Goal: Task Accomplishment & Management: Use online tool/utility

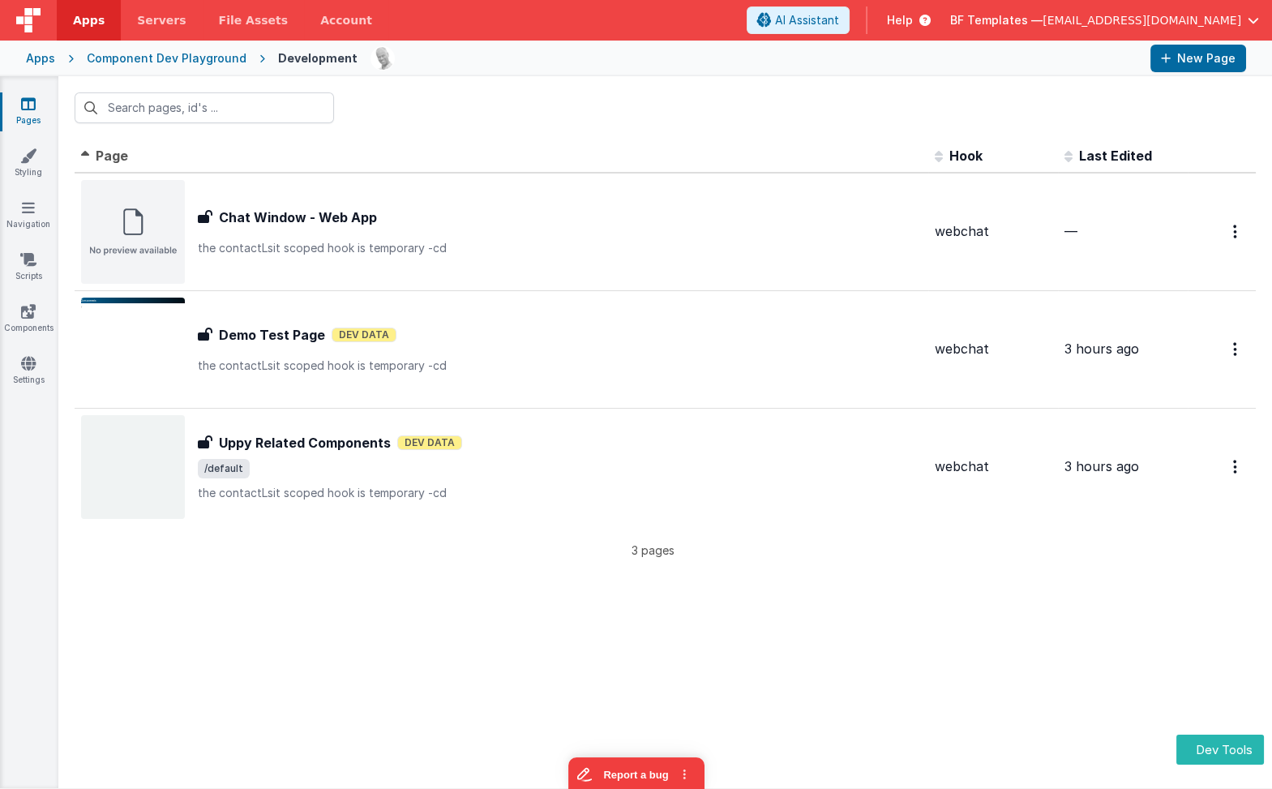
click at [200, 50] on div "Component Dev Playground" at bounding box center [167, 58] width 160 height 16
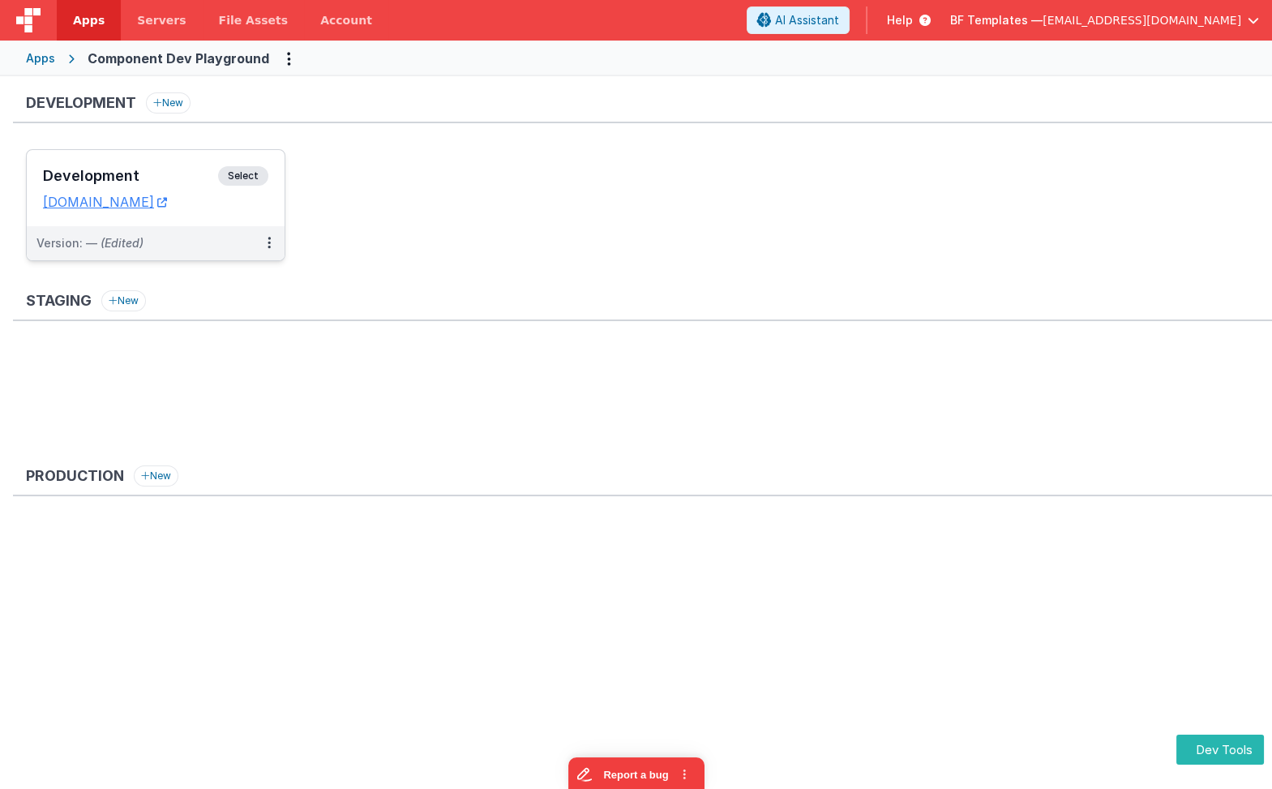
click at [260, 166] on span "Select" at bounding box center [243, 175] width 50 height 19
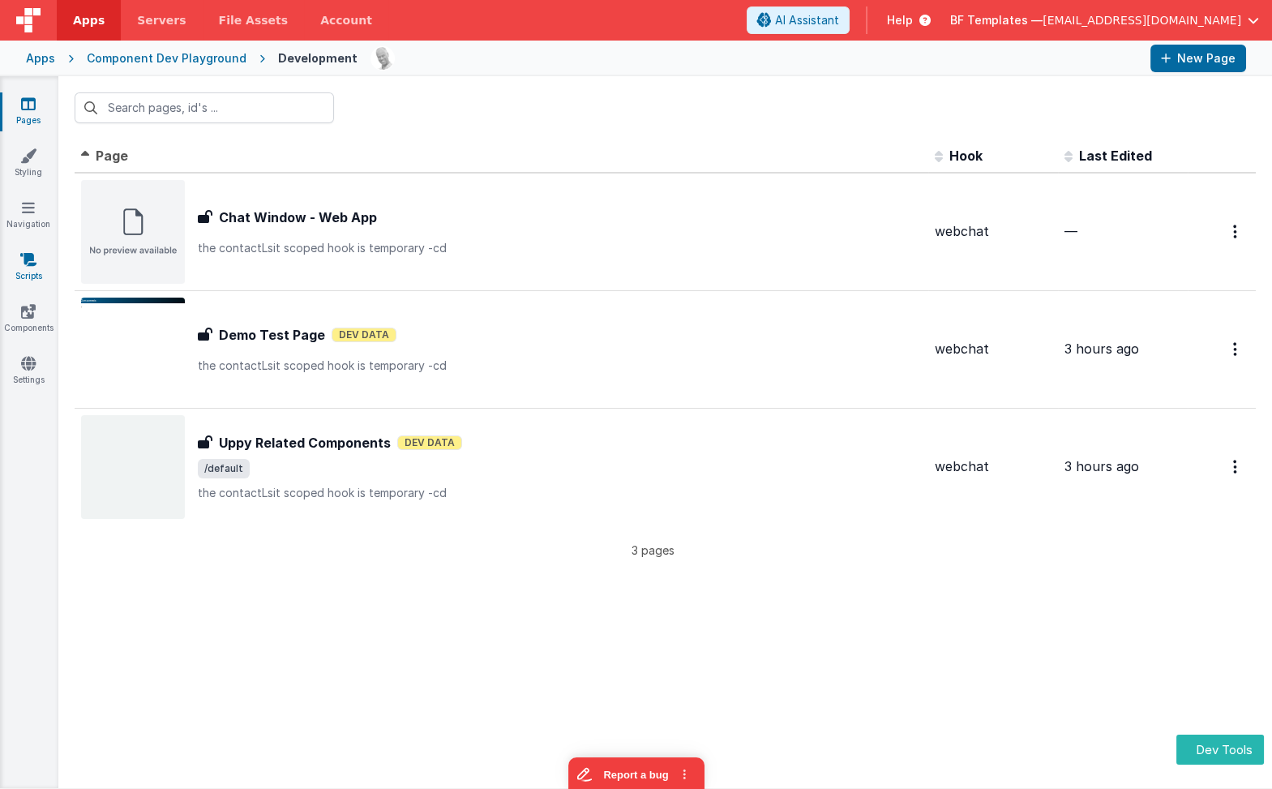
click at [30, 264] on icon at bounding box center [28, 259] width 16 height 16
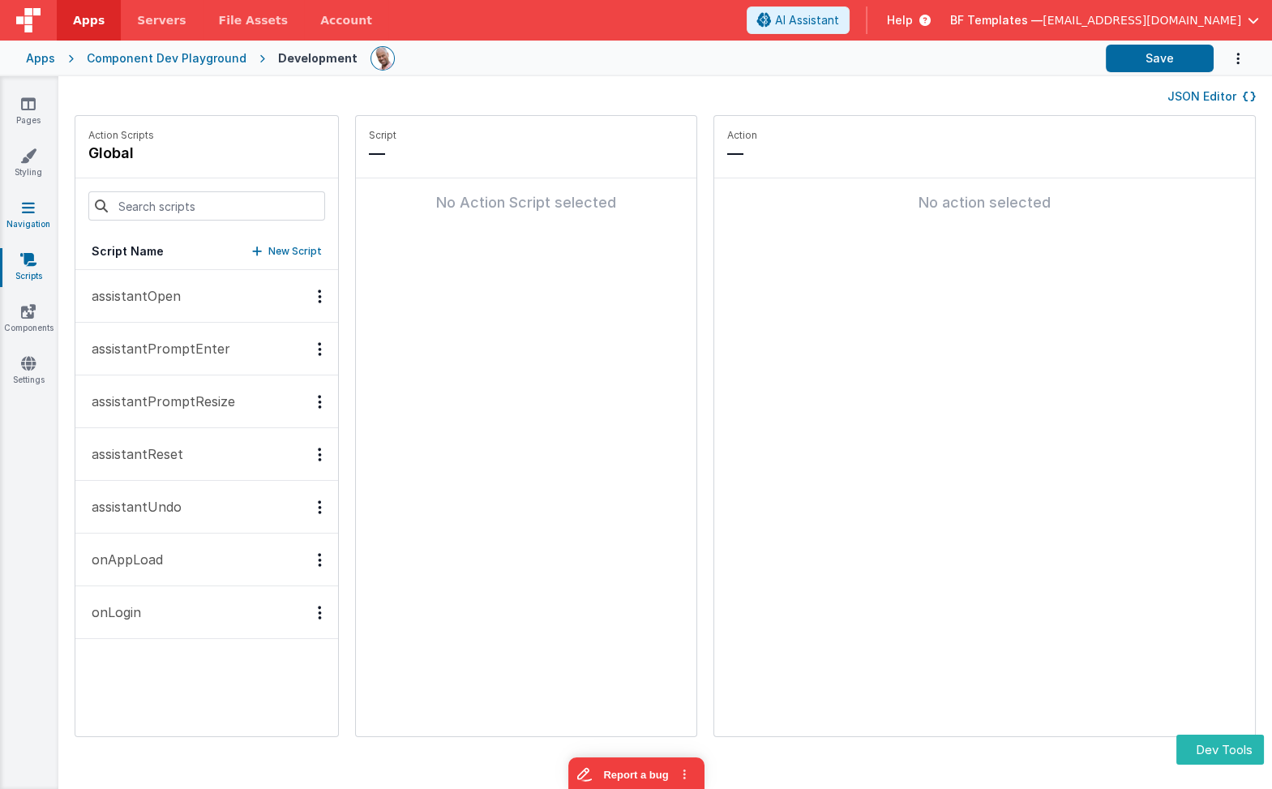
click at [32, 201] on icon at bounding box center [28, 208] width 13 height 16
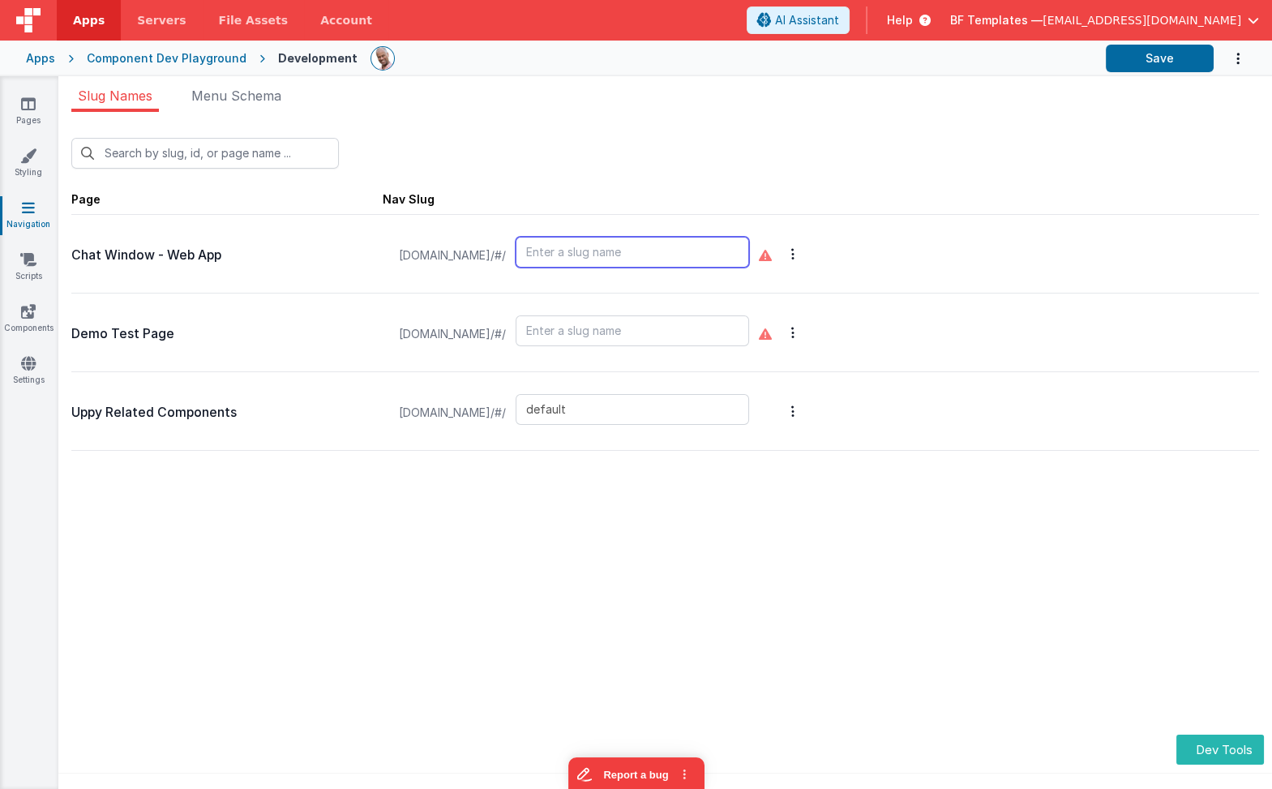
click at [749, 254] on input "text" at bounding box center [633, 252] width 234 height 31
type input "chat"
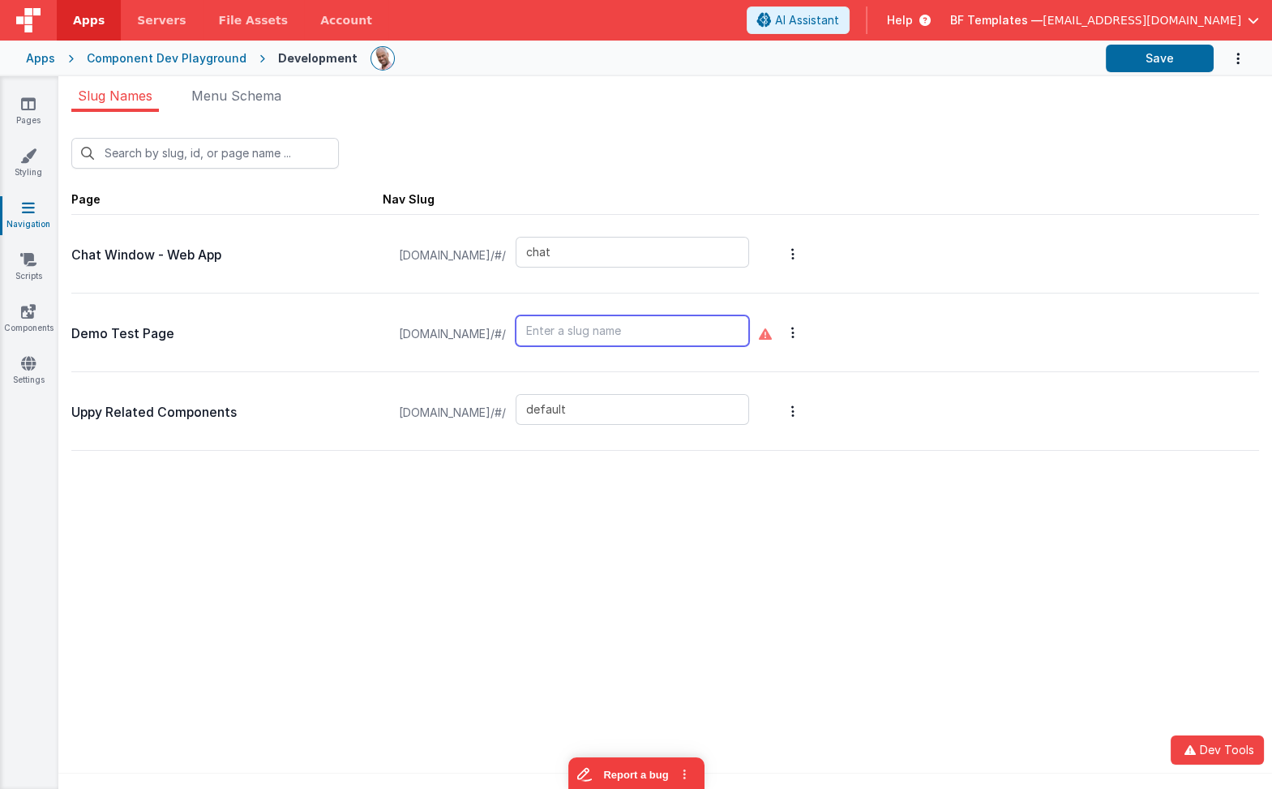
click at [707, 335] on input "text" at bounding box center [633, 330] width 234 height 31
type input "test"
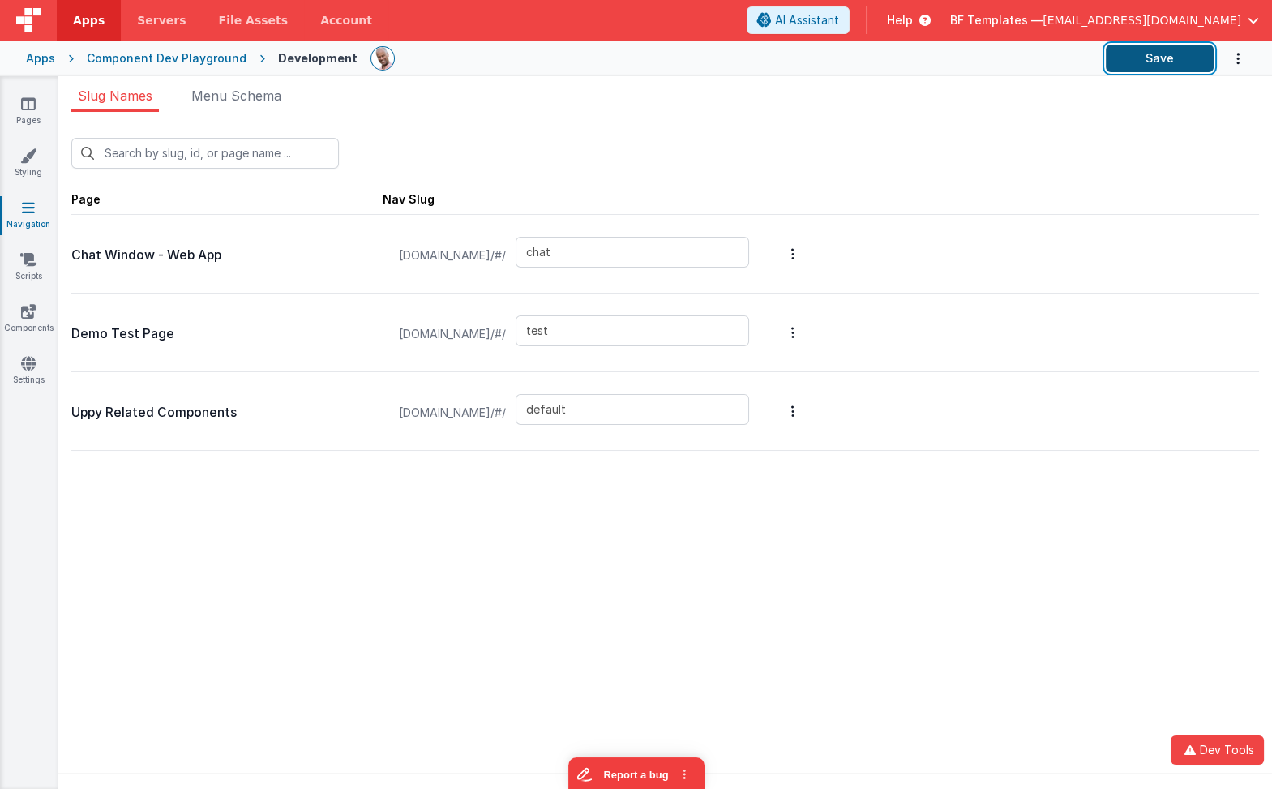
click at [1143, 68] on button "Save" at bounding box center [1160, 59] width 108 height 28
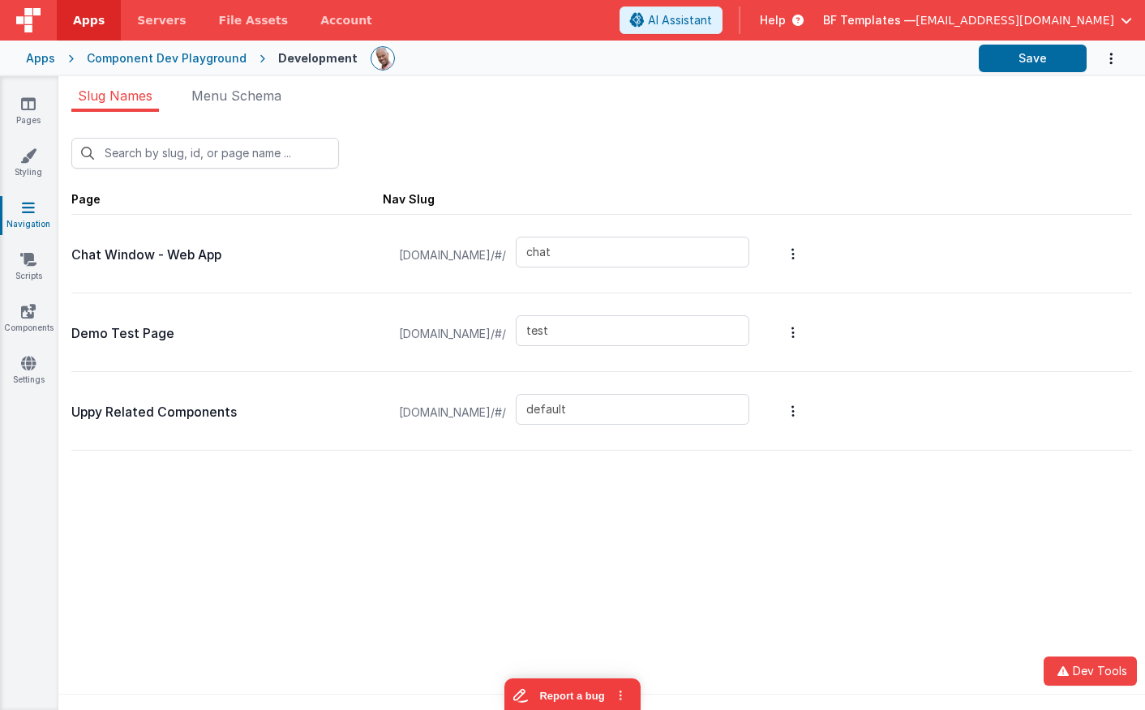
click at [781, 83] on div "Slug Names Menu Schema New Slug Page Nav Slug Chat Window - Web App componentde…" at bounding box center [601, 393] width 1087 height 634
click at [225, 113] on div "New Slug Page Nav Slug Chat Window - Web App componentdevplayground.clientporta…" at bounding box center [601, 416] width 1087 height 608
click at [232, 97] on span "Menu Schema" at bounding box center [236, 96] width 90 height 16
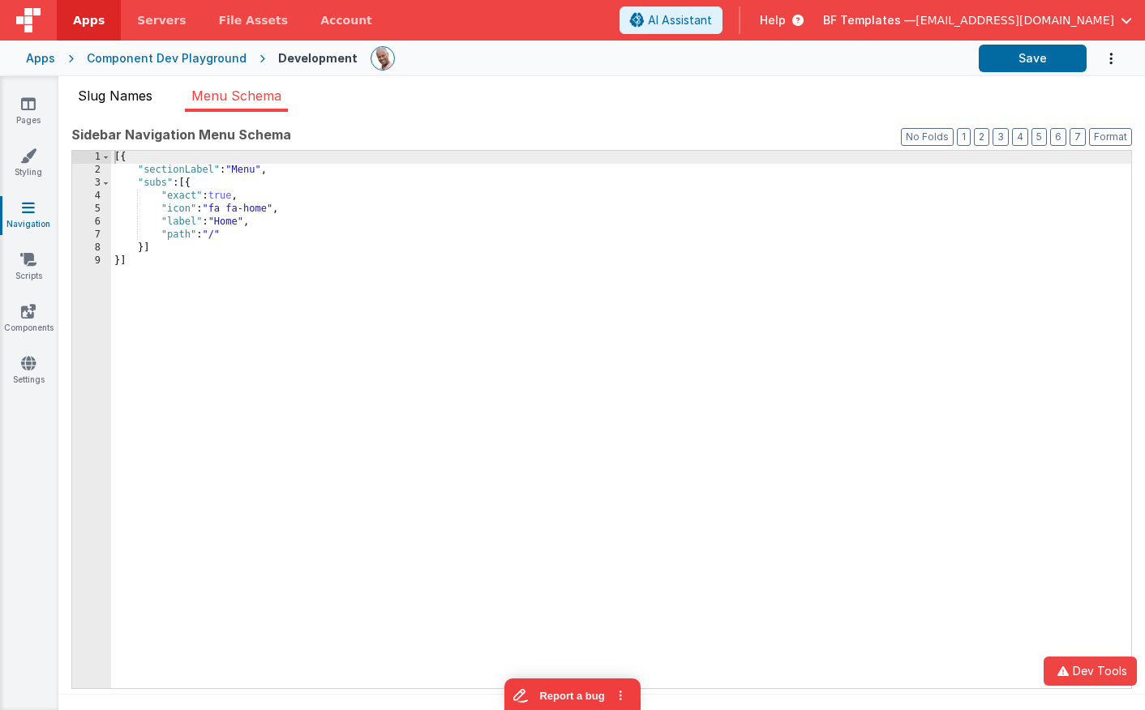
click at [123, 92] on span "Slug Names" at bounding box center [115, 96] width 75 height 16
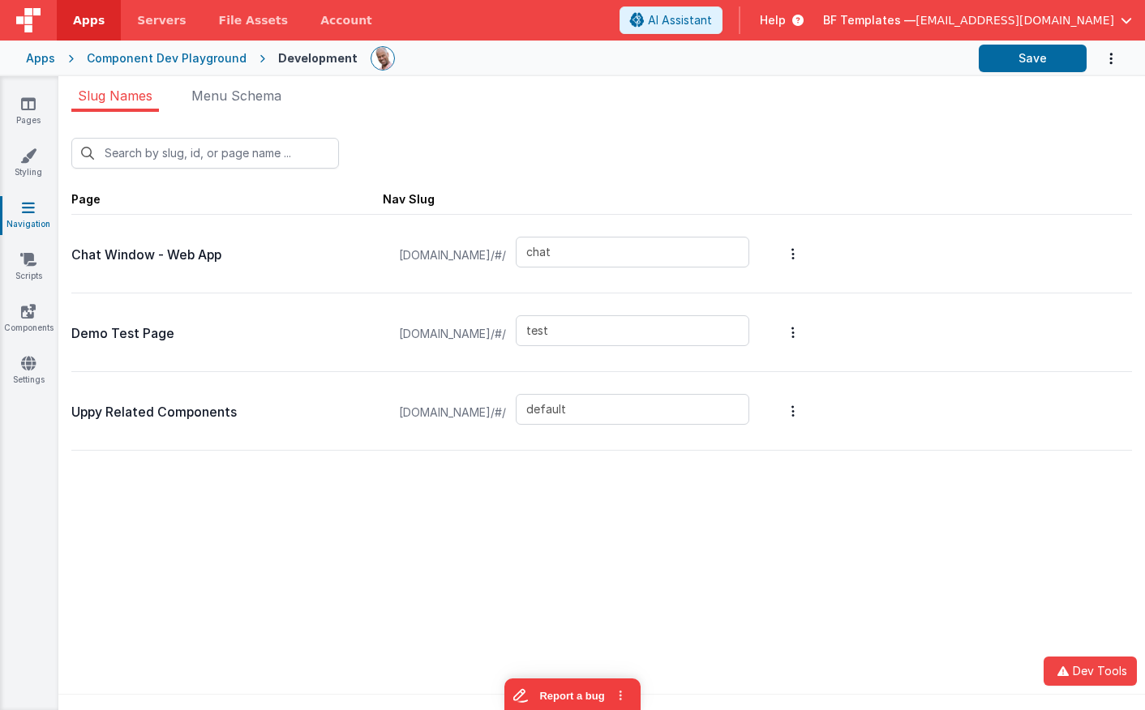
click at [505, 136] on div "New Slug" at bounding box center [601, 147] width 1061 height 44
click at [1008, 60] on button "Save" at bounding box center [1033, 59] width 108 height 28
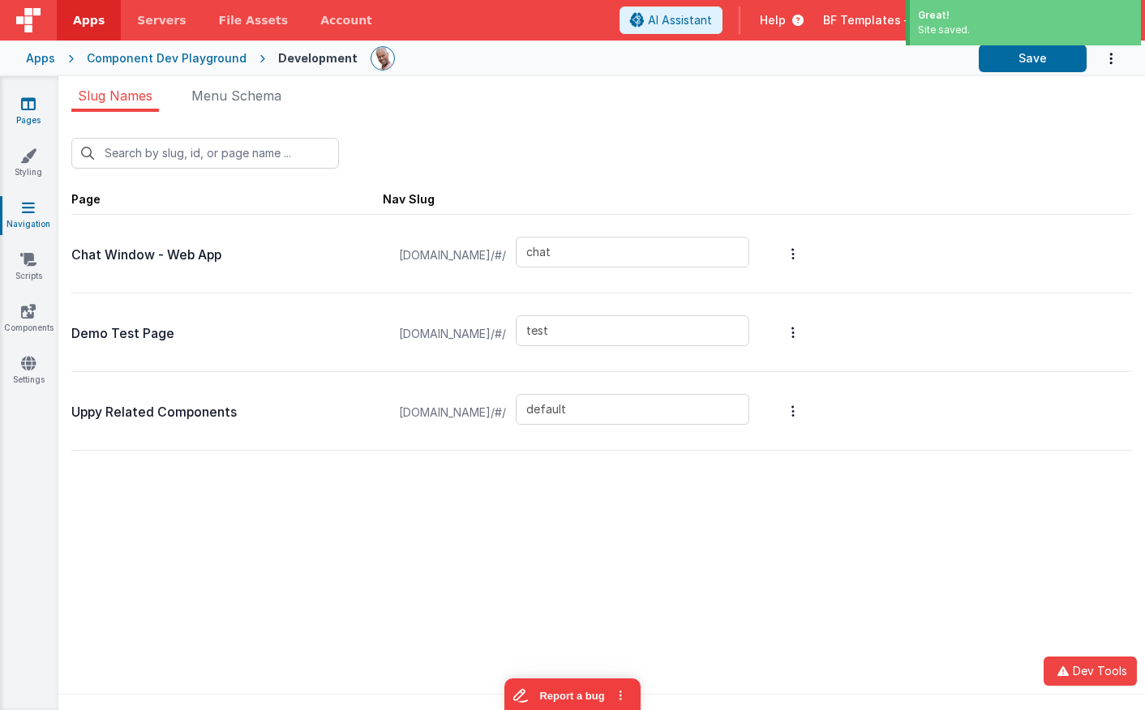
click at [34, 105] on icon at bounding box center [28, 104] width 15 height 16
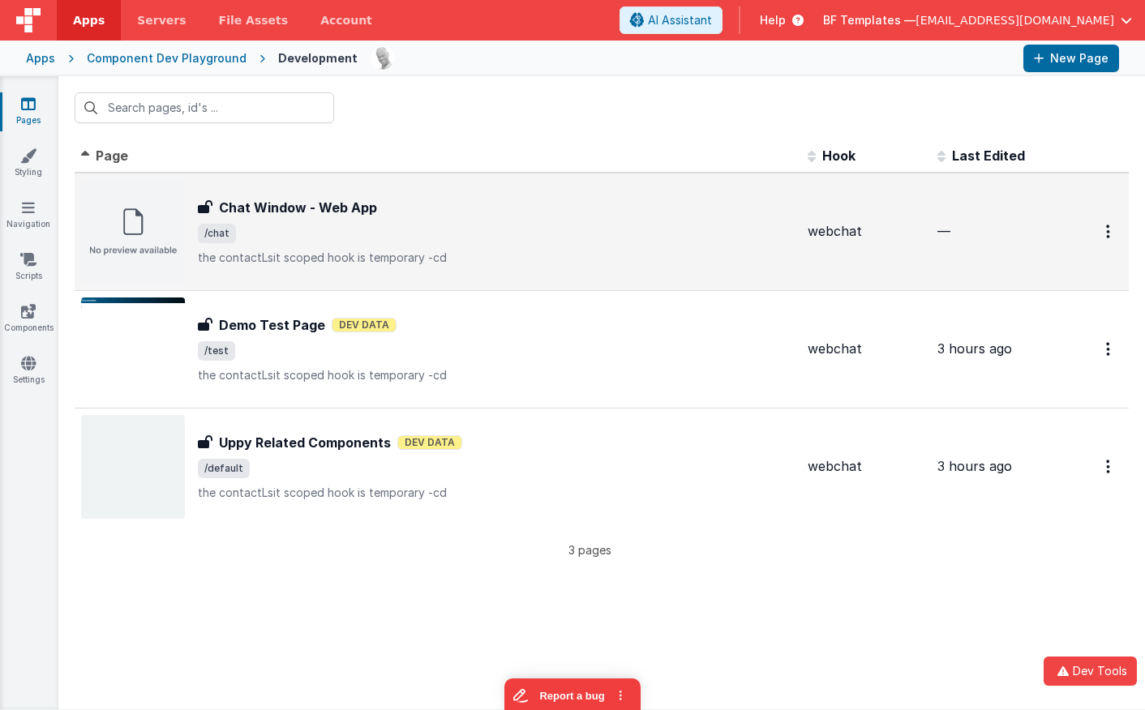
click at [335, 236] on span "/chat" at bounding box center [496, 233] width 597 height 19
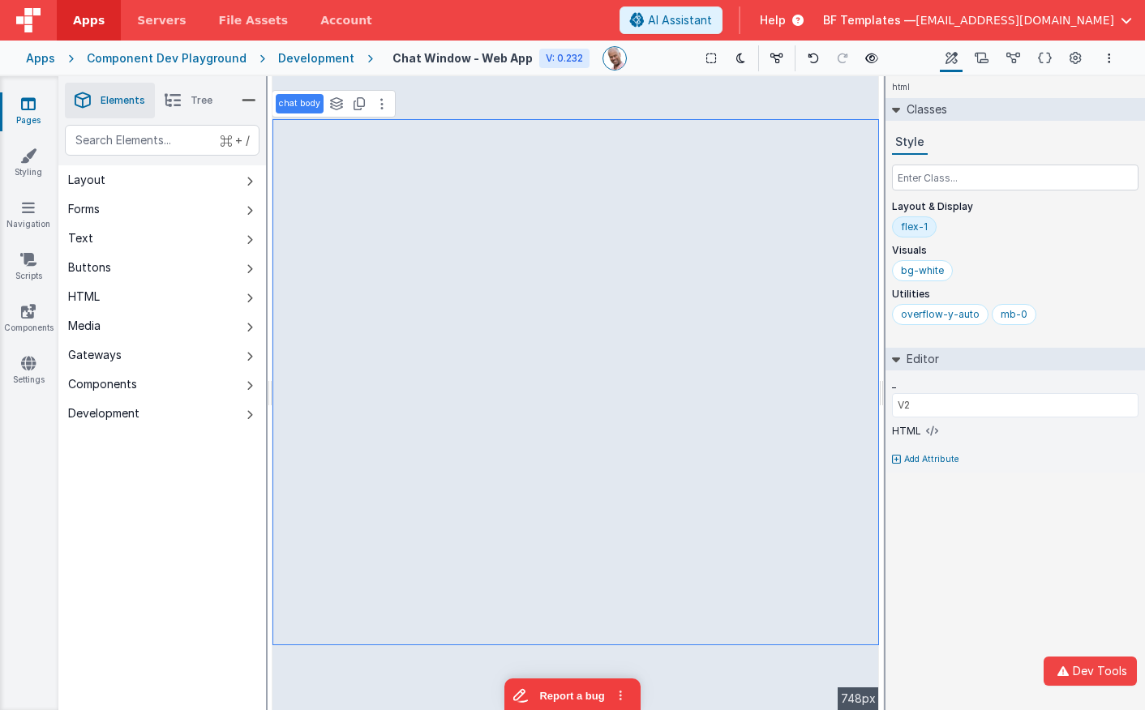
click at [45, 101] on link "Pages" at bounding box center [28, 112] width 58 height 32
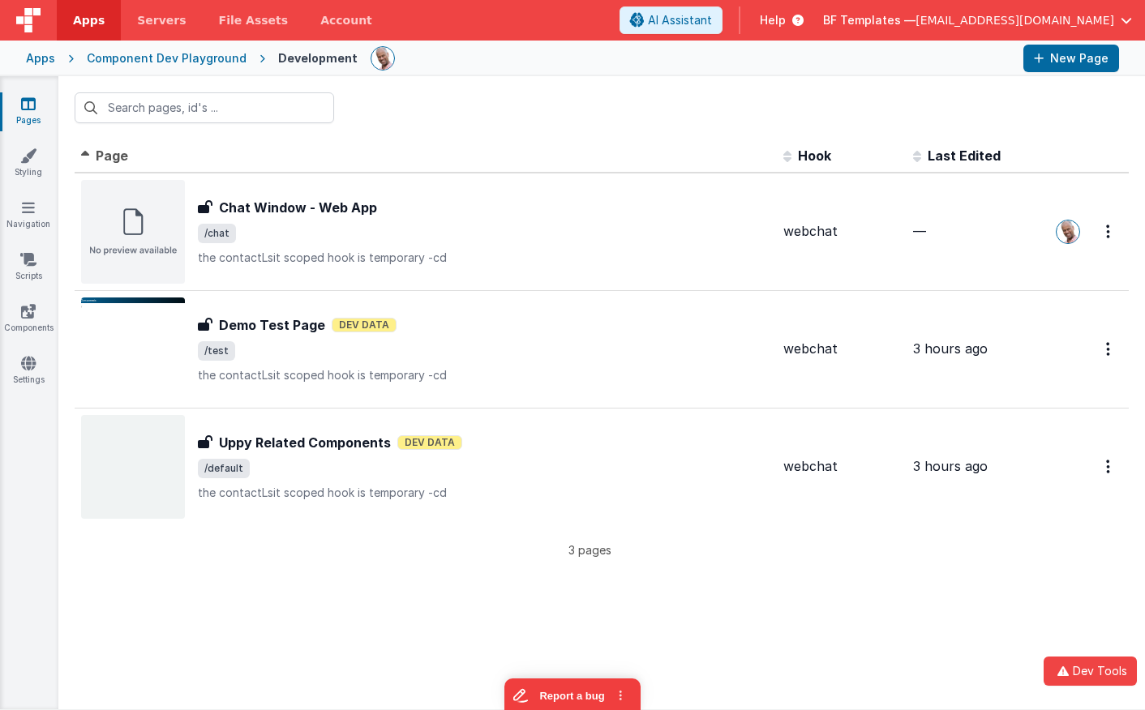
click at [45, 101] on link "Pages" at bounding box center [28, 112] width 58 height 32
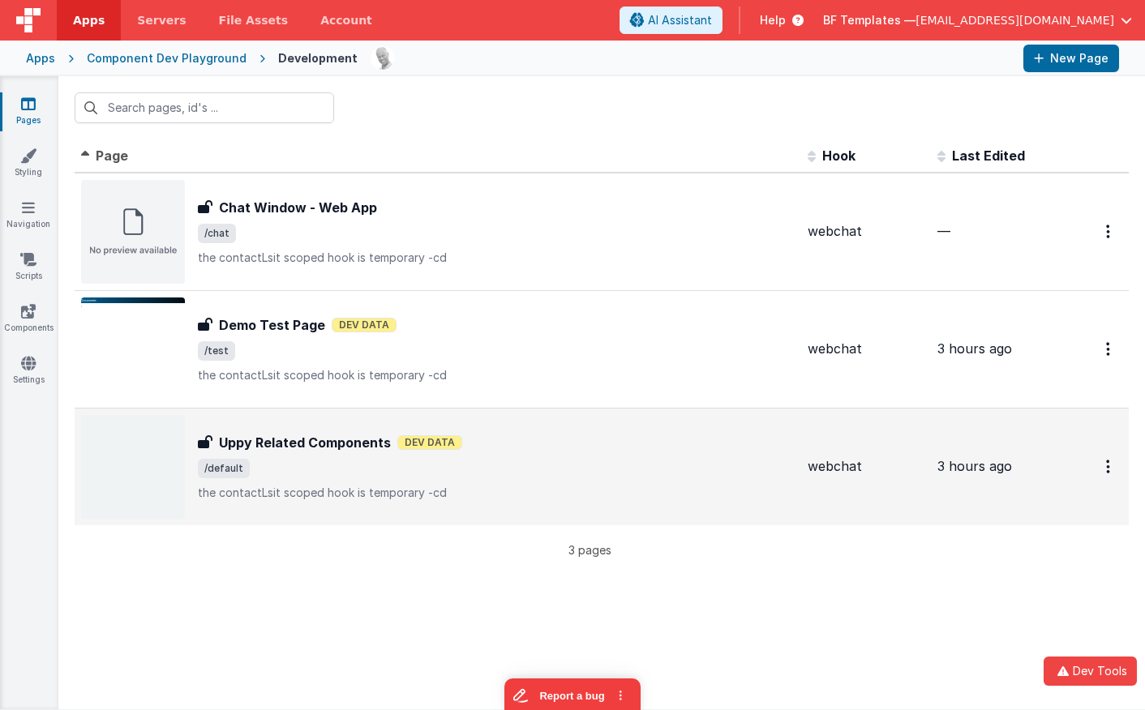
click at [355, 492] on p "the contactLsit scoped hook is temporary -cd" at bounding box center [496, 493] width 597 height 16
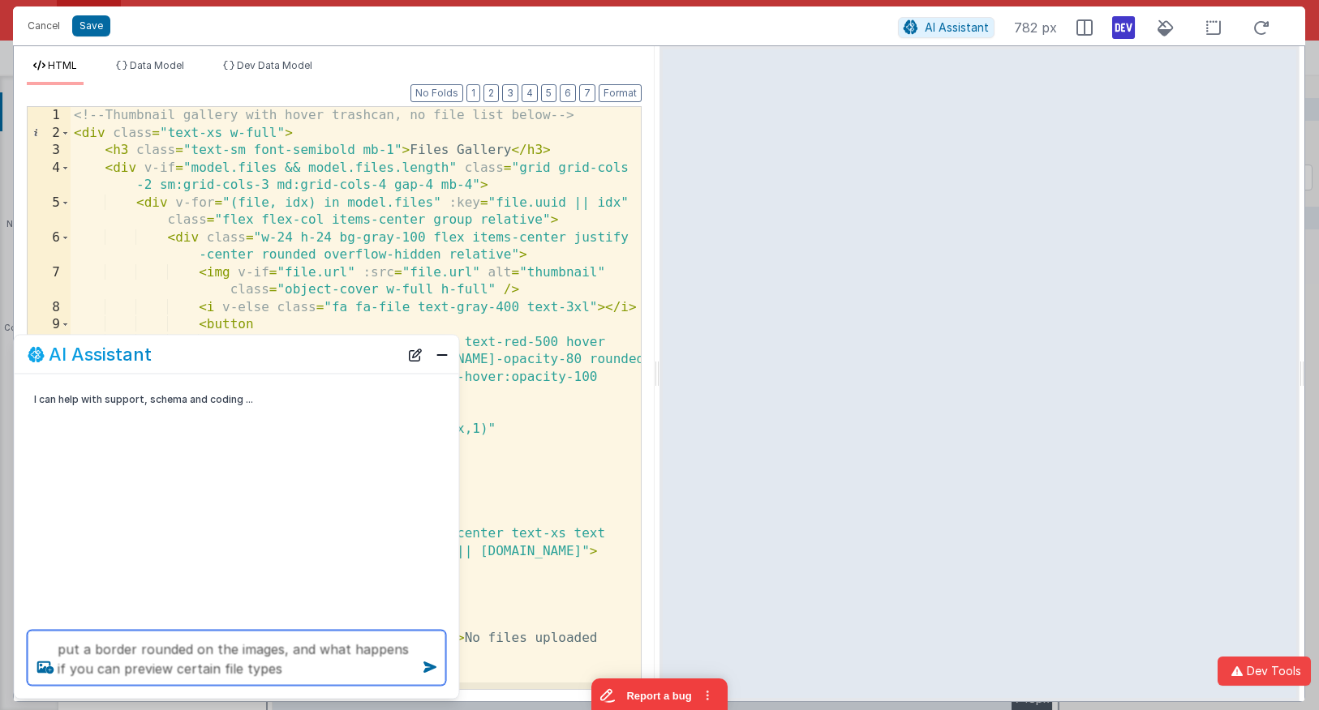
type textarea "put a border rounded on the images, and what happens if you can preview certain…"
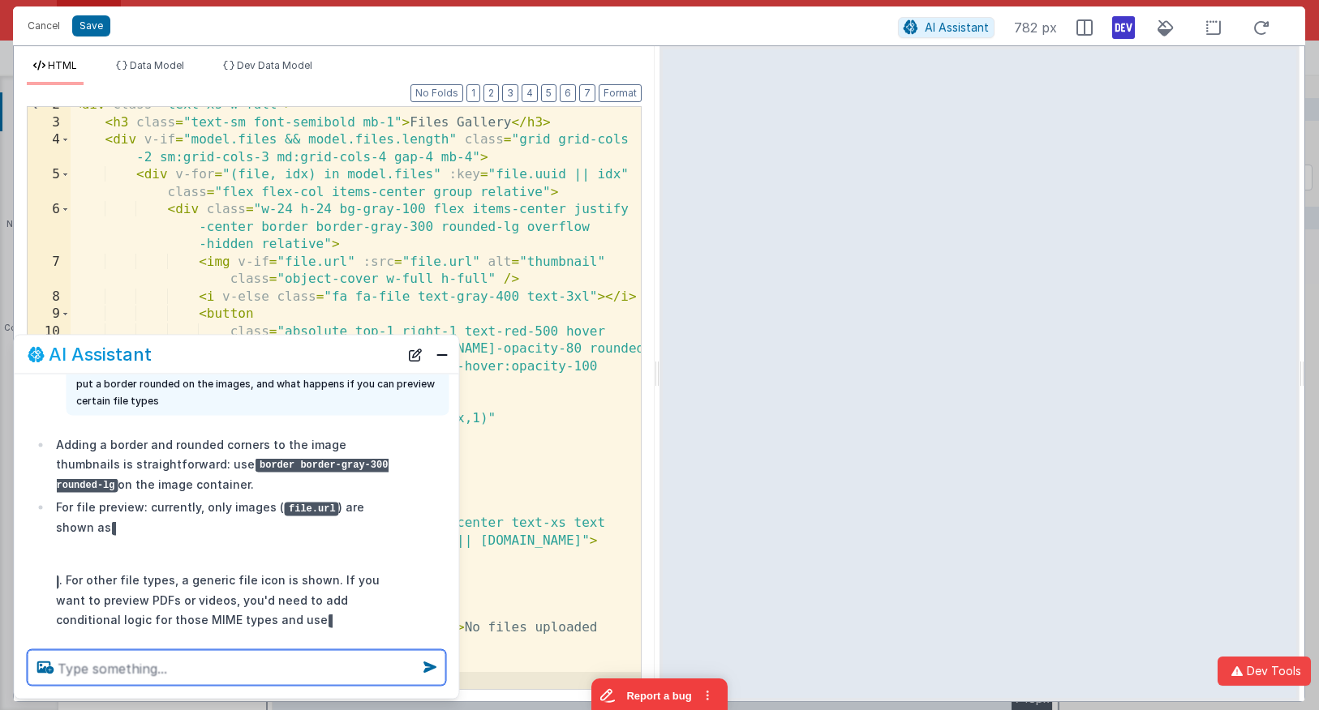
scroll to position [51, 0]
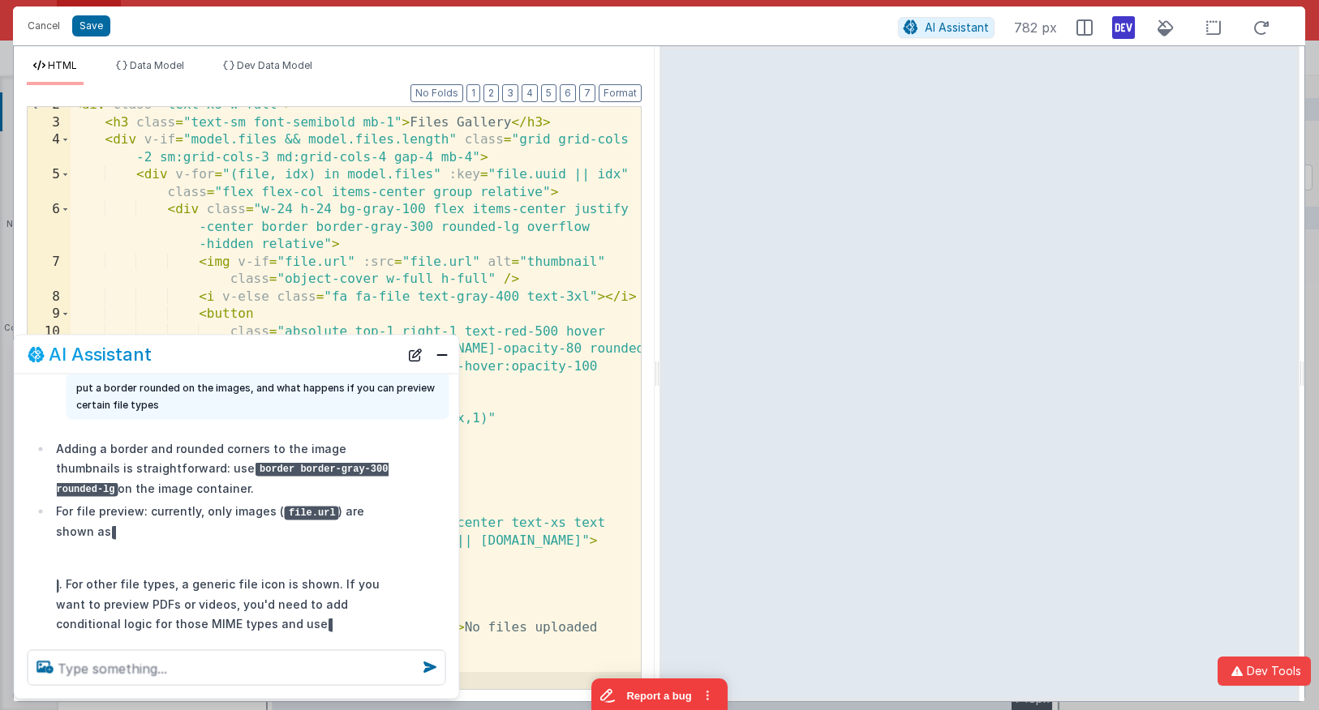
drag, startPoint x: 1300, startPoint y: 193, endPoint x: 1330, endPoint y: 190, distance: 30.2
click at [1272, 190] on html "Cancel Save AI Assistant 782 px HTML Data Model Dev Data Model Format 7 6 5 4 3…" at bounding box center [659, 355] width 1319 height 710
click at [258, 654] on textarea at bounding box center [237, 668] width 418 height 36
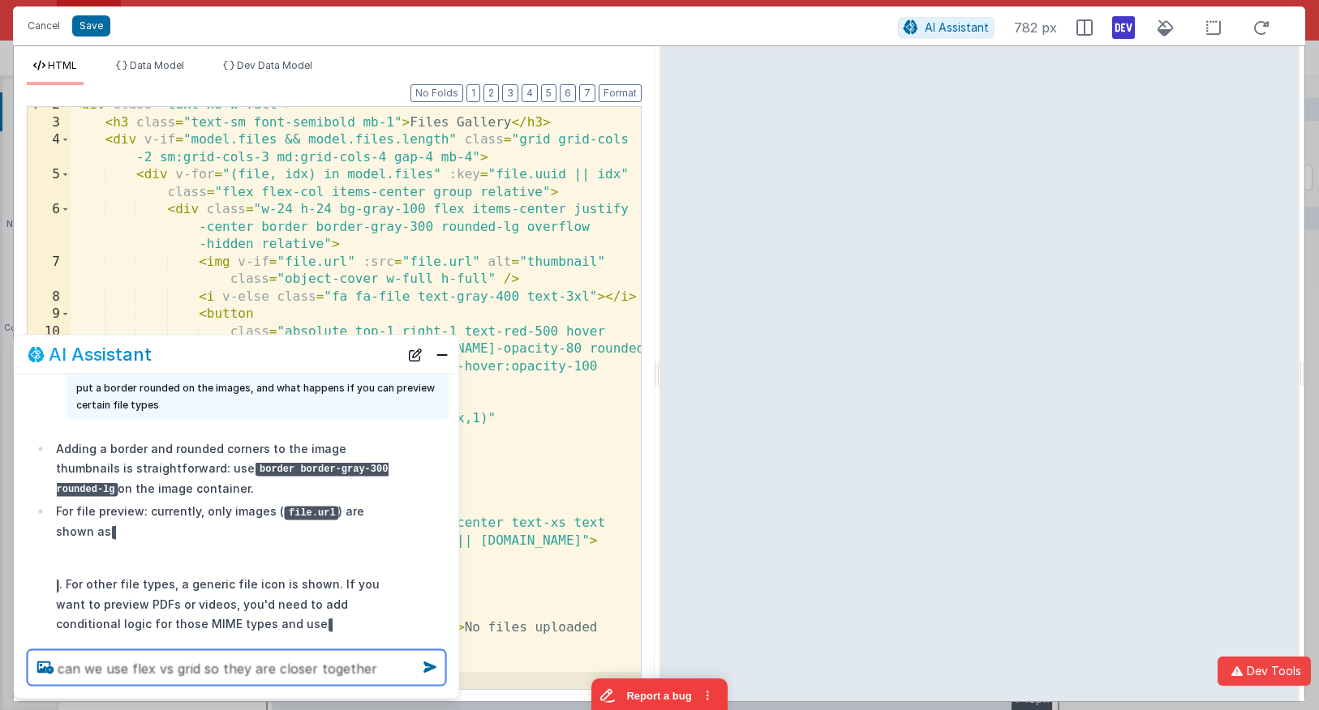
type textarea "can we use flex vs grid so they are closer together"
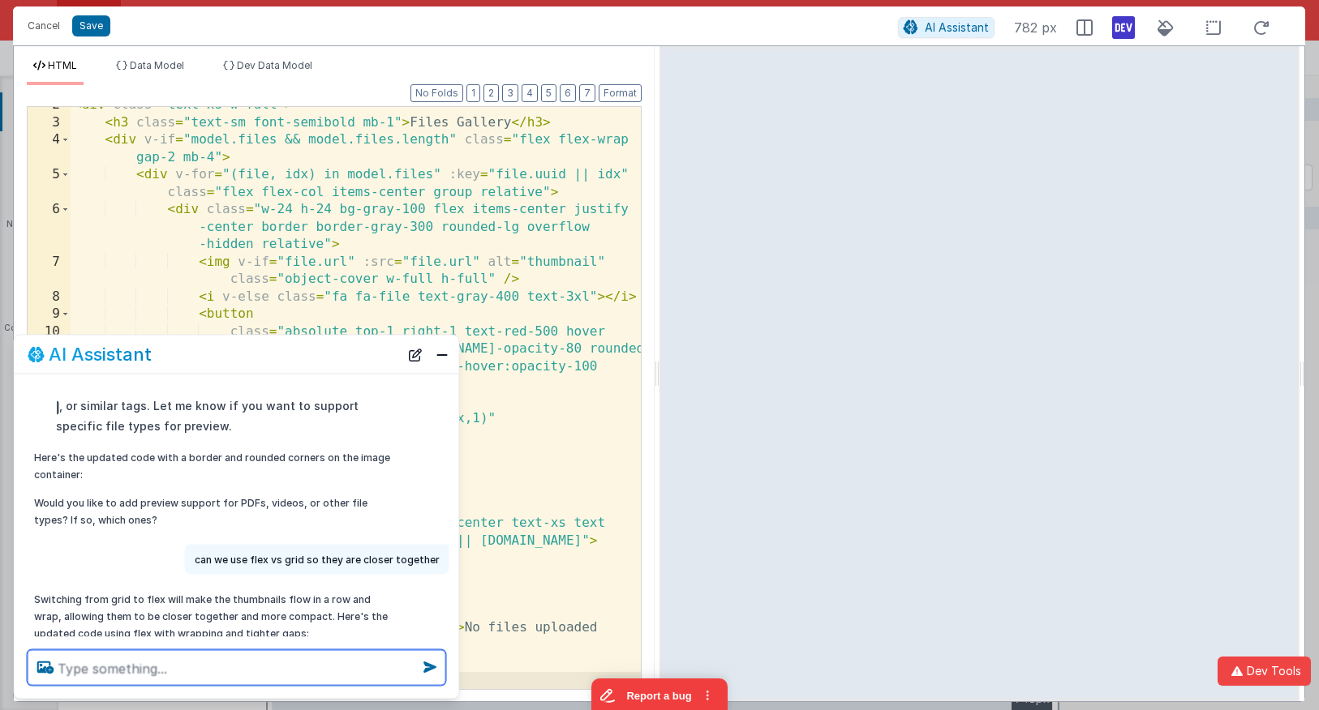
scroll to position [528, 0]
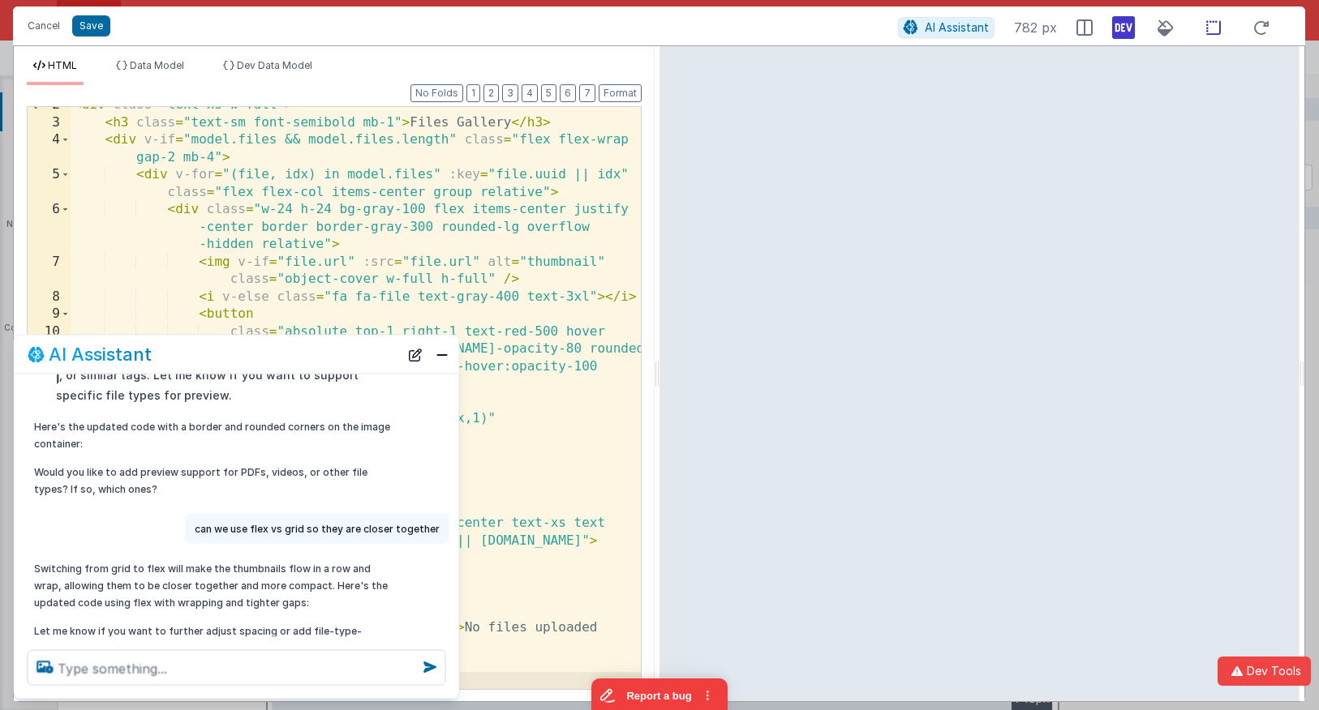
click at [1205, 24] on icon at bounding box center [1213, 28] width 34 height 20
click at [273, 668] on textarea at bounding box center [237, 668] width 418 height 36
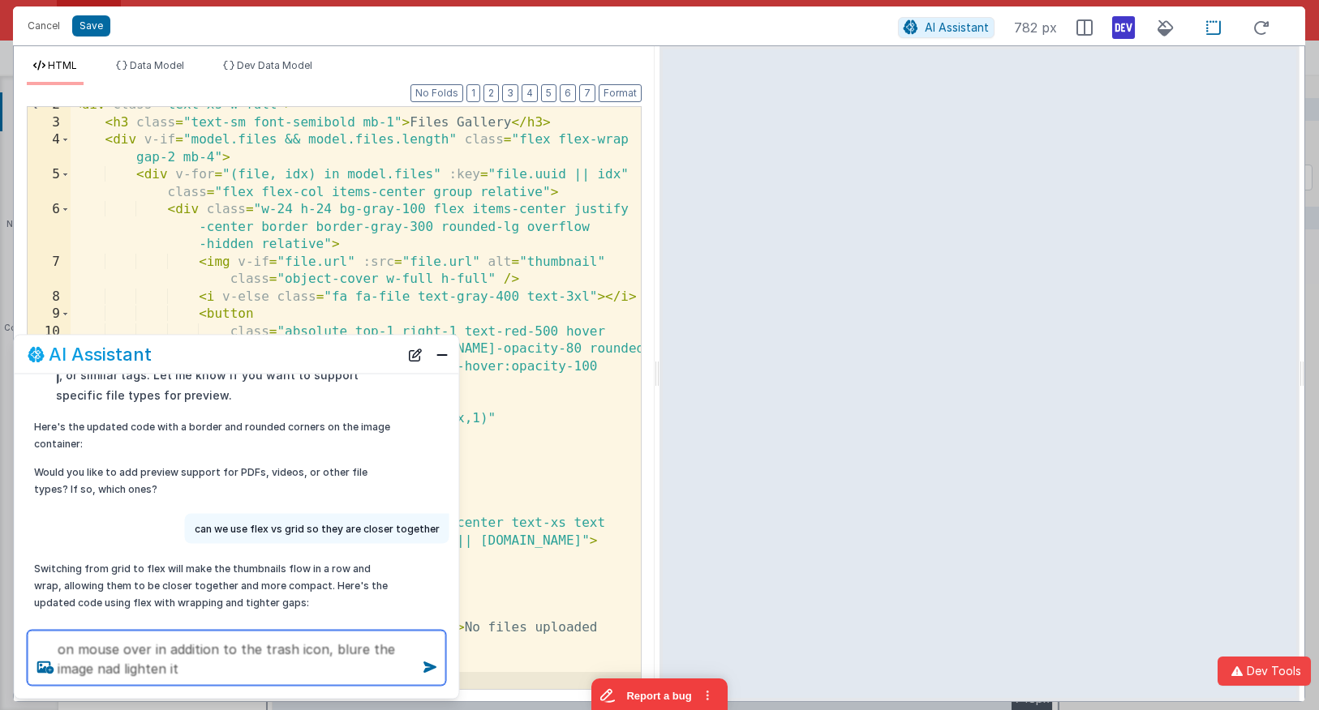
type textarea "on mouse over in addition to the trash icon, blure the image nad lighten it"
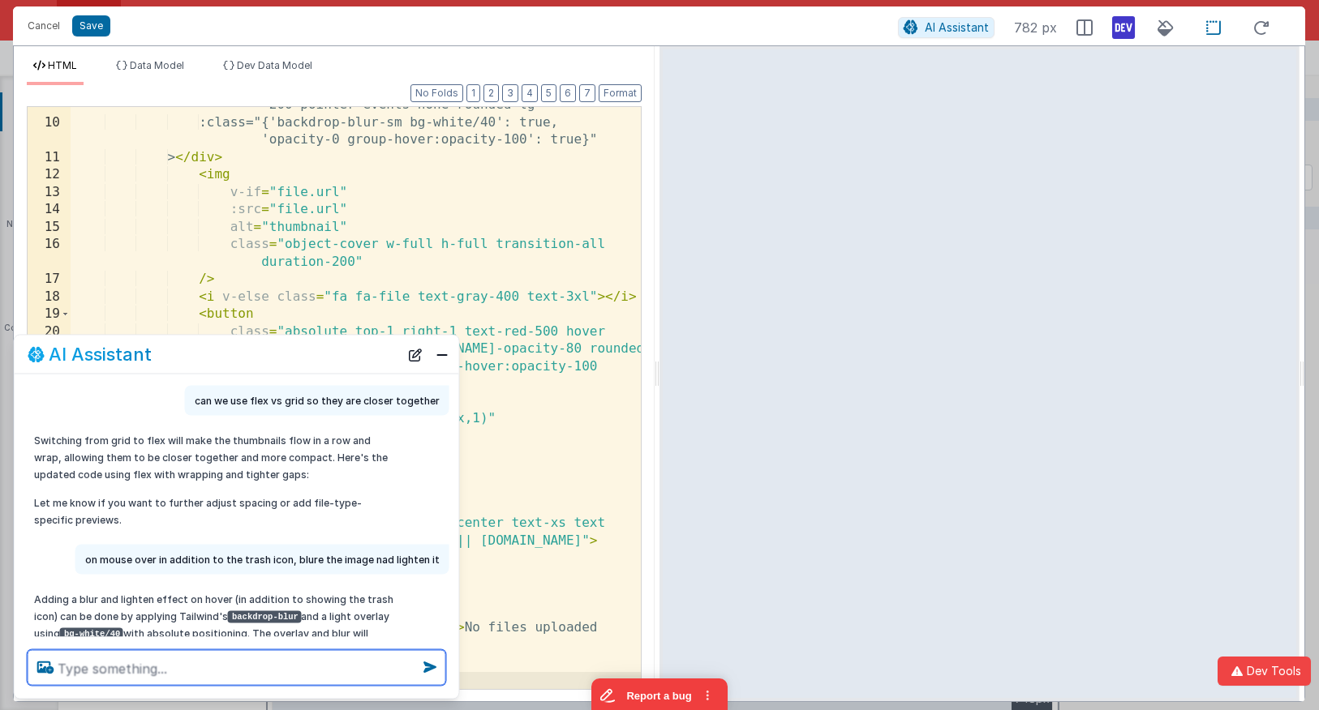
scroll to position [732, 0]
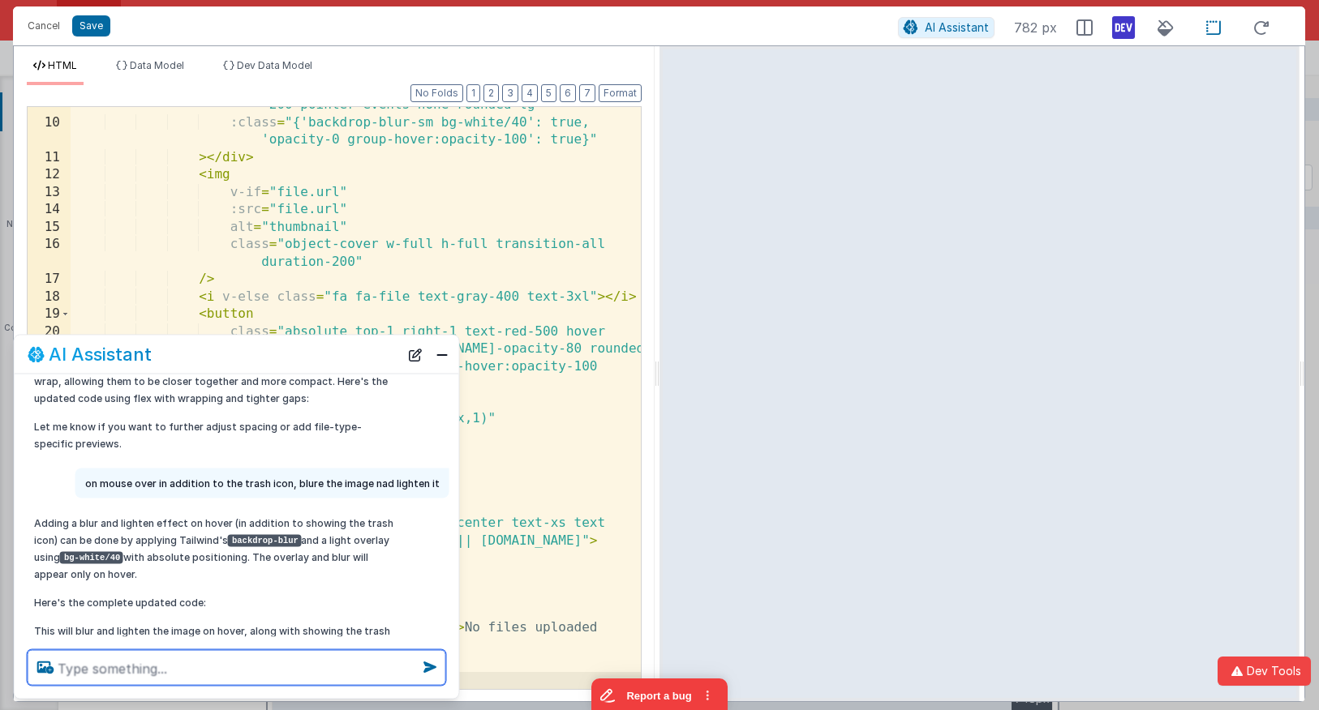
click at [324, 672] on textarea at bounding box center [237, 668] width 418 height 36
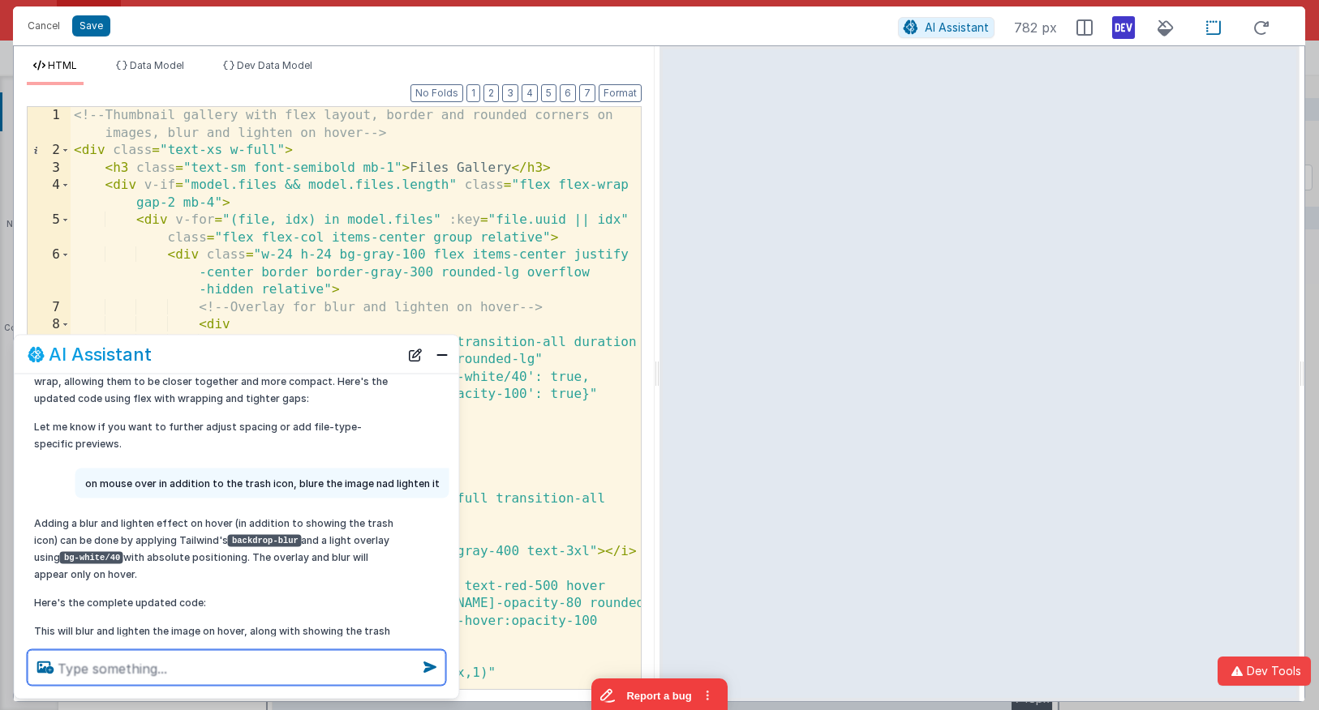
scroll to position [0, 0]
click at [62, 222] on span at bounding box center [65, 221] width 9 height 18
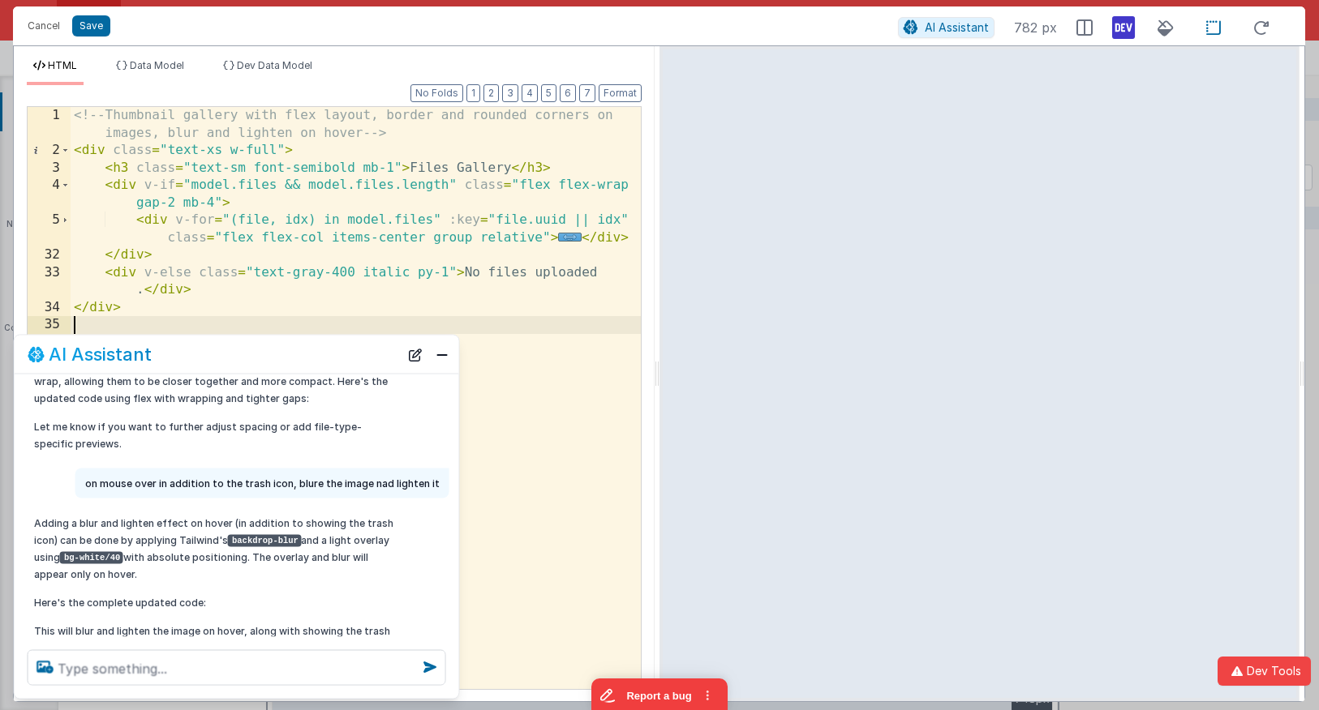
click at [177, 200] on div "<!-- Thumbnail gallery with flex layout, border and rounded corners on images, …" at bounding box center [356, 424] width 570 height 635
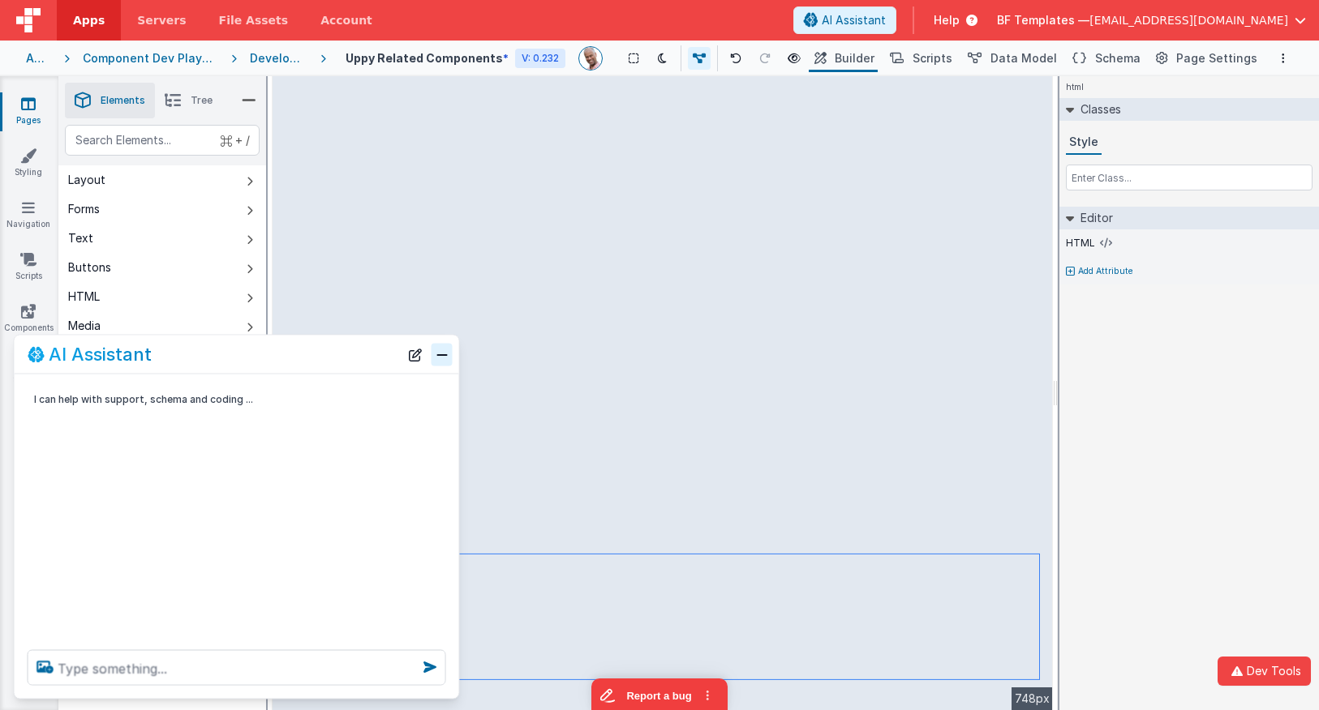
click at [448, 364] on button "Close" at bounding box center [441, 354] width 21 height 23
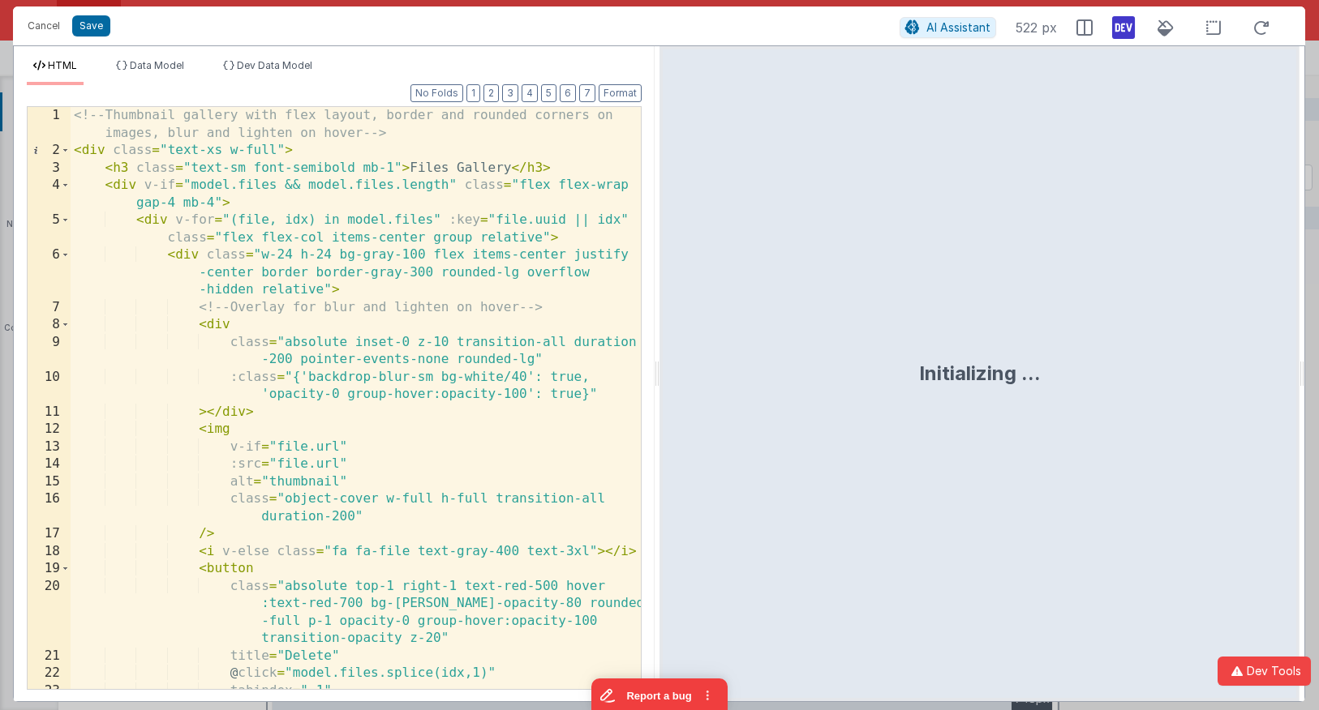
click at [514, 325] on div "<!-- Thumbnail gallery with flex layout, border and rounded corners on images, …" at bounding box center [356, 424] width 570 height 635
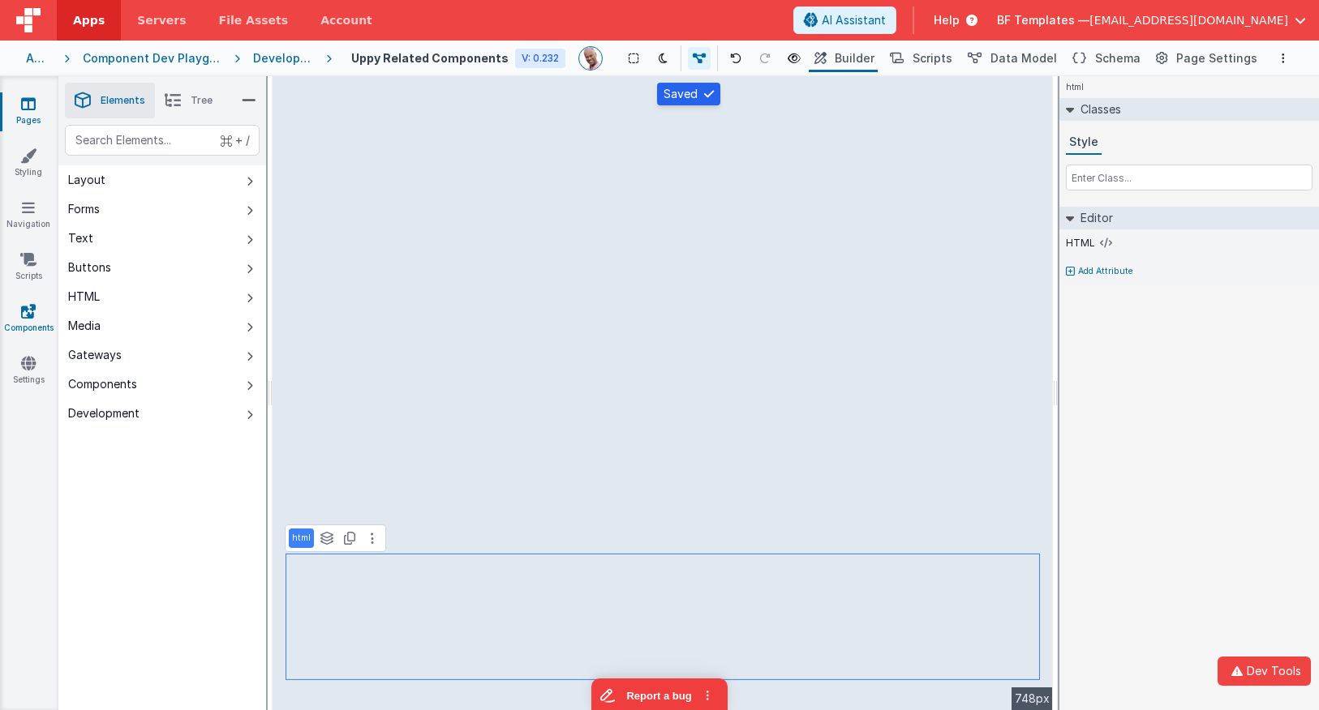
click at [24, 308] on icon at bounding box center [28, 311] width 15 height 16
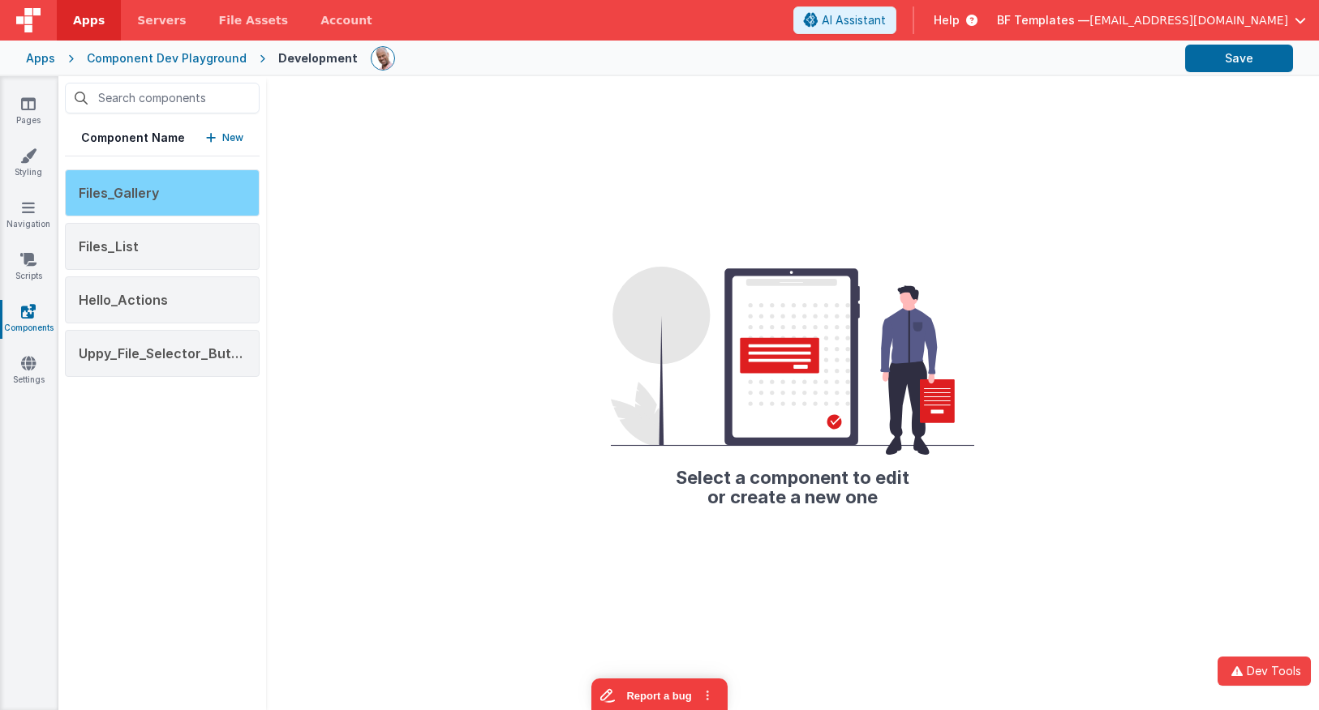
click at [191, 183] on div "Files_Gallery" at bounding box center [162, 192] width 195 height 47
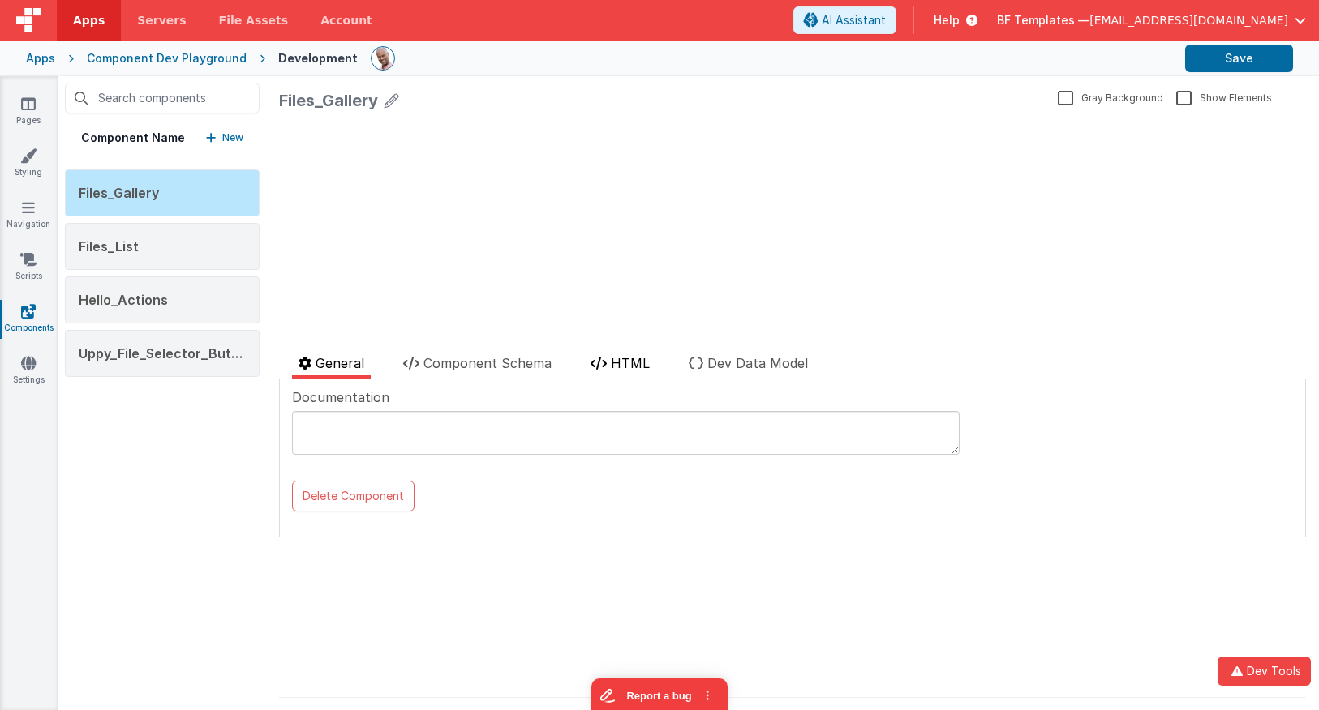
click at [631, 367] on span "HTML" at bounding box center [630, 363] width 39 height 16
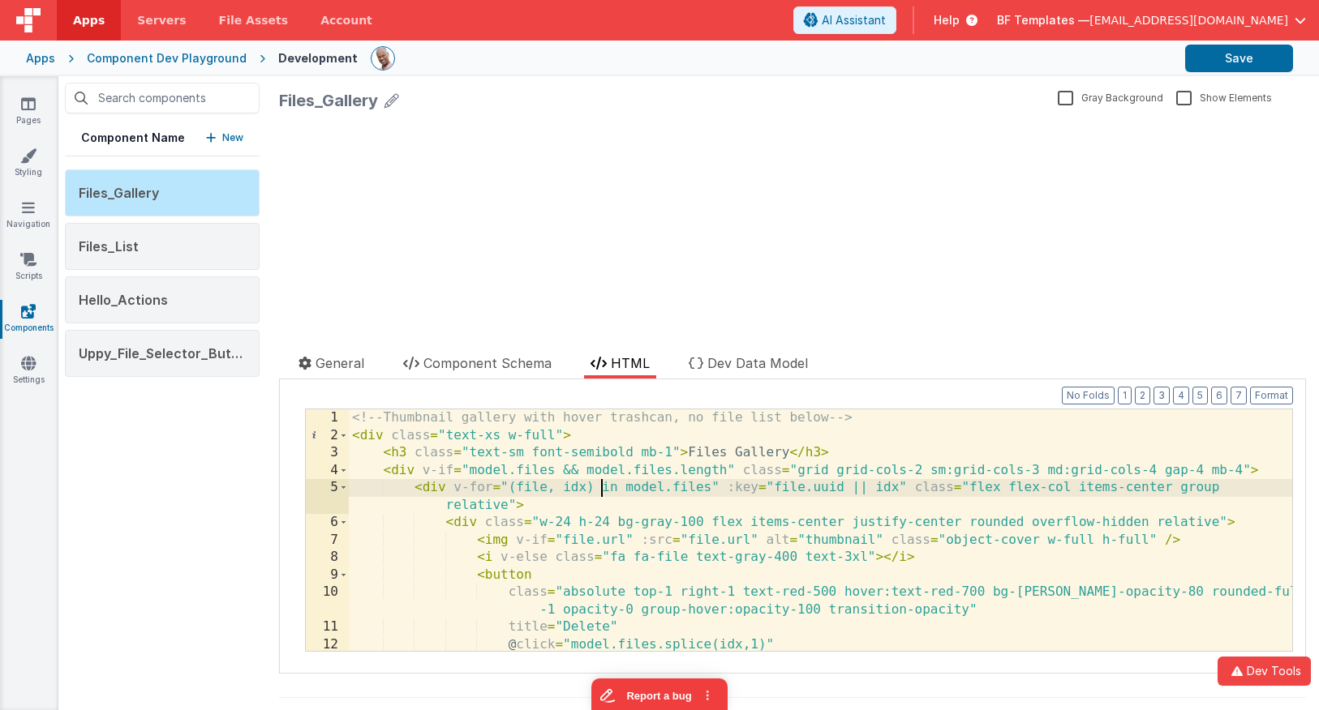
click at [600, 487] on div "<!-- Thumbnail gallery with hover trashcan, no file list below --> < div class …" at bounding box center [820, 548] width 943 height 277
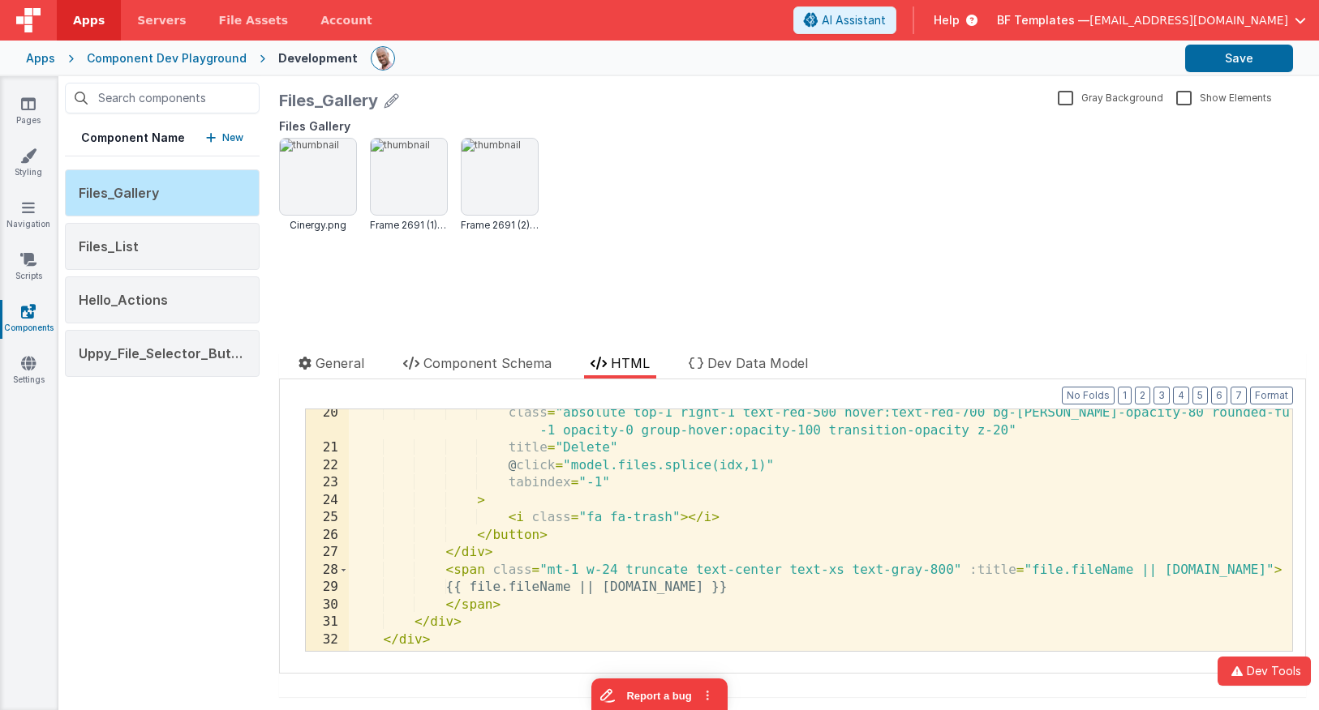
scroll to position [349, 0]
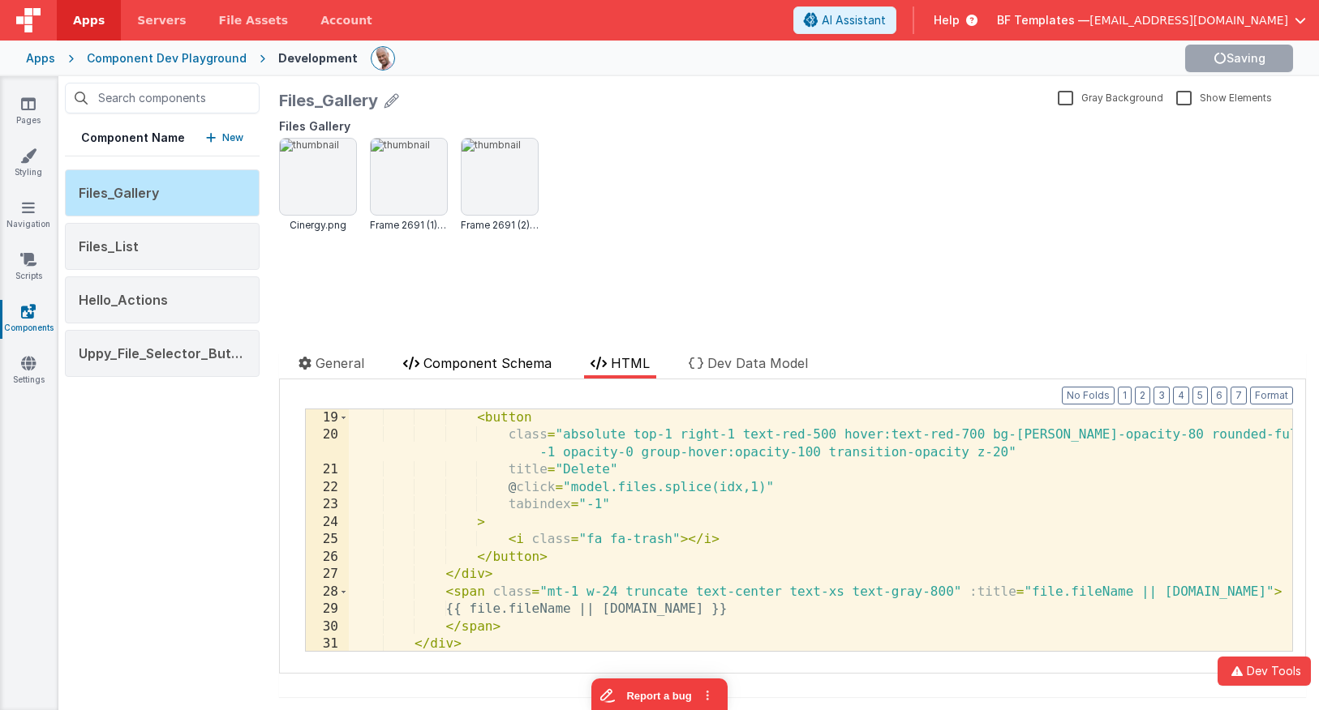
click at [494, 365] on span "Component Schema" at bounding box center [487, 363] width 128 height 16
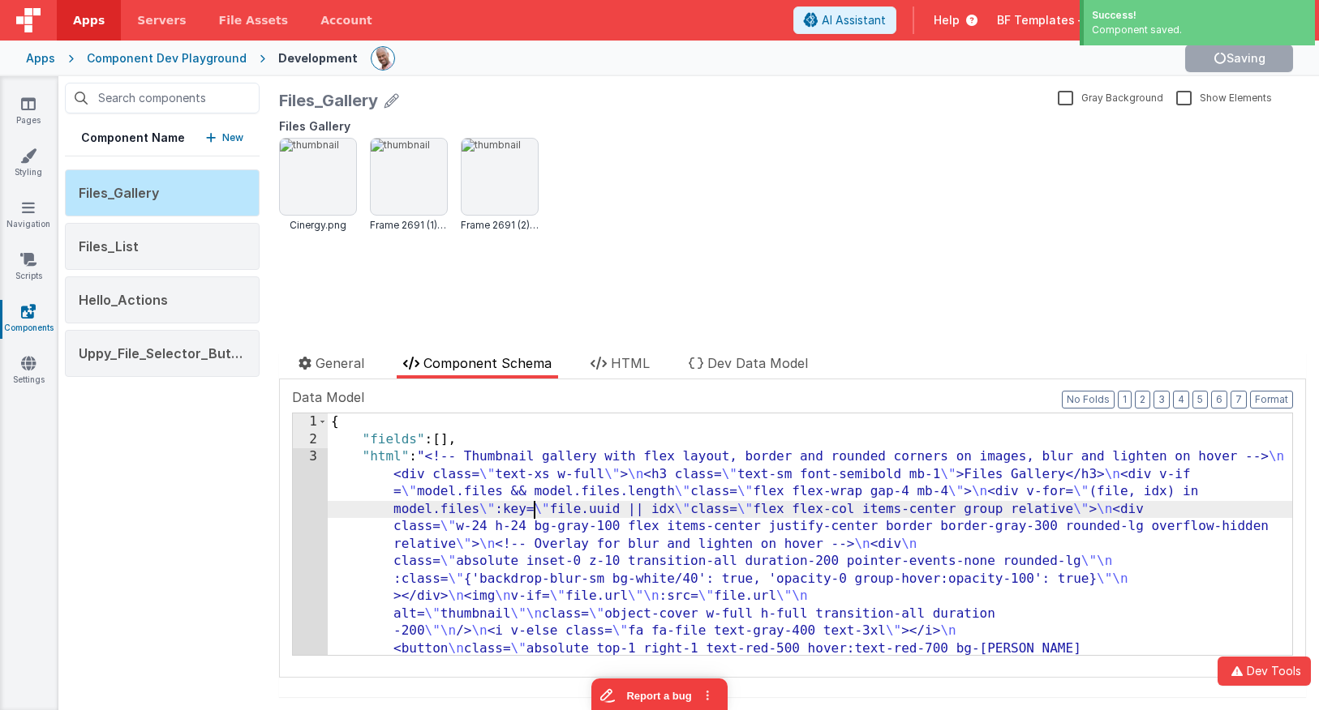
click at [530, 501] on div "{ "fields" : [ ] , "html" : "<!-- Thumbnail gallery with flex layout, border an…" at bounding box center [810, 700] width 964 height 573
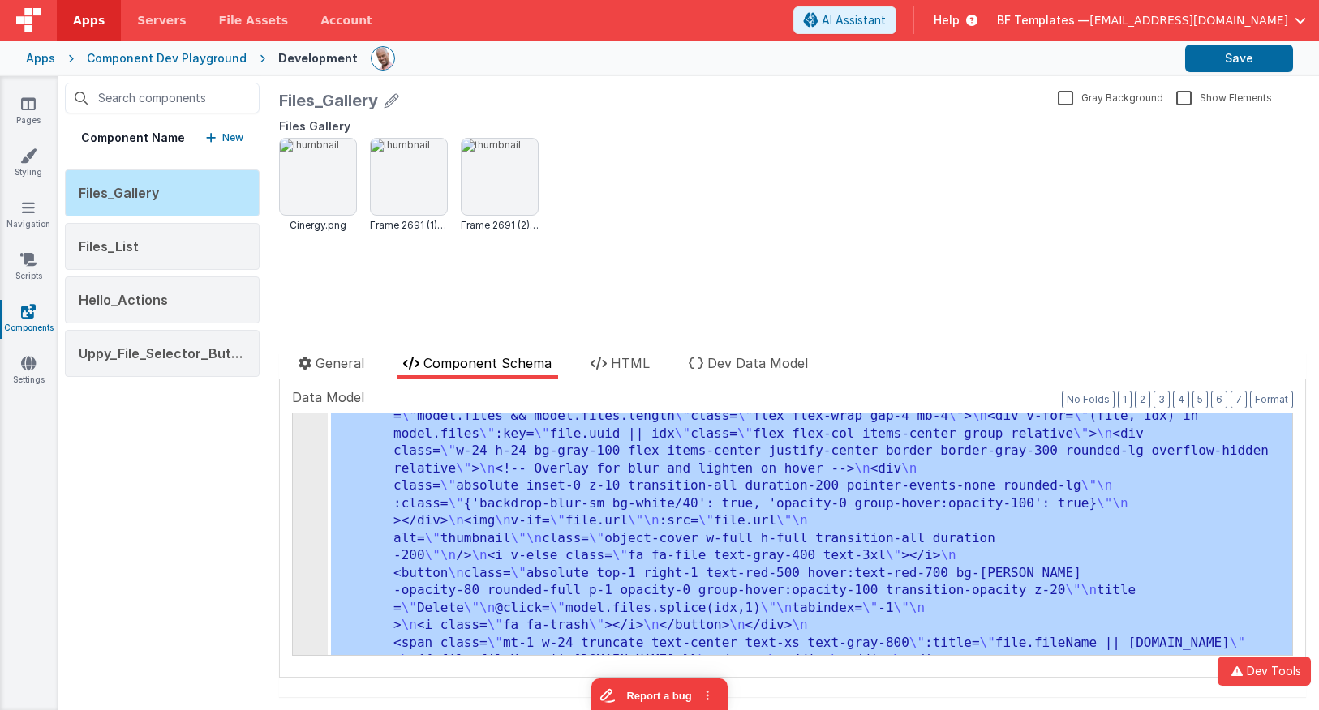
scroll to position [28, 0]
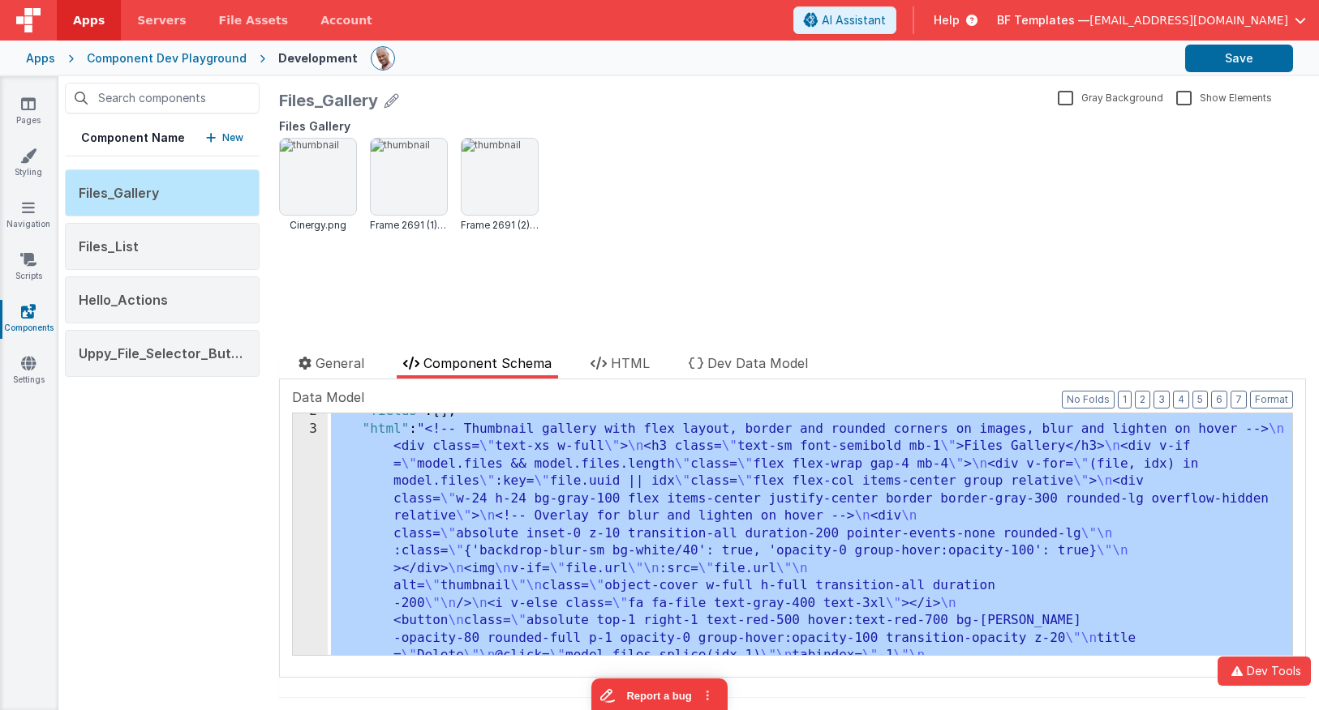
click at [772, 567] on div ""fields" : [ ] , "html" : "<!-- Thumbnail gallery with flex layout, border and …" at bounding box center [810, 689] width 964 height 573
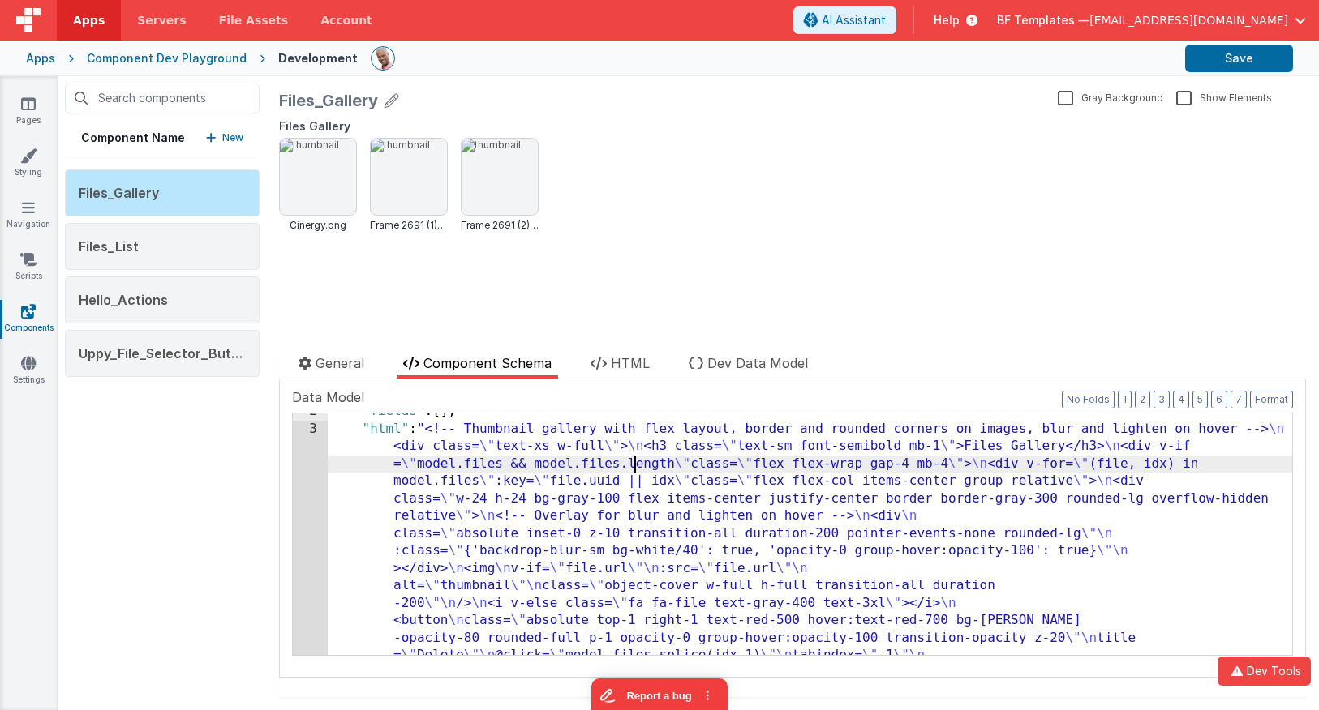
click at [637, 460] on div ""fields" : [ ] , "html" : "<!-- Thumbnail gallery with flex layout, border and …" at bounding box center [810, 689] width 964 height 573
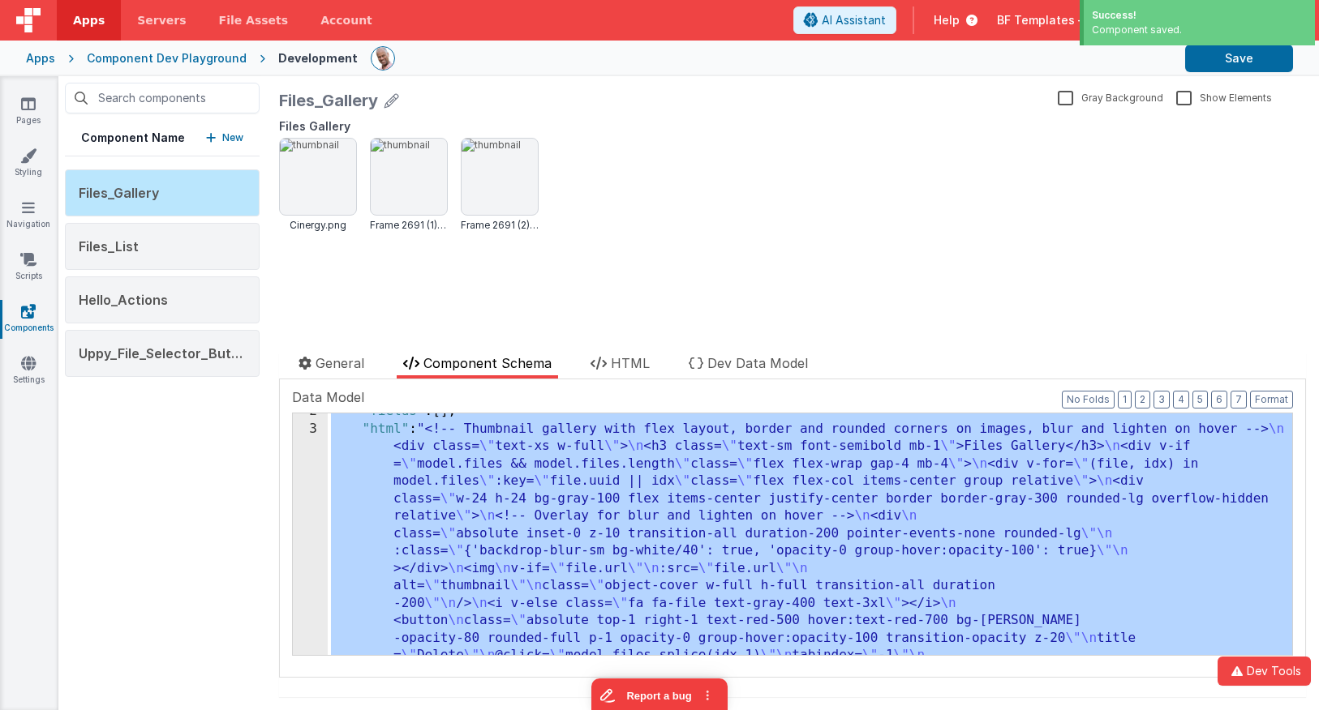
click at [586, 501] on div ""fields" : [ ] , "html" : "<!-- Thumbnail gallery with flex layout, border and …" at bounding box center [810, 689] width 964 height 573
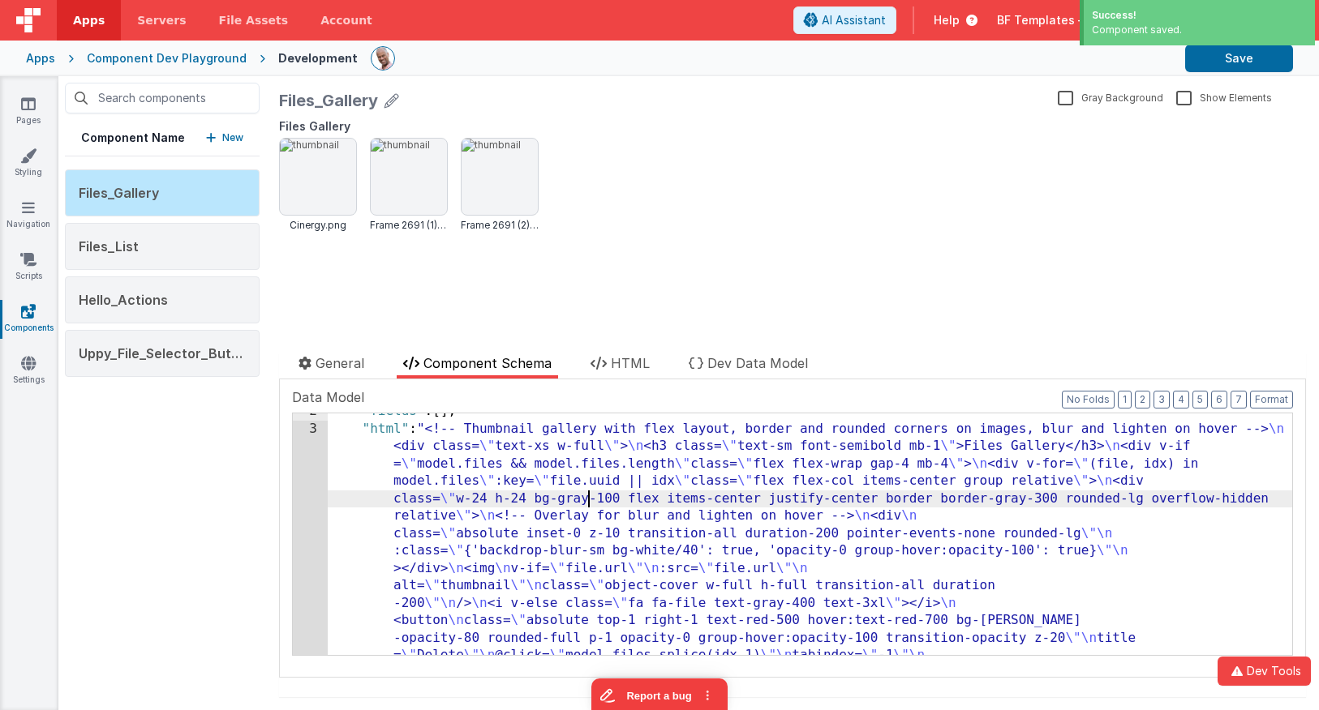
click at [586, 501] on div ""fields" : [ ] , "html" : "<!-- Thumbnail gallery with flex layout, border and …" at bounding box center [810, 689] width 964 height 573
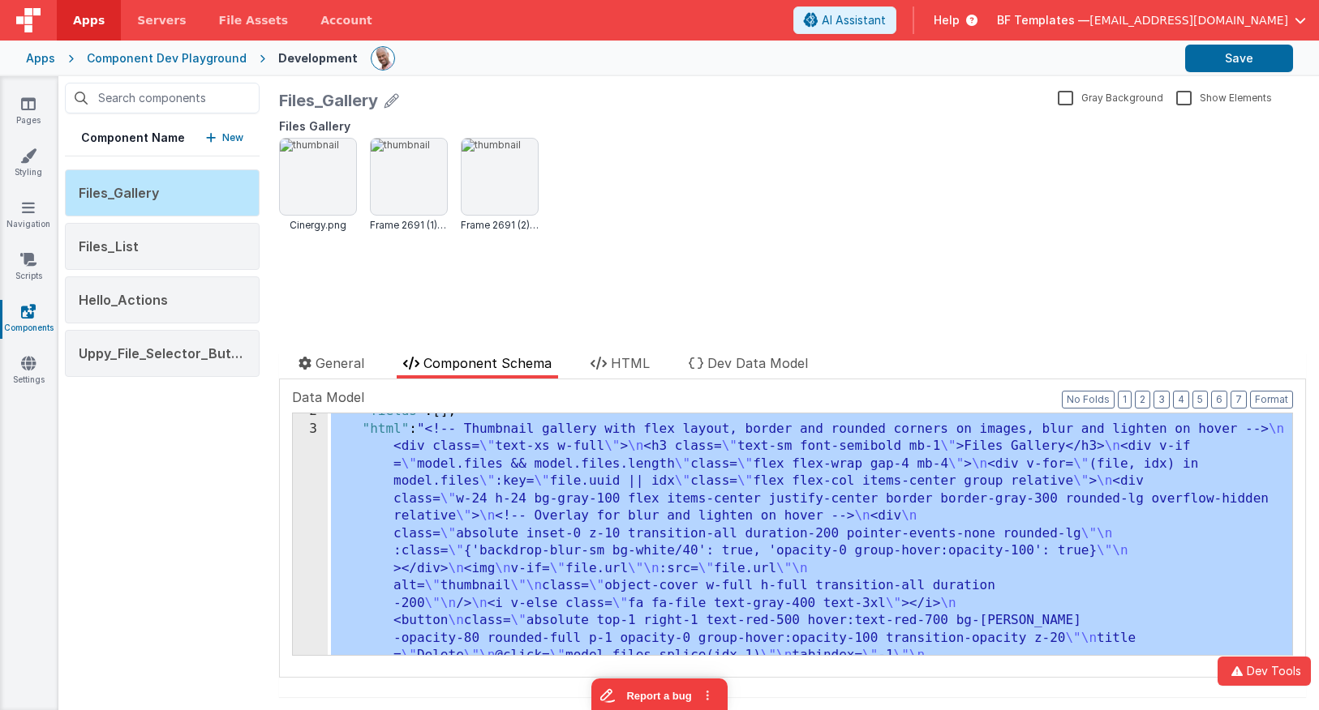
click at [447, 36] on header "Apps Servers File Assets Account Some FUTURE Slot AI Assistant Help BF Template…" at bounding box center [659, 20] width 1319 height 41
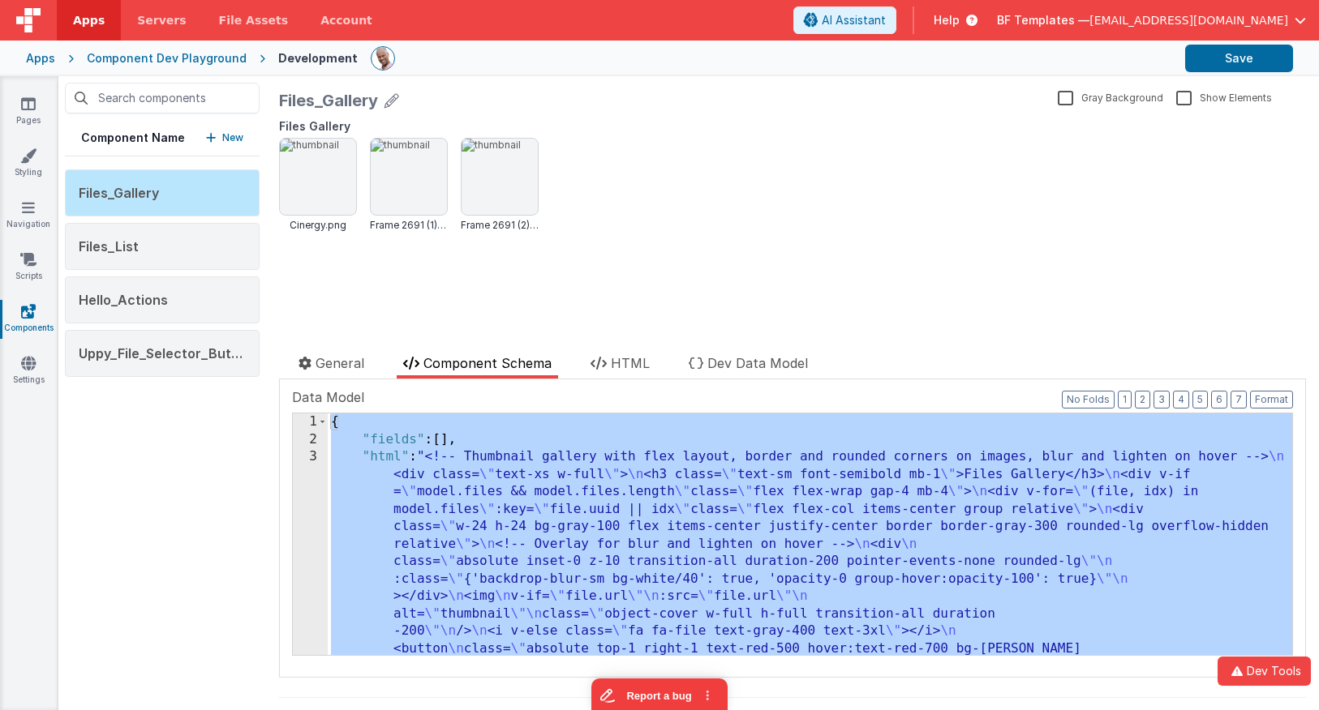
click at [481, 425] on div "{ "fields" : [ ] , "html" : "<!-- Thumbnail gallery with flex layout, border an…" at bounding box center [810, 535] width 964 height 242
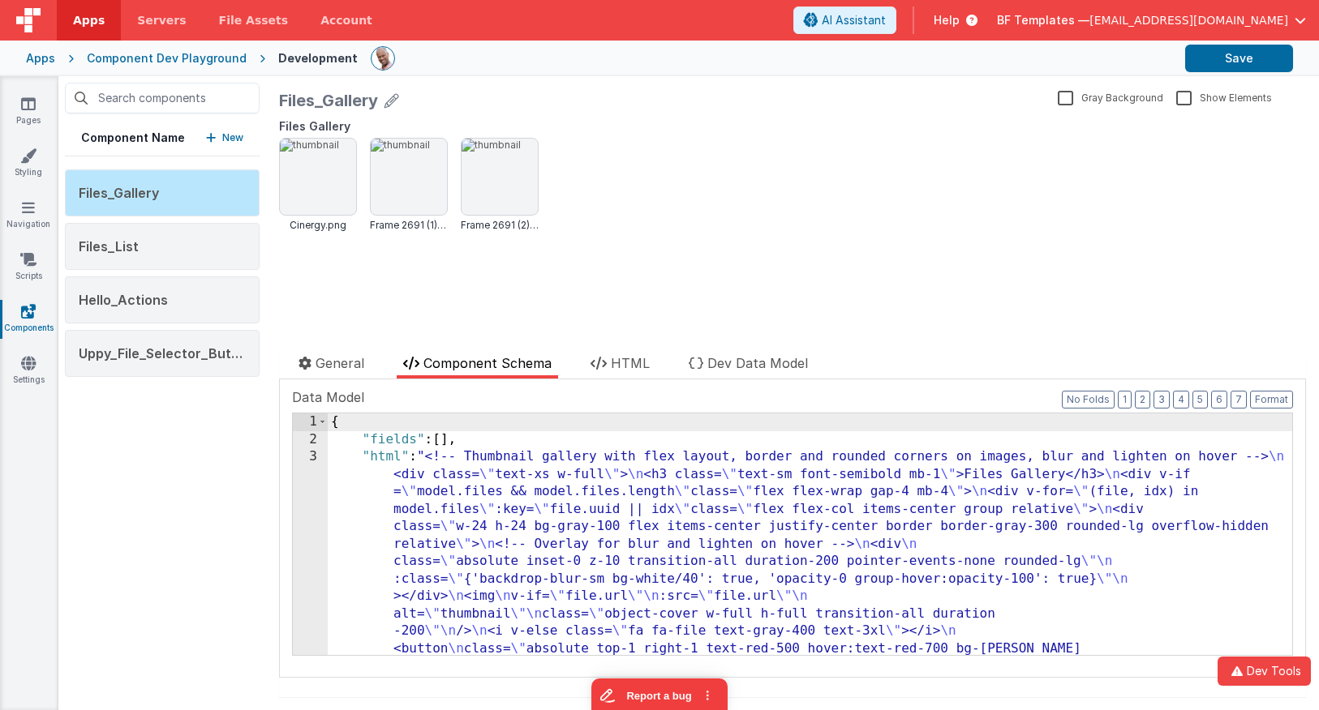
click at [463, 445] on div "{ "fields" : [ ] , "html" : "<!-- Thumbnail gallery with flex layout, border an…" at bounding box center [810, 700] width 964 height 573
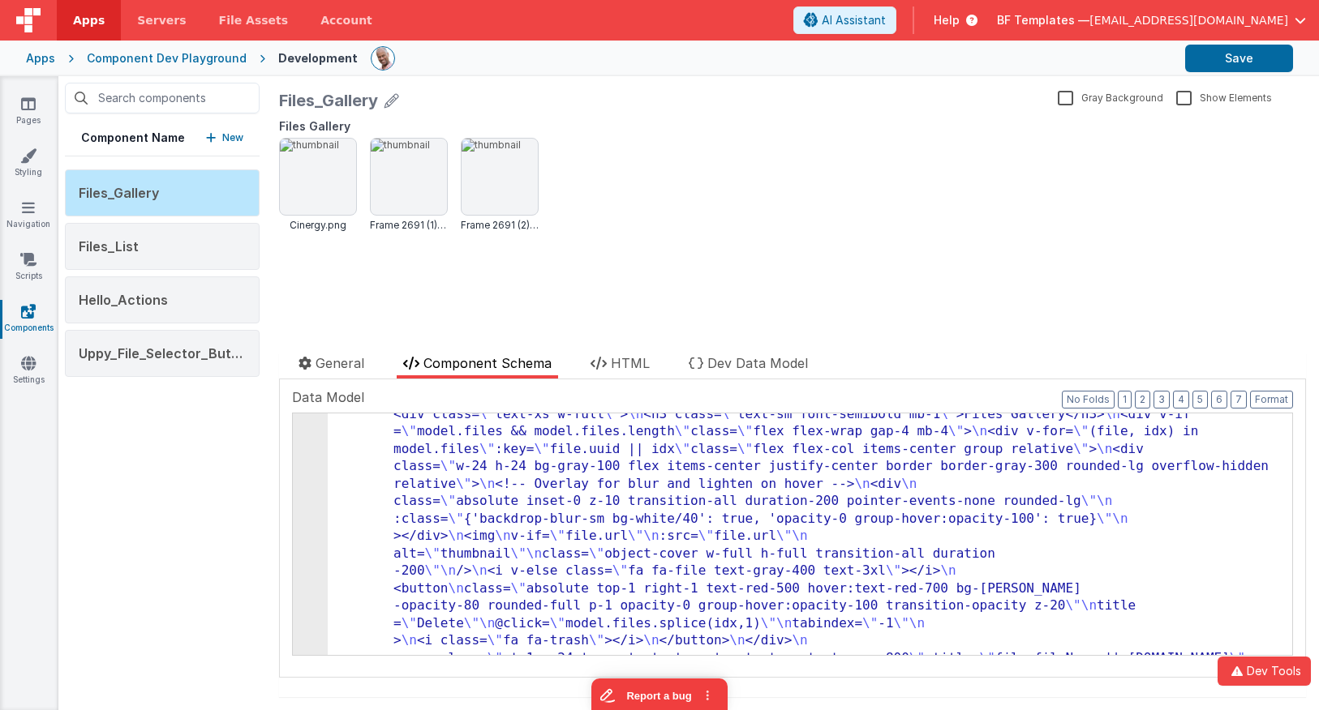
scroll to position [60, 0]
click at [718, 364] on span "Dev Data Model" at bounding box center [757, 363] width 101 height 16
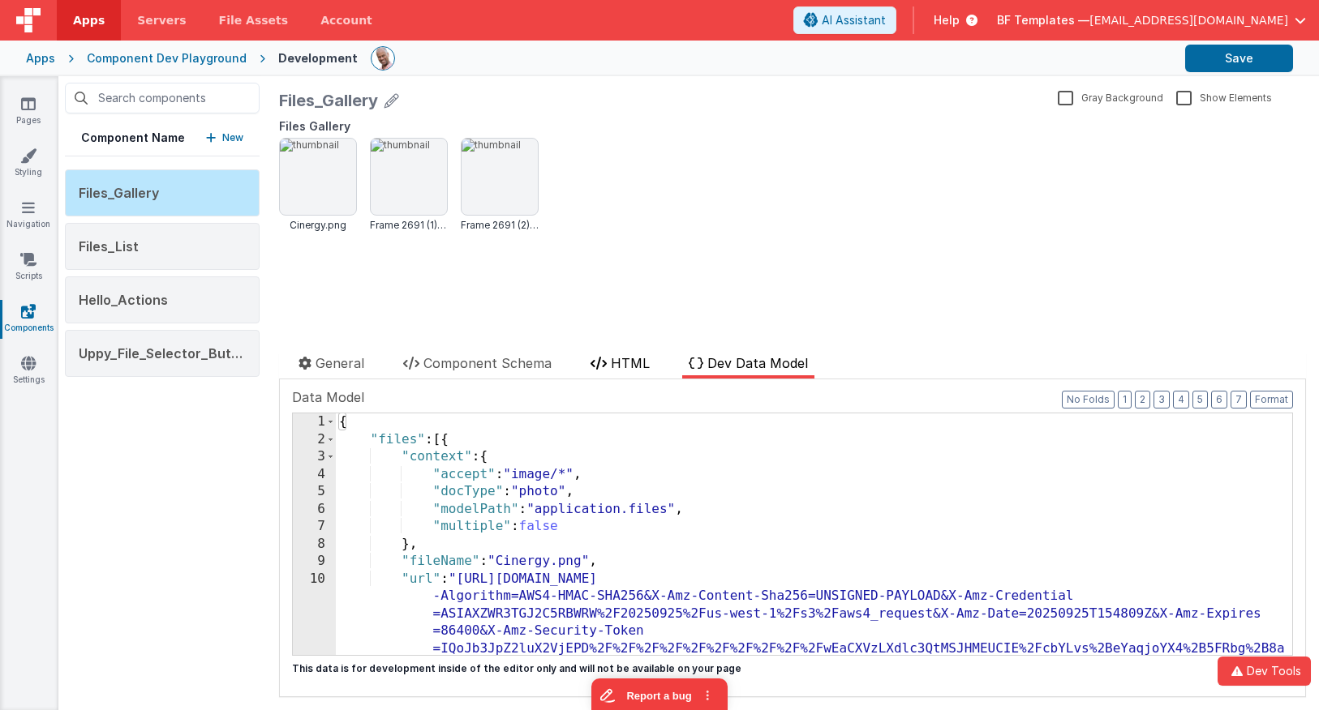
click at [633, 364] on span "HTML" at bounding box center [630, 363] width 39 height 16
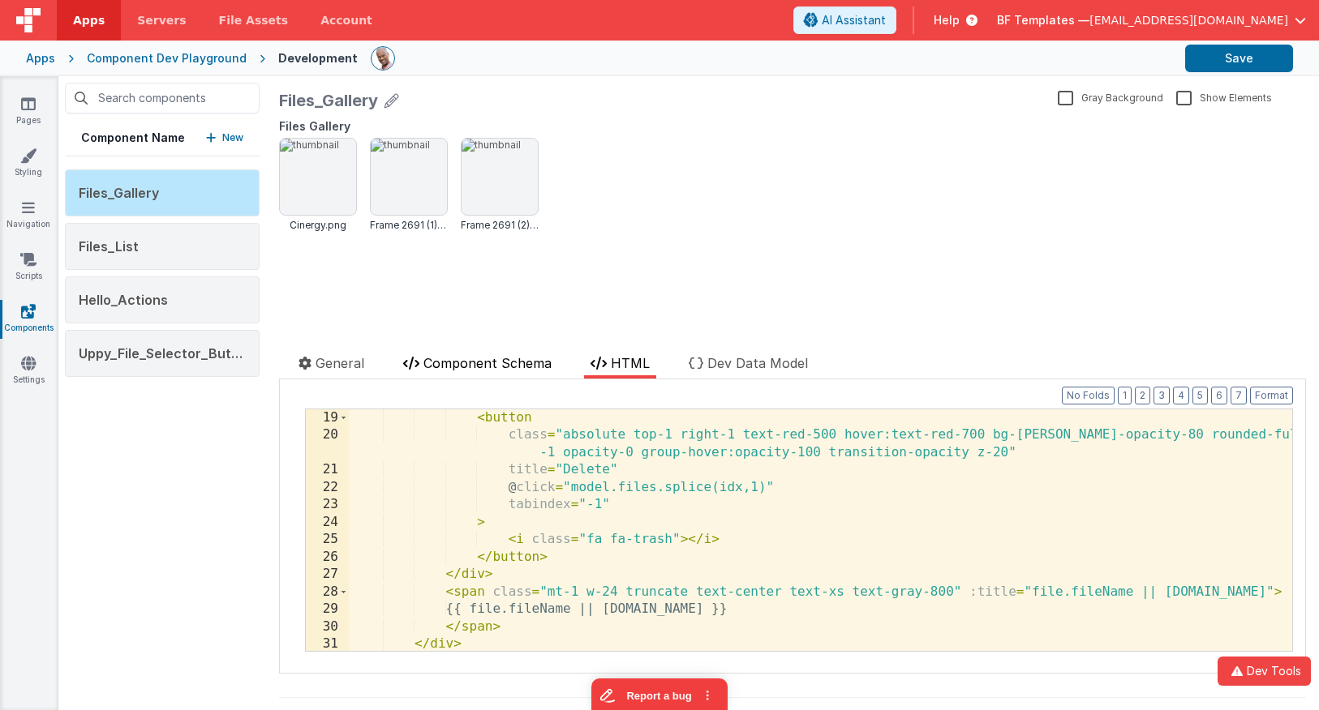
click at [492, 367] on span "Component Schema" at bounding box center [487, 363] width 128 height 16
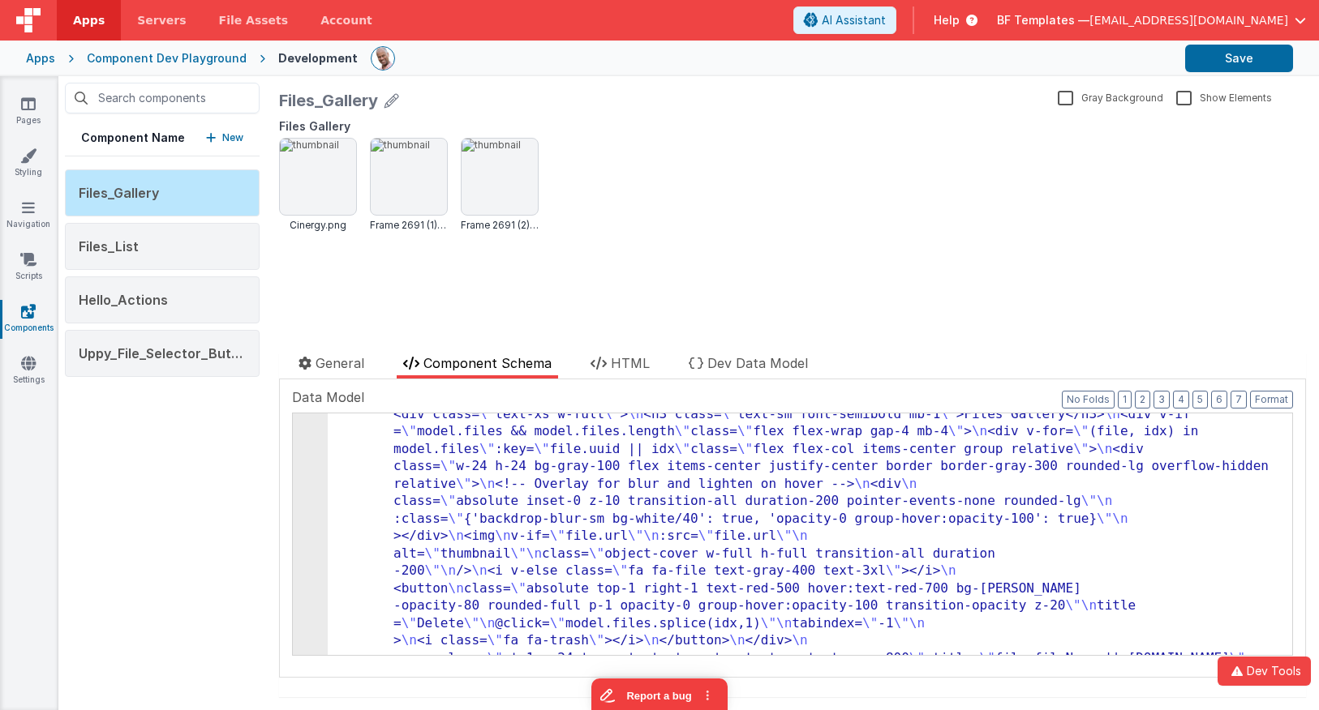
scroll to position [0, 0]
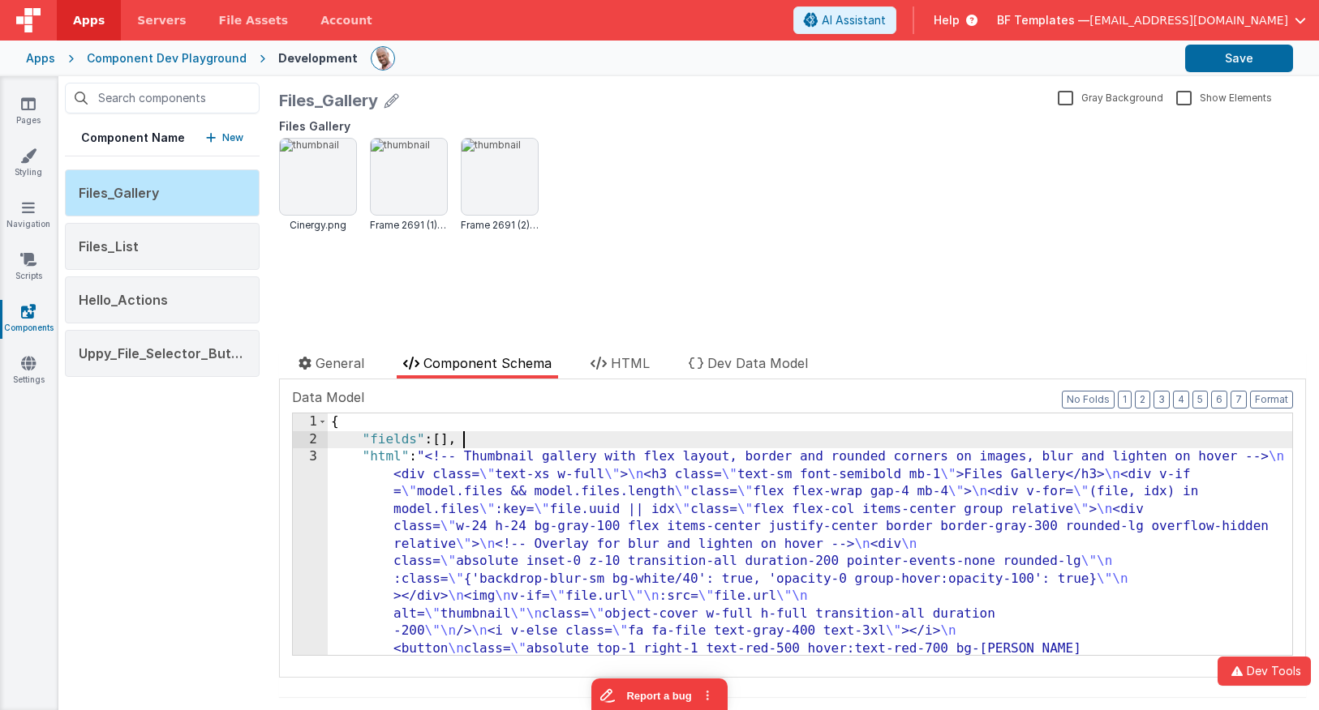
click at [497, 441] on div "{ "fields" : [ ] , "html" : "<!-- Thumbnail gallery with flex layout, border an…" at bounding box center [810, 700] width 964 height 573
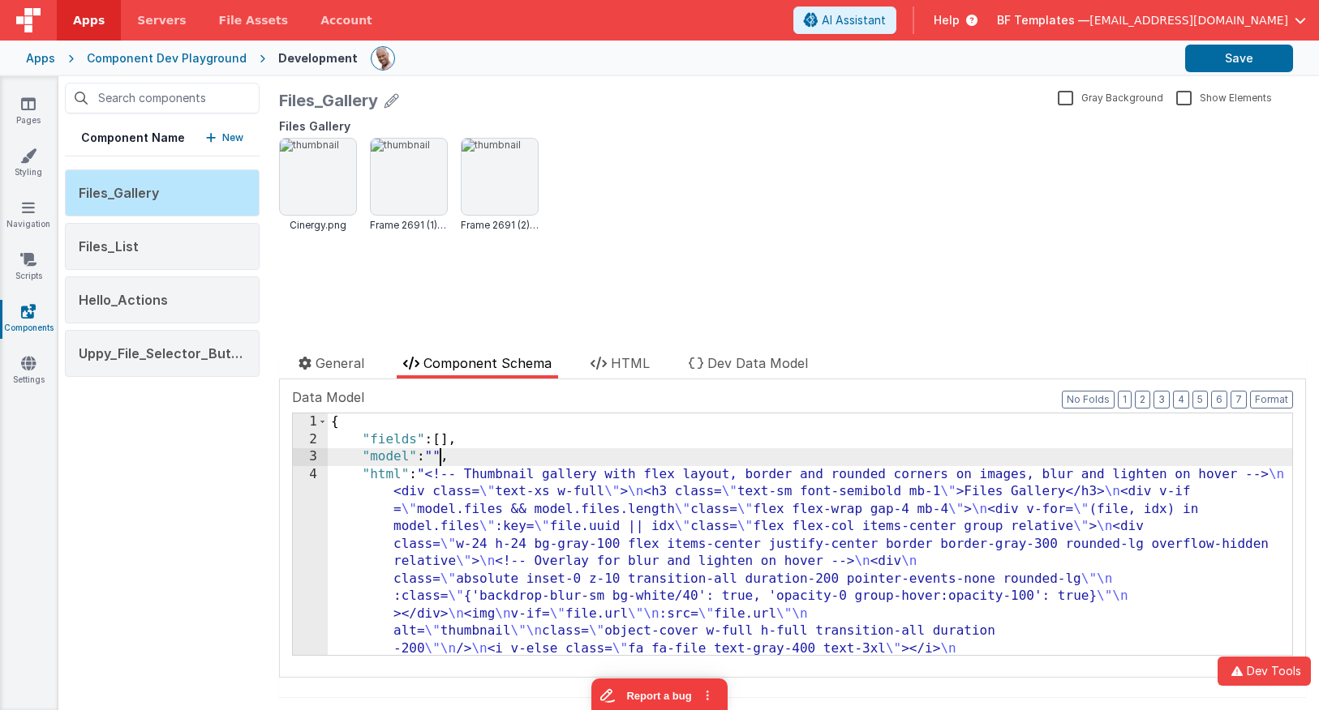
click at [441, 455] on div "{ "fields" : [ ] , "model" : "" , "html" : "<!-- Thumbnail gallery with flex la…" at bounding box center [810, 700] width 964 height 573
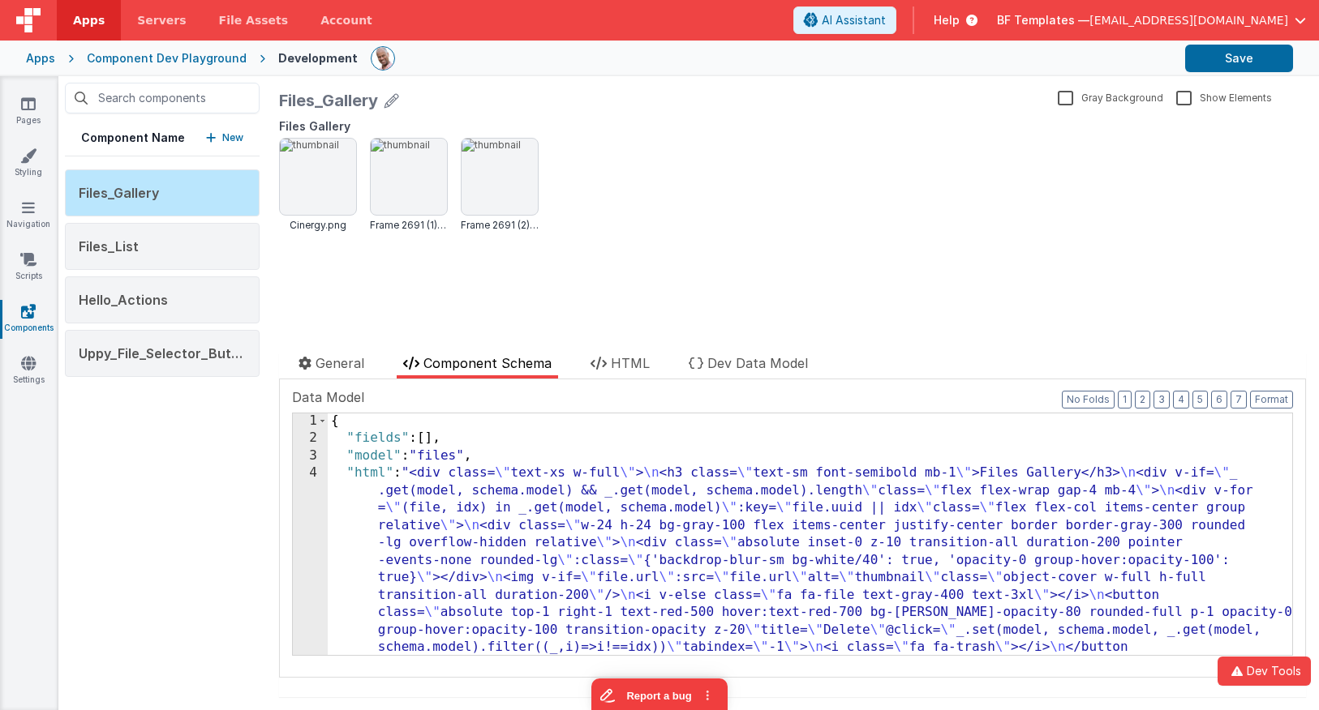
scroll to position [5, 0]
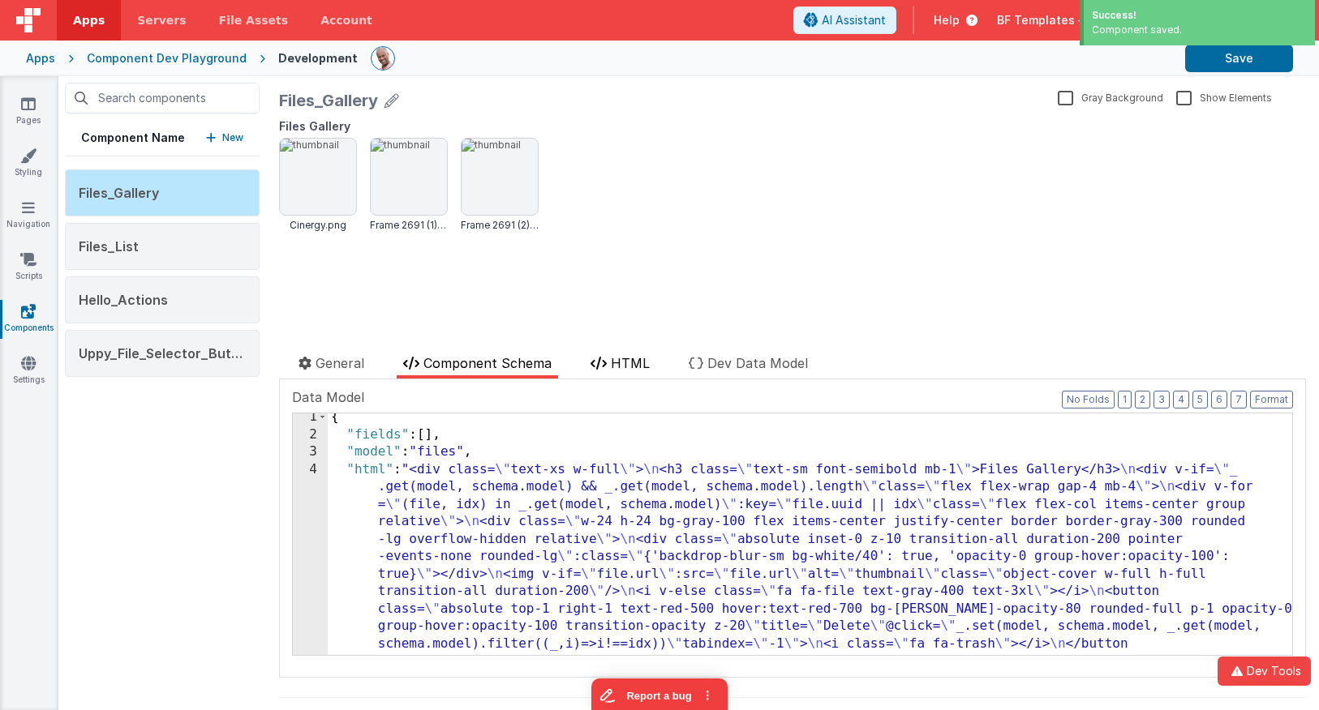
click at [614, 359] on span "HTML" at bounding box center [630, 363] width 39 height 16
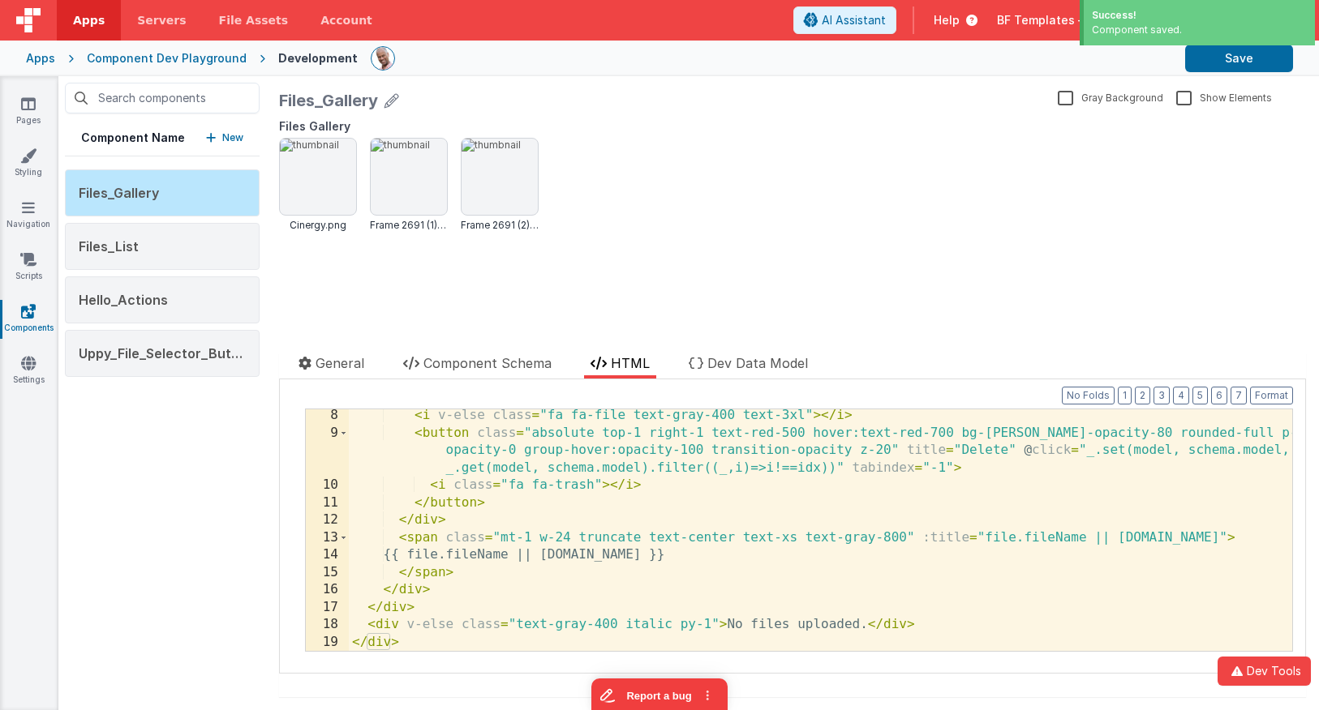
scroll to position [194, 0]
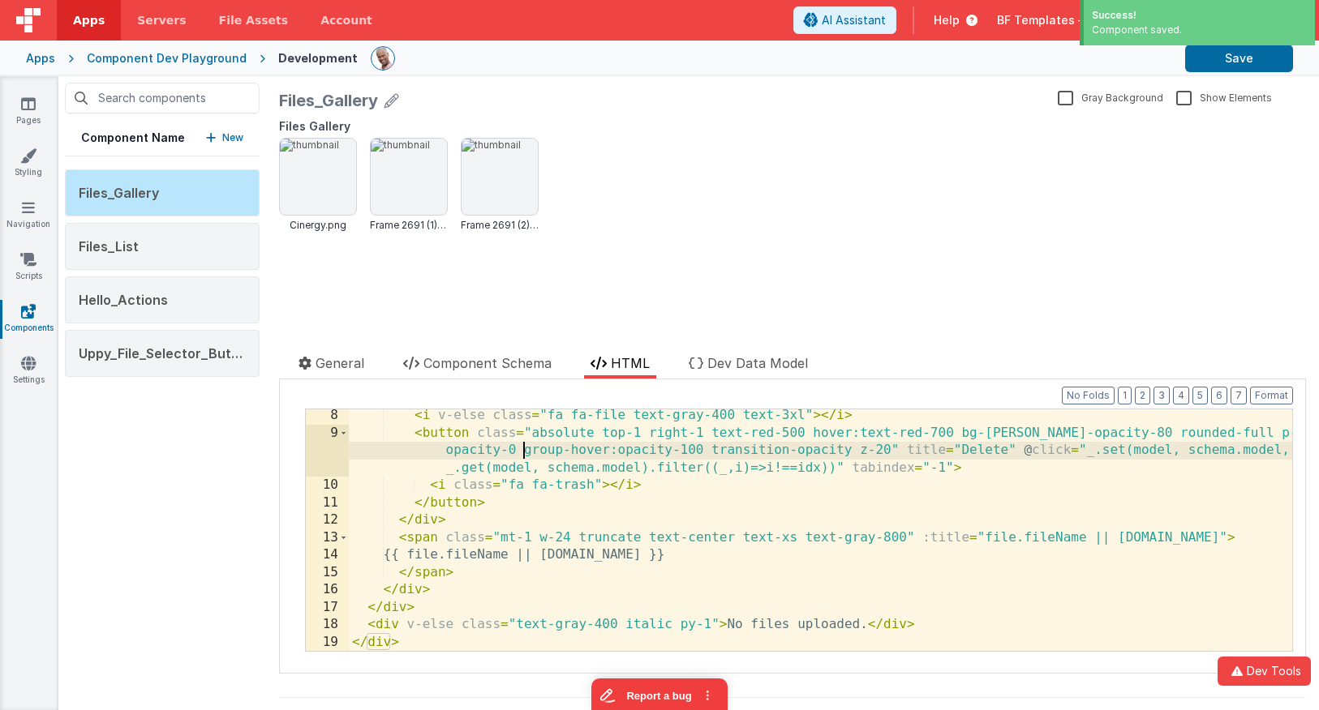
click at [527, 450] on div "< i v-else class = "fa fa-file text-gray-400 text-3xl" > </ i > < button class …" at bounding box center [820, 545] width 943 height 277
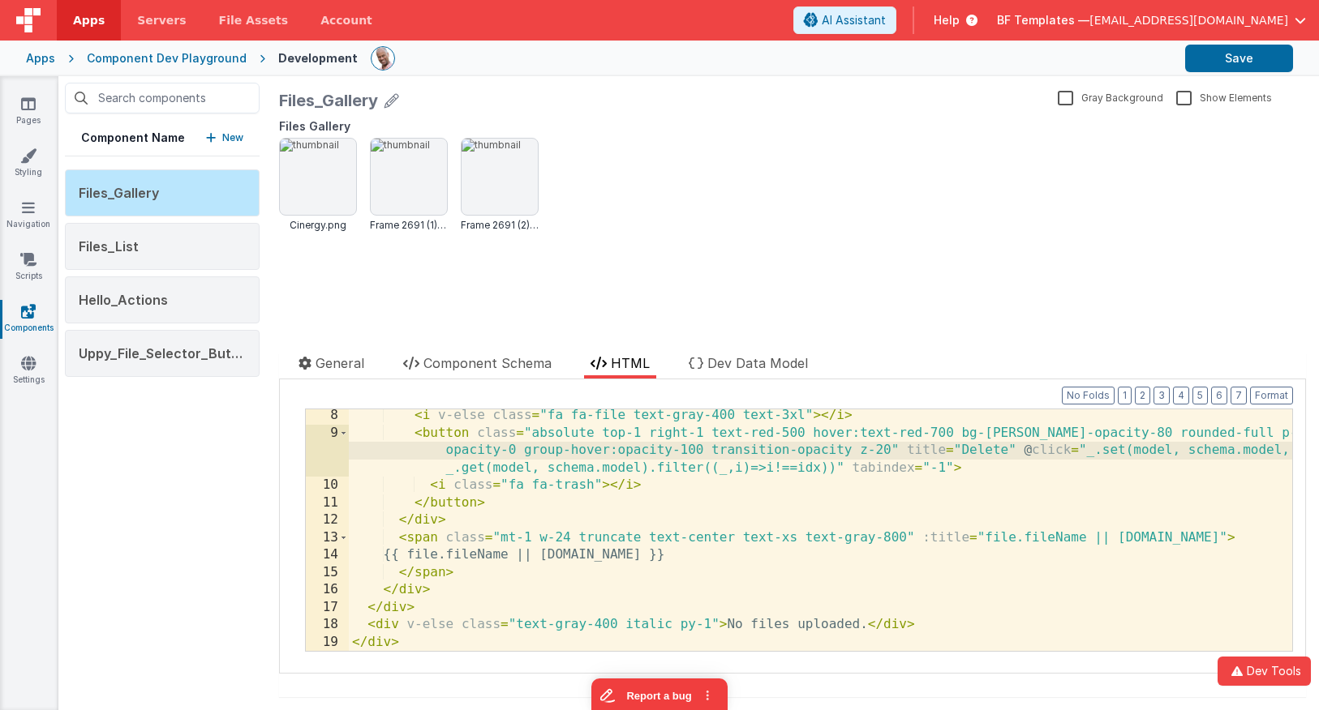
click at [522, 484] on div "< i v-else class = "fa fa-file text-gray-400 text-3xl" > </ i > < button class …" at bounding box center [820, 545] width 943 height 277
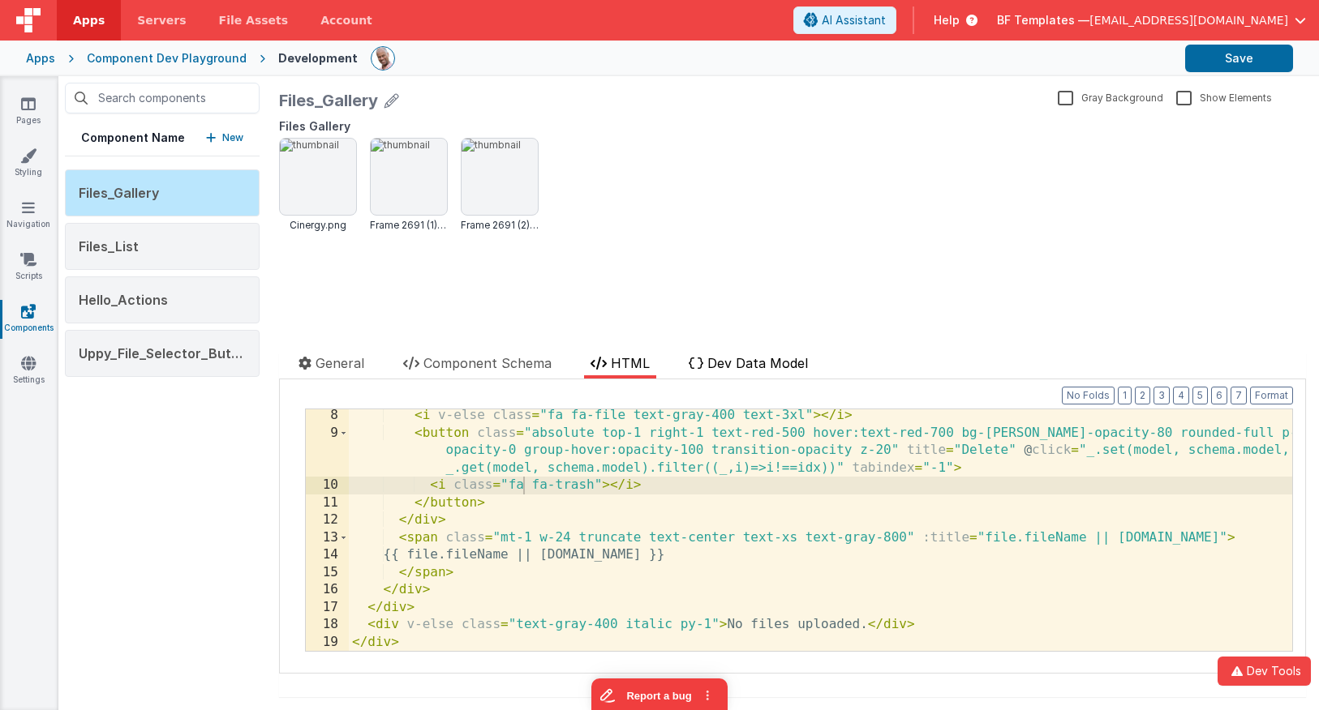
click at [710, 365] on span "Dev Data Model" at bounding box center [757, 363] width 101 height 16
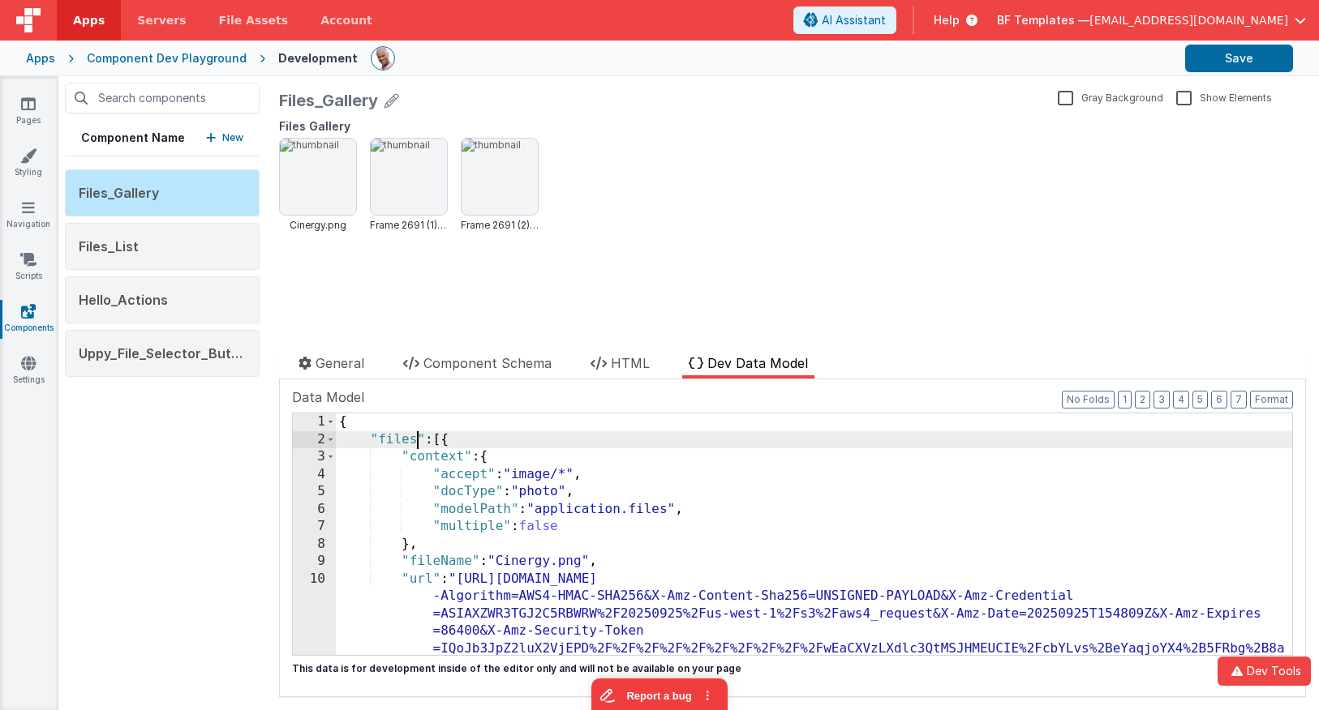
click at [414, 437] on div "{ "files" : [{ "context" : { "accept" : "image/*" , "docType" : "photo" , "mode…" at bounding box center [814, 674] width 956 height 521
click at [612, 360] on span "HTML" at bounding box center [630, 363] width 39 height 16
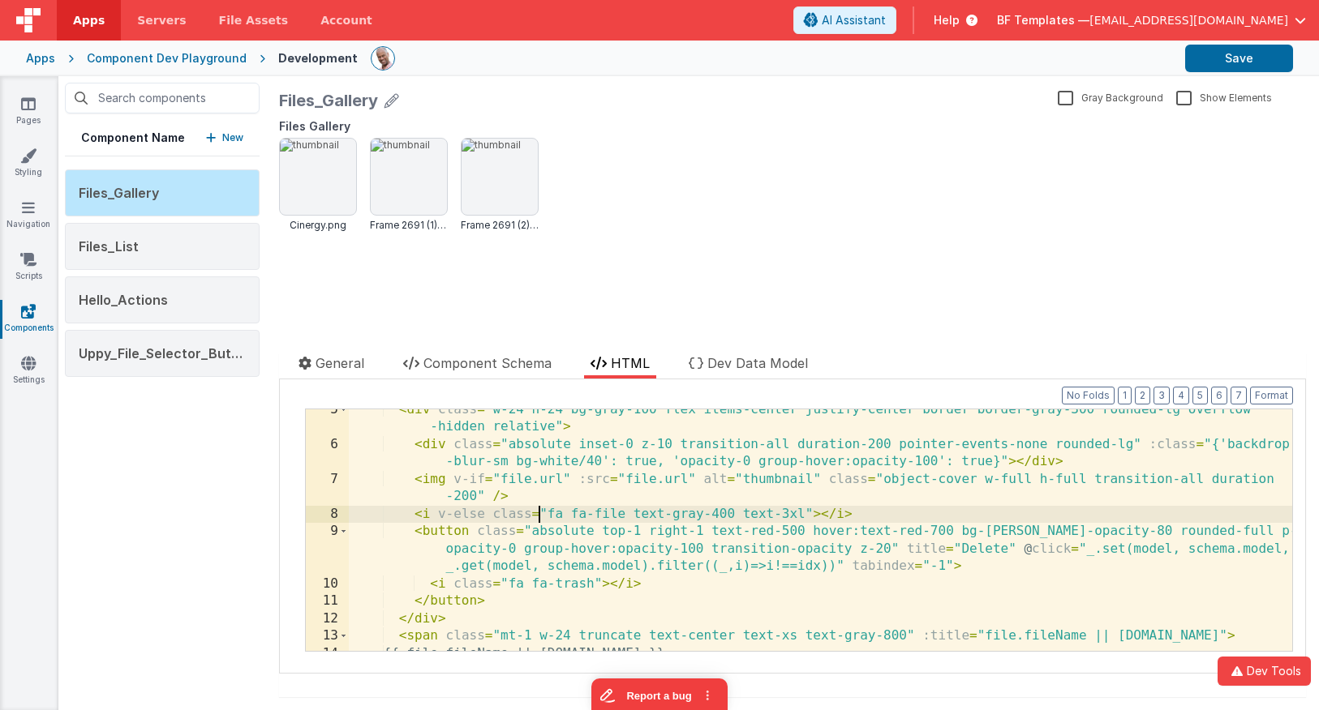
scroll to position [96, 0]
drag, startPoint x: 538, startPoint y: 476, endPoint x: 604, endPoint y: 28, distance: 453.4
click at [0, 0] on div "Apps Servers File Assets Account Some FUTURE Slot AI Assistant Help BF Template…" at bounding box center [659, 355] width 1319 height 710
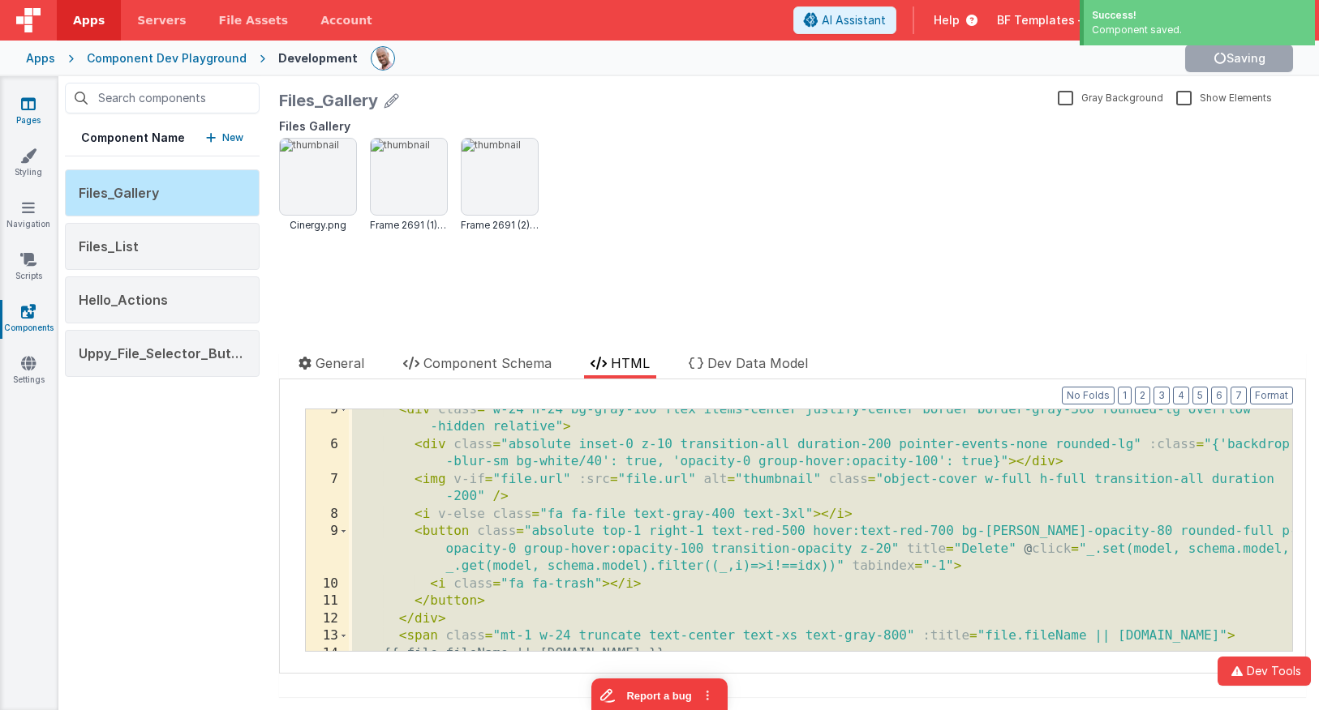
click at [33, 106] on icon at bounding box center [28, 104] width 15 height 16
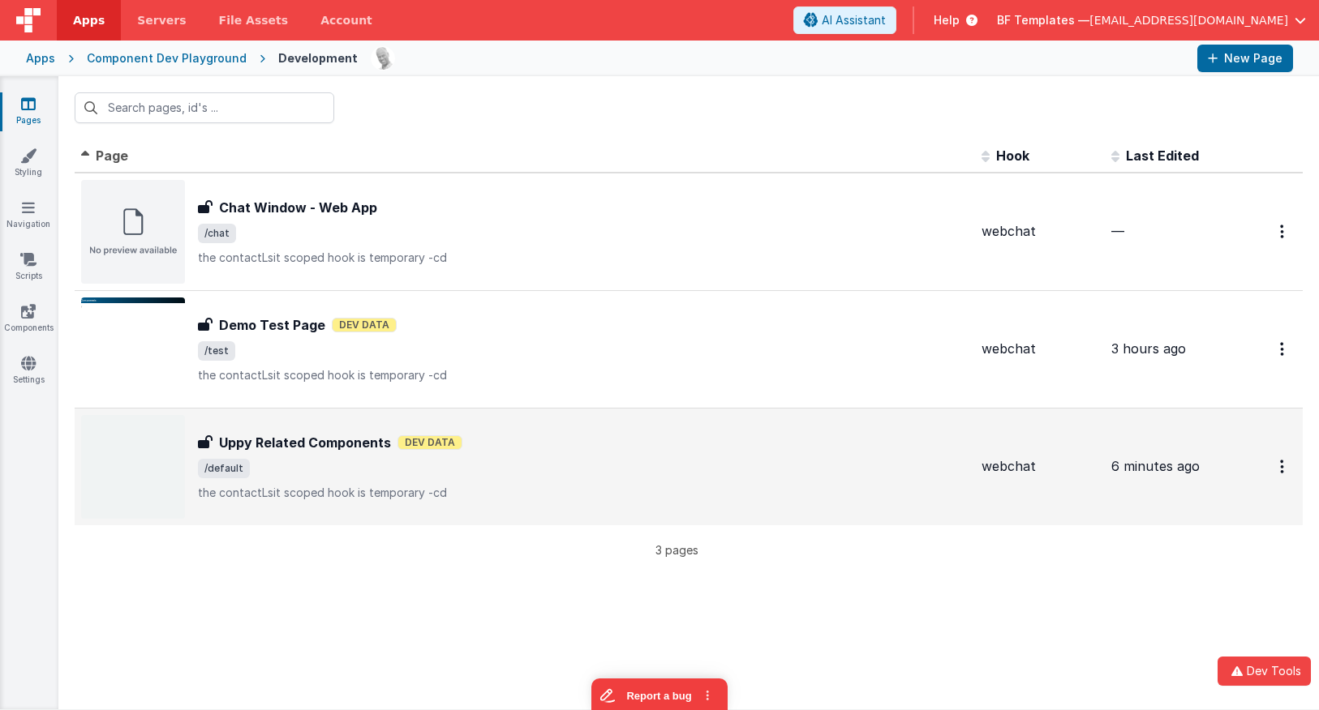
click at [351, 468] on span "/default" at bounding box center [583, 468] width 770 height 19
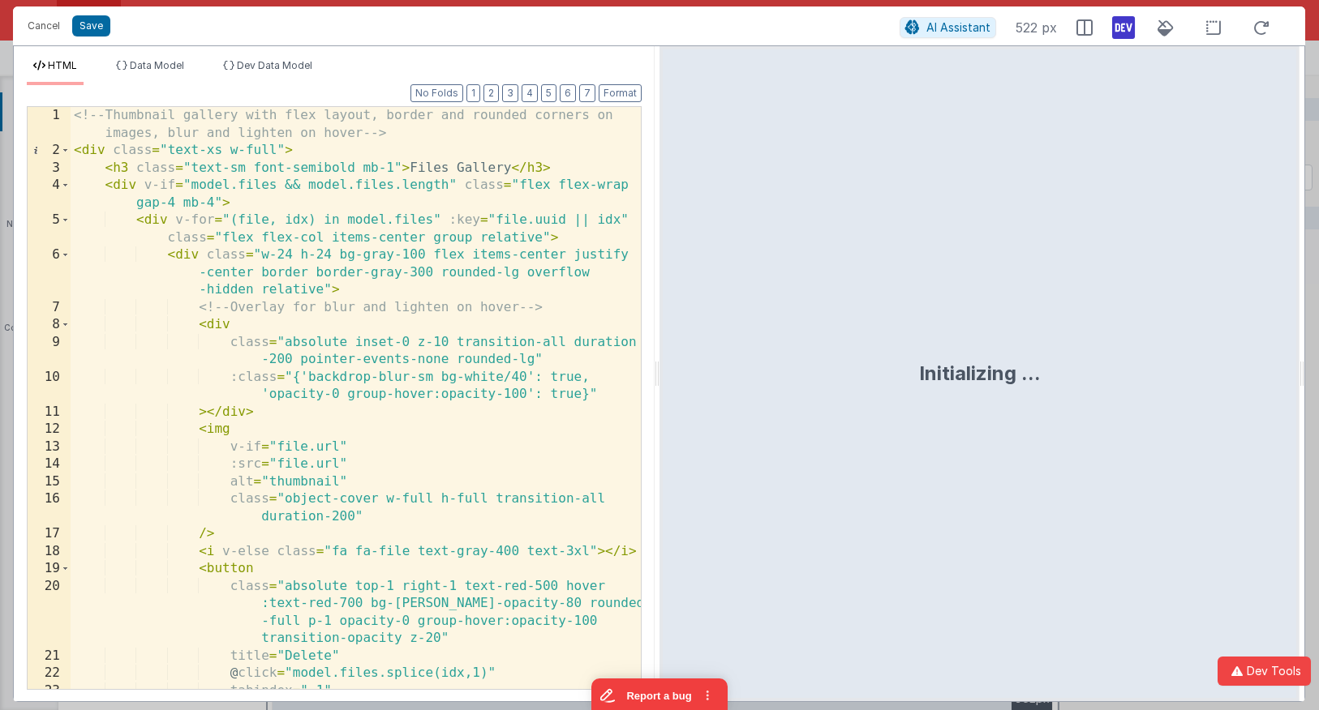
click at [376, 429] on div "<!-- Thumbnail gallery with flex layout, border and rounded corners on images, …" at bounding box center [356, 424] width 570 height 635
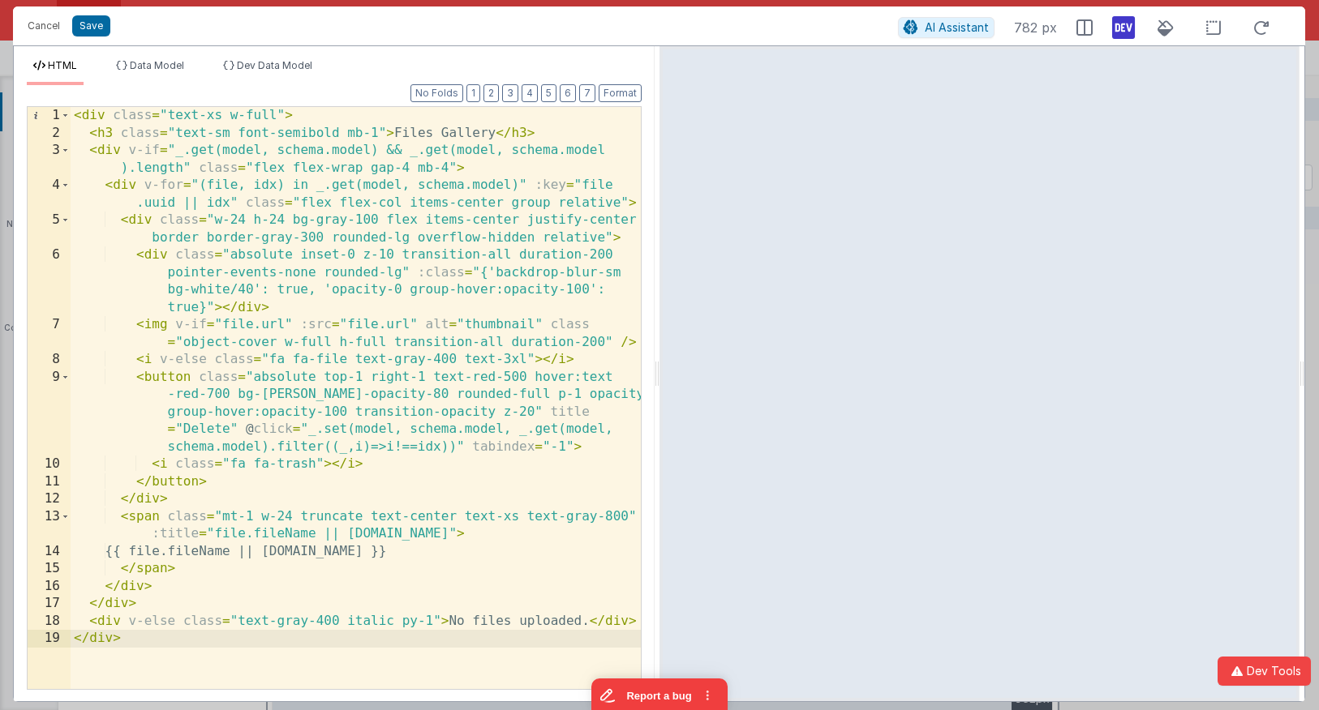
click at [569, 131] on div "< div class = "text-xs w-full" > < h3 class = "text-sm font-semibold mb-1" > Fi…" at bounding box center [356, 415] width 570 height 617
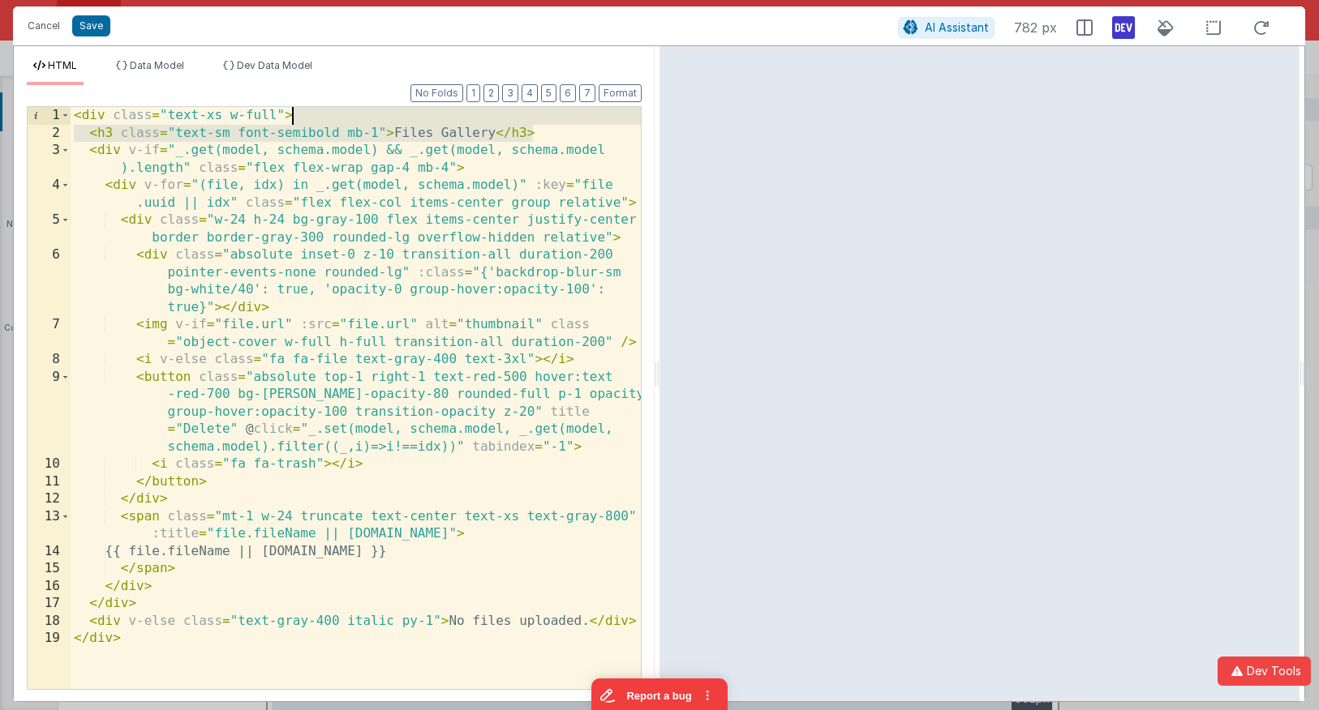
click at [568, 123] on div "< div class = "text-xs w-full" > < h3 class = "text-sm font-semibold mb-1" > Fi…" at bounding box center [356, 415] width 570 height 617
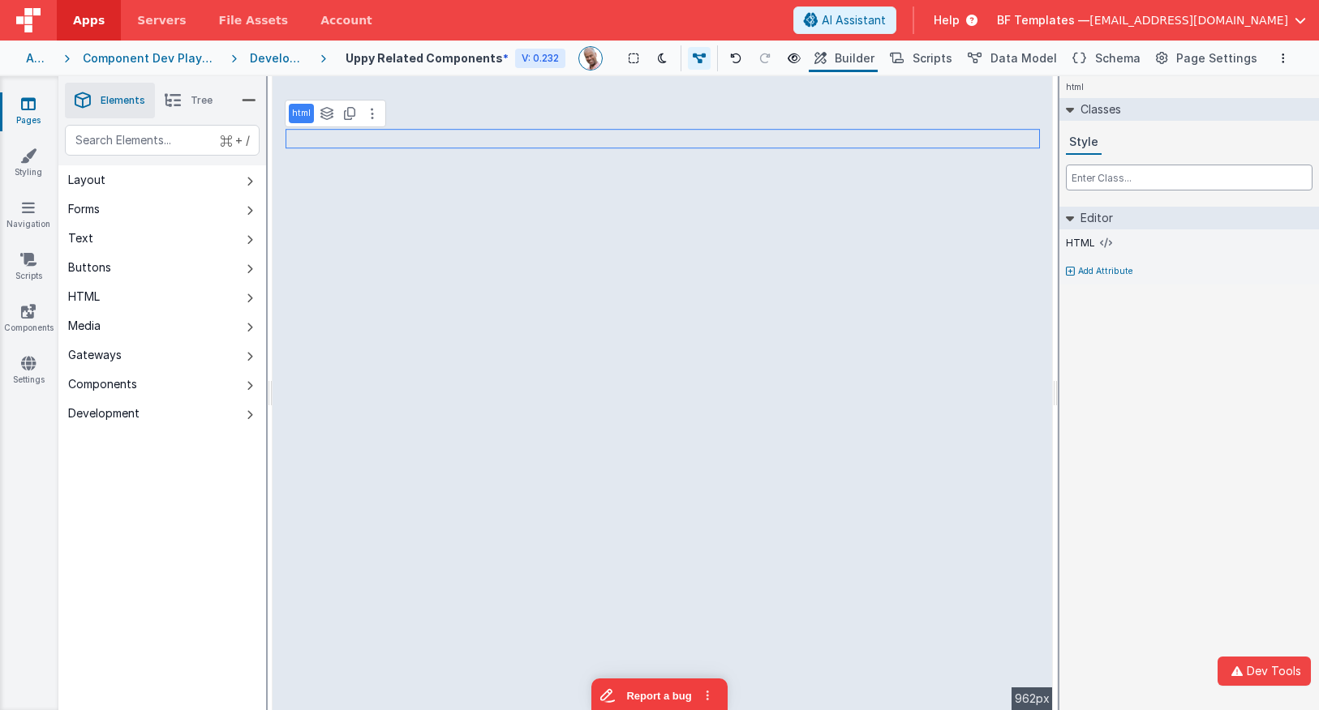
click at [1089, 187] on input "text" at bounding box center [1189, 178] width 247 height 26
type input "font-bold"
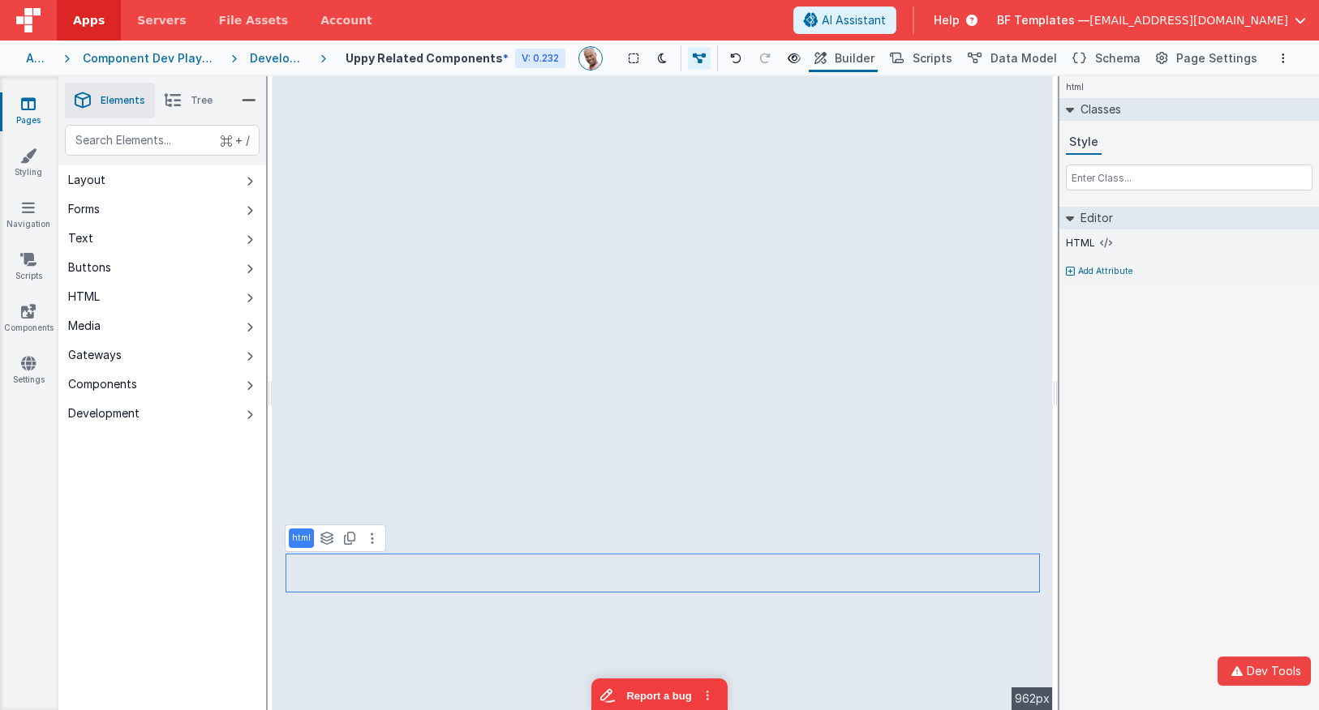
click at [1072, 272] on icon at bounding box center [1070, 272] width 9 height 10
click at [1093, 293] on input "text" at bounding box center [1189, 287] width 247 height 24
type input "files"
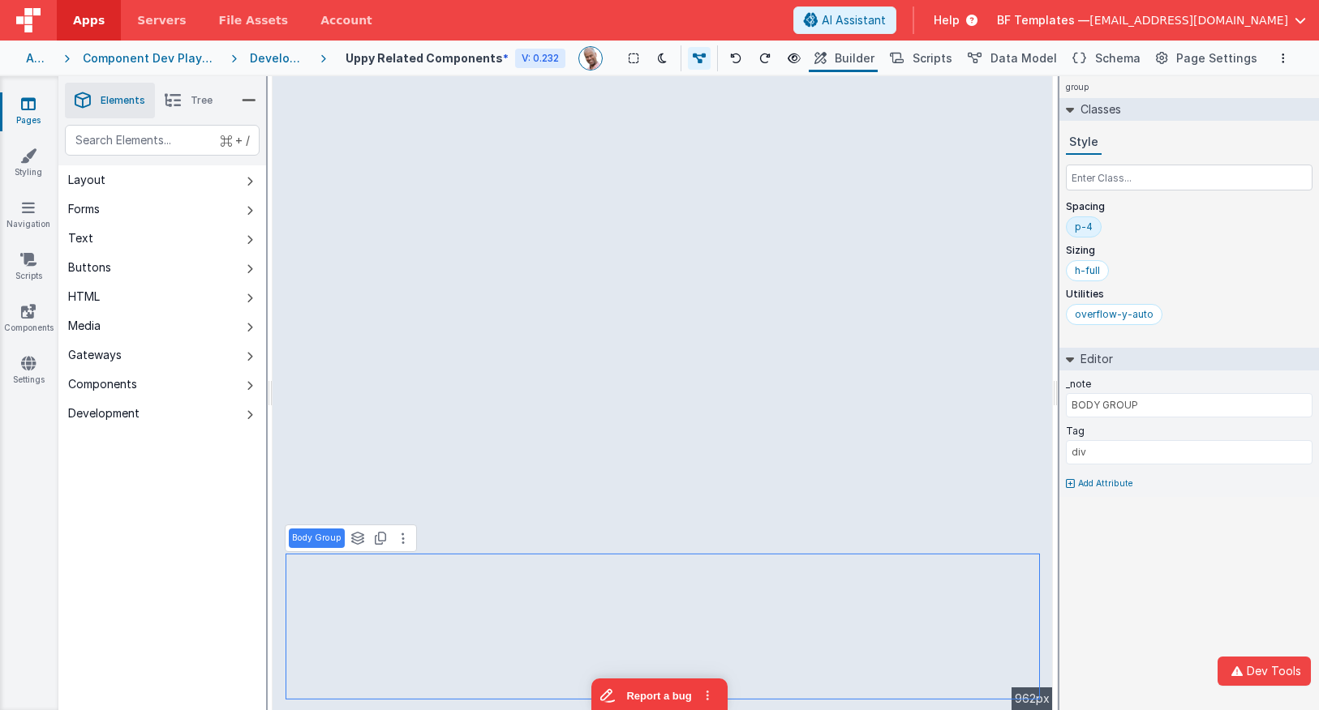
type input "Files_List"
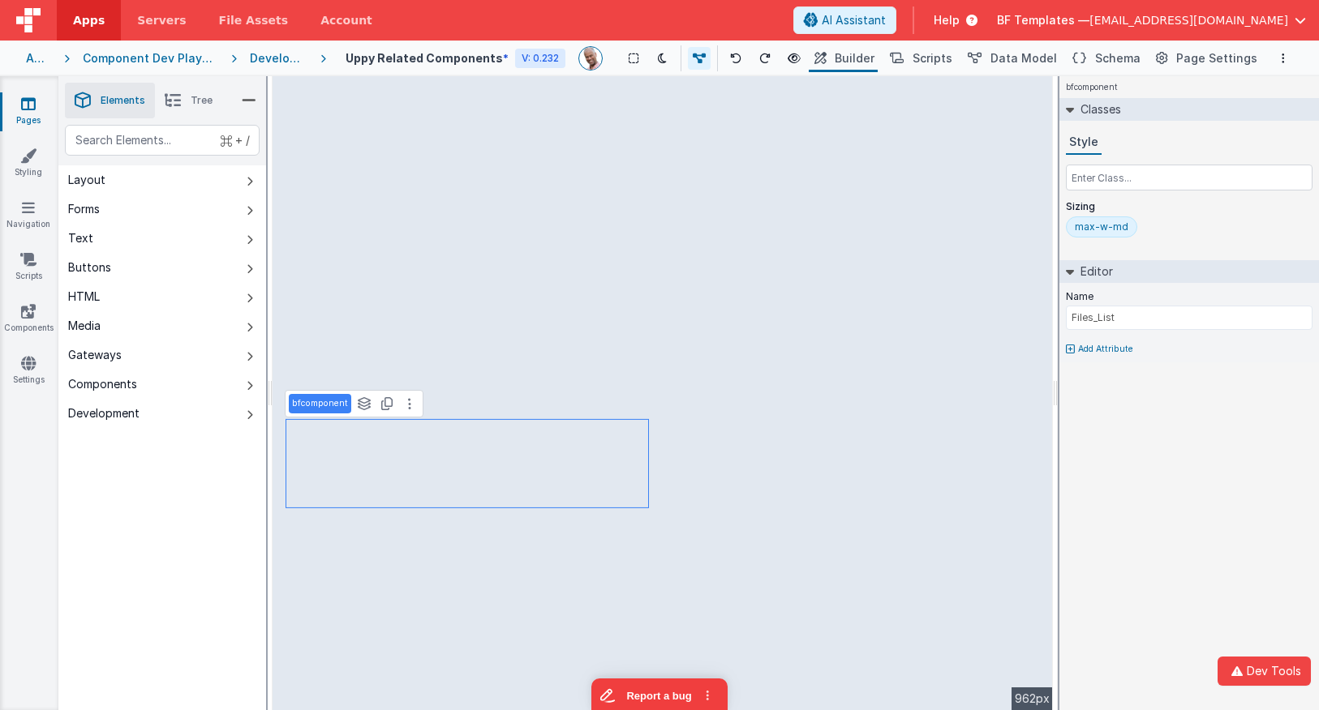
click at [189, 105] on li "Tree" at bounding box center [188, 101] width 67 height 36
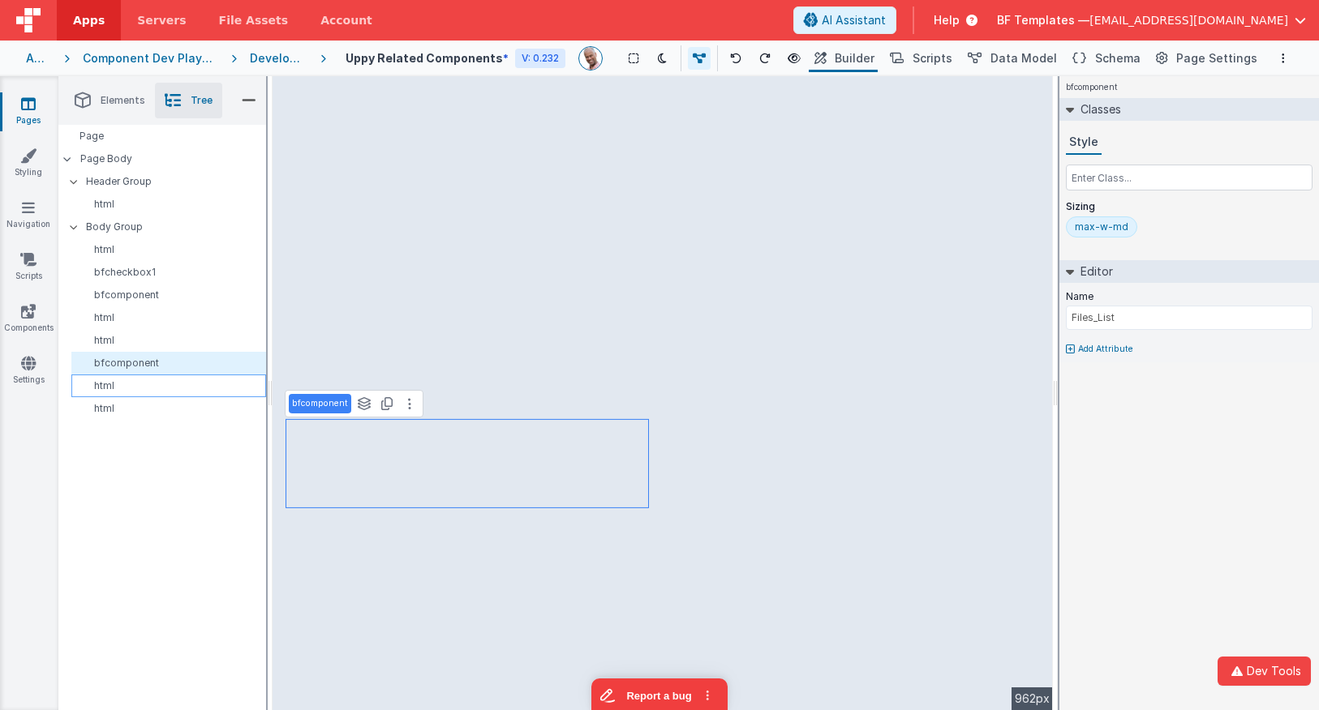
click at [114, 396] on div "html" at bounding box center [168, 386] width 195 height 23
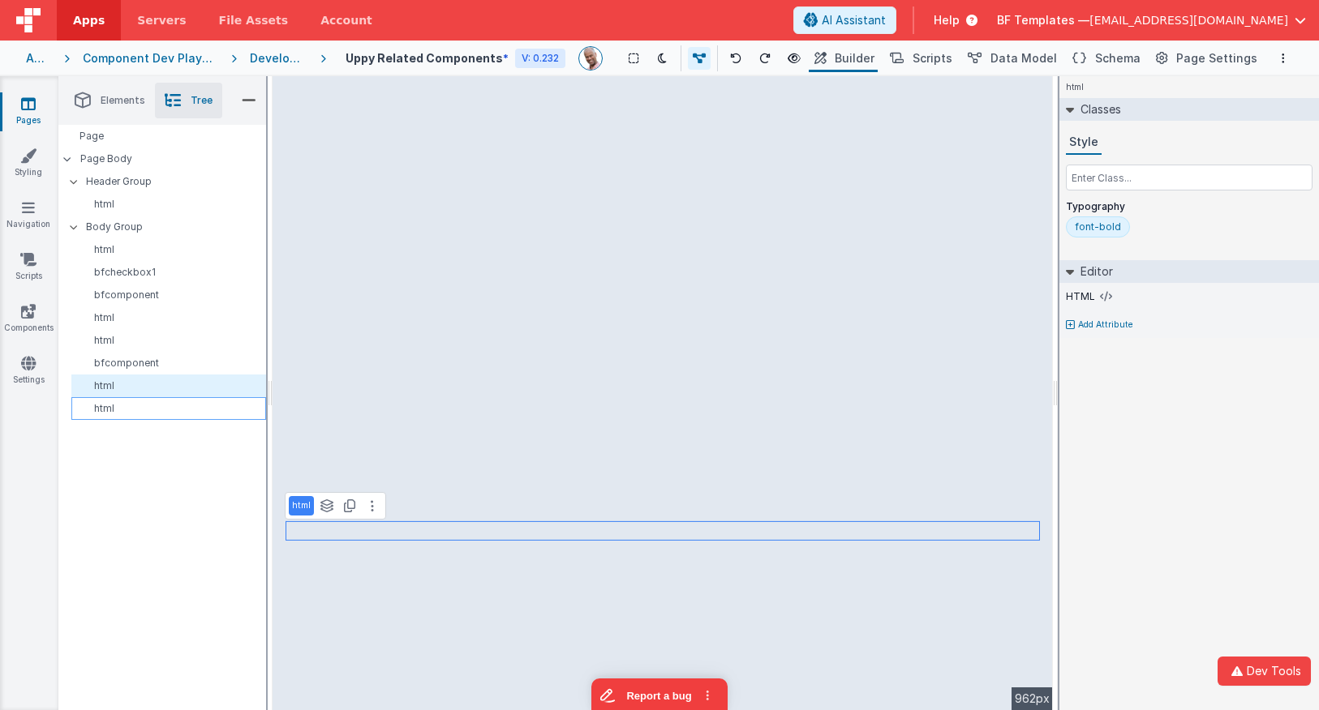
click at [109, 415] on div "html" at bounding box center [168, 408] width 195 height 23
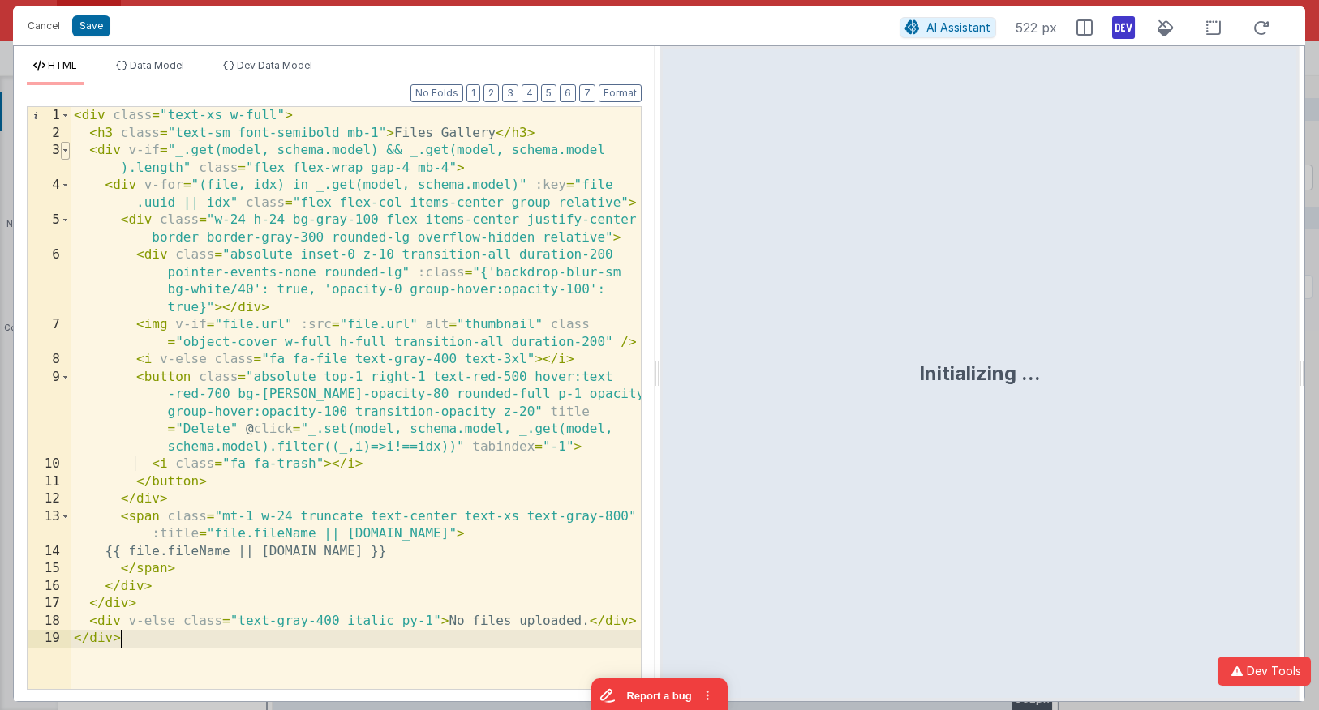
click at [61, 152] on span at bounding box center [65, 151] width 9 height 18
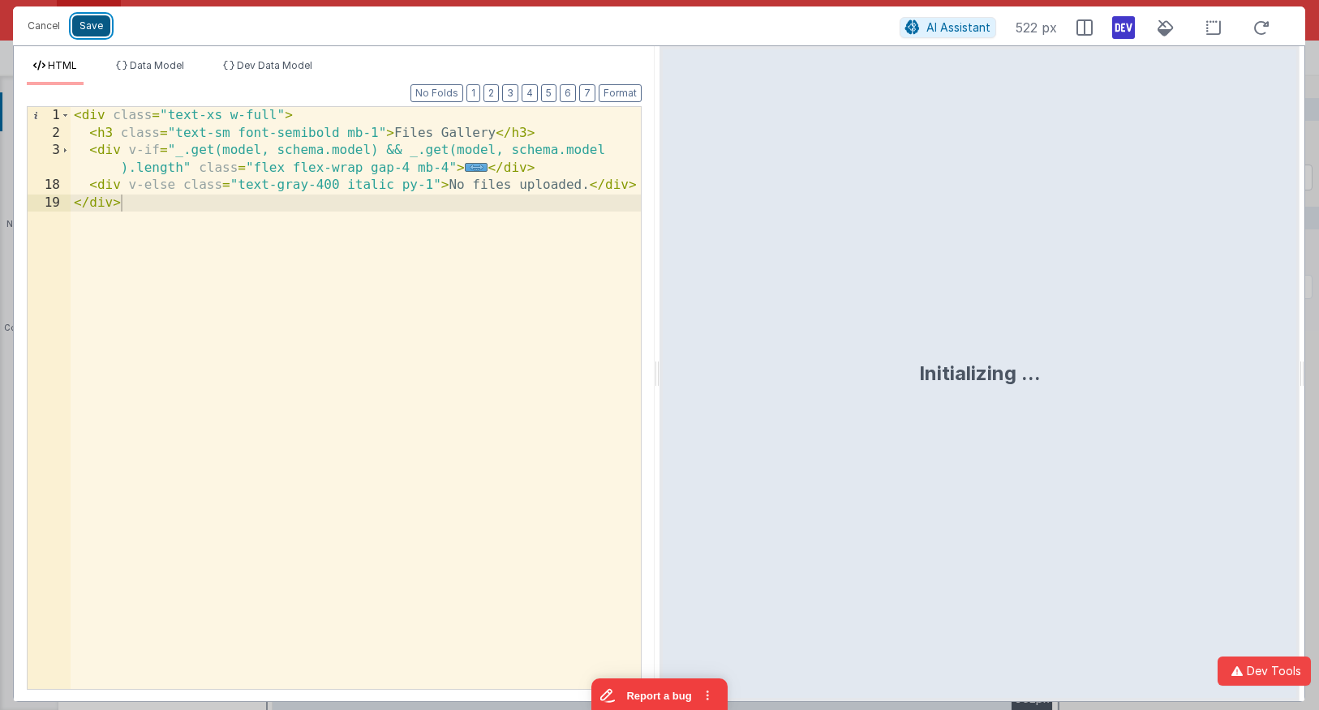
click at [91, 19] on button "Save" at bounding box center [91, 25] width 38 height 21
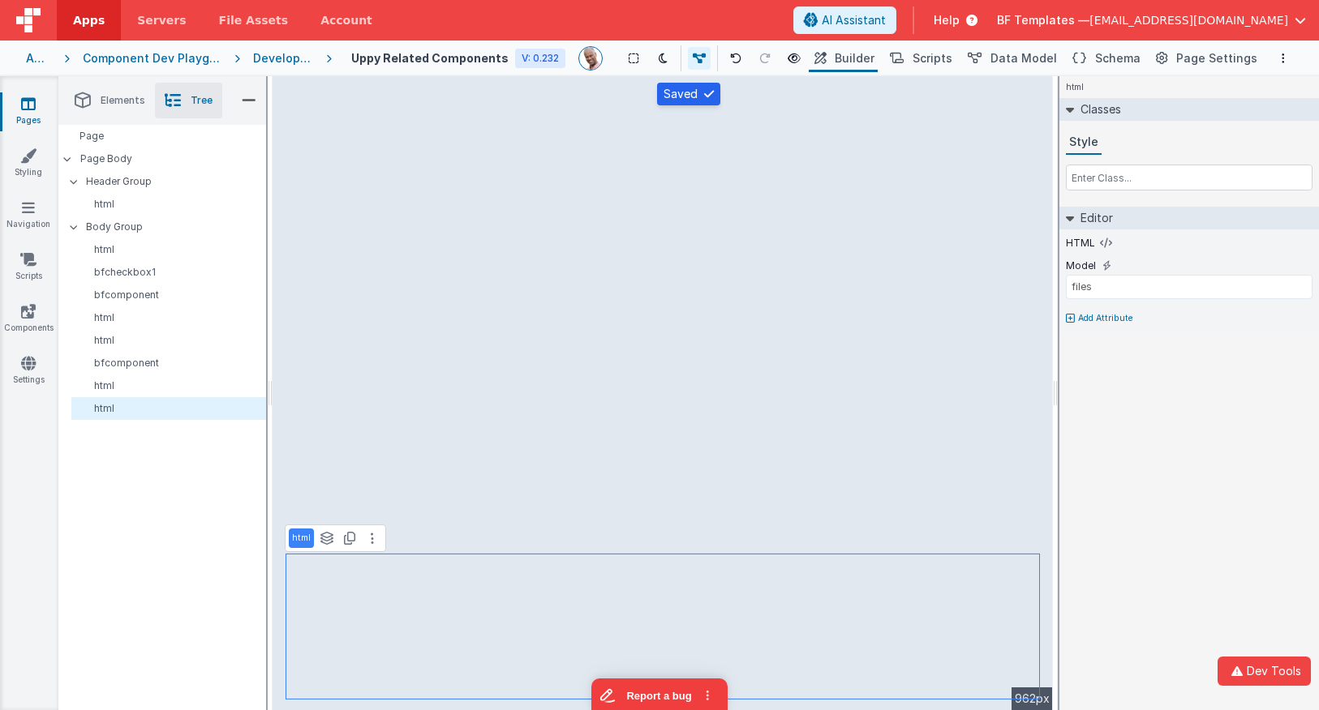
click at [19, 99] on link "Pages" at bounding box center [28, 112] width 58 height 32
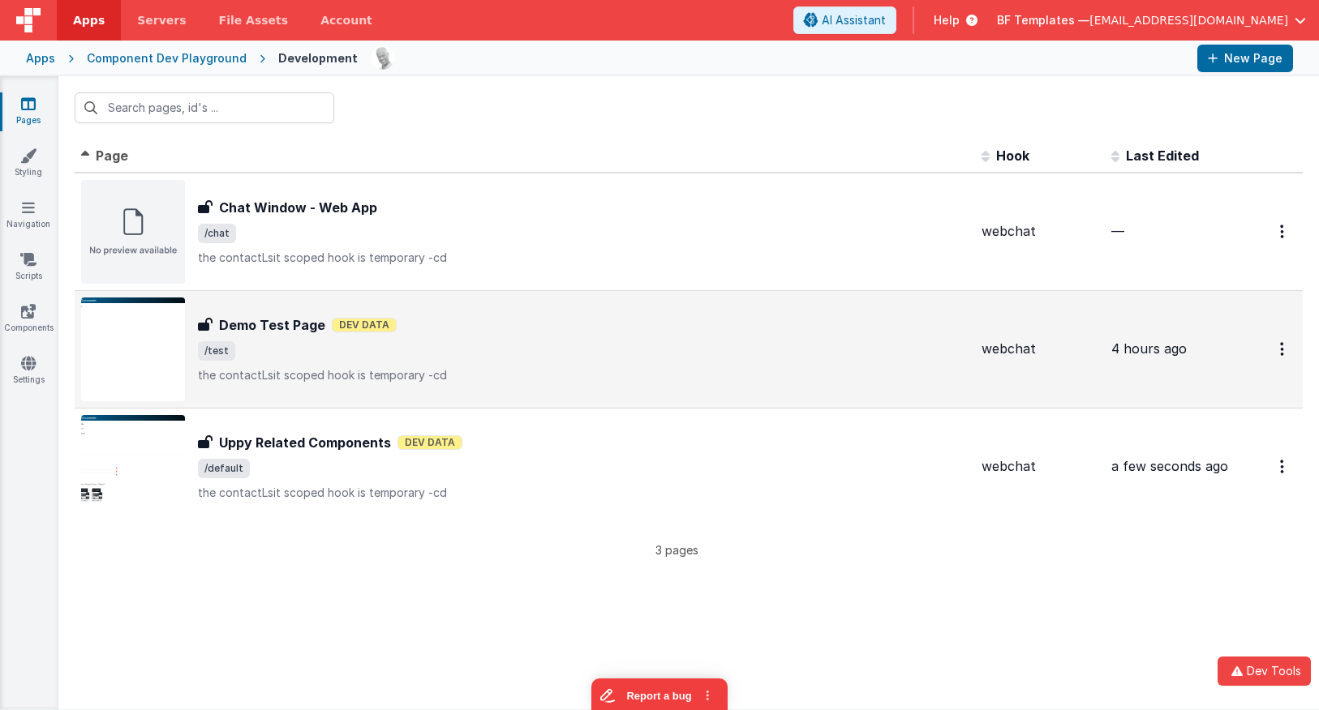
click at [294, 350] on span "/test" at bounding box center [583, 350] width 770 height 19
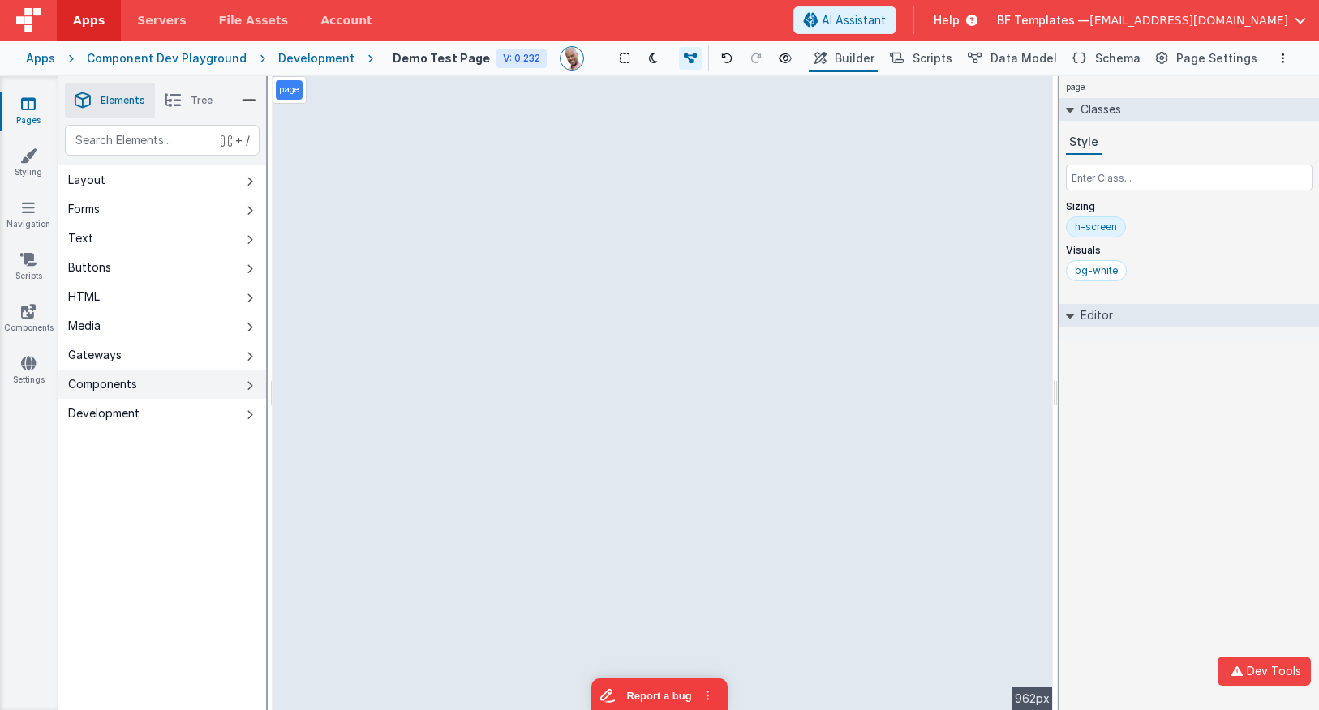
click at [187, 379] on button "Components" at bounding box center [162, 384] width 208 height 29
drag, startPoint x: 408, startPoint y: 103, endPoint x: 300, endPoint y: 49, distance: 120.8
click at [300, 49] on div "Apps Servers File Assets Account Some FUTURE Slot AI Assistant Help BF Template…" at bounding box center [659, 355] width 1319 height 710
click at [485, 137] on div "--> 962px" at bounding box center [662, 393] width 780 height 634
click at [459, 109] on div "--> 962px" at bounding box center [662, 393] width 780 height 634
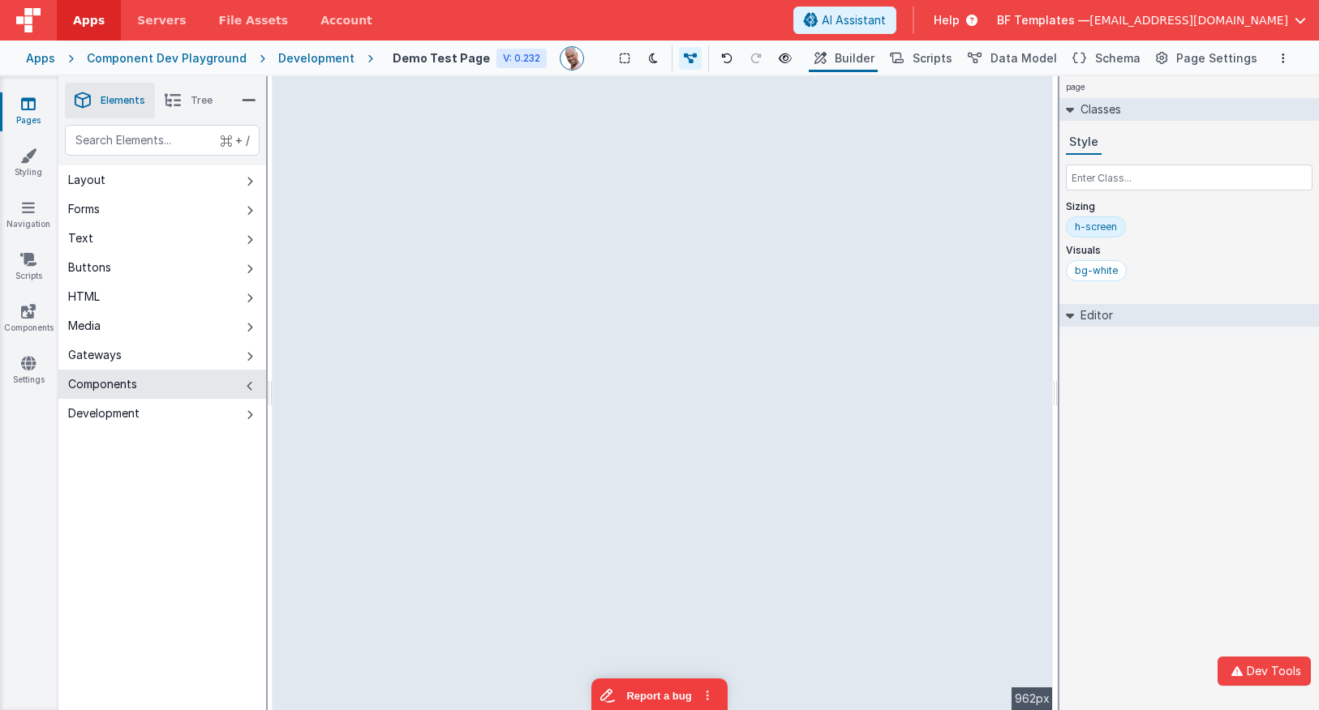
click at [379, 217] on div "--> 962px" at bounding box center [662, 393] width 780 height 634
click at [611, 201] on div "--> 962px" at bounding box center [662, 393] width 780 height 634
click at [324, 58] on div "Development" at bounding box center [316, 58] width 76 height 16
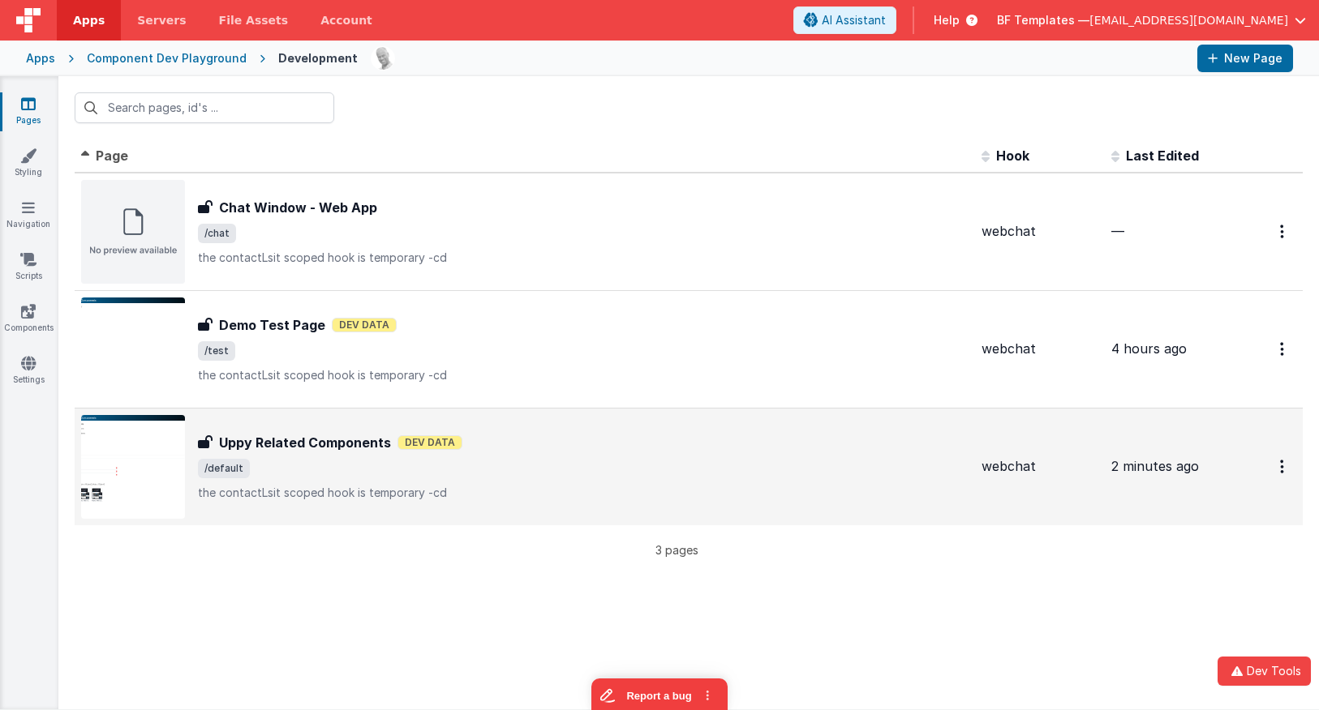
click at [315, 464] on span "/default" at bounding box center [583, 468] width 770 height 19
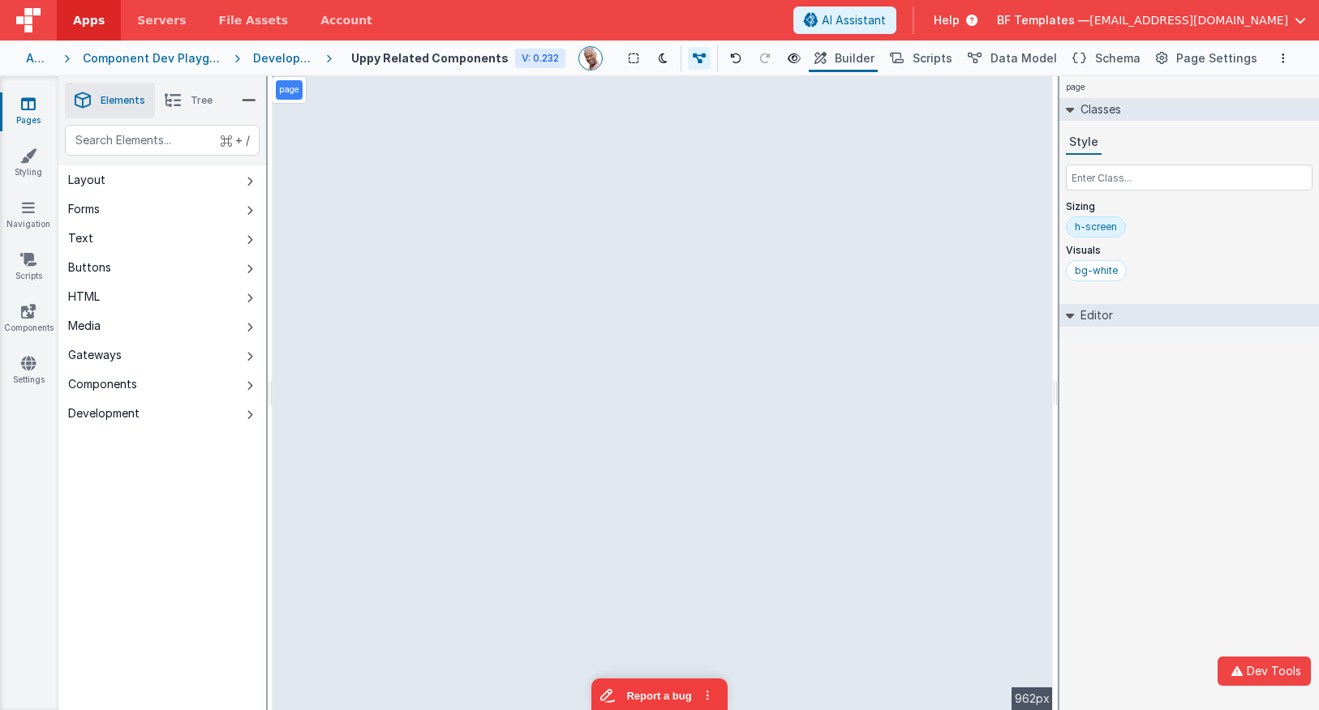
click at [382, 609] on div "page --> 962px" at bounding box center [662, 393] width 780 height 634
click at [398, 515] on div "page --> 962px" at bounding box center [662, 393] width 780 height 634
click at [459, 274] on div "page --> 962px" at bounding box center [662, 393] width 780 height 634
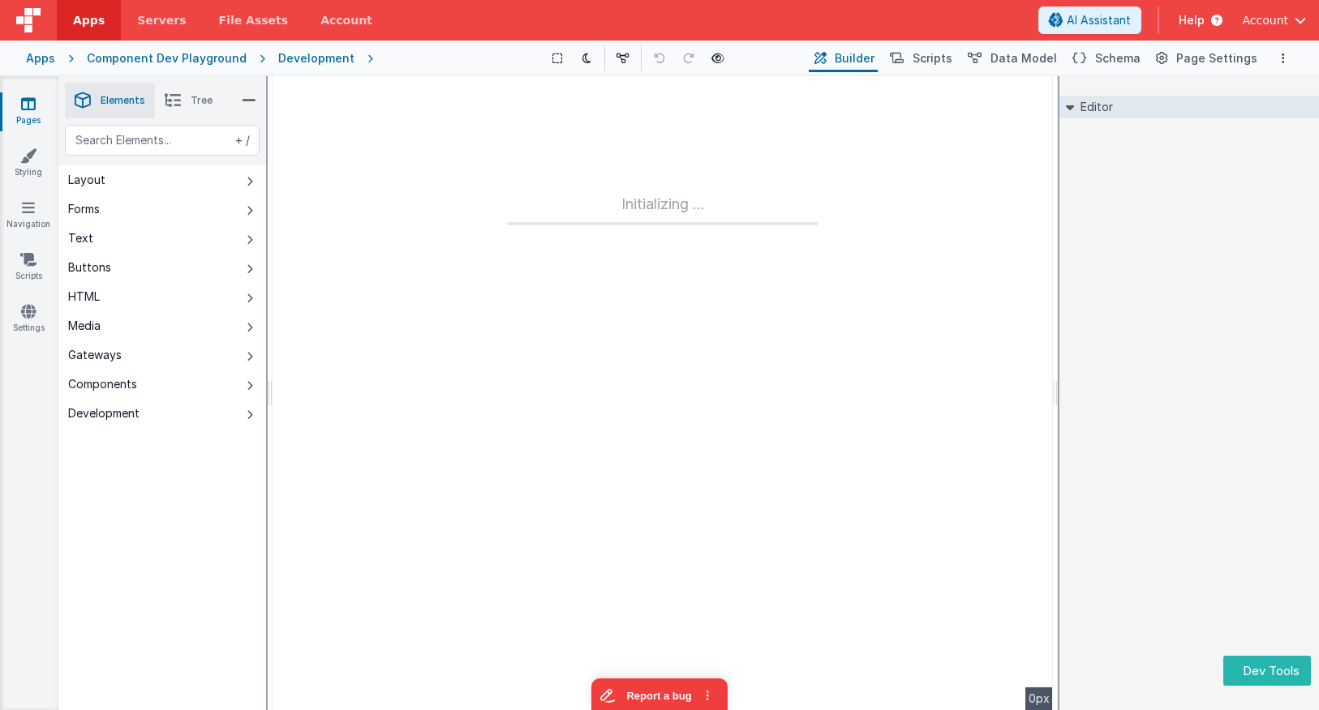
click at [1085, 380] on div "Editor DEV: Focus DEV: builderToggleConditionalCSS DEV: Remove DND DEV: updateS…" at bounding box center [1189, 393] width 260 height 634
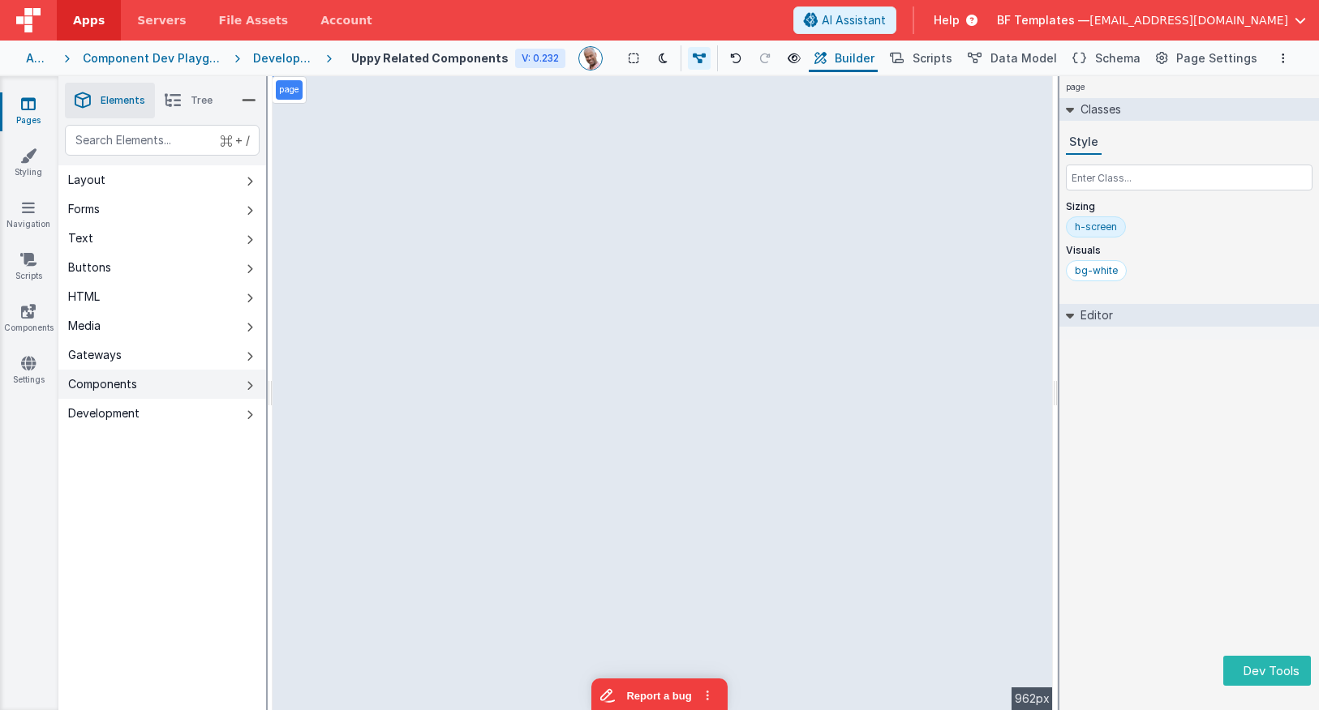
click at [194, 393] on button "Components" at bounding box center [162, 384] width 208 height 29
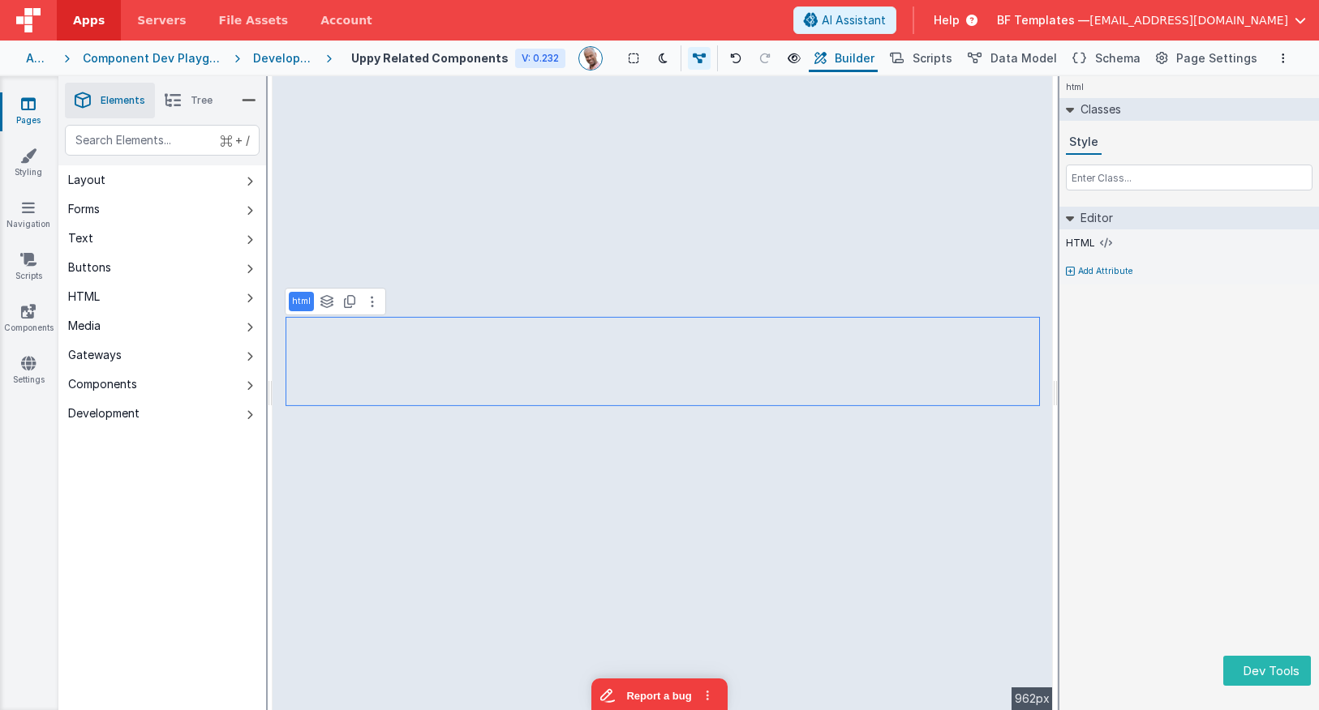
click at [313, 55] on div "Development" at bounding box center [283, 58] width 60 height 16
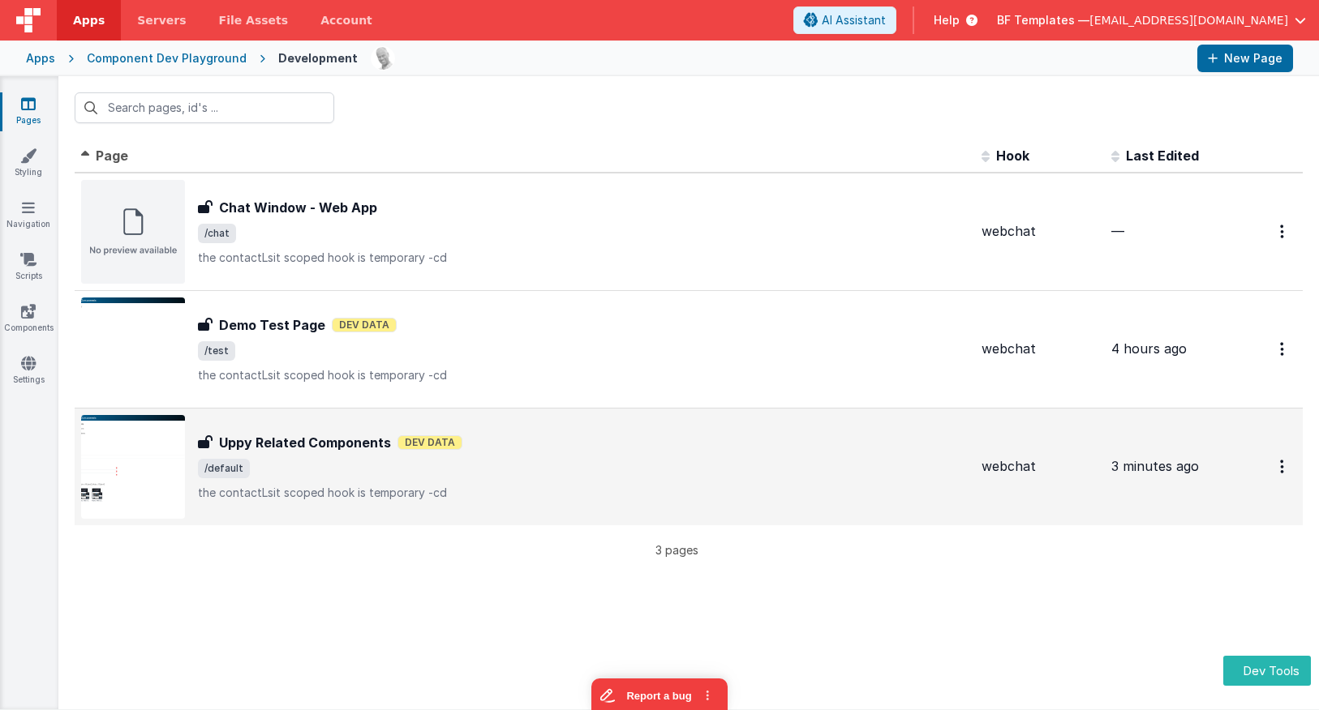
click at [361, 448] on h3 "Uppy Related Components" at bounding box center [305, 442] width 172 height 19
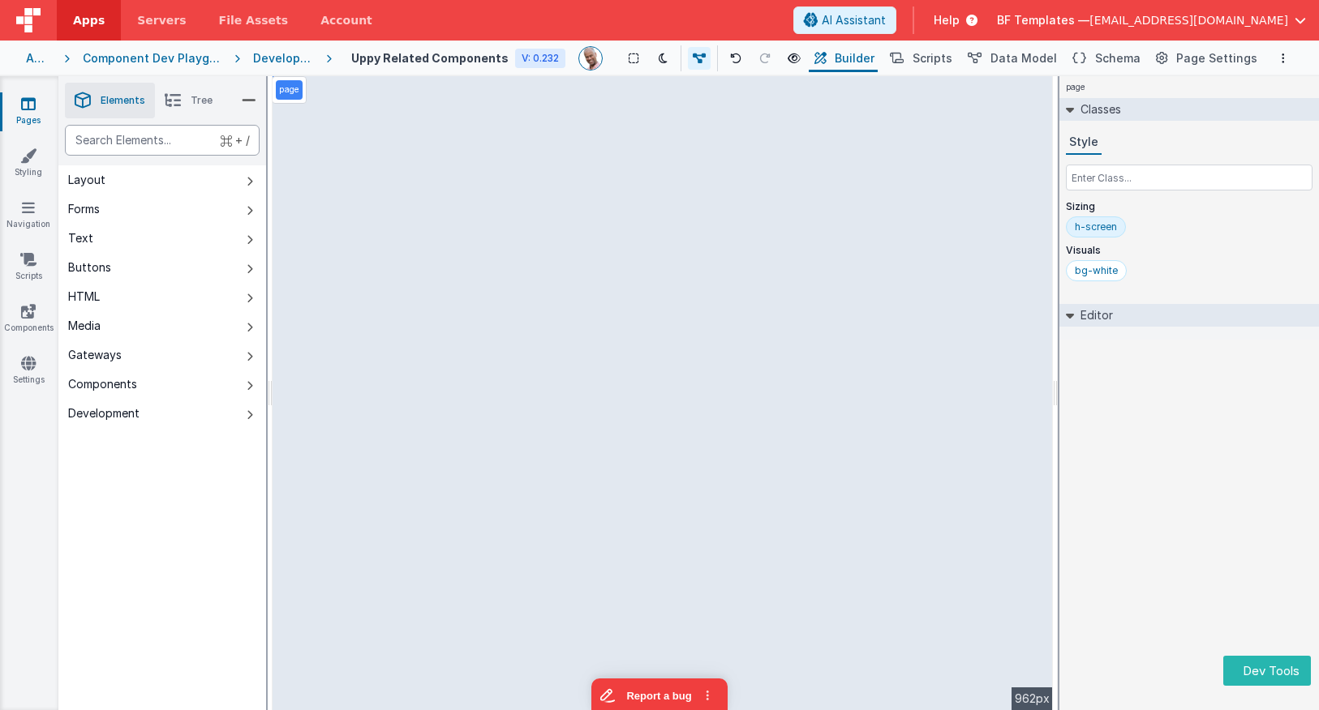
click at [172, 143] on div "text" at bounding box center [162, 140] width 195 height 31
type div "upp"
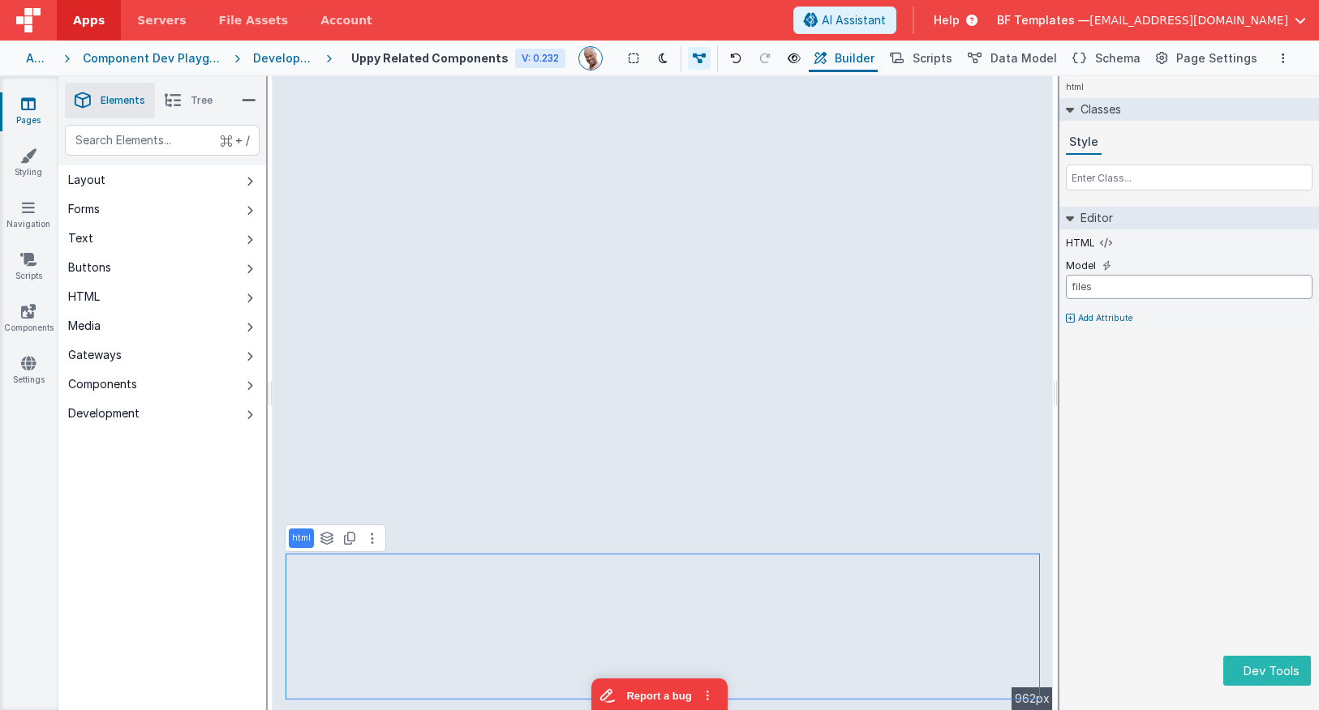
click at [1107, 289] on input "files" at bounding box center [1189, 287] width 247 height 24
type input "files"
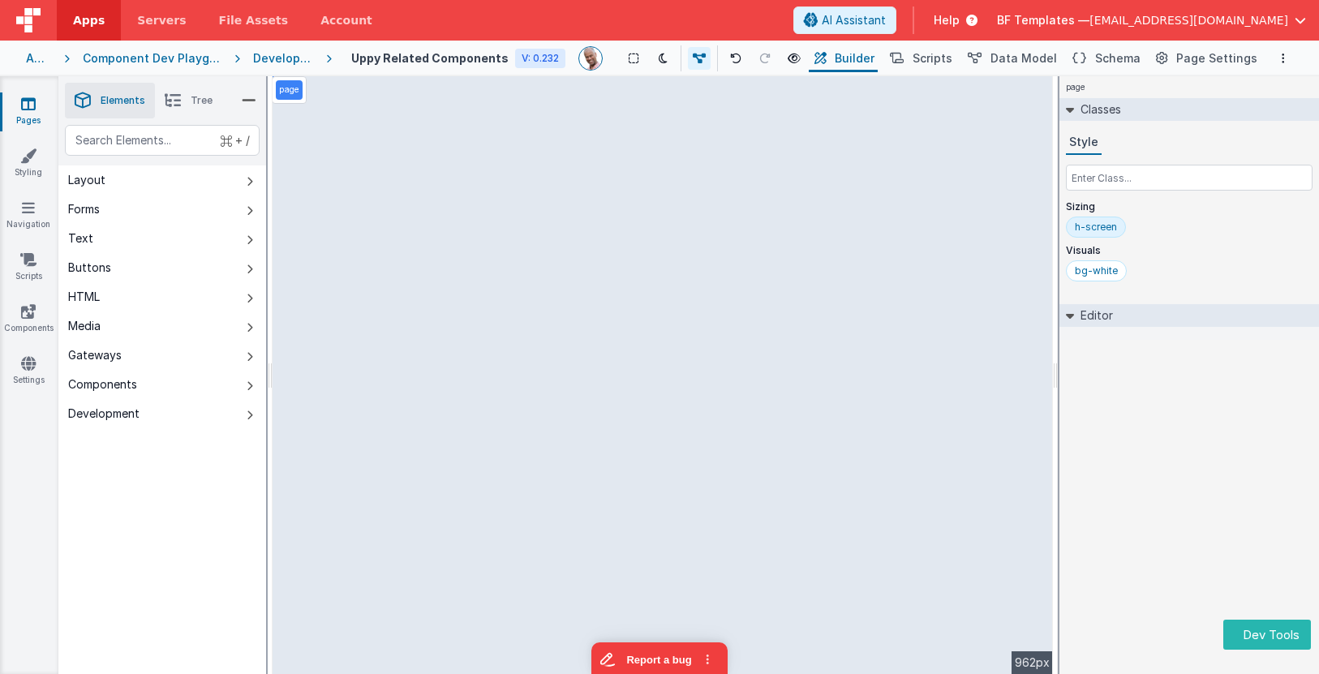
click at [297, 54] on div "Development" at bounding box center [283, 58] width 60 height 16
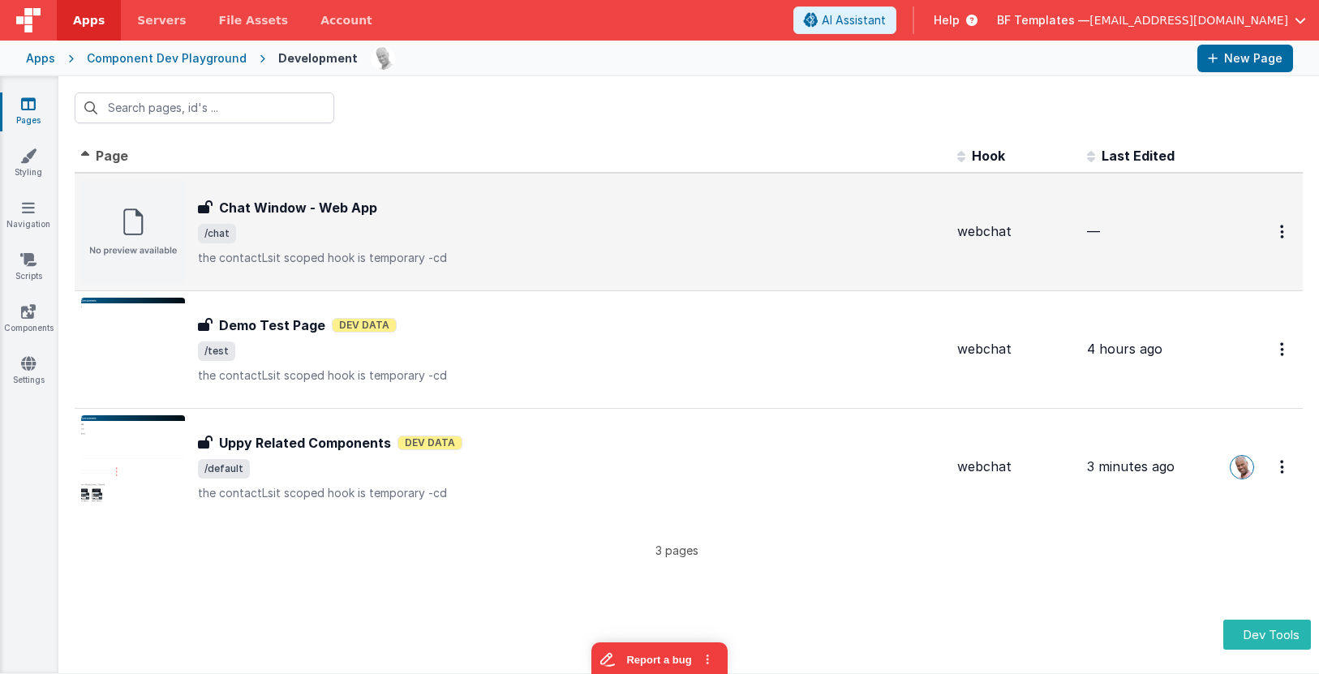
click at [415, 250] on p "the contactLsit scoped hook is temporary -cd" at bounding box center [571, 258] width 746 height 16
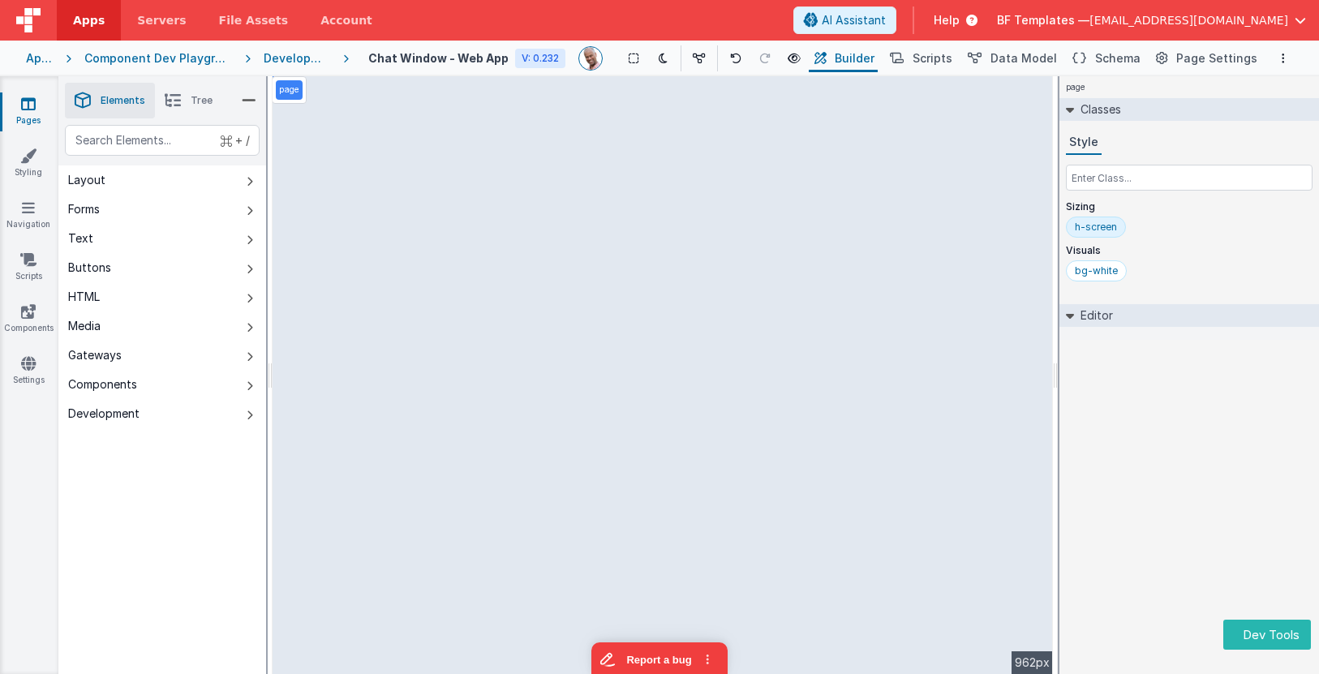
click at [35, 114] on link "Pages" at bounding box center [28, 112] width 58 height 32
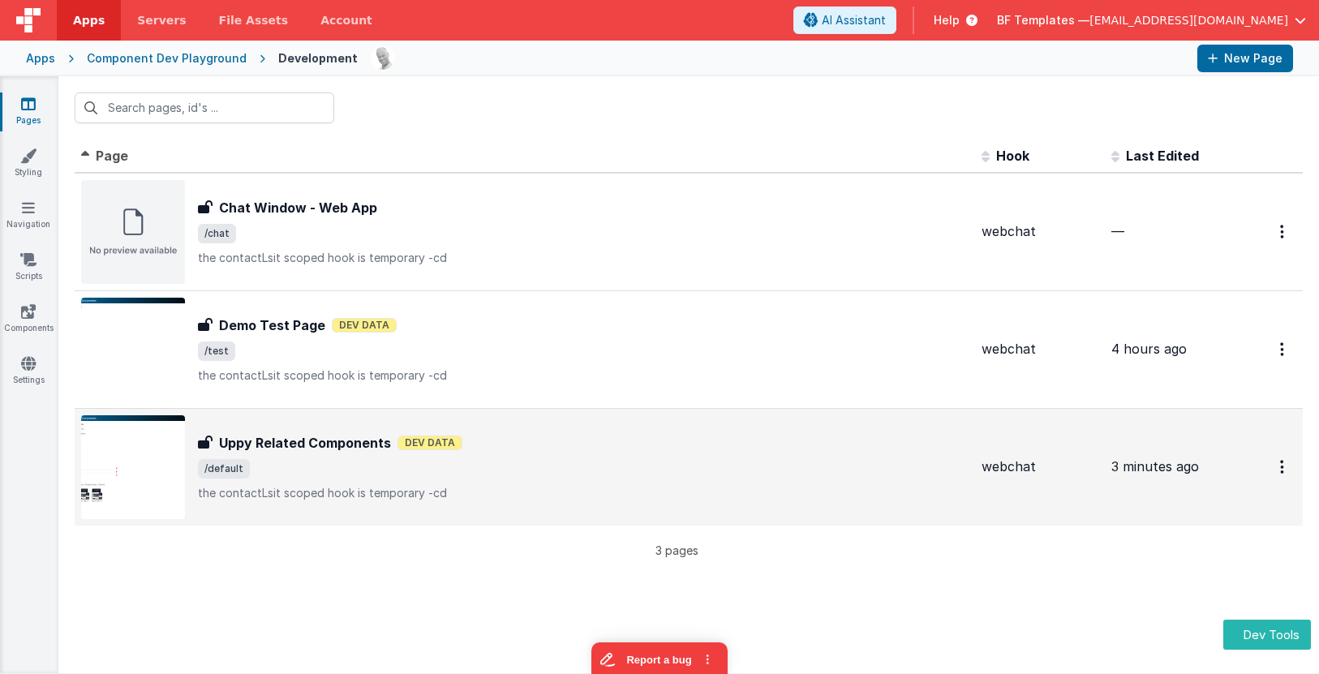
click at [346, 454] on div "Uppy Related Components Uppy Related Components Dev Data /default the contactLs…" at bounding box center [583, 467] width 770 height 68
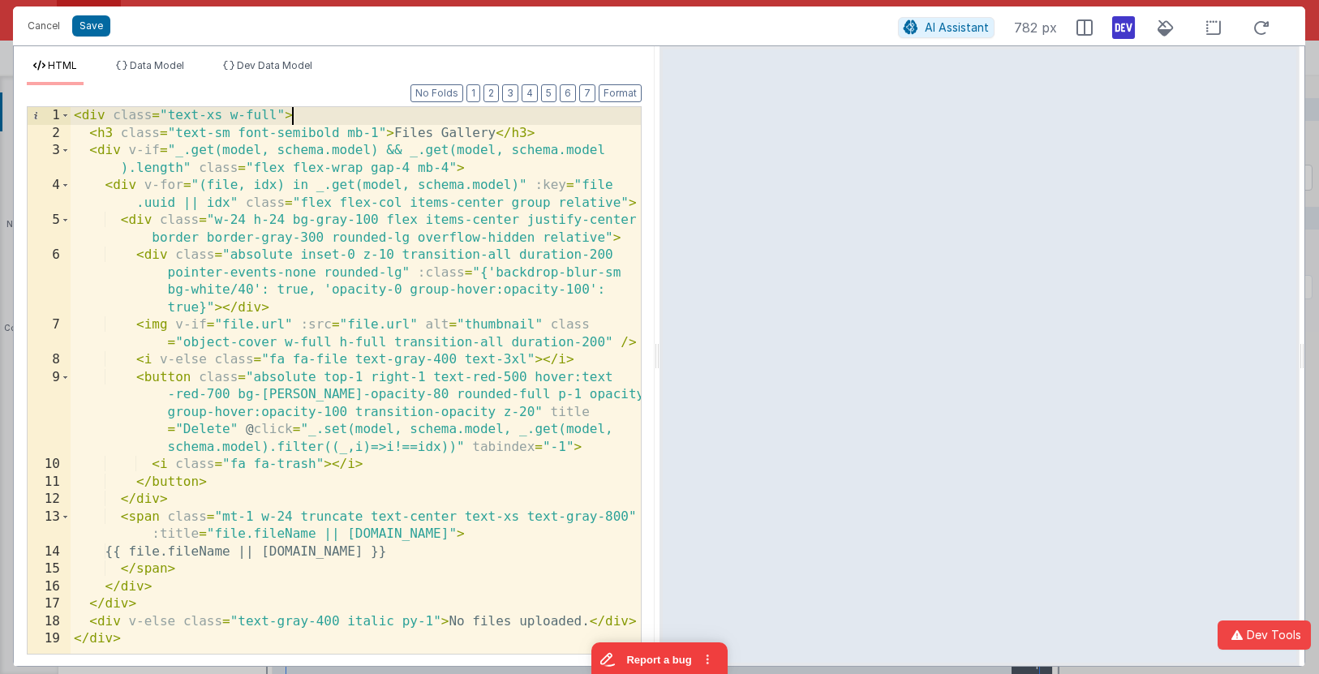
click at [314, 119] on div "< div class = "text-xs w-full" > < h3 class = "text-sm font-semibold mb-1" > Fi…" at bounding box center [356, 397] width 570 height 581
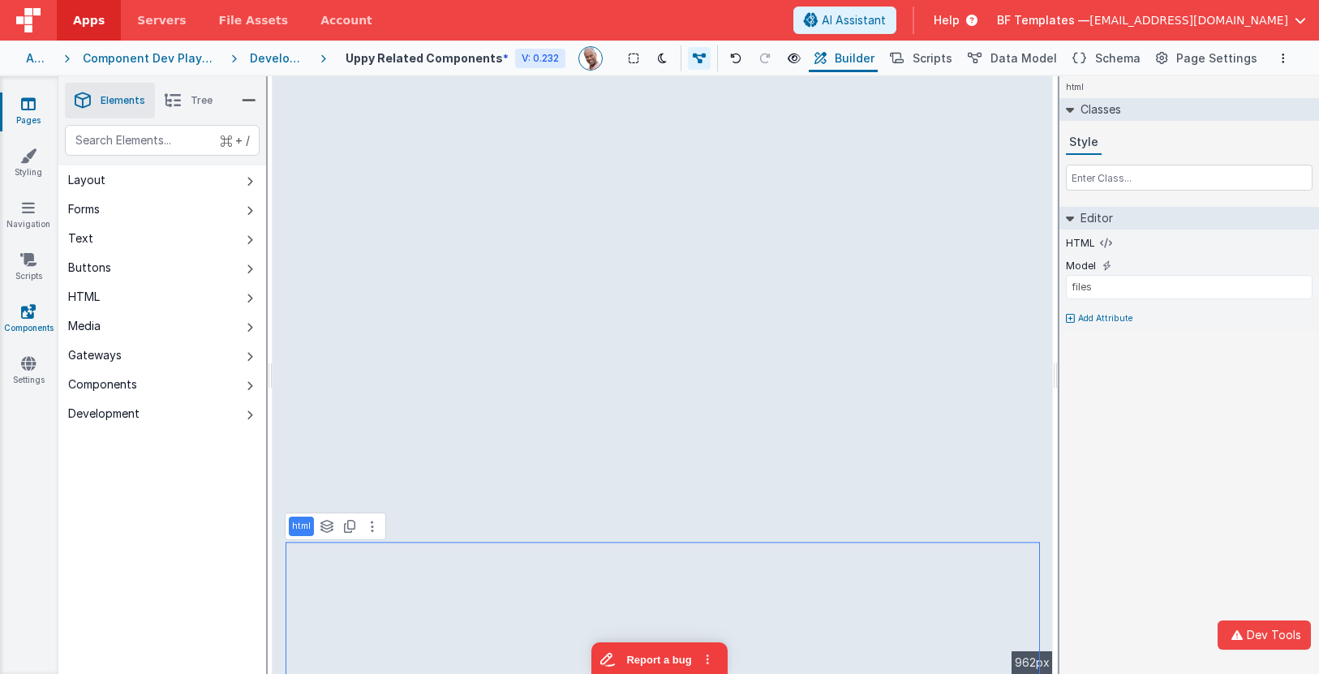
click at [33, 309] on icon at bounding box center [28, 311] width 15 height 16
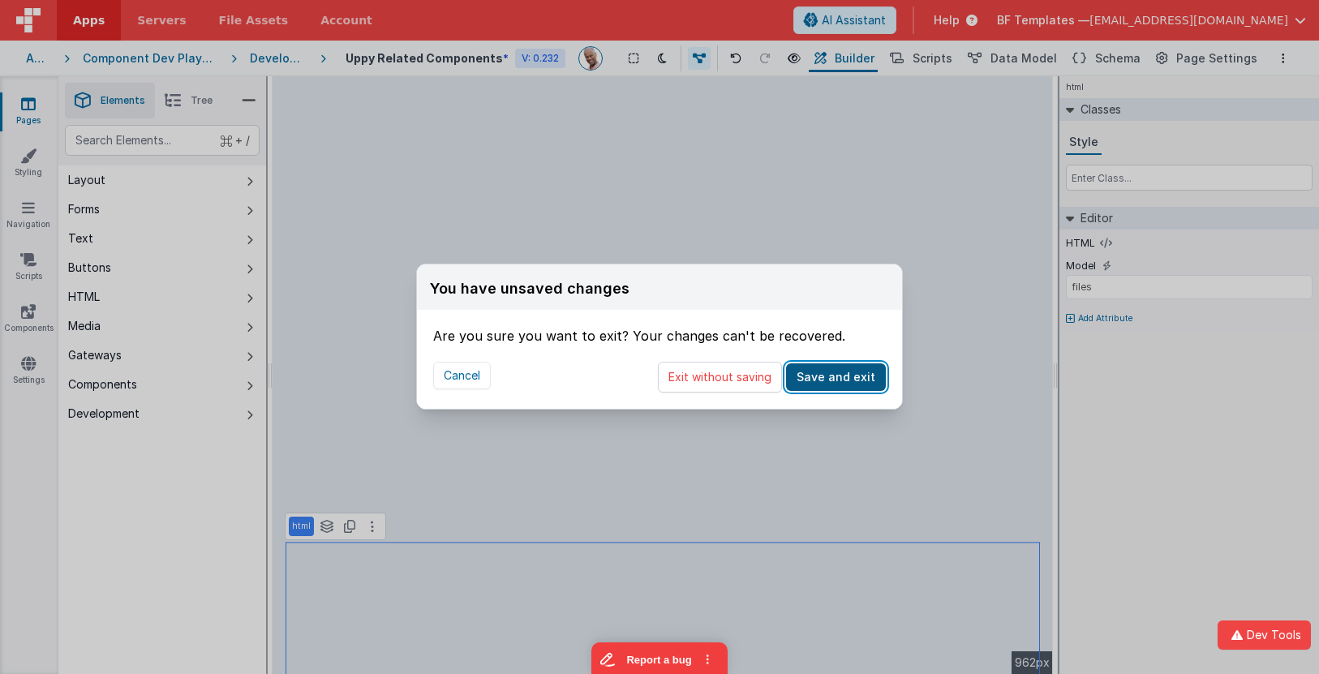
click at [823, 381] on button "Save and exit" at bounding box center [836, 377] width 100 height 28
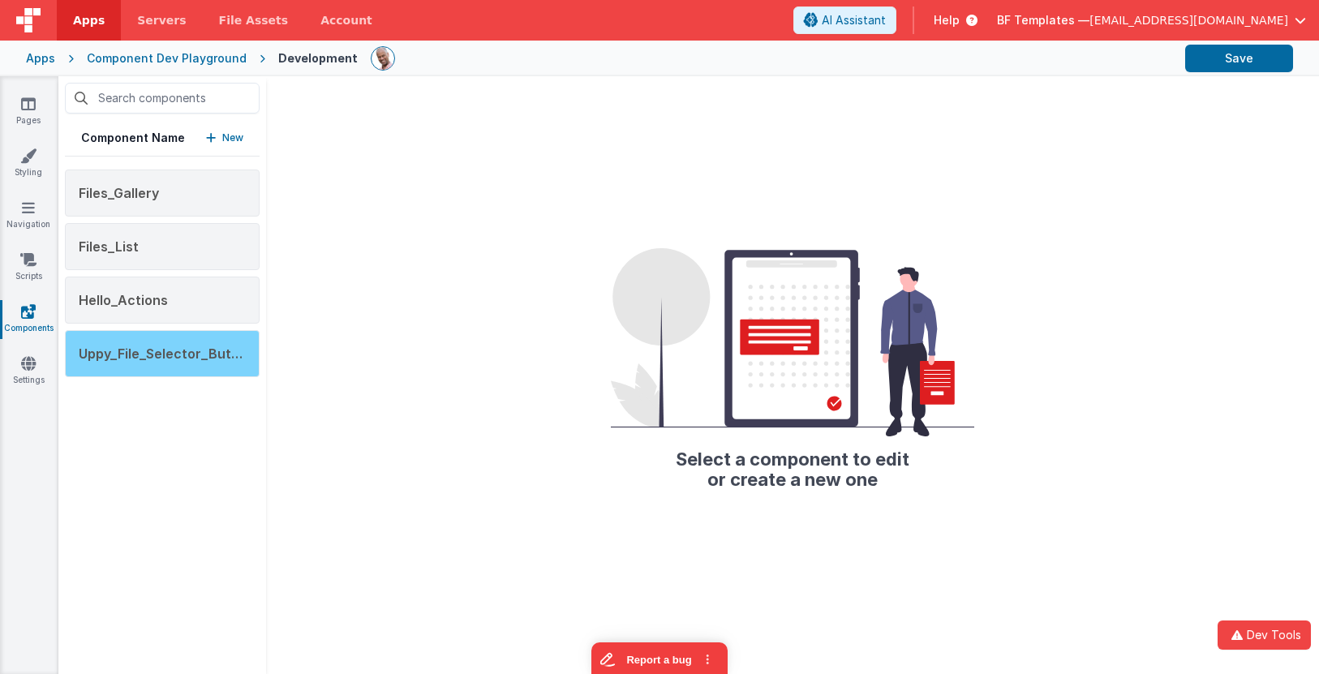
click at [183, 334] on div "Uppy_File_Selector_Button" at bounding box center [162, 353] width 195 height 47
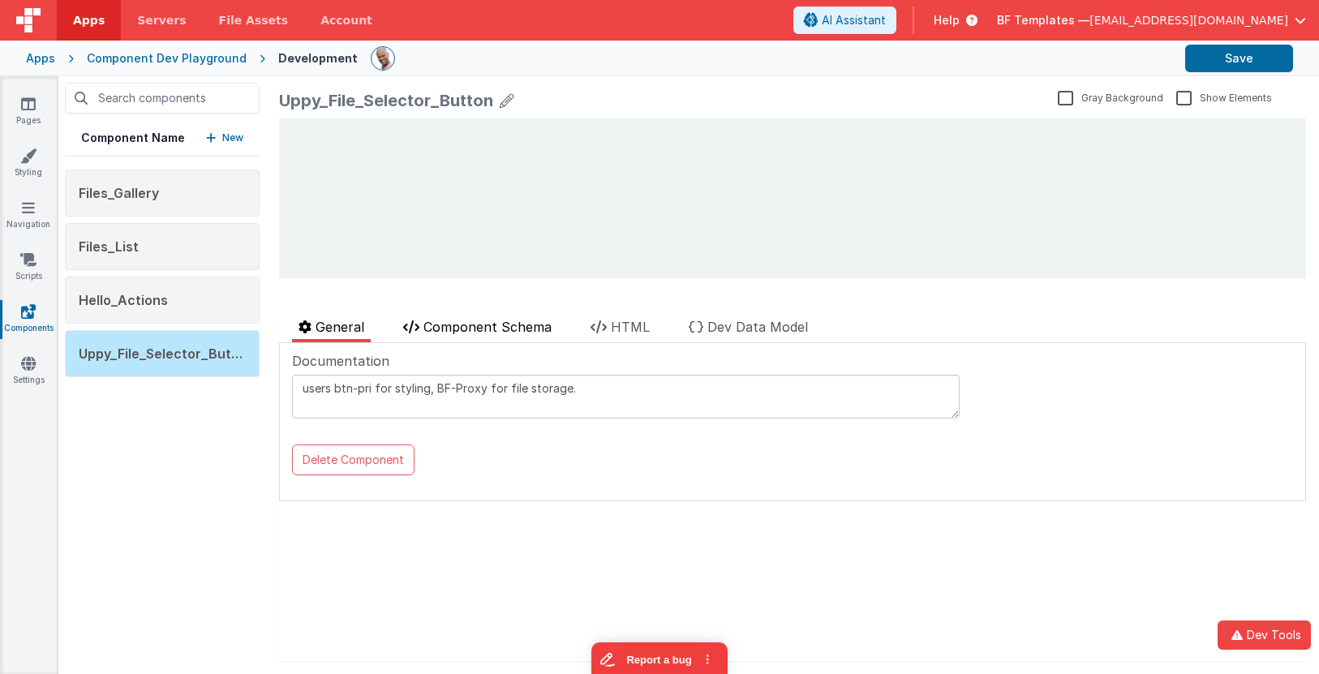
click at [526, 327] on span "Component Schema" at bounding box center [487, 327] width 128 height 16
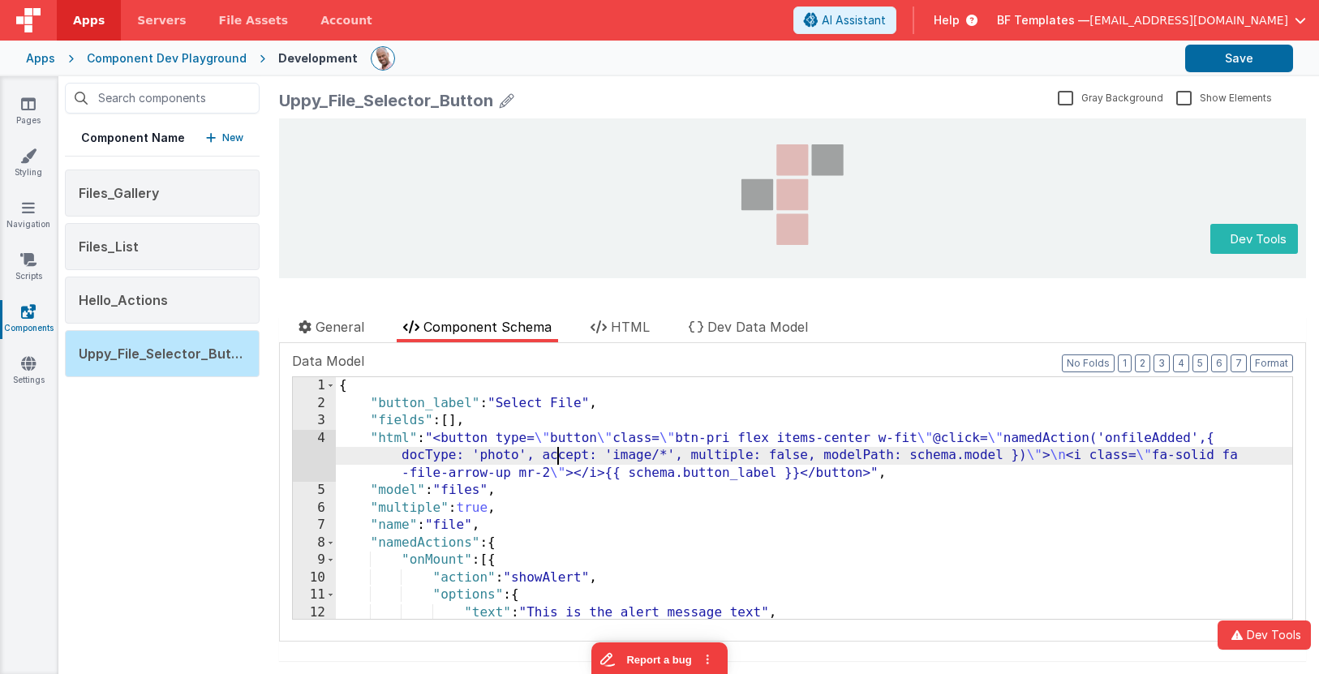
click at [555, 457] on div "{ "button_label" : "Select File" , "fields" : [ ] , "html" : "<button type= \" …" at bounding box center [814, 515] width 956 height 277
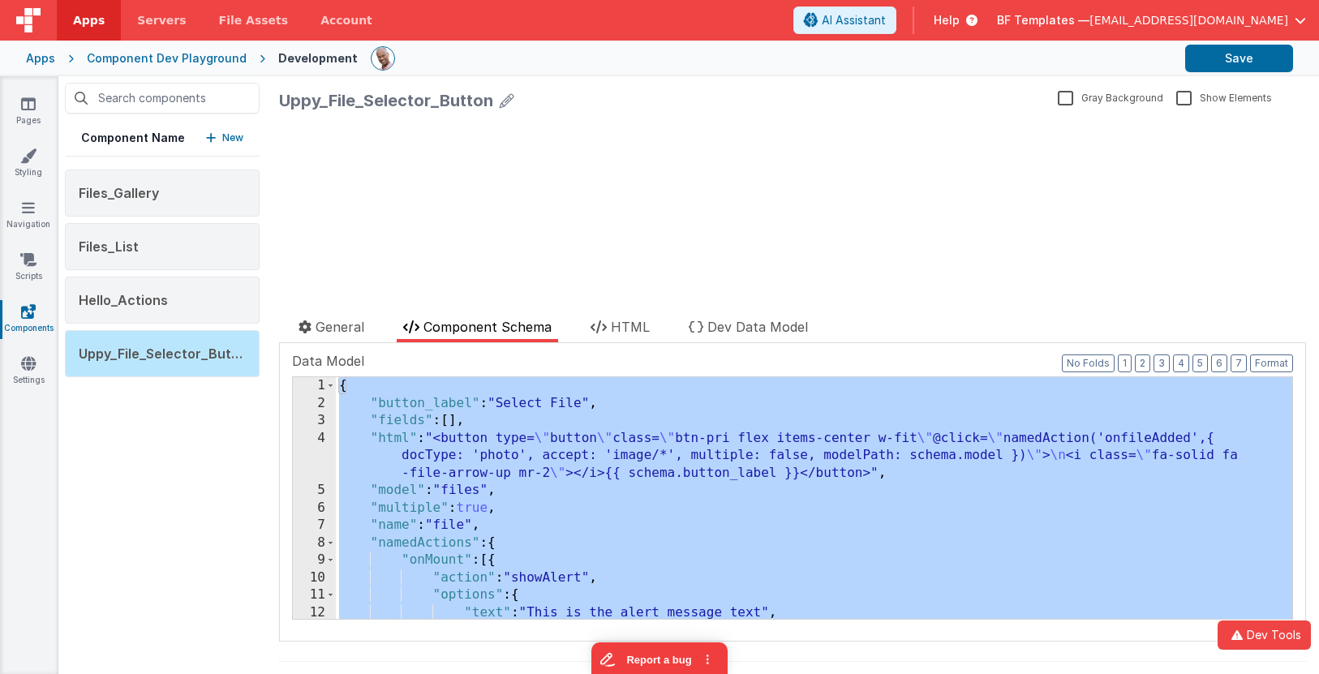
click at [224, 135] on p "New" at bounding box center [232, 138] width 21 height 16
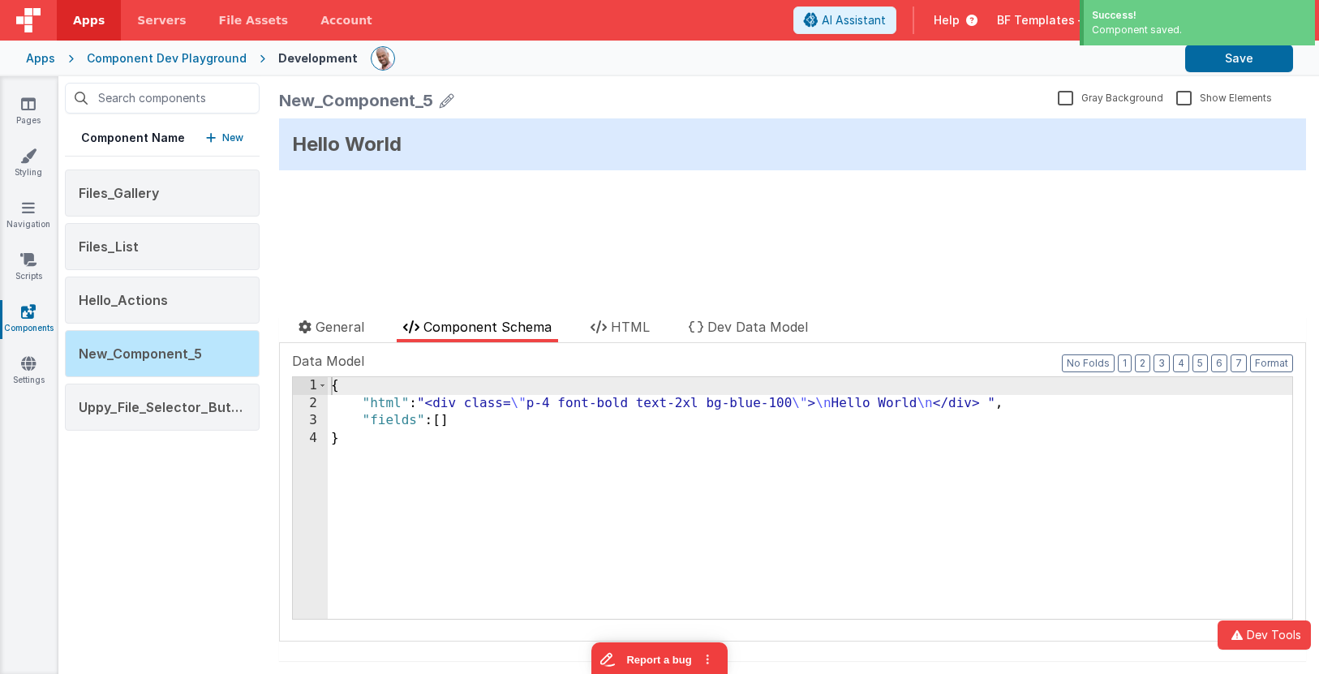
click at [448, 101] on icon at bounding box center [447, 100] width 15 height 23
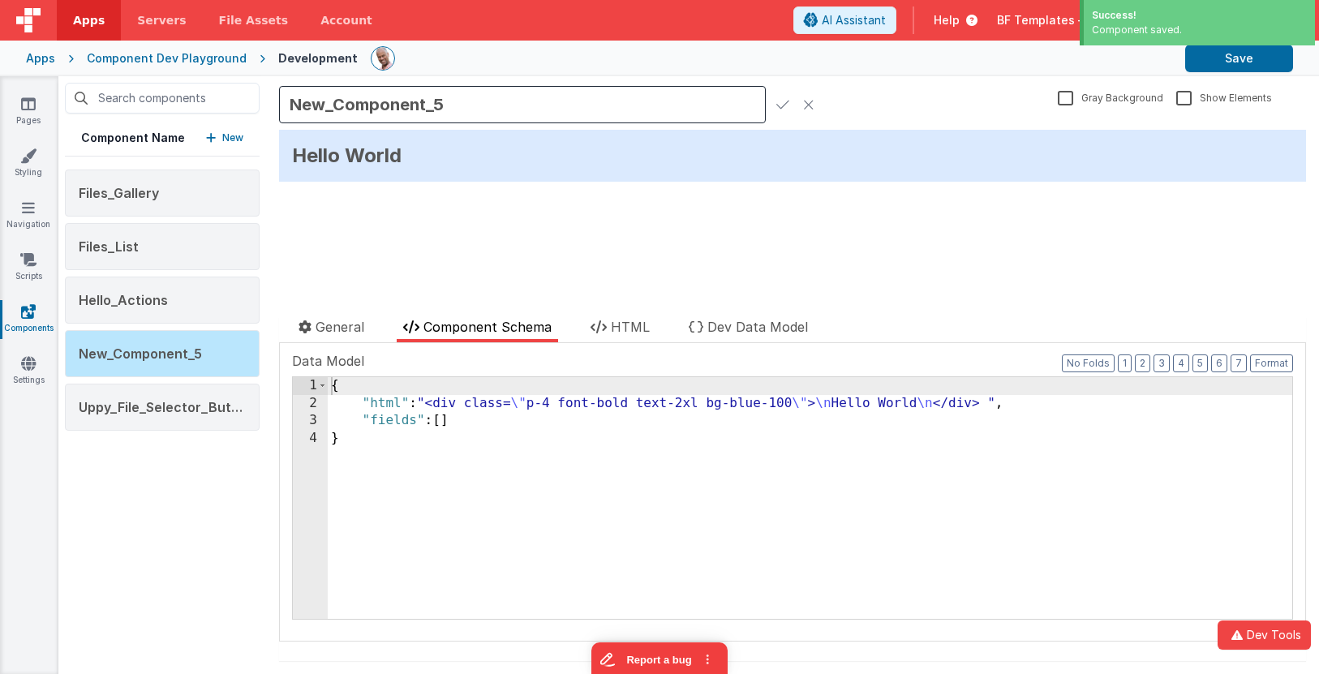
click at [431, 101] on input "New_Component_5" at bounding box center [522, 104] width 487 height 37
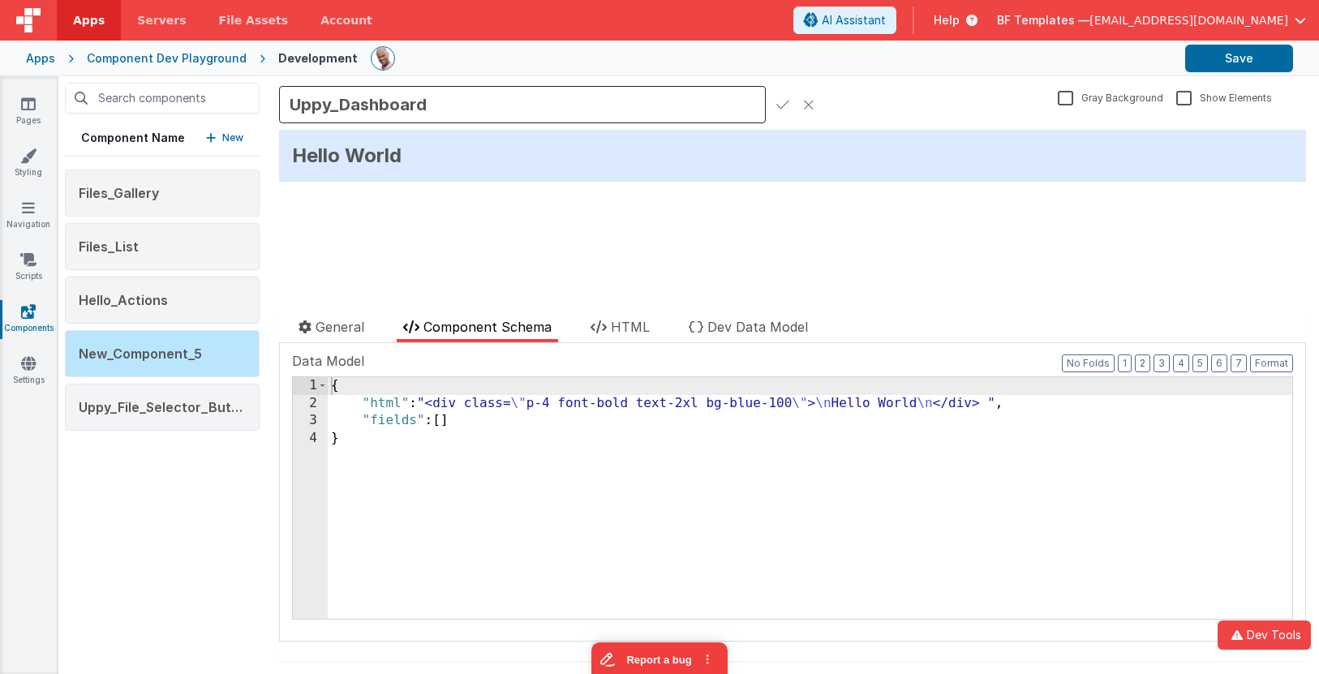
type input "Uppy_Dashboard"
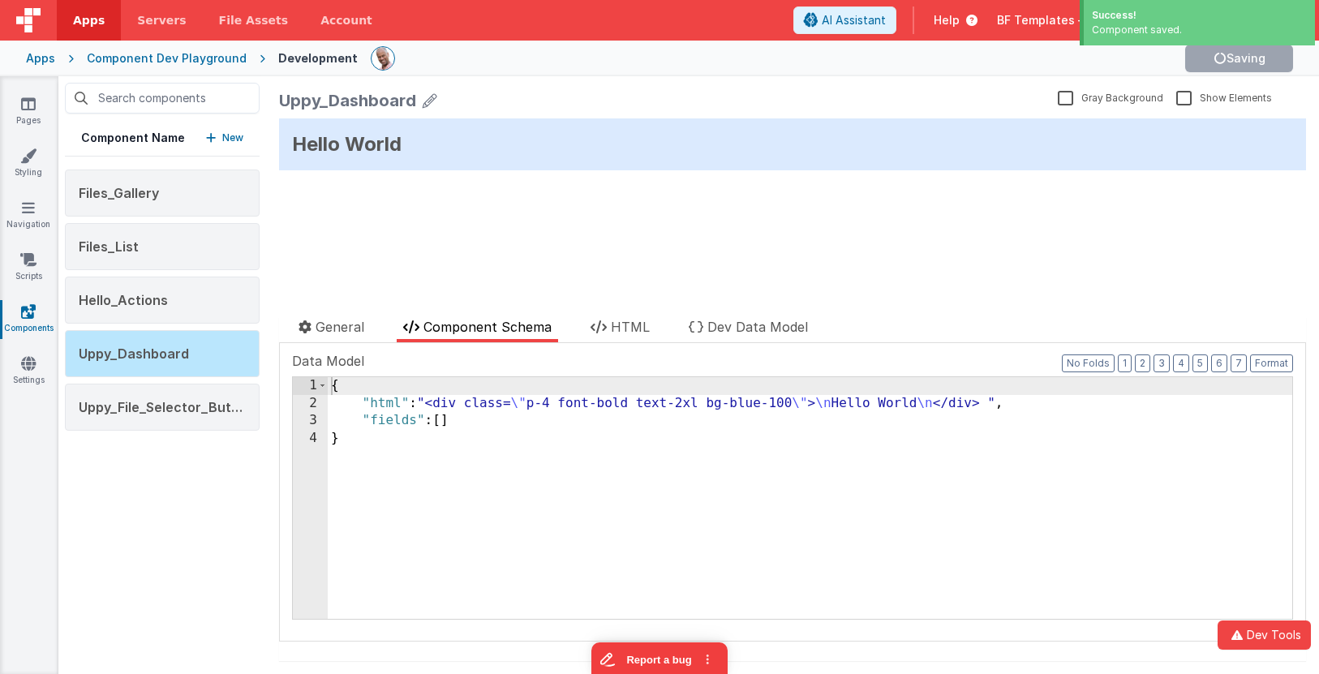
click at [539, 523] on div "{ "html" : "<div class= \" p-4 font-bold text-2xl bg-blue-100 \" > \n Hello Wor…" at bounding box center [810, 515] width 964 height 277
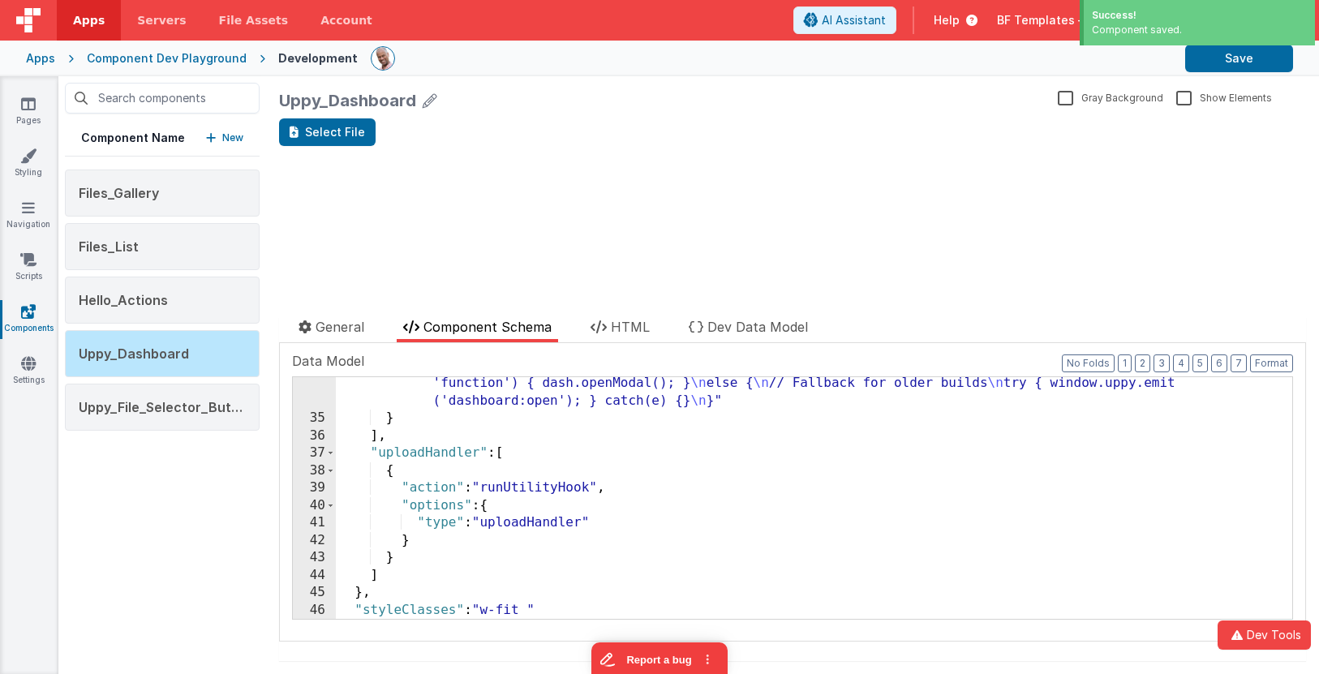
scroll to position [1083, 0]
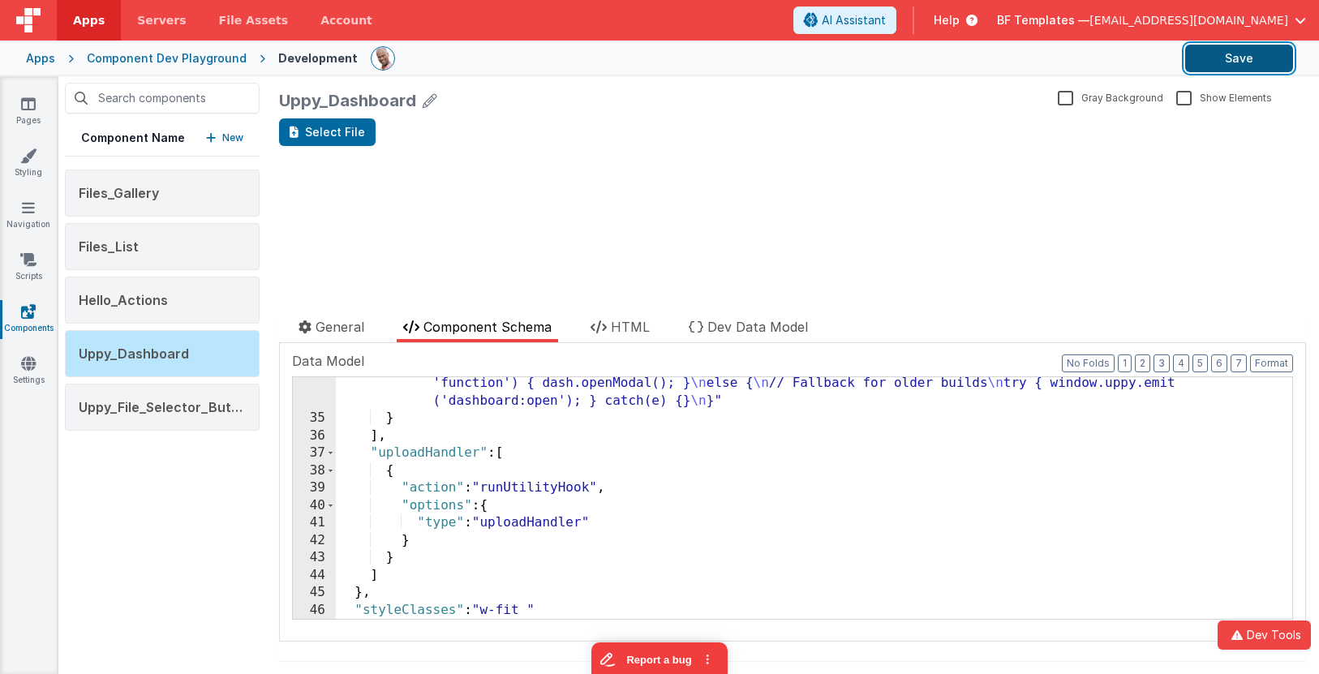
click at [1239, 61] on button "Save" at bounding box center [1239, 59] width 108 height 28
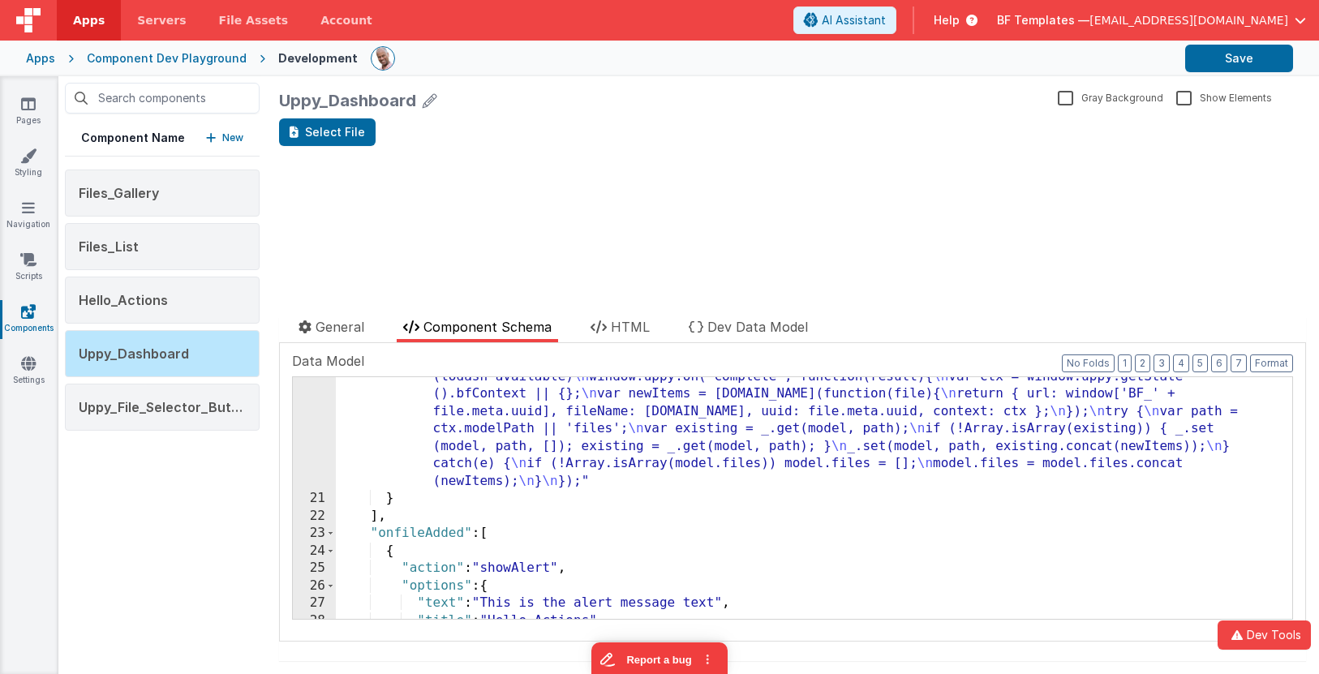
scroll to position [637, 0]
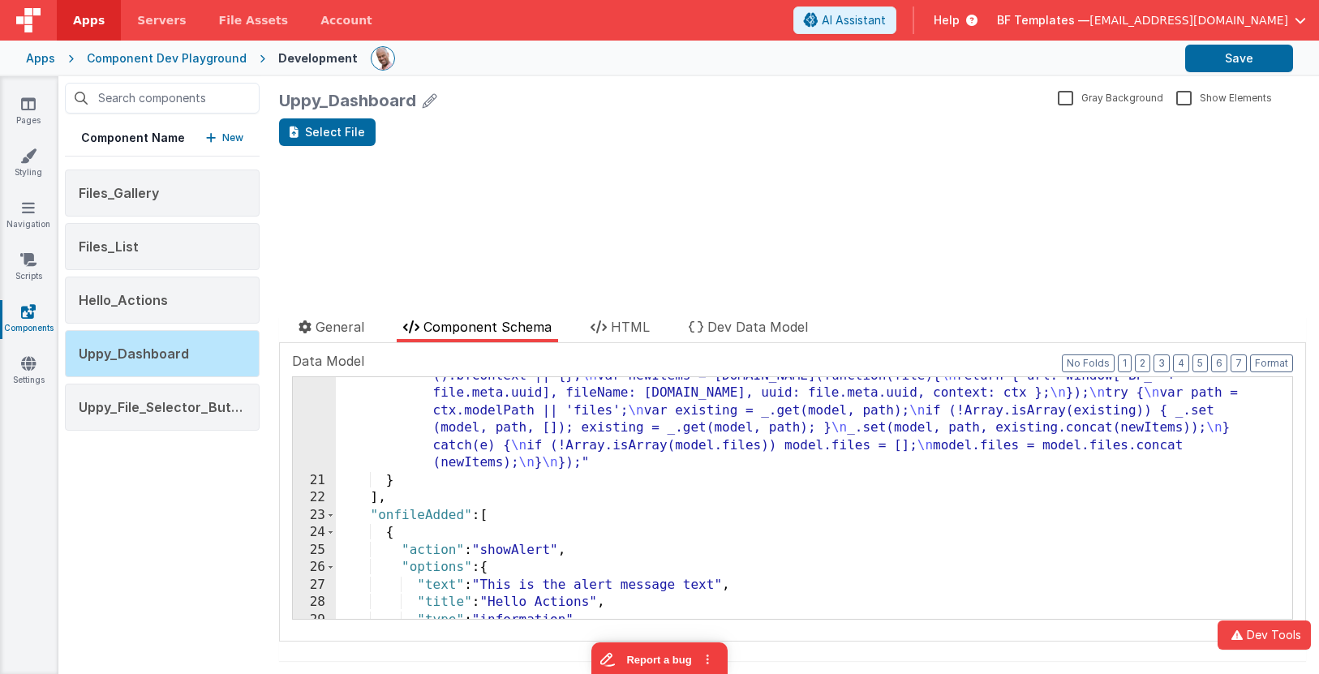
click at [451, 508] on div ""function" : "if (window.__bfUppyInit) return; window.__bfUppyInit = true; \n\n…" at bounding box center [814, 417] width 956 height 625
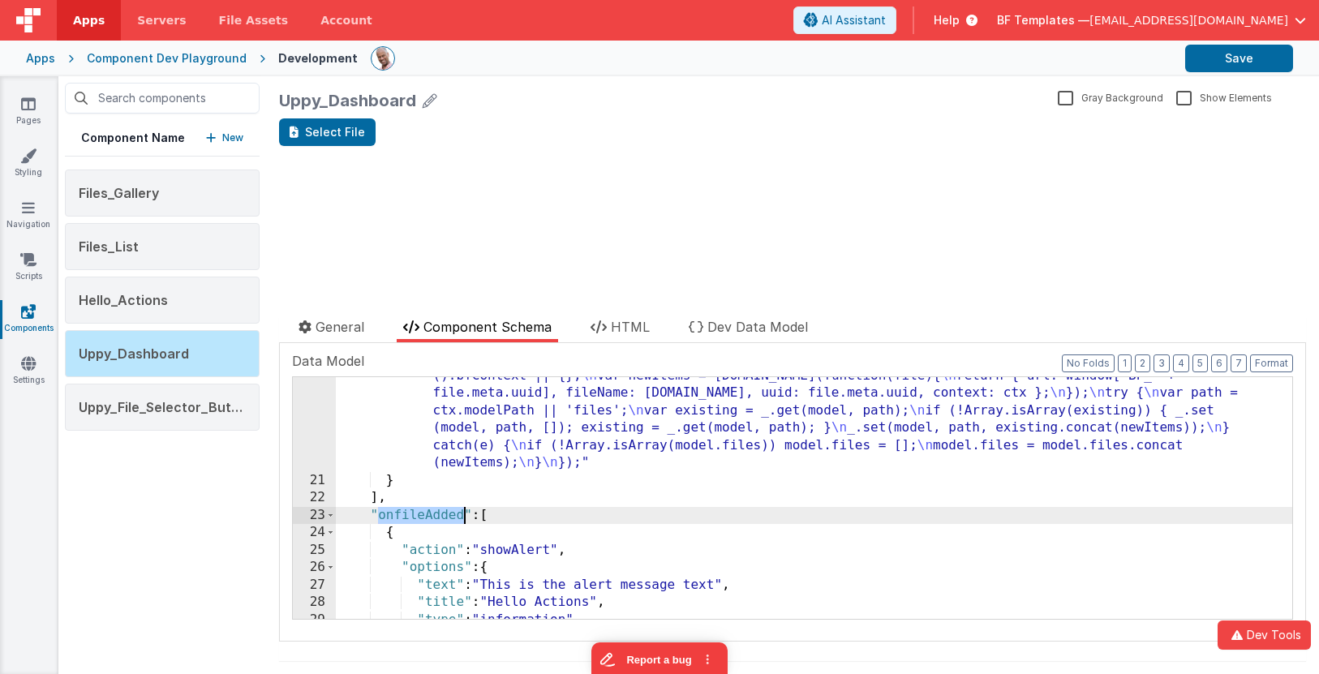
click at [451, 508] on div ""function" : "if (window.__bfUppyInit) return; window.__bfUppyInit = true; \n\n…" at bounding box center [814, 417] width 956 height 625
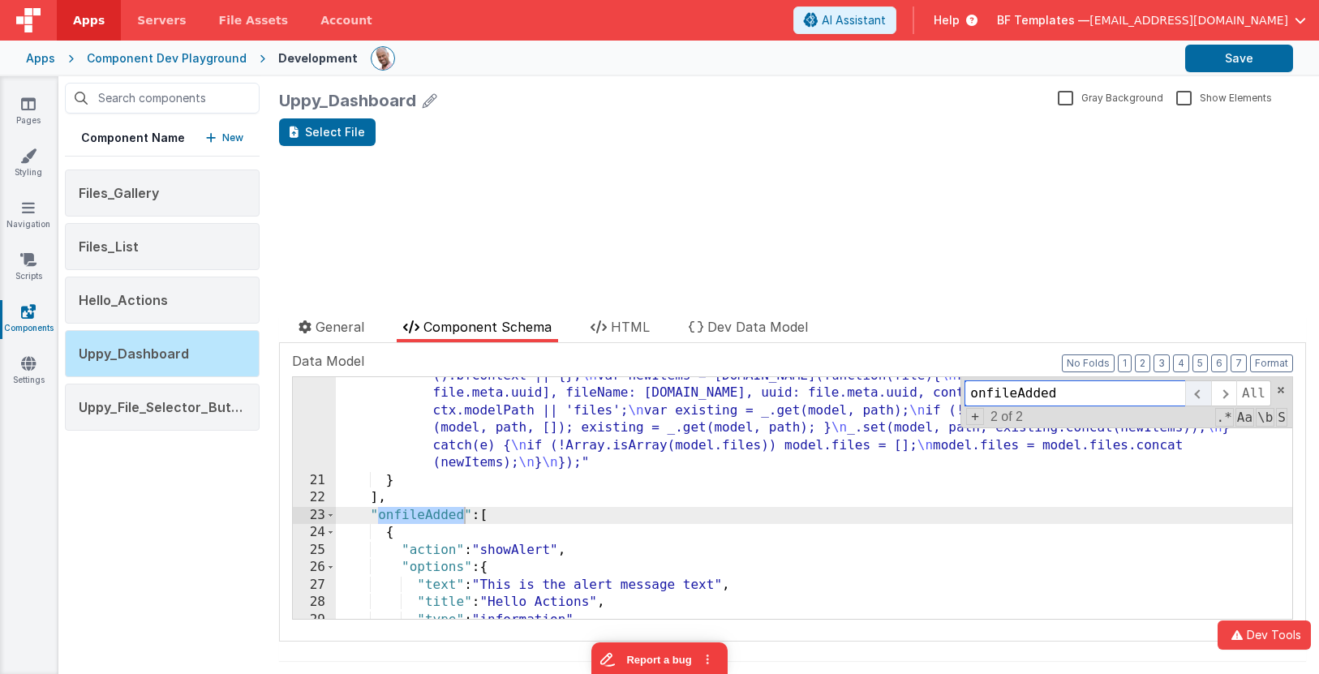
click at [1201, 388] on span at bounding box center [1197, 393] width 25 height 26
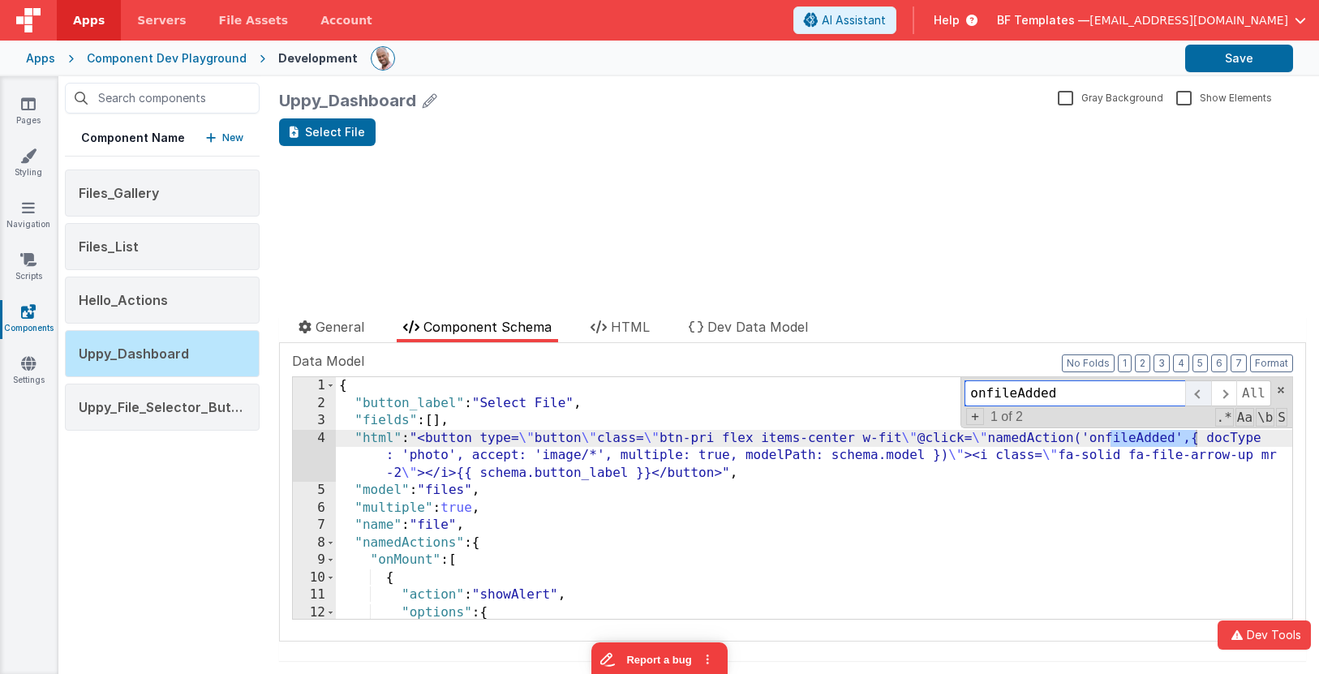
scroll to position [0, 0]
click at [1280, 394] on span at bounding box center [1280, 389] width 11 height 11
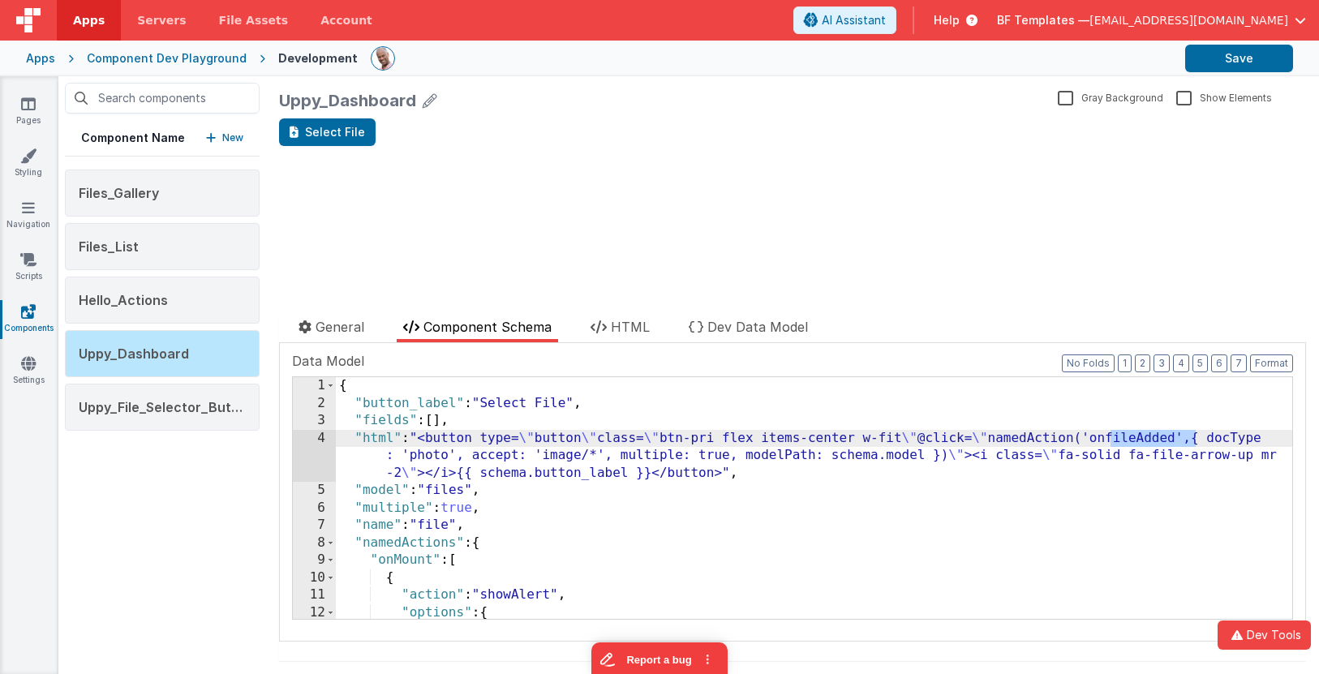
click at [587, 517] on div "{ "button_label" : "Select File" , "fields" : [ ] , "html" : "<button type= \" …" at bounding box center [814, 515] width 956 height 277
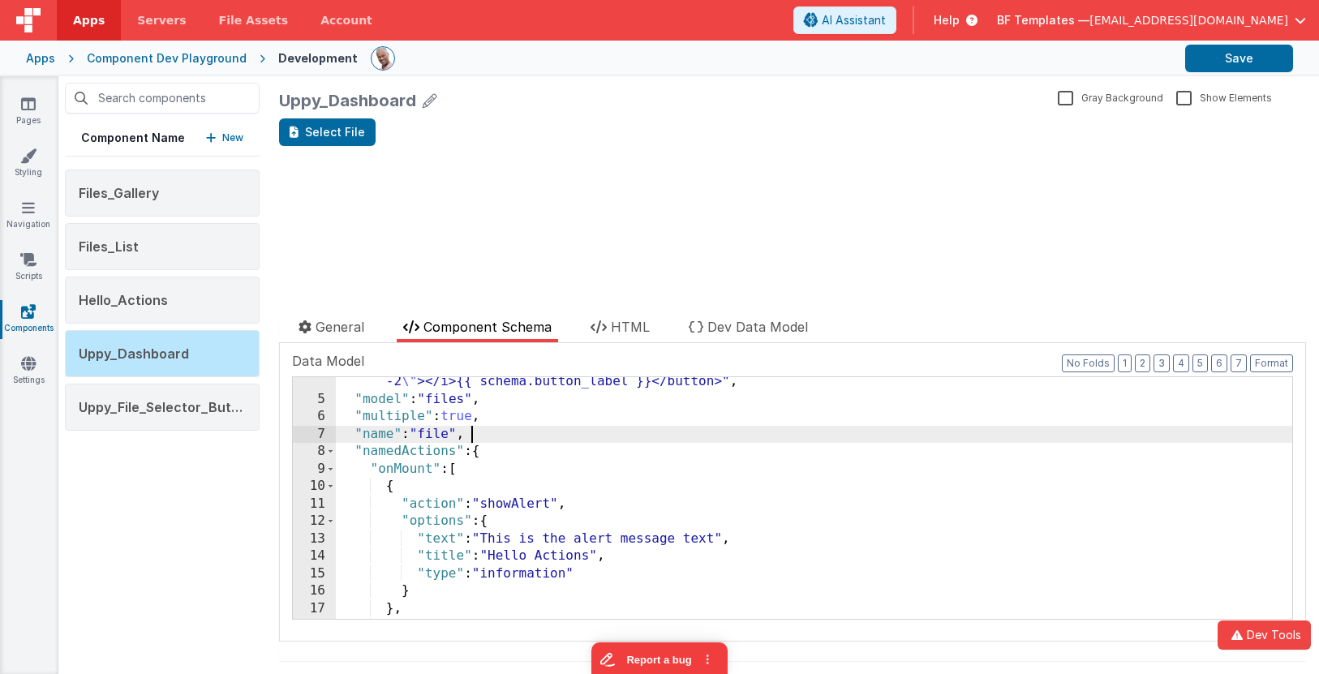
scroll to position [102, 0]
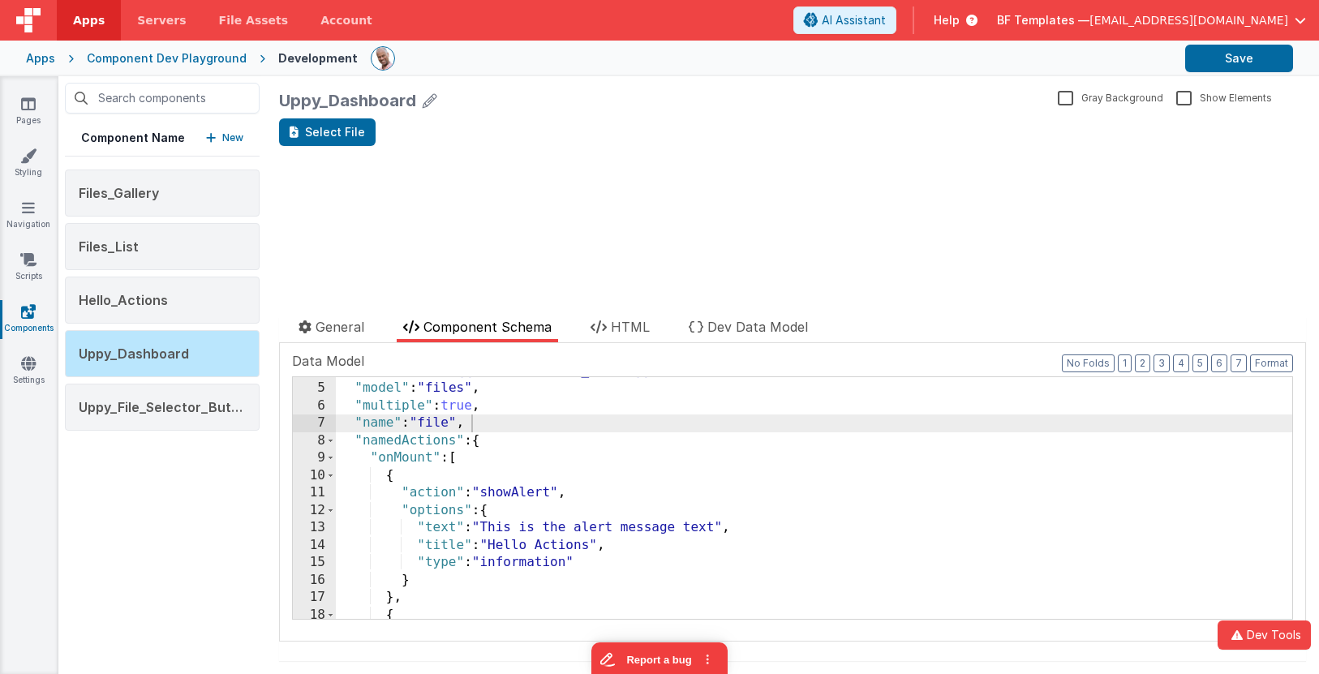
click at [510, 271] on div "Select File update page model (See schema to hide after dev) showElements" at bounding box center [792, 198] width 1027 height 160
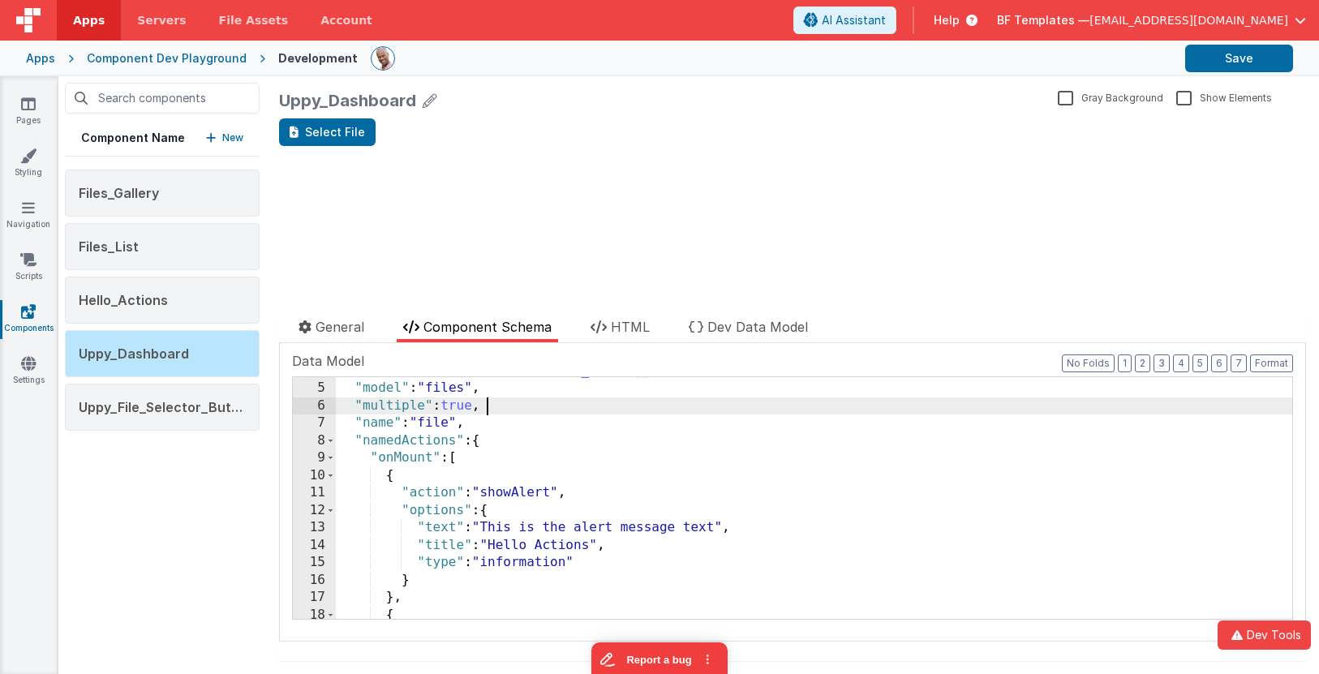
click at [530, 408] on div ""html" : "<button type= \" button \" class= \" btn-pri flex items-center w-fit …" at bounding box center [814, 483] width 956 height 311
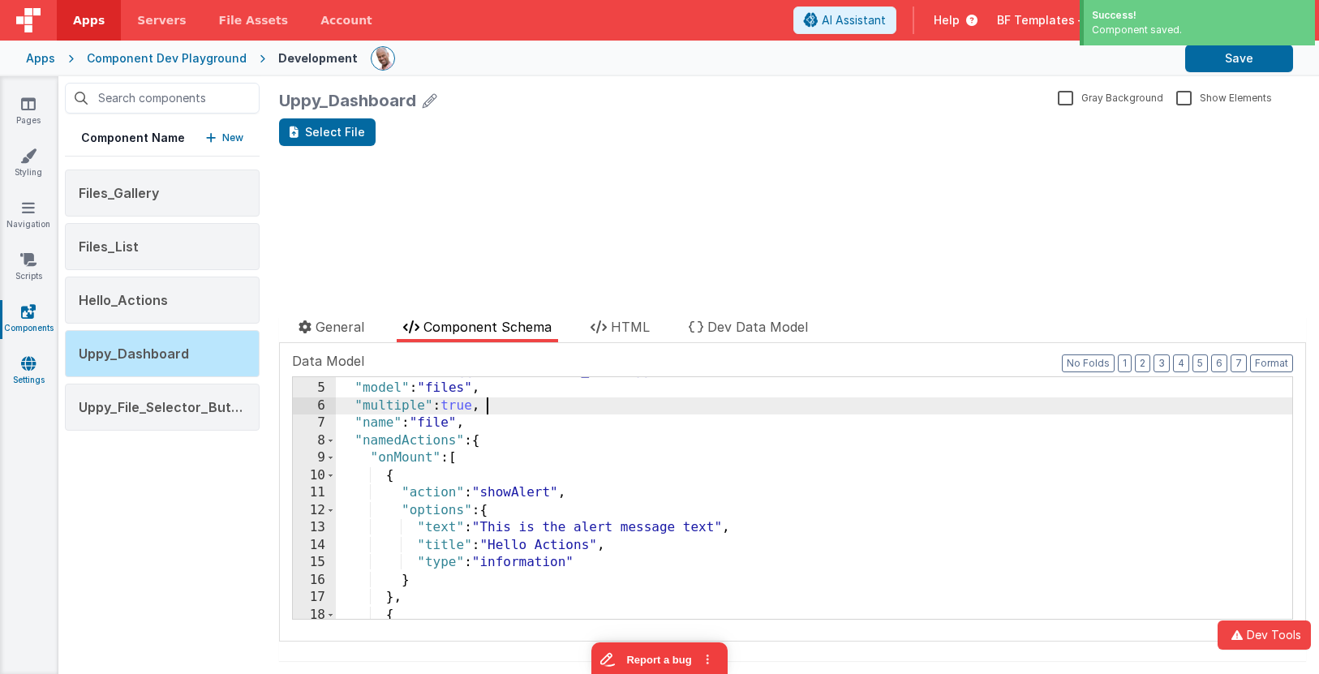
click at [27, 372] on link "Settings" at bounding box center [28, 371] width 58 height 32
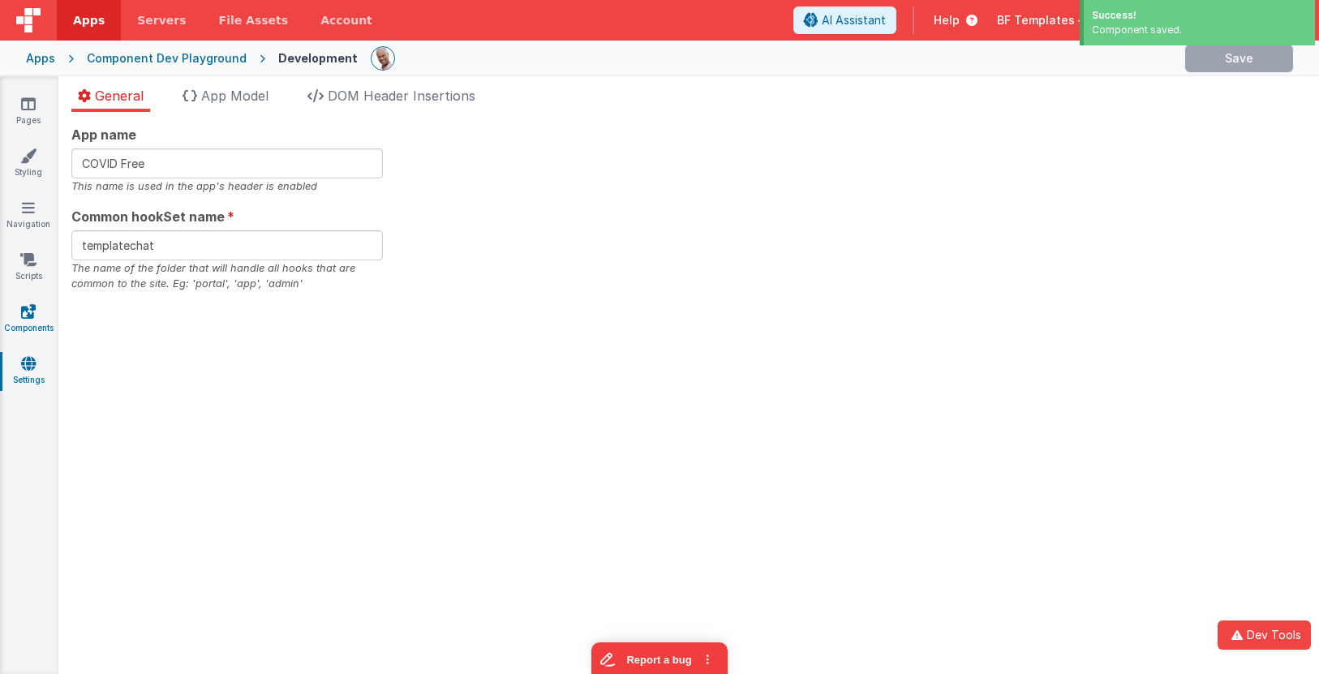
click at [32, 313] on icon at bounding box center [28, 311] width 15 height 16
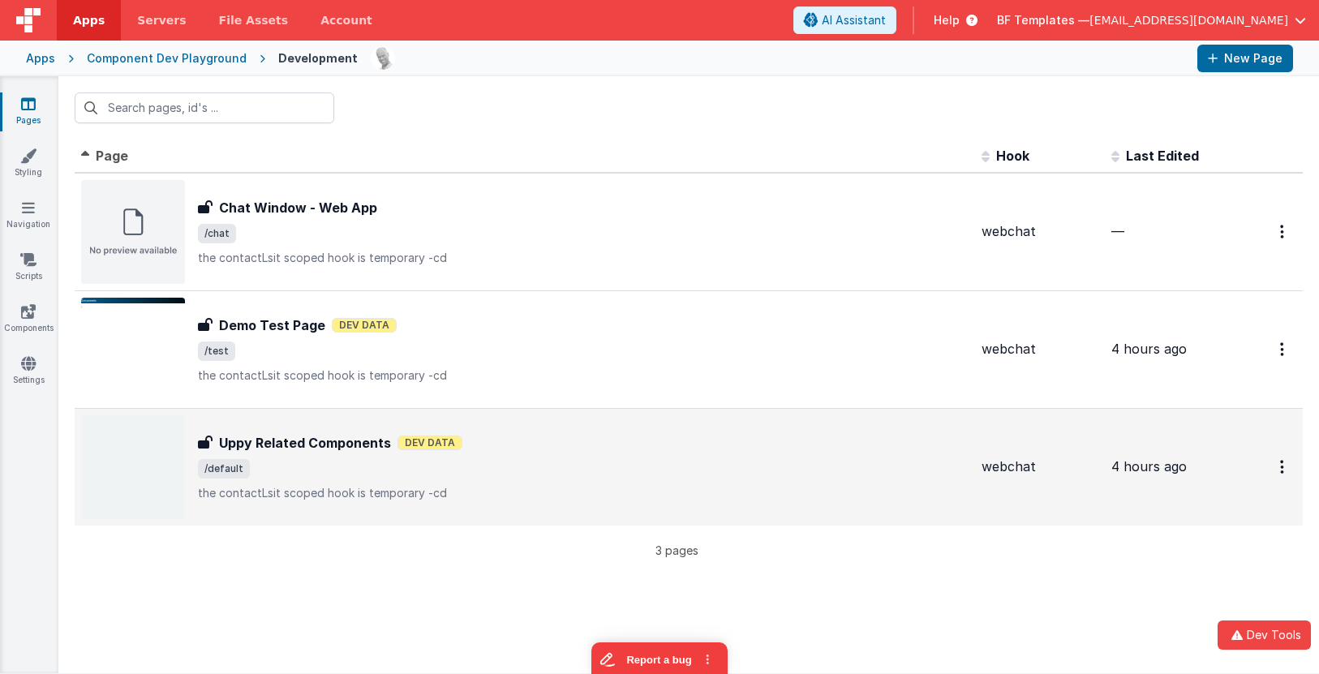
click at [304, 490] on p "the contactLsit scoped hook is temporary -cd" at bounding box center [583, 493] width 770 height 16
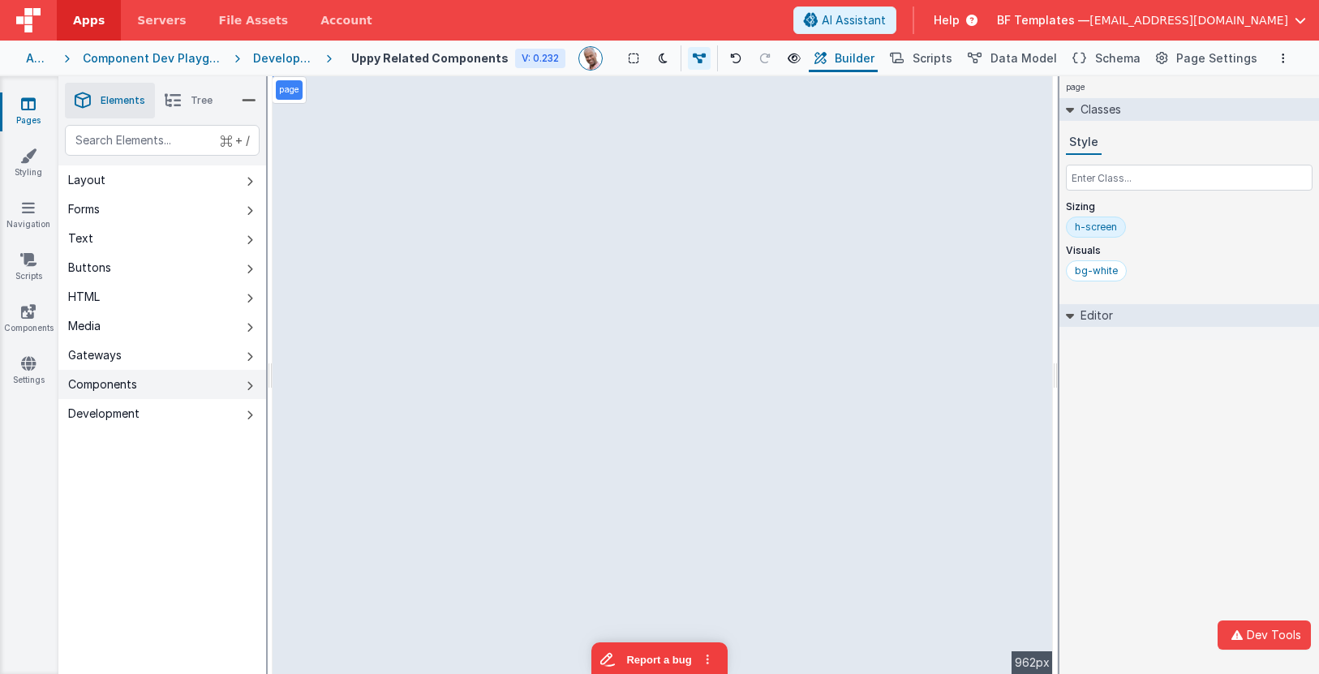
click at [212, 380] on button "Components" at bounding box center [162, 384] width 208 height 29
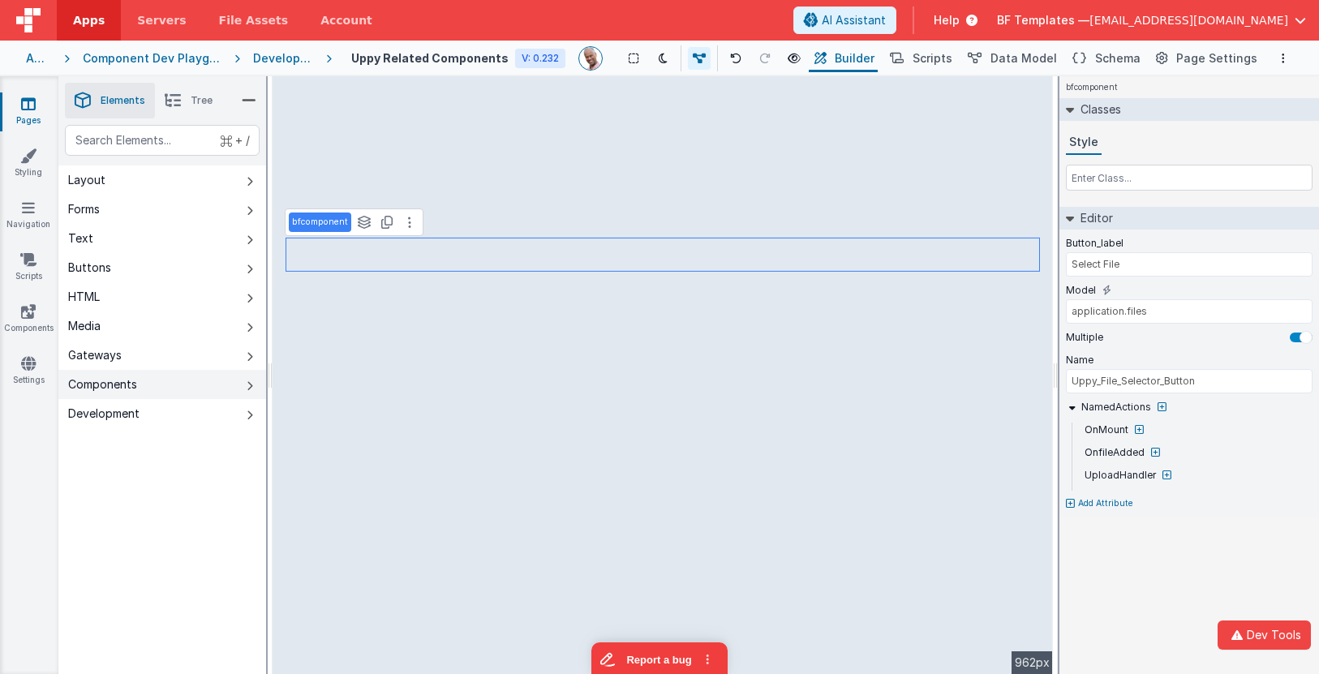
click at [242, 389] on button "Components" at bounding box center [162, 384] width 208 height 29
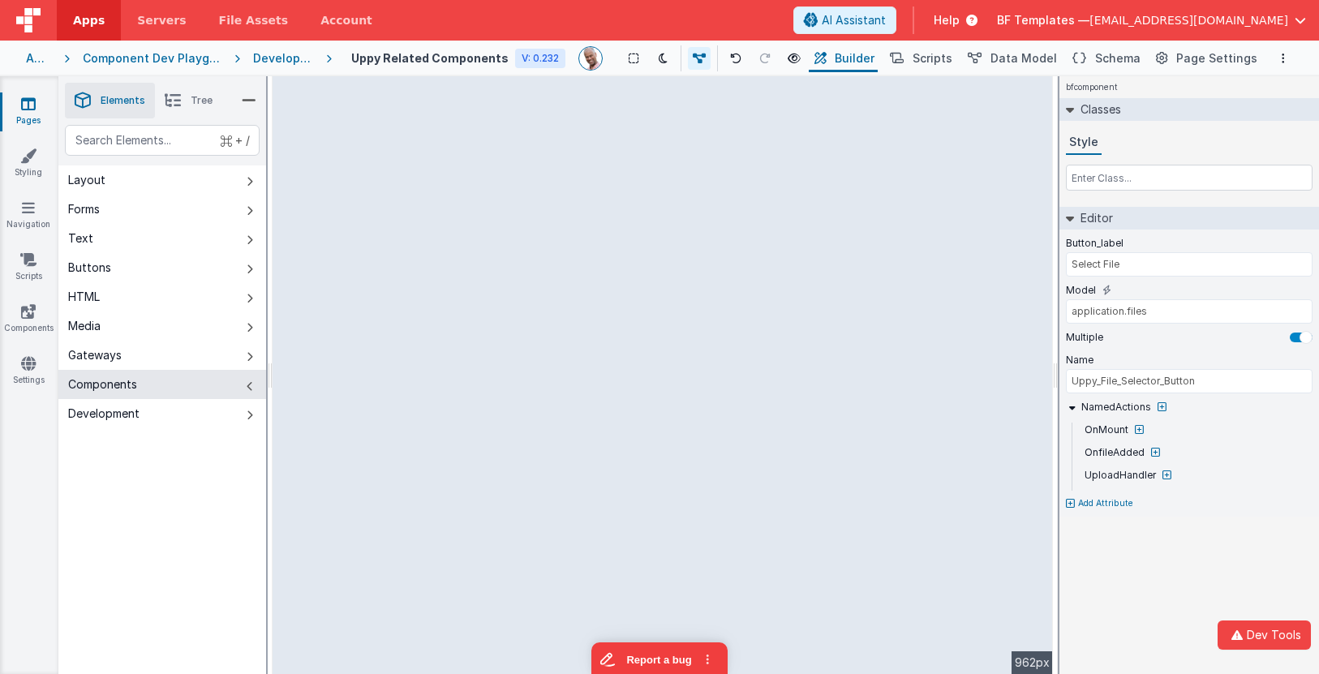
click at [204, 61] on div "Component Dev Playground" at bounding box center [152, 58] width 139 height 16
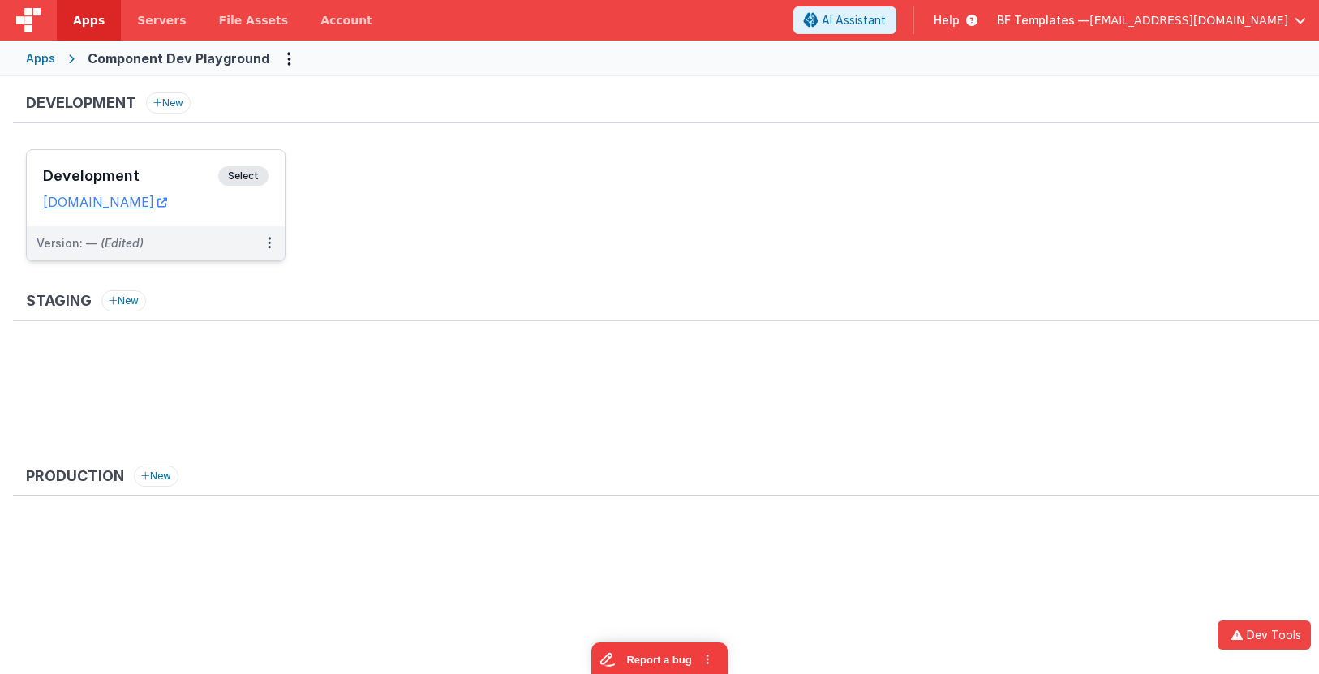
click at [267, 174] on span "Select" at bounding box center [243, 175] width 50 height 19
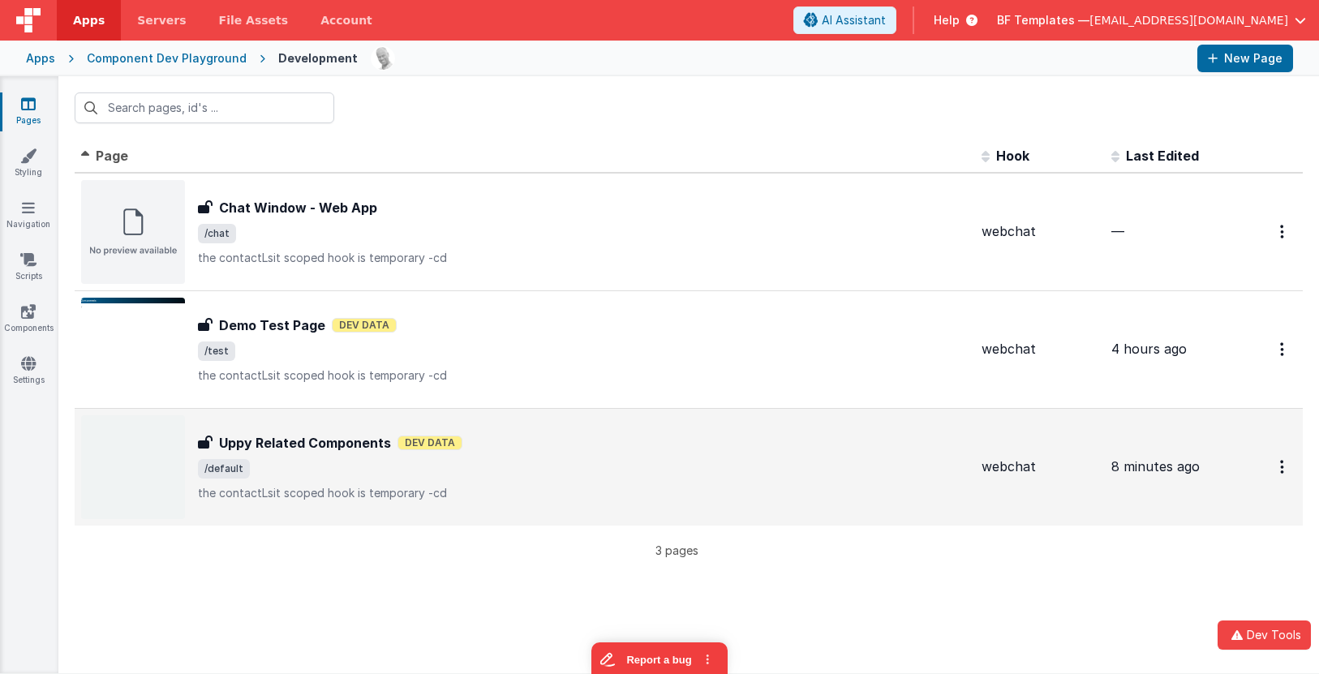
click at [310, 427] on div "Uppy Related Components Uppy Related Components Dev Data /default the contactLs…" at bounding box center [524, 467] width 887 height 104
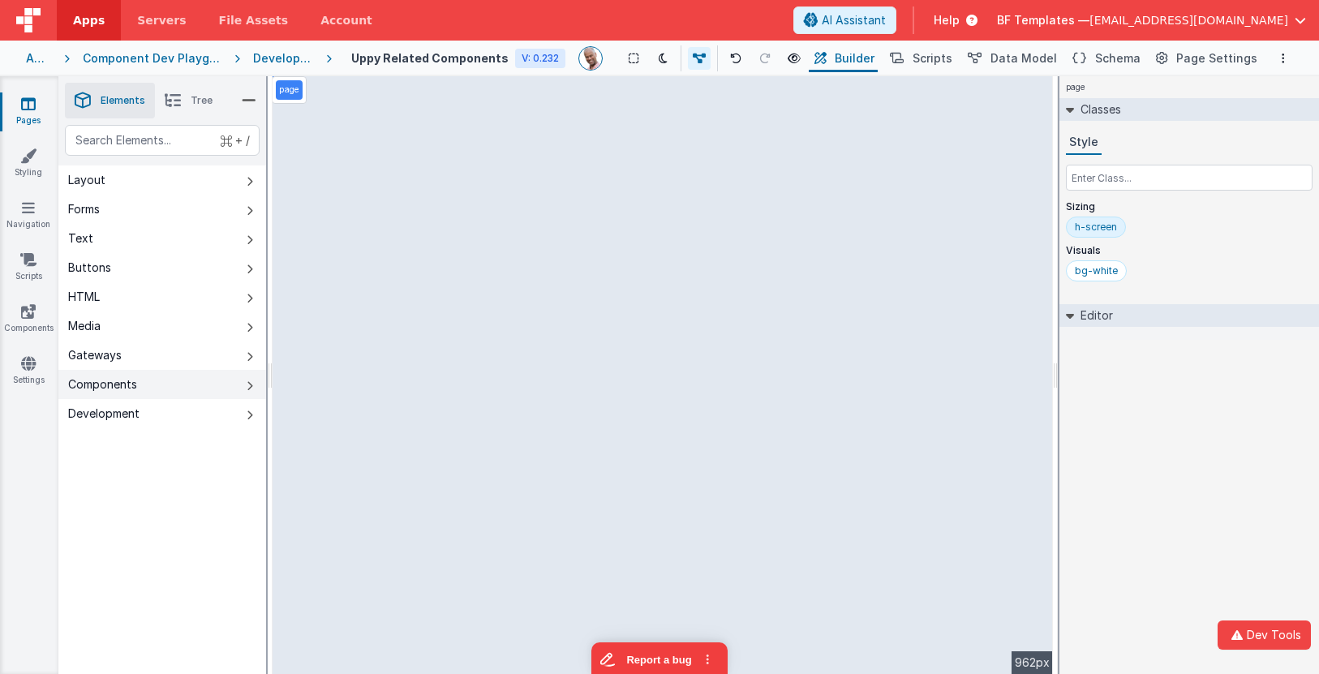
click at [219, 386] on button "Components" at bounding box center [162, 384] width 208 height 29
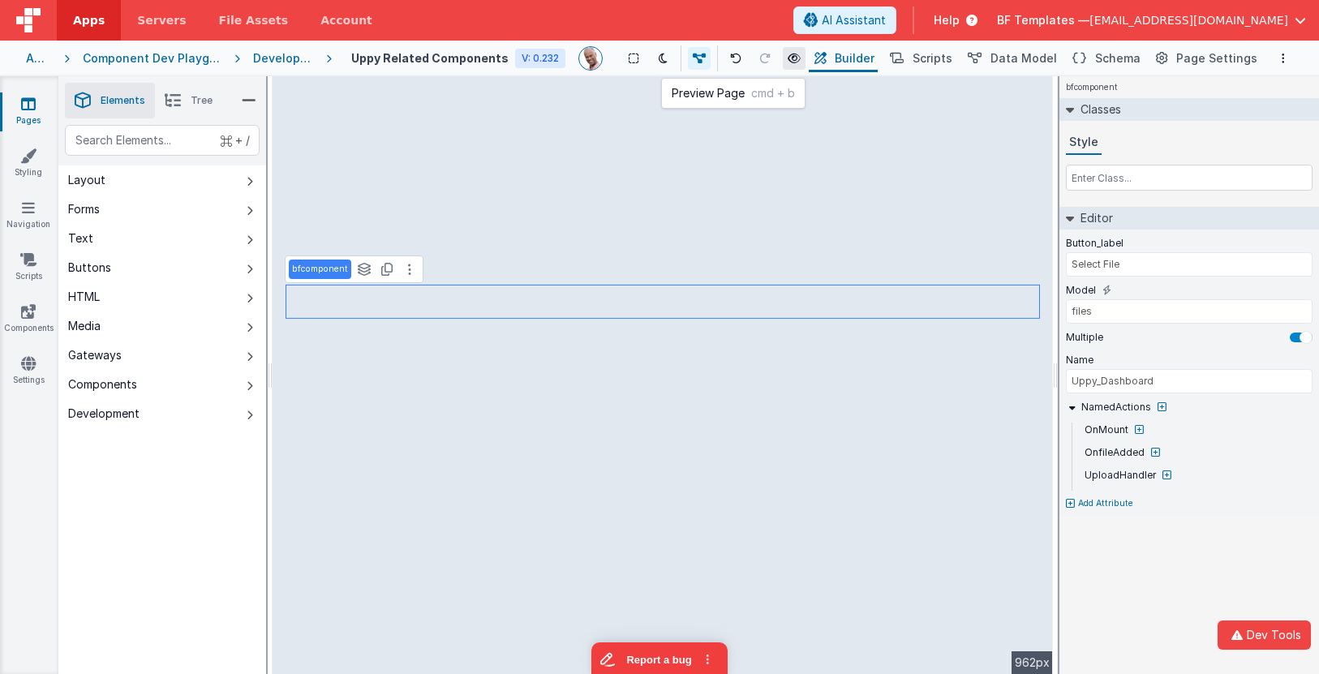
click at [800, 58] on icon at bounding box center [793, 58] width 13 height 11
click at [461, 149] on iframe at bounding box center [662, 375] width 780 height 598
click at [303, 56] on div "Development" at bounding box center [283, 58] width 60 height 16
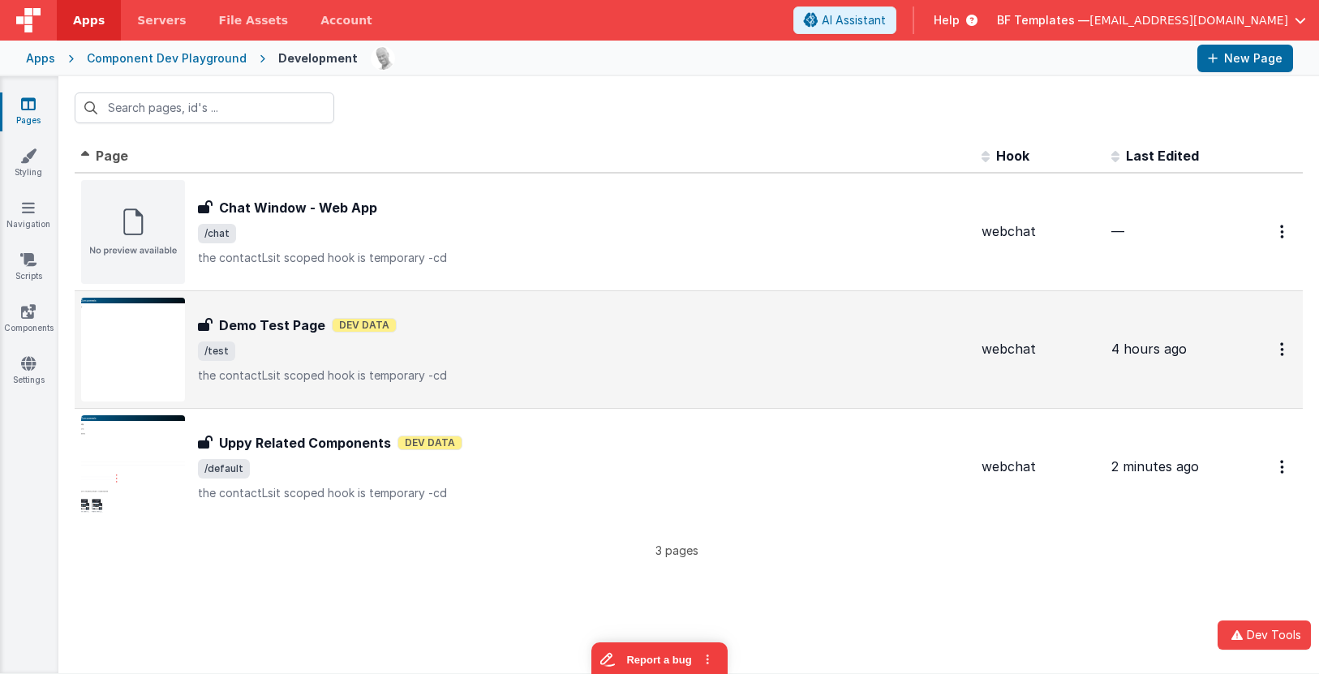
click at [366, 367] on p "the contactLsit scoped hook is temporary -cd" at bounding box center [583, 375] width 770 height 16
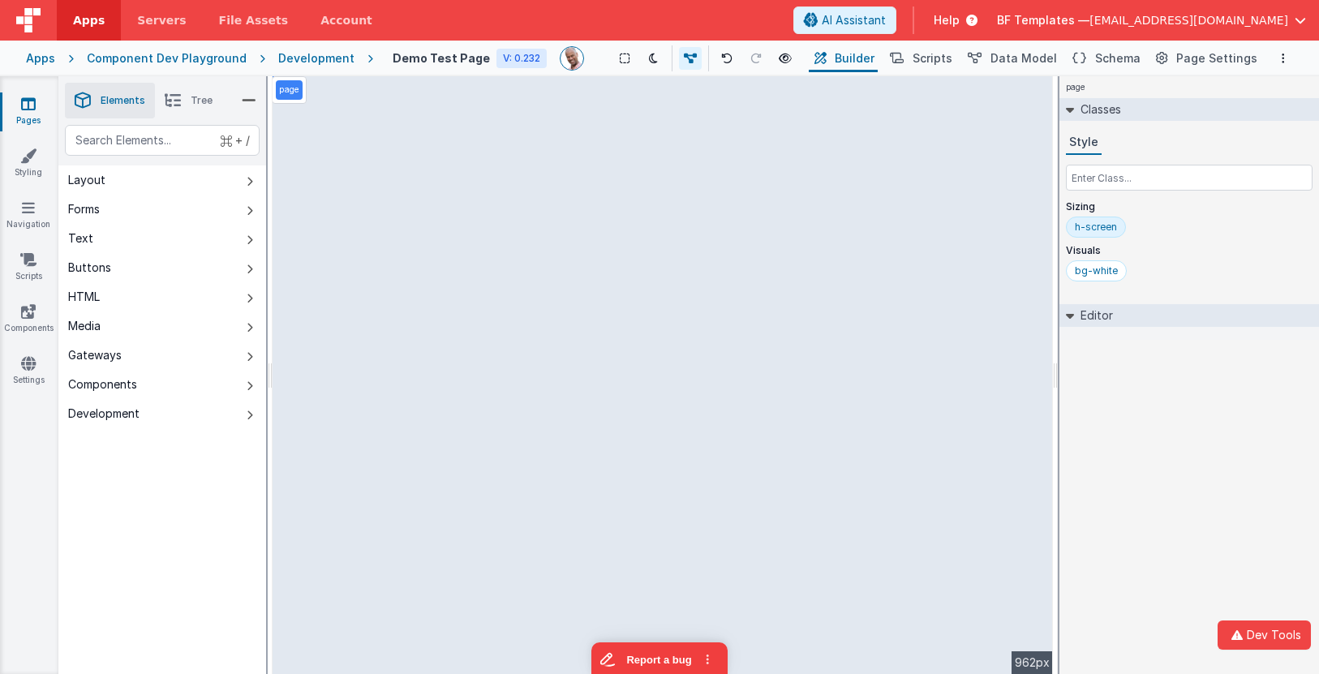
click at [356, 230] on div "page --> 962px" at bounding box center [662, 375] width 780 height 598
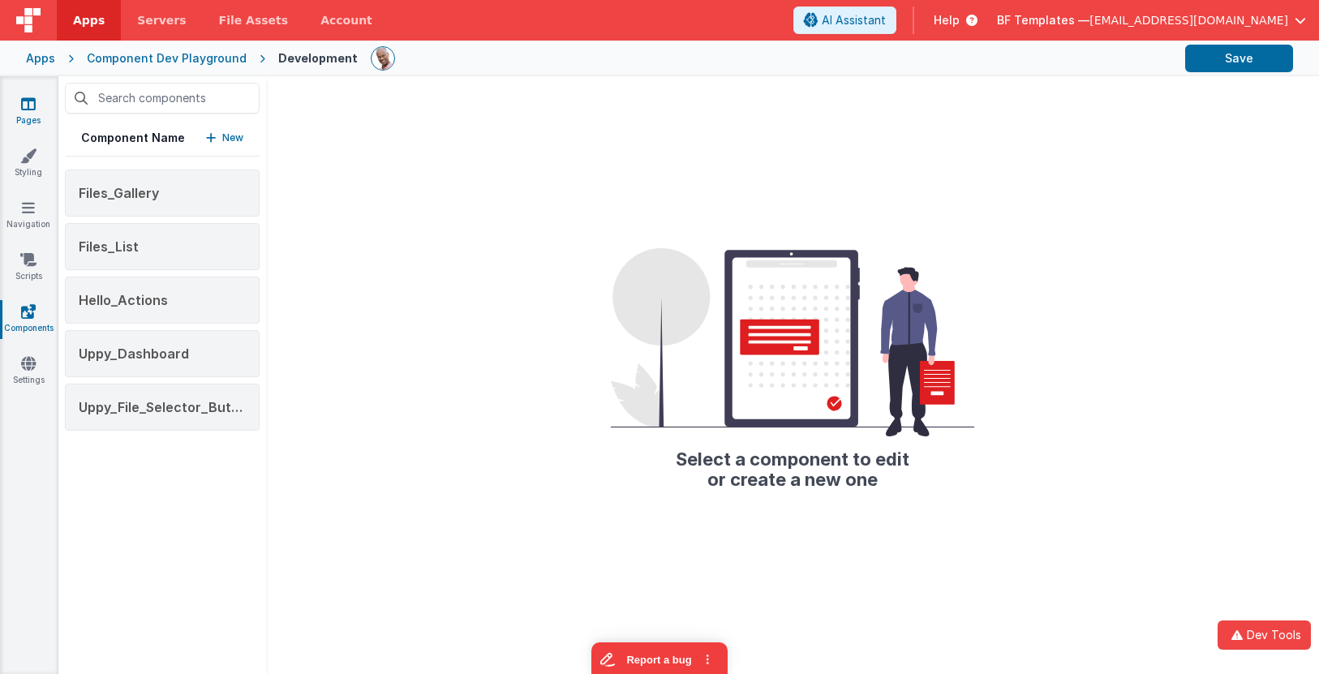
click at [37, 100] on link "Pages" at bounding box center [28, 112] width 58 height 32
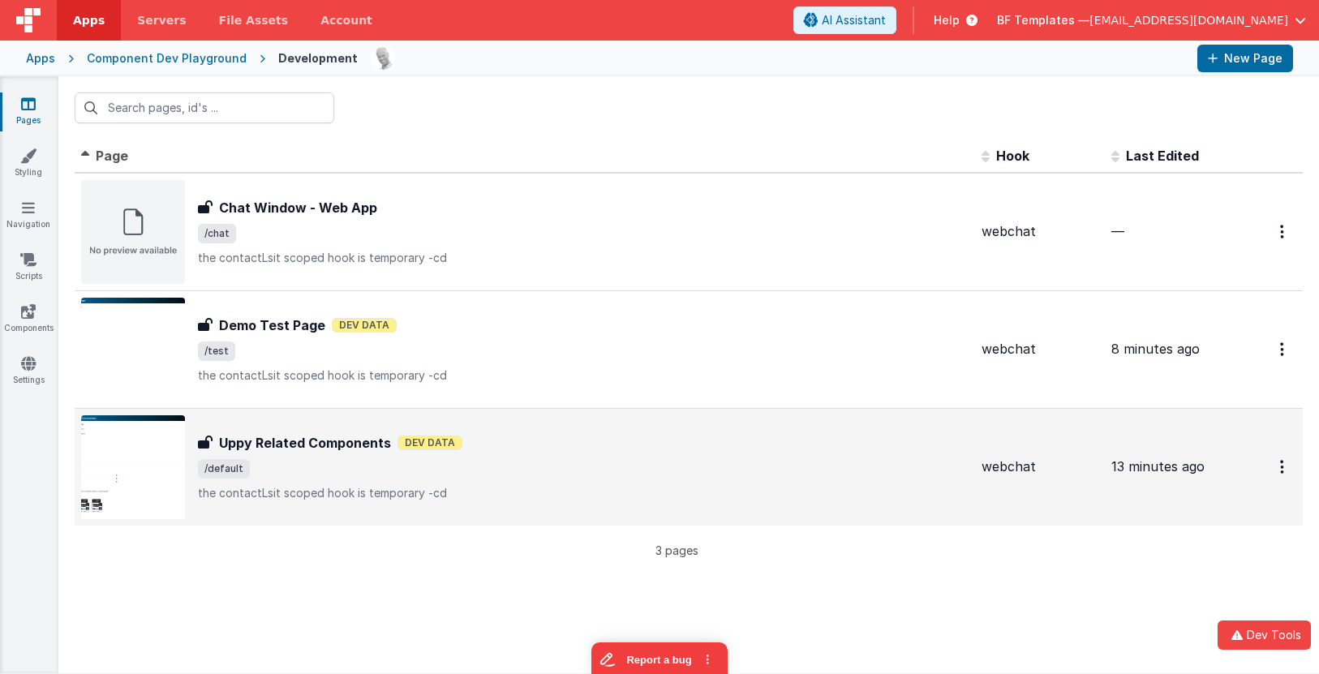
click at [405, 462] on span "/default" at bounding box center [583, 468] width 770 height 19
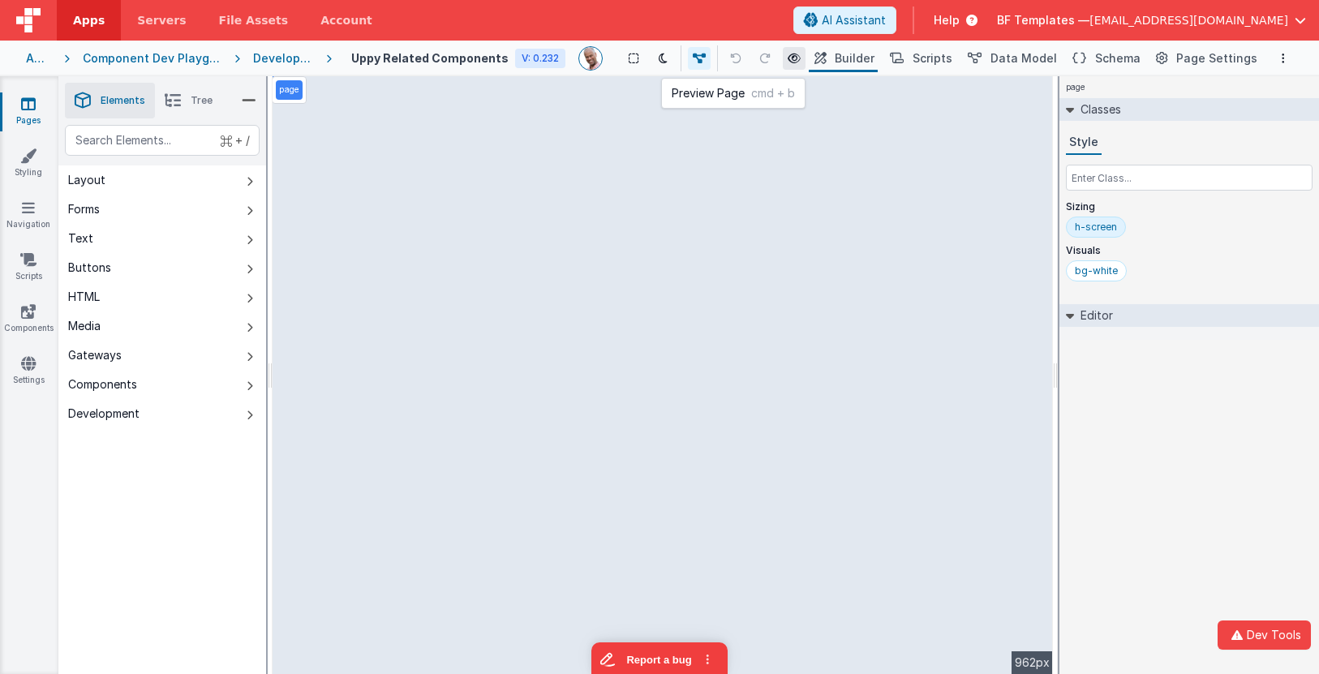
click at [802, 60] on button at bounding box center [794, 58] width 23 height 23
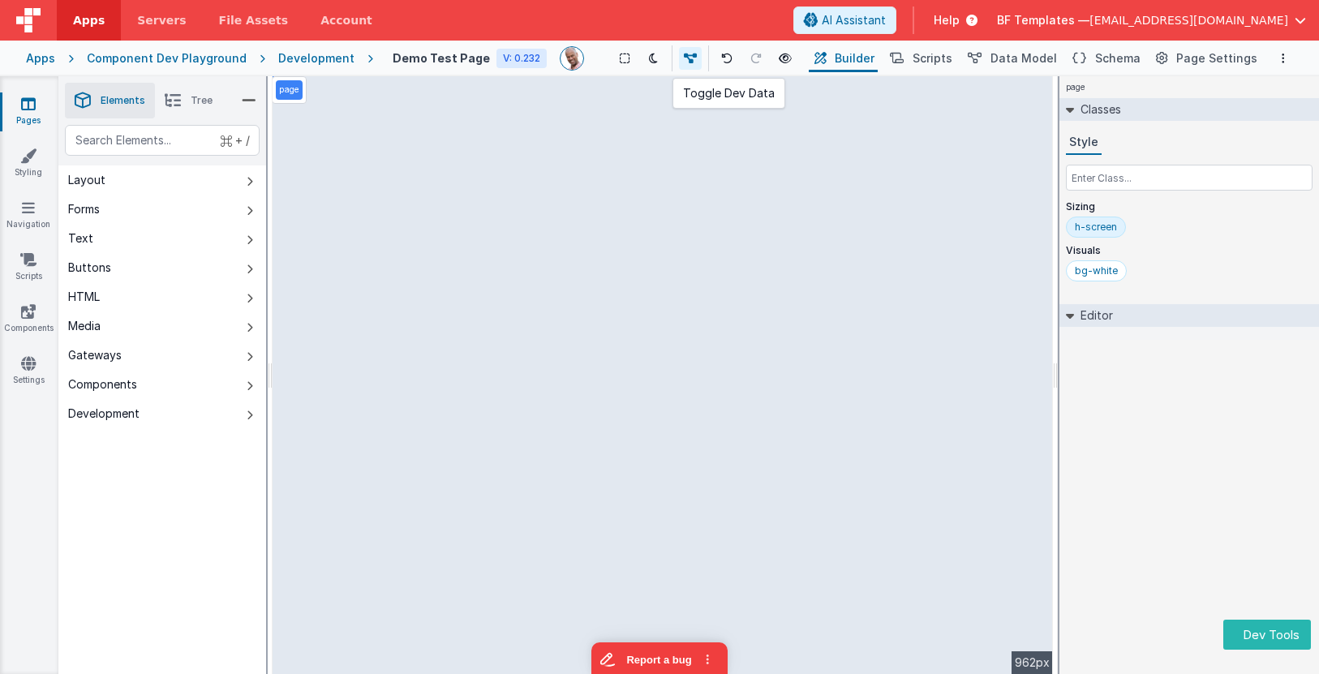
click at [689, 63] on icon at bounding box center [690, 58] width 13 height 11
click at [689, 63] on icon at bounding box center [692, 58] width 13 height 11
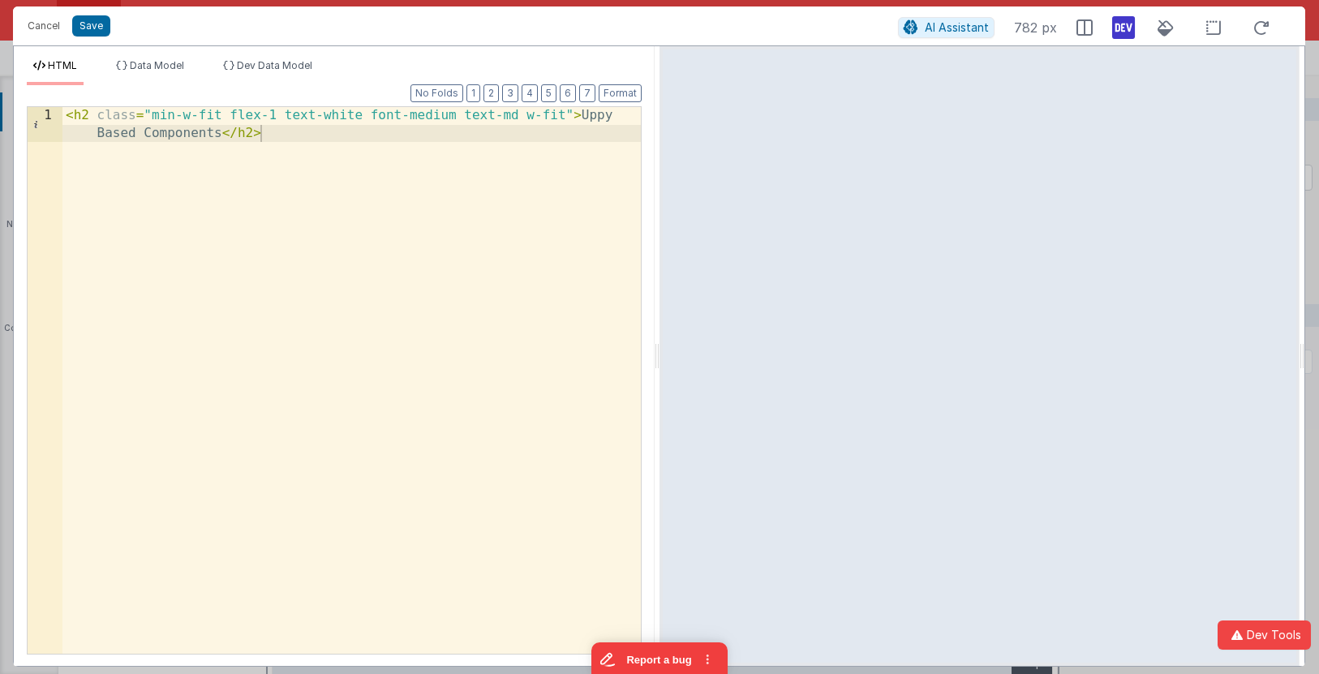
click at [586, 111] on div "< h2 class = "min-w-fit flex-1 text-white font-medium text-md w-fit" > Uppy Bas…" at bounding box center [351, 415] width 578 height 616
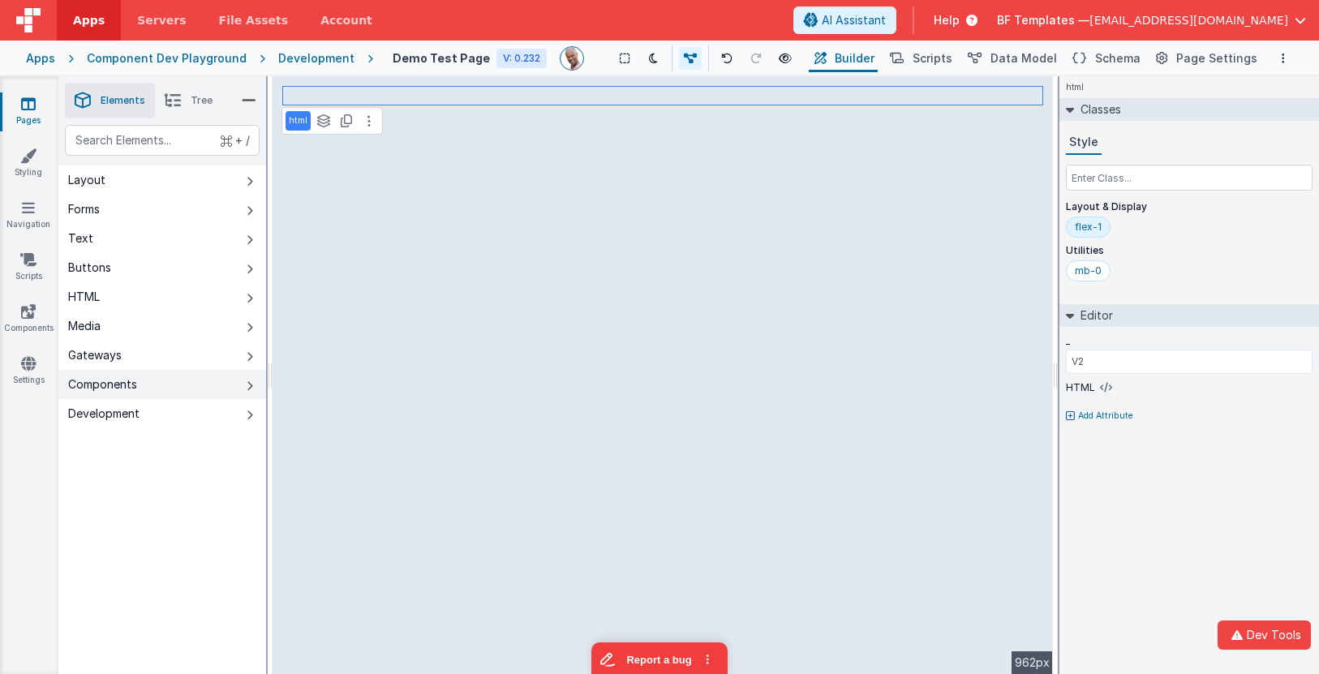
click at [214, 390] on button "Components" at bounding box center [162, 384] width 208 height 29
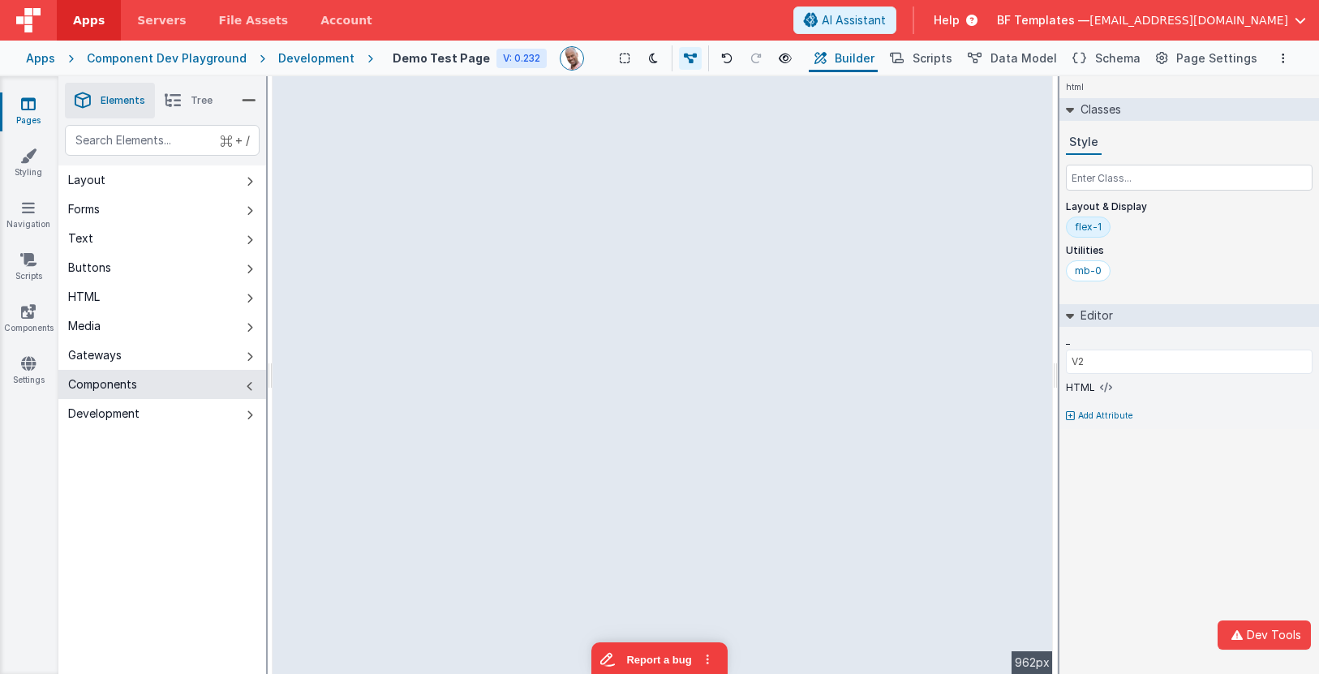
type input "Select File"
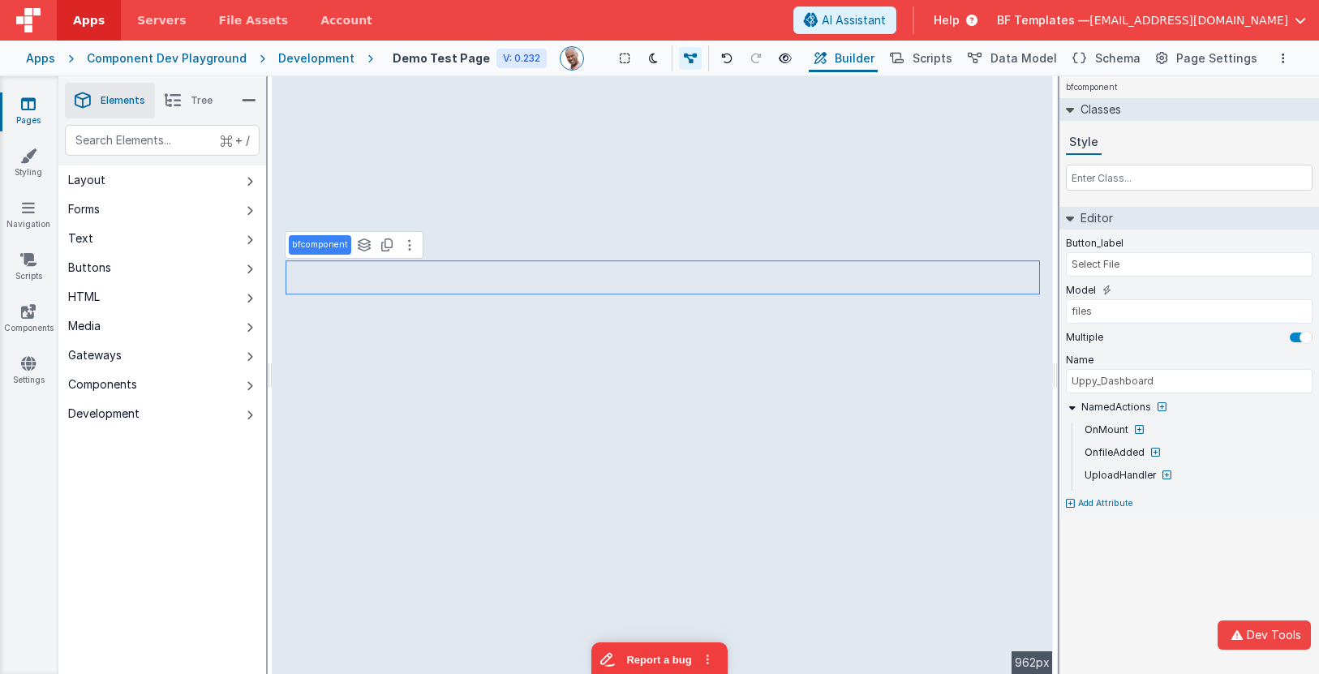
click at [292, 70] on div "Apps Component Dev Playground Development Demo Test Page V: 0.232 Show Group Ou…" at bounding box center [659, 59] width 1319 height 36
click at [298, 64] on div "Development" at bounding box center [316, 58] width 76 height 16
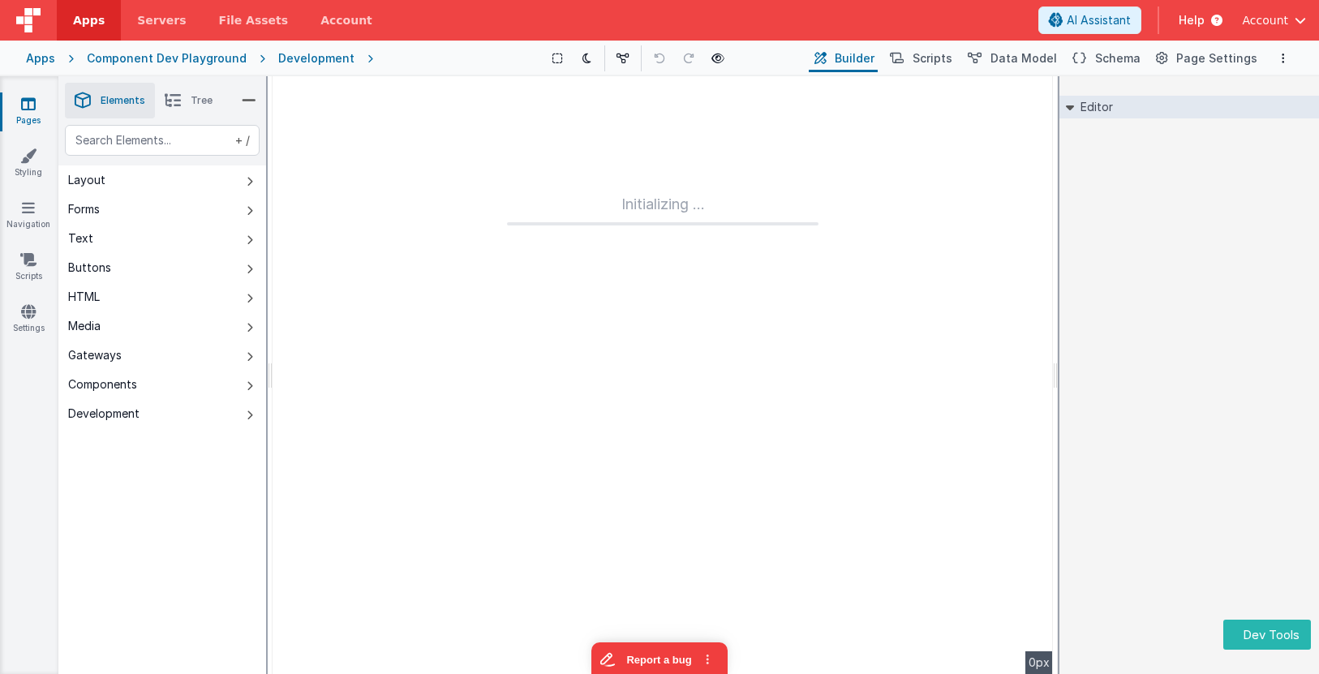
click at [22, 104] on icon at bounding box center [28, 104] width 15 height 16
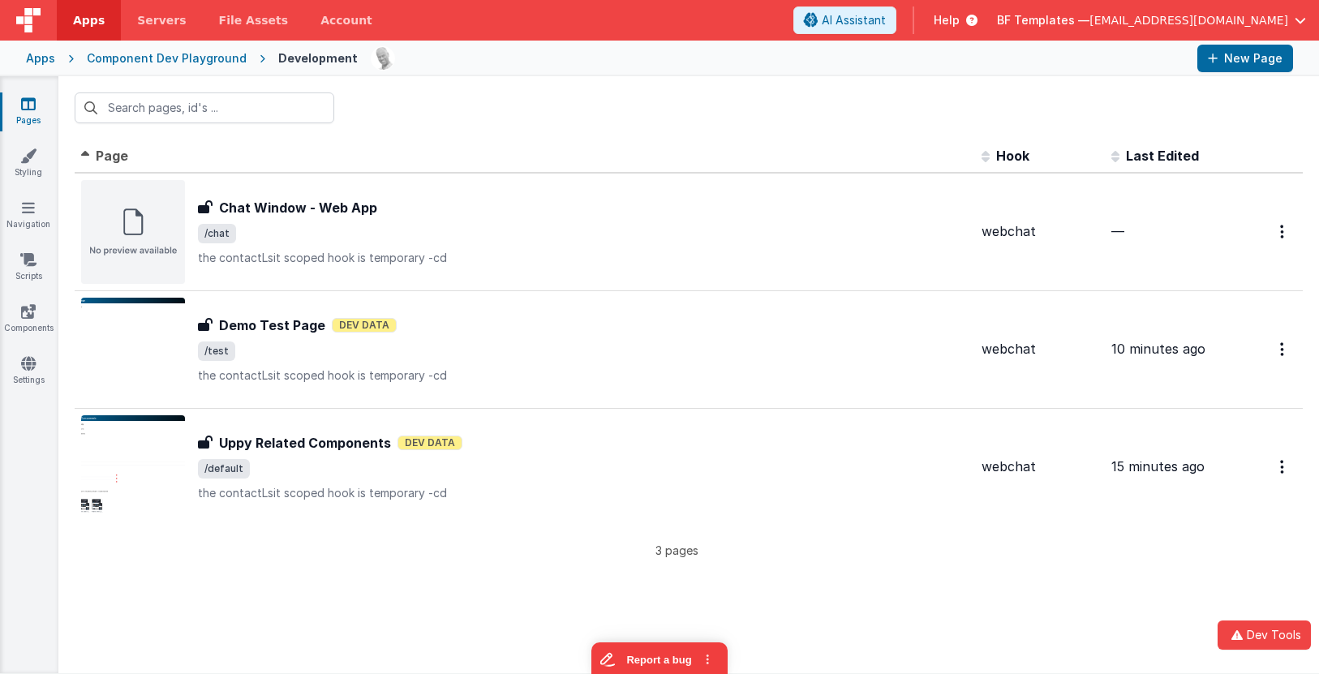
click at [766, 79] on div at bounding box center [688, 107] width 1260 height 63
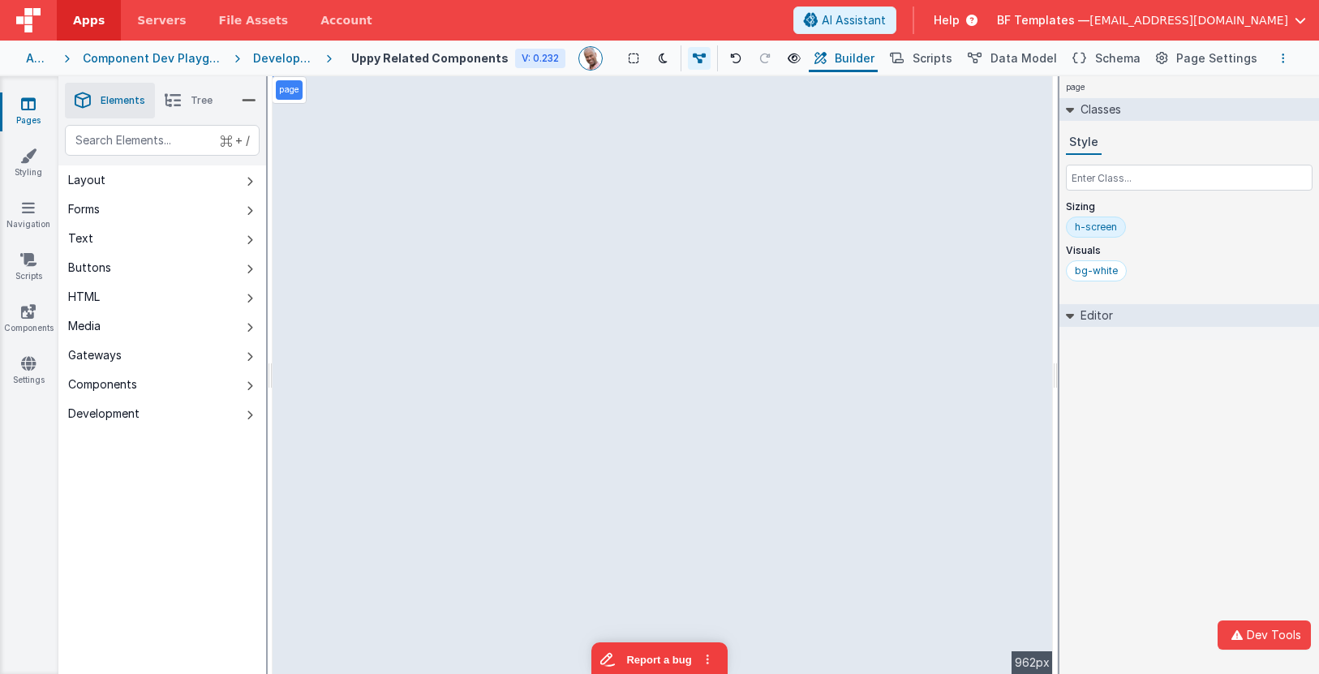
click at [1286, 56] on button "Options" at bounding box center [1282, 58] width 19 height 19
click at [1172, 127] on p "Duplicate" at bounding box center [1163, 119] width 51 height 16
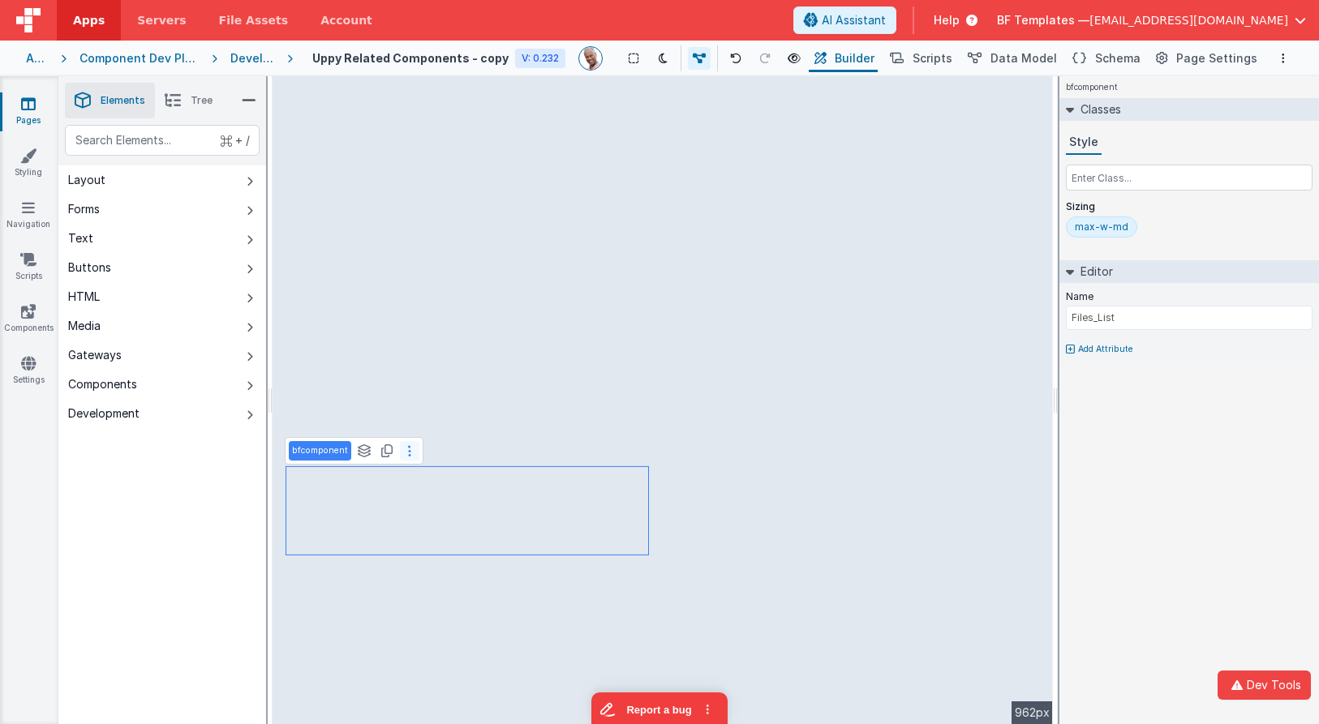
click at [408, 452] on icon at bounding box center [409, 450] width 3 height 13
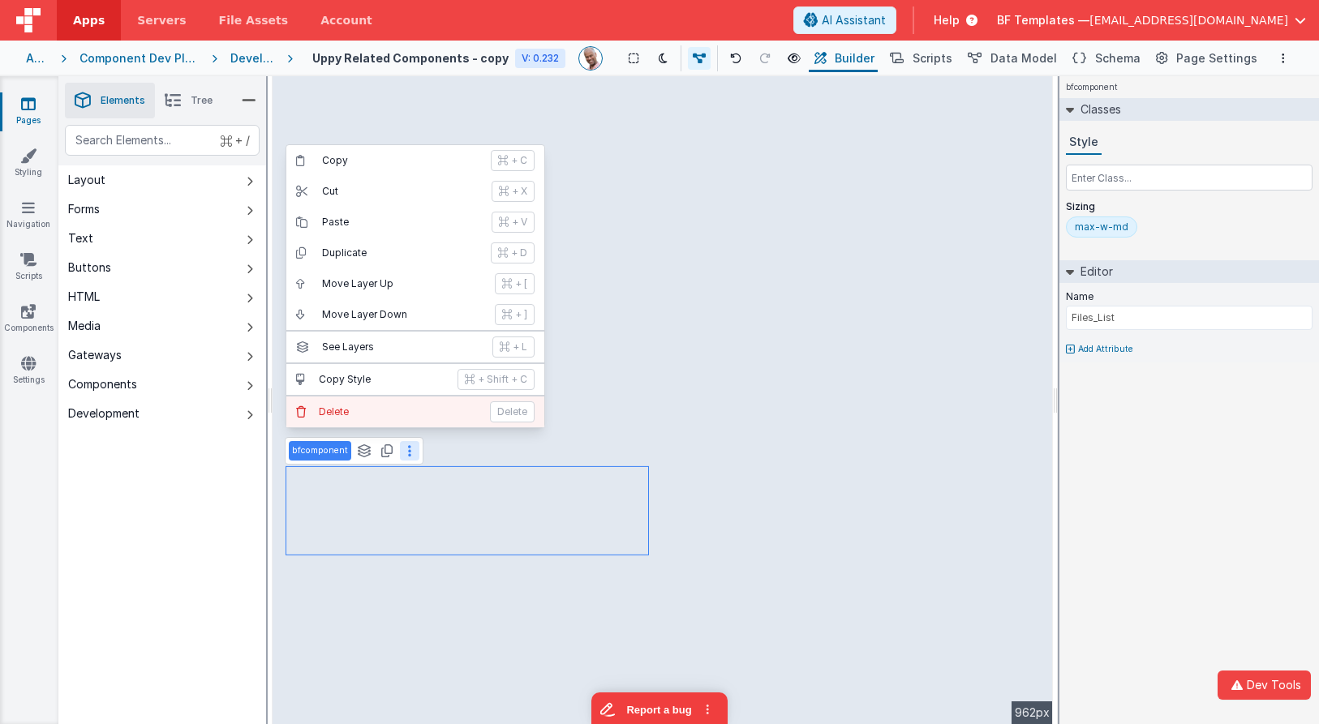
click at [411, 415] on p "Delete" at bounding box center [399, 411] width 161 height 13
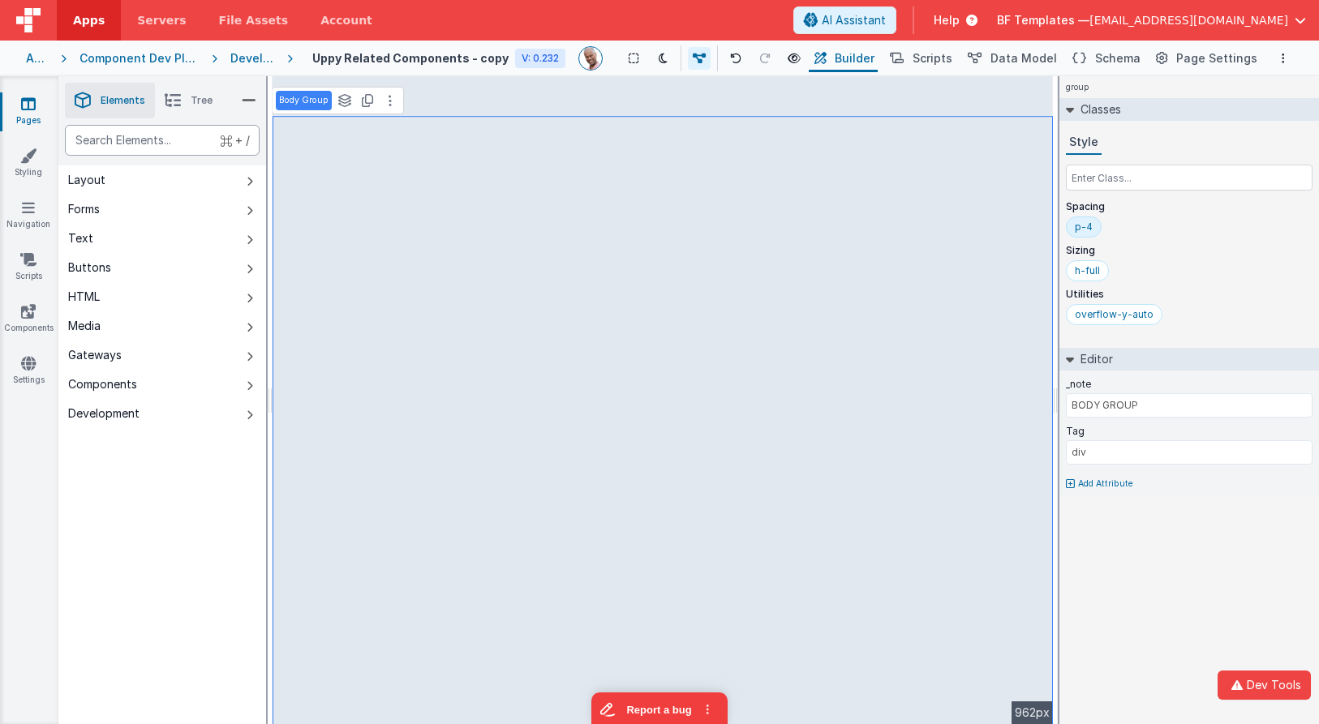
click at [148, 152] on div "text" at bounding box center [162, 140] width 195 height 31
type div "gr"
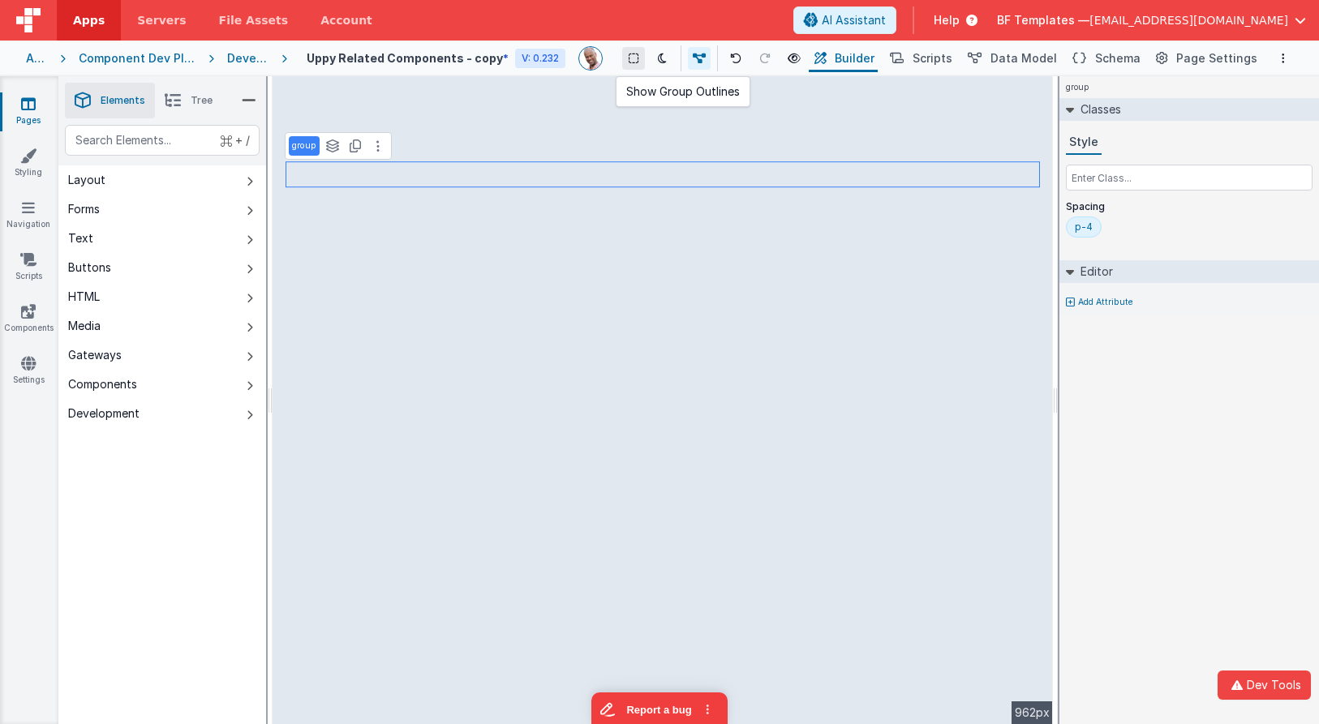
click at [638, 58] on icon at bounding box center [634, 58] width 10 height 11
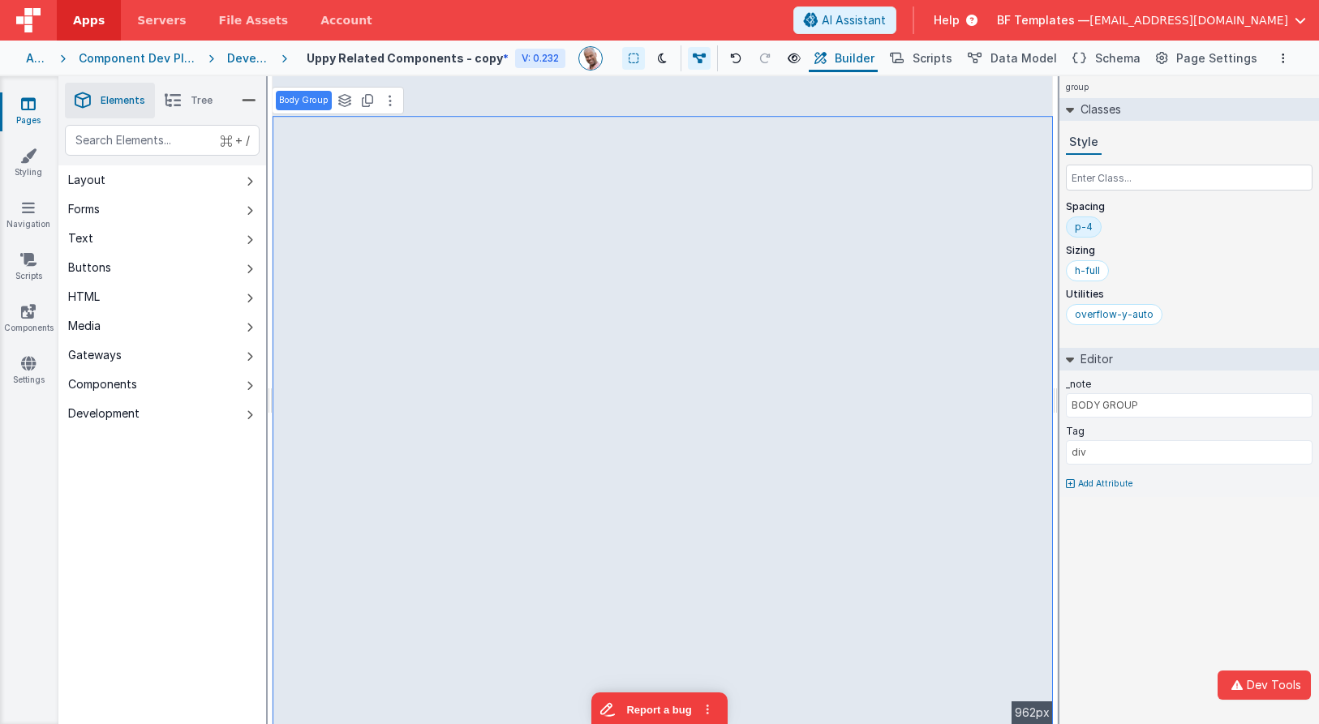
click at [142, 123] on ul "Elements Tree" at bounding box center [162, 100] width 208 height 49
click at [139, 133] on div "text" at bounding box center [162, 140] width 195 height 31
type div "input"
type input "Email"
select select "email"
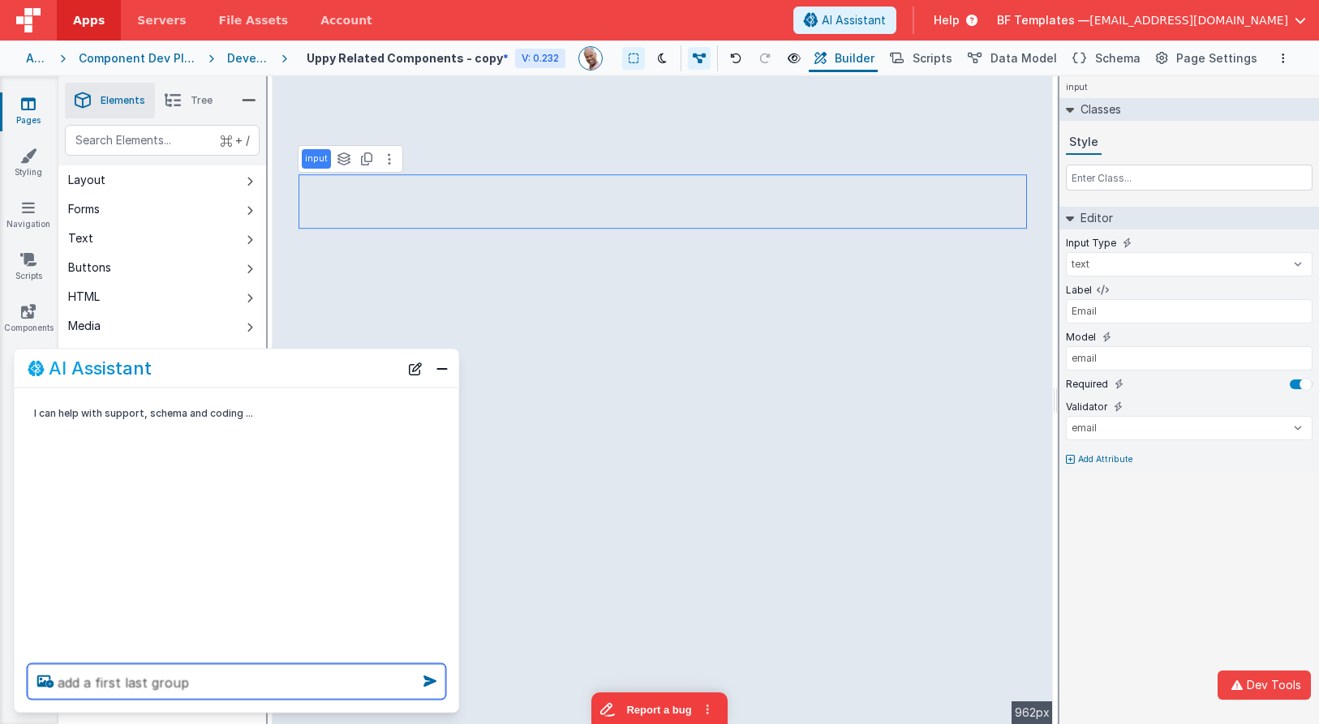
type textarea "add a first last group"
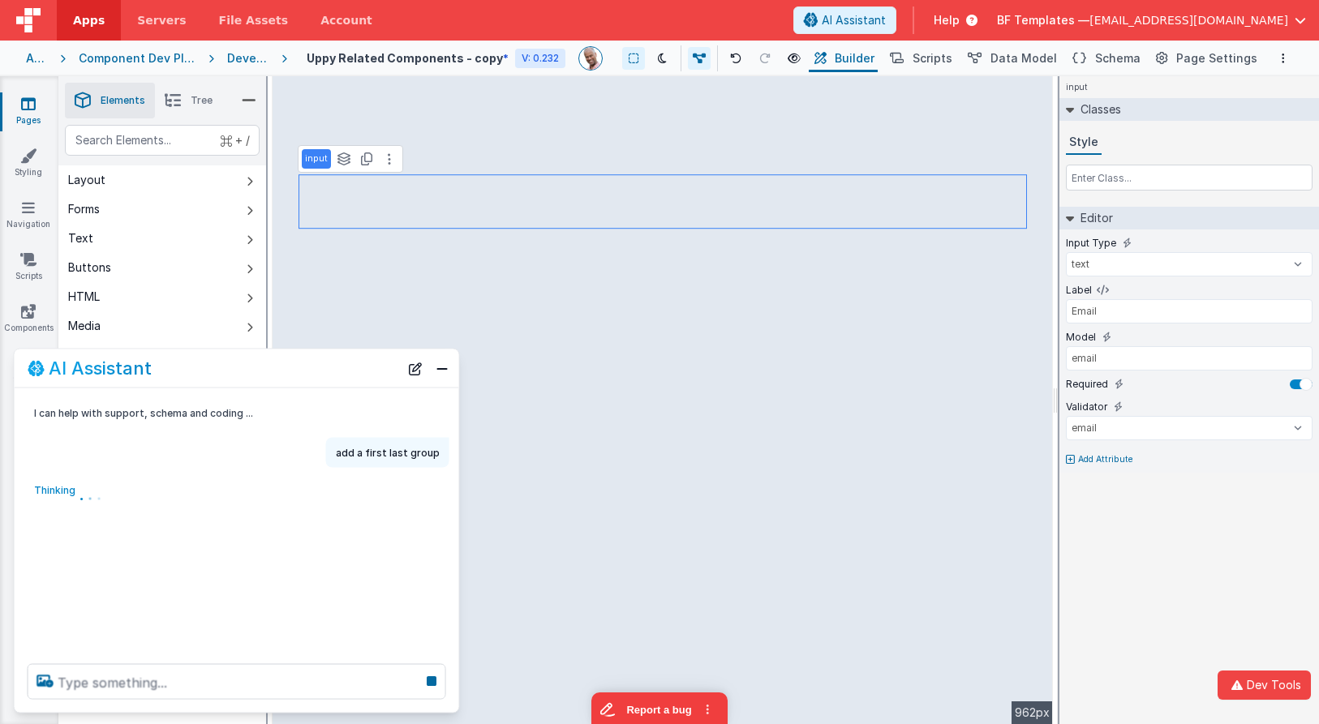
type input "BODY GROUP"
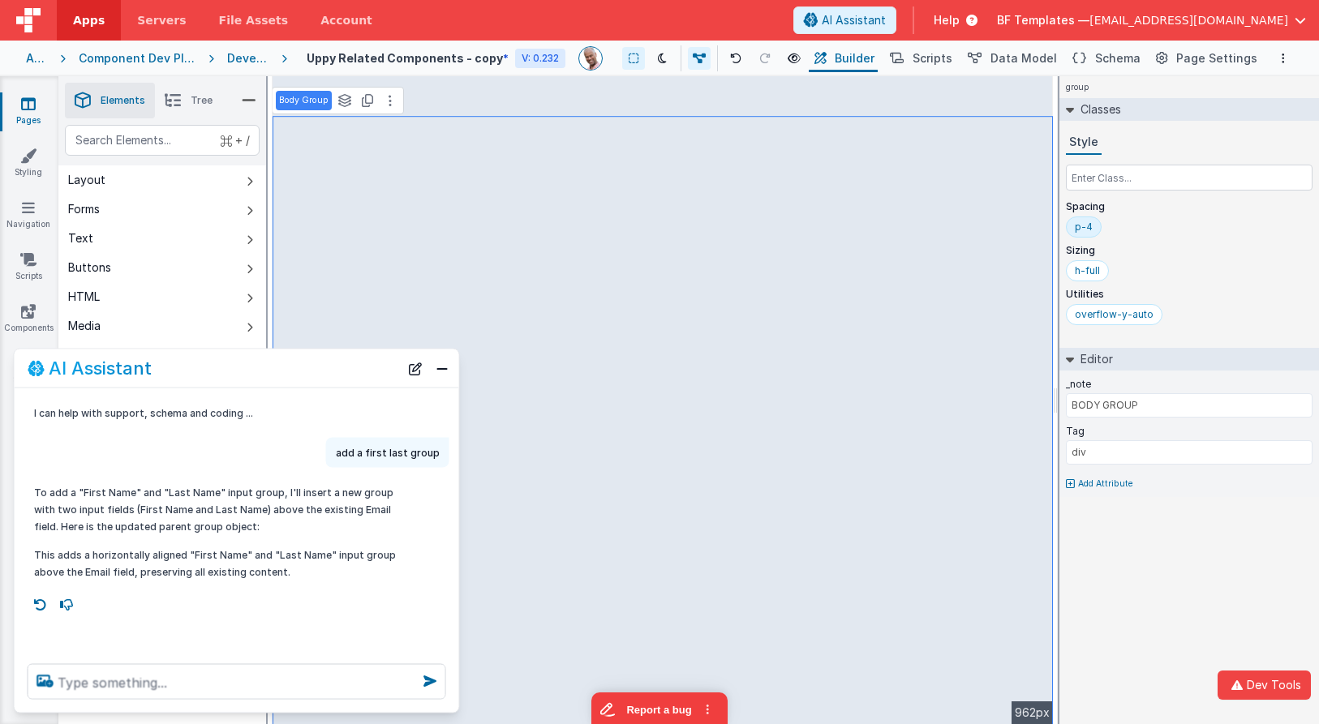
click at [411, 581] on div "To add a "First Name" and "Last Name" input group, I'll insert a new group with…" at bounding box center [237, 532] width 444 height 109
click at [343, 513] on p "To add a "First Name" and "Last Name" input group, I'll insert a new group with…" at bounding box center [215, 509] width 363 height 51
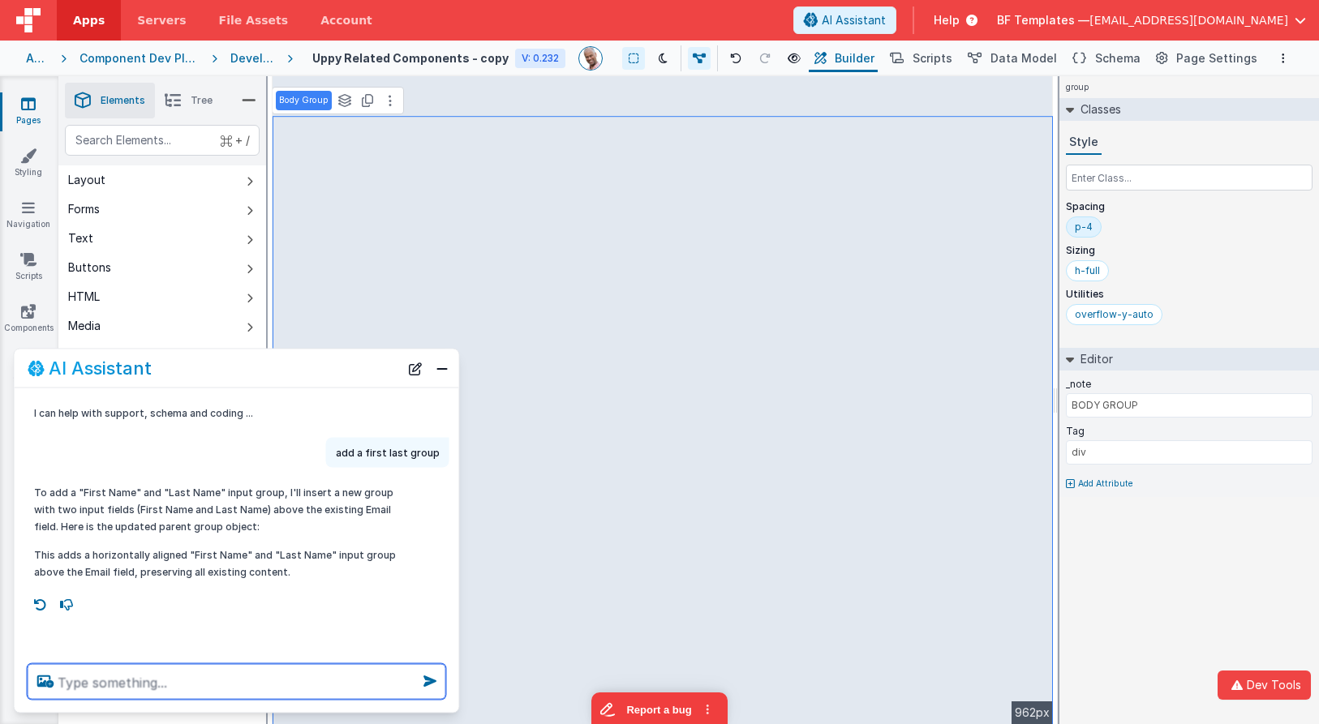
click at [253, 673] on textarea at bounding box center [237, 682] width 418 height 36
type textarea "add ssupport for dark mode"
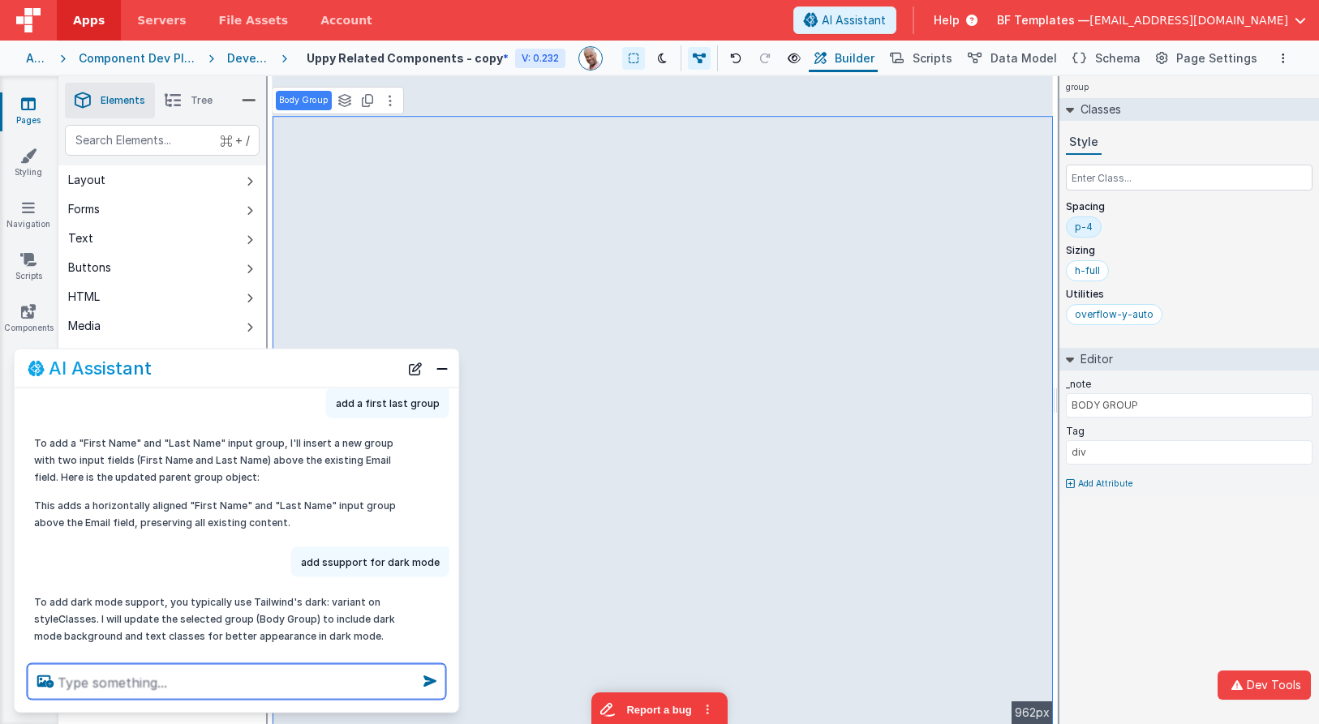
scroll to position [126, 0]
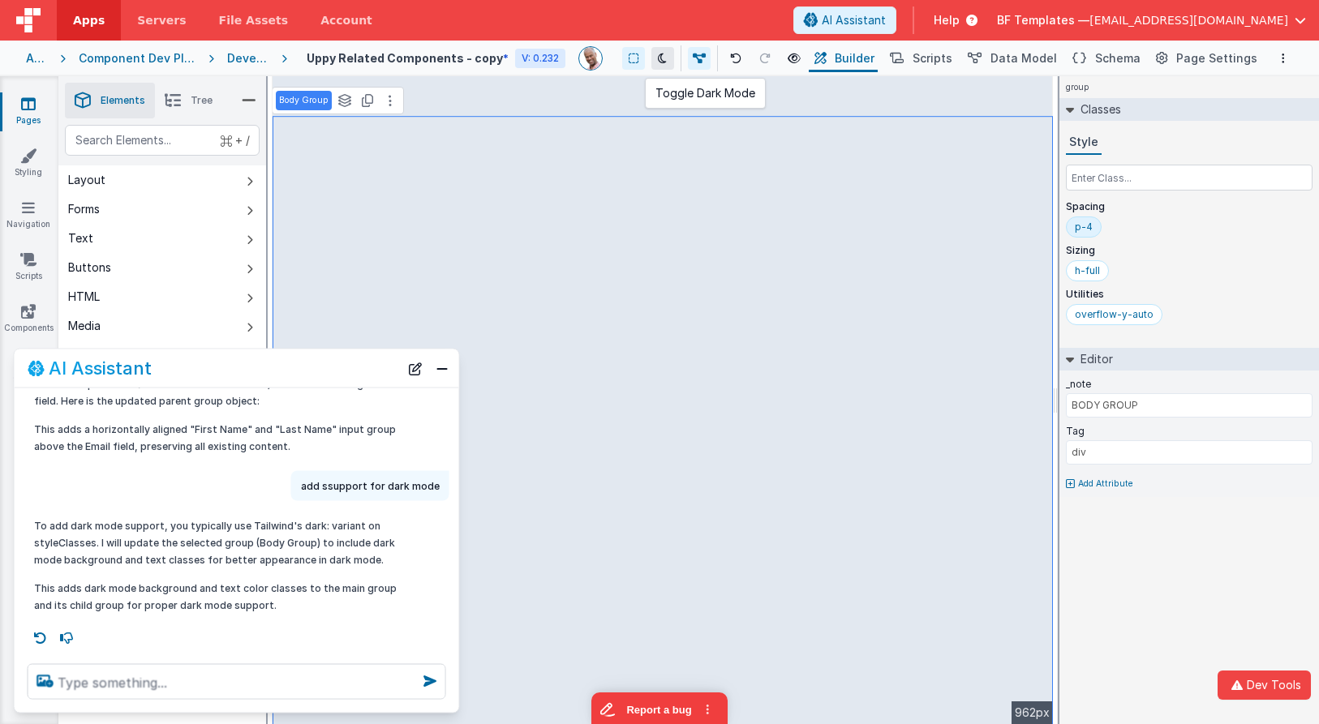
click at [667, 54] on icon at bounding box center [662, 58] width 9 height 11
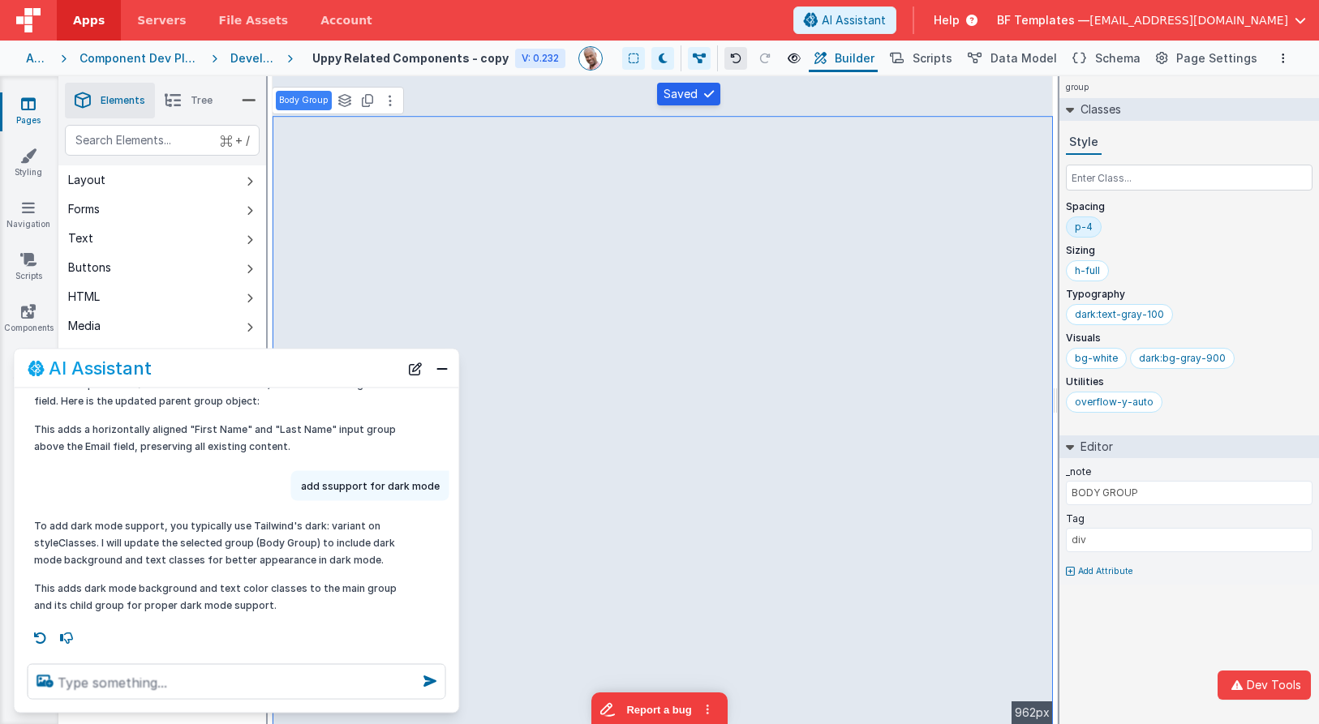
click at [741, 61] on icon at bounding box center [735, 58] width 11 height 11
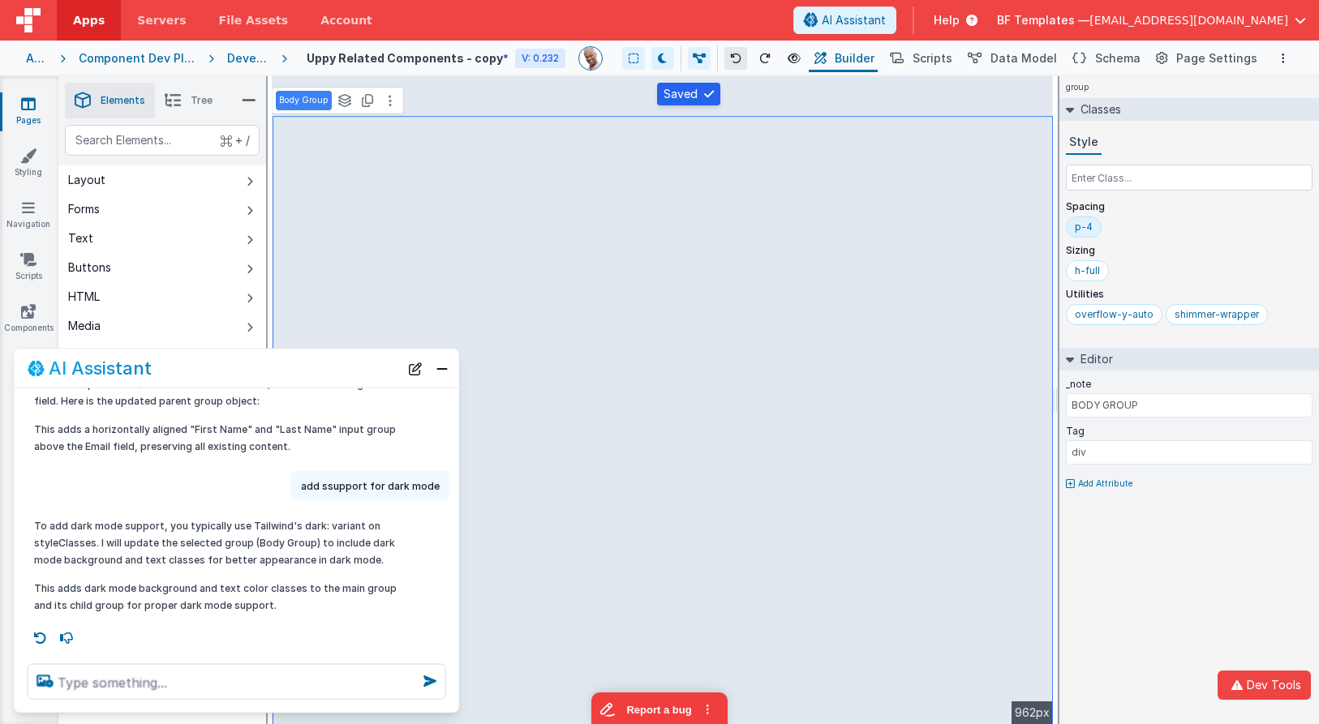
click at [741, 61] on icon at bounding box center [735, 58] width 11 height 11
click at [667, 58] on icon at bounding box center [662, 58] width 9 height 11
click at [776, 58] on button at bounding box center [764, 58] width 23 height 23
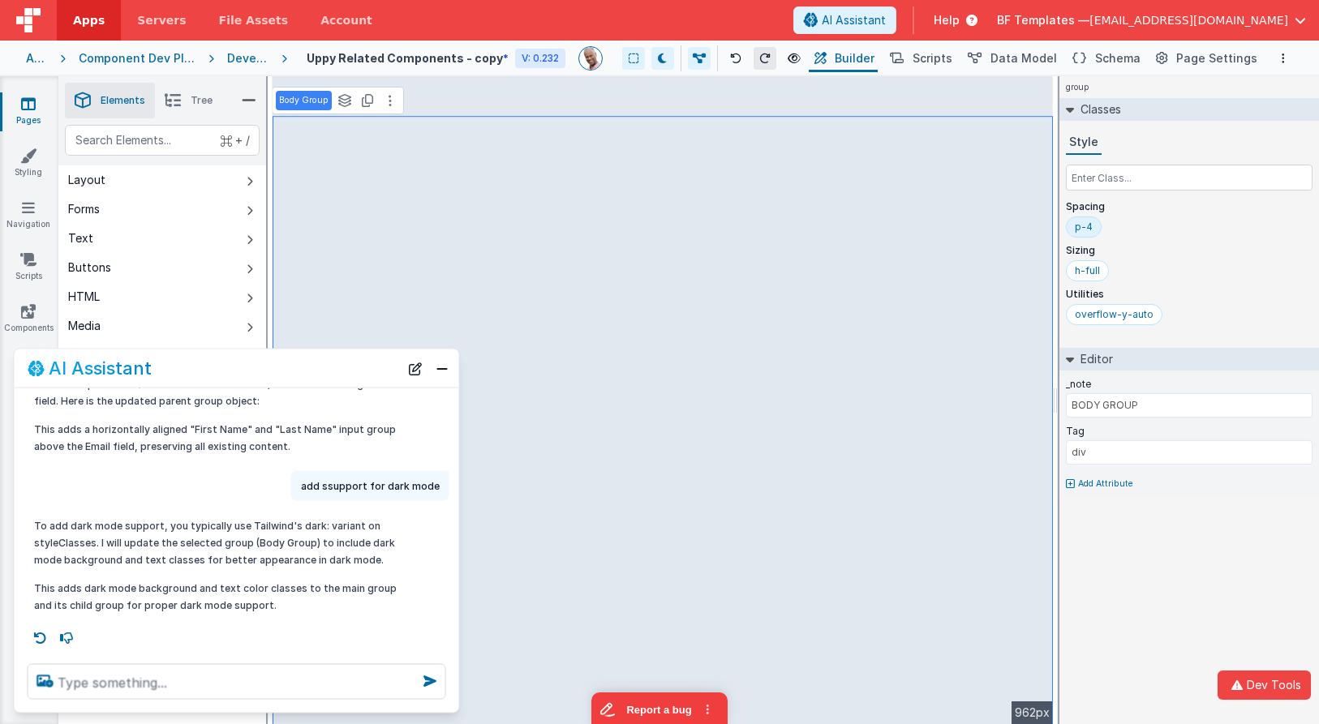
click at [776, 58] on button at bounding box center [764, 58] width 23 height 23
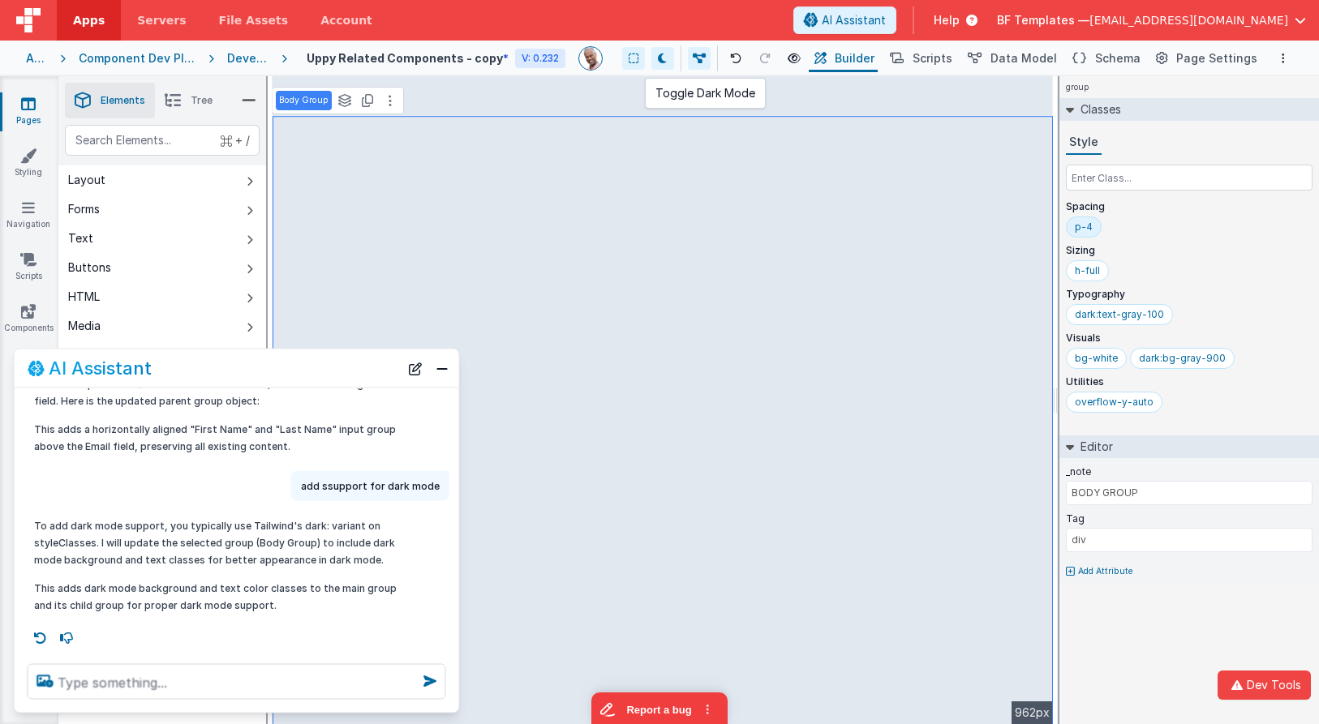
click at [667, 54] on icon at bounding box center [662, 58] width 9 height 11
click at [448, 363] on button "Close" at bounding box center [441, 368] width 21 height 23
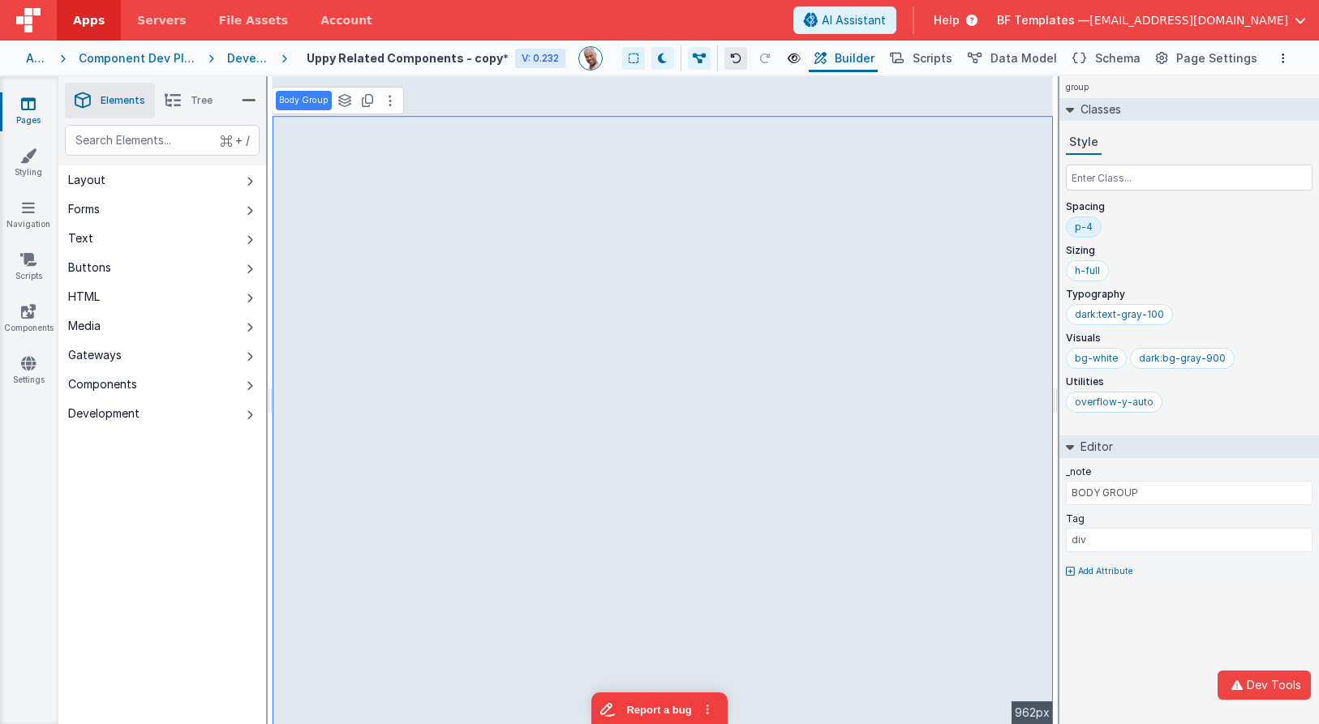
click at [741, 54] on icon at bounding box center [735, 58] width 11 height 11
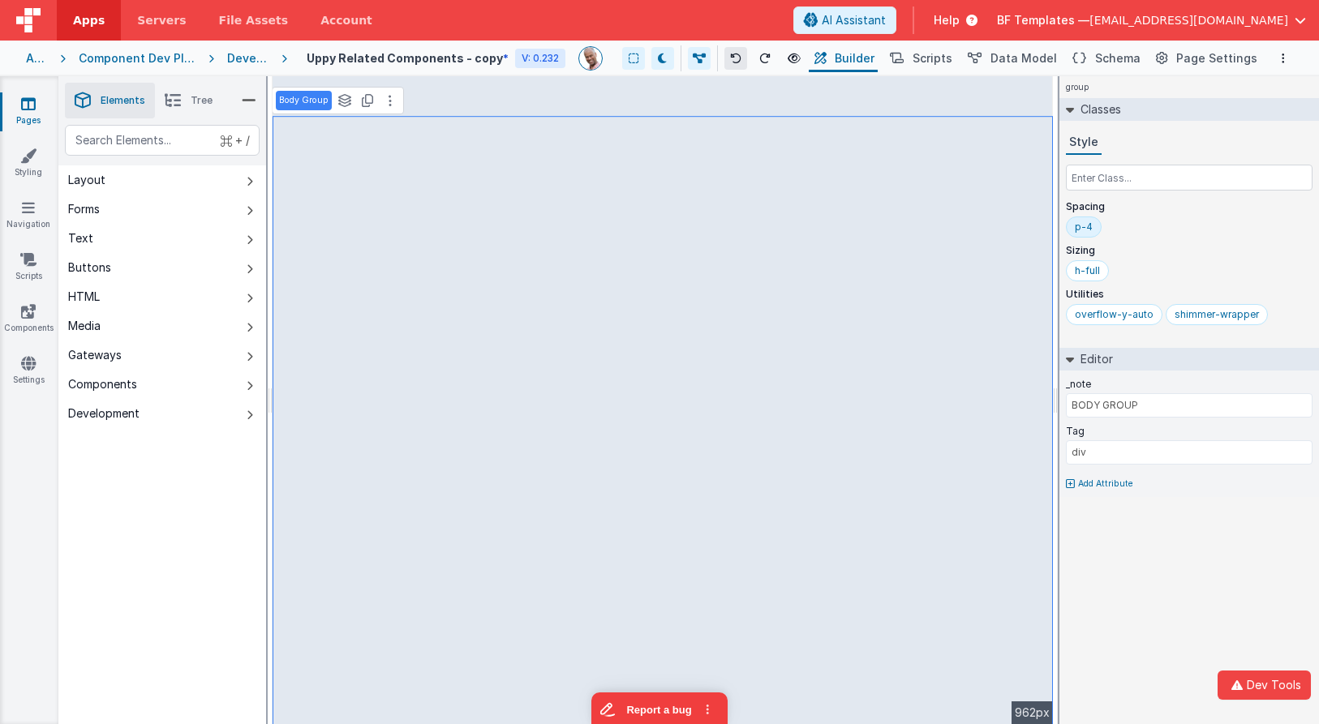
click at [741, 54] on icon at bounding box center [735, 58] width 11 height 11
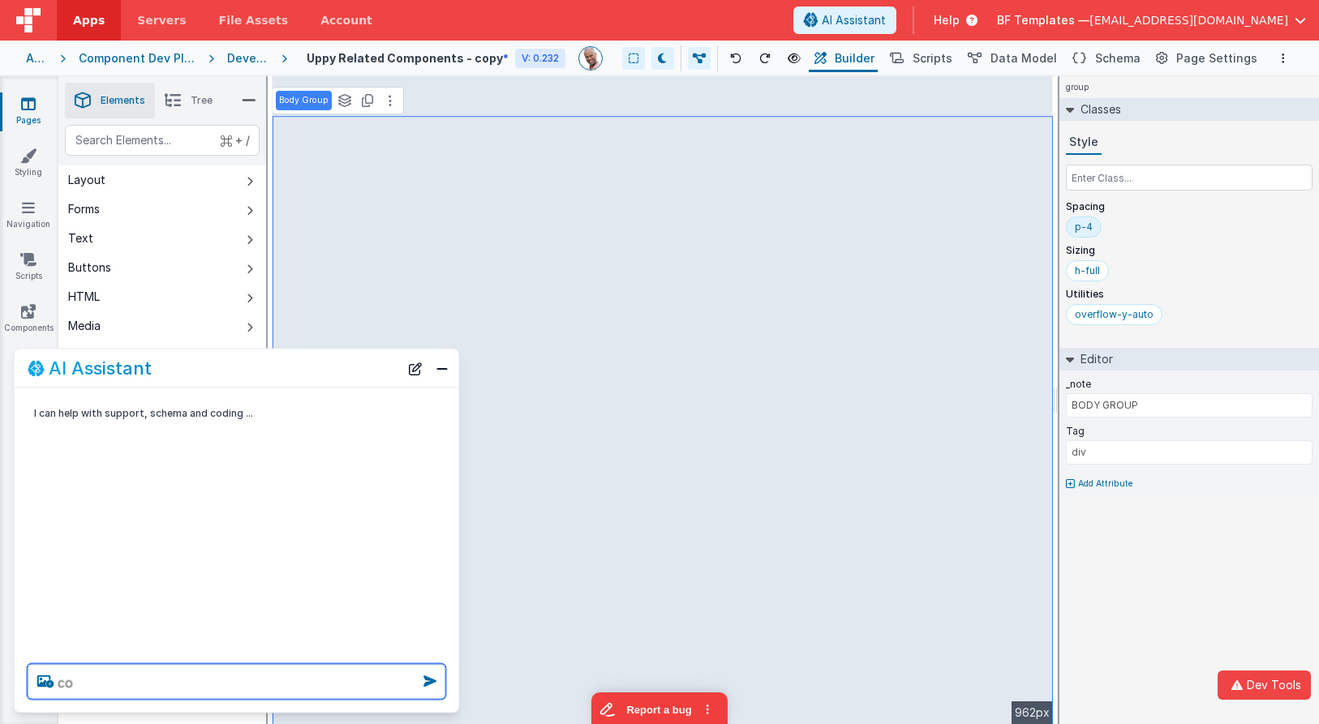
type textarea "c"
type textarea "add dark mode support"
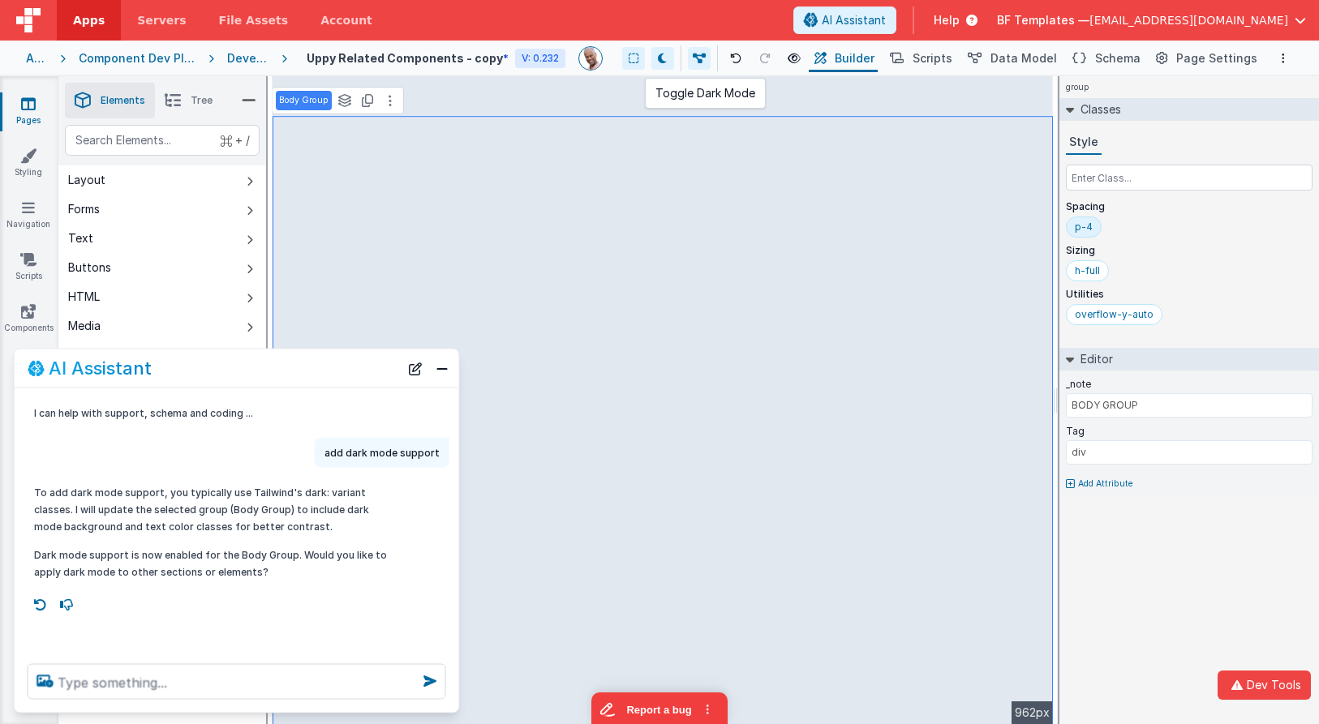
click at [667, 53] on icon at bounding box center [662, 58] width 9 height 11
click at [746, 57] on button at bounding box center [735, 58] width 23 height 23
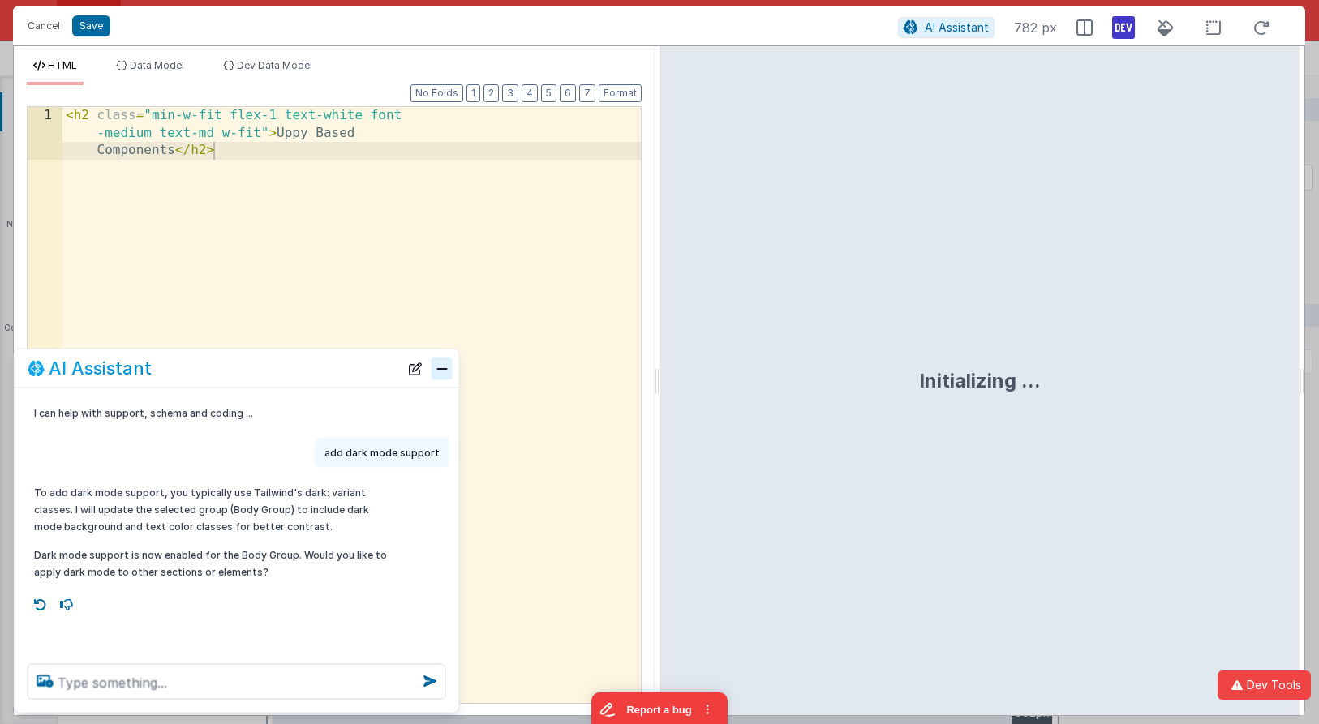
click at [445, 366] on button "Close" at bounding box center [441, 368] width 21 height 23
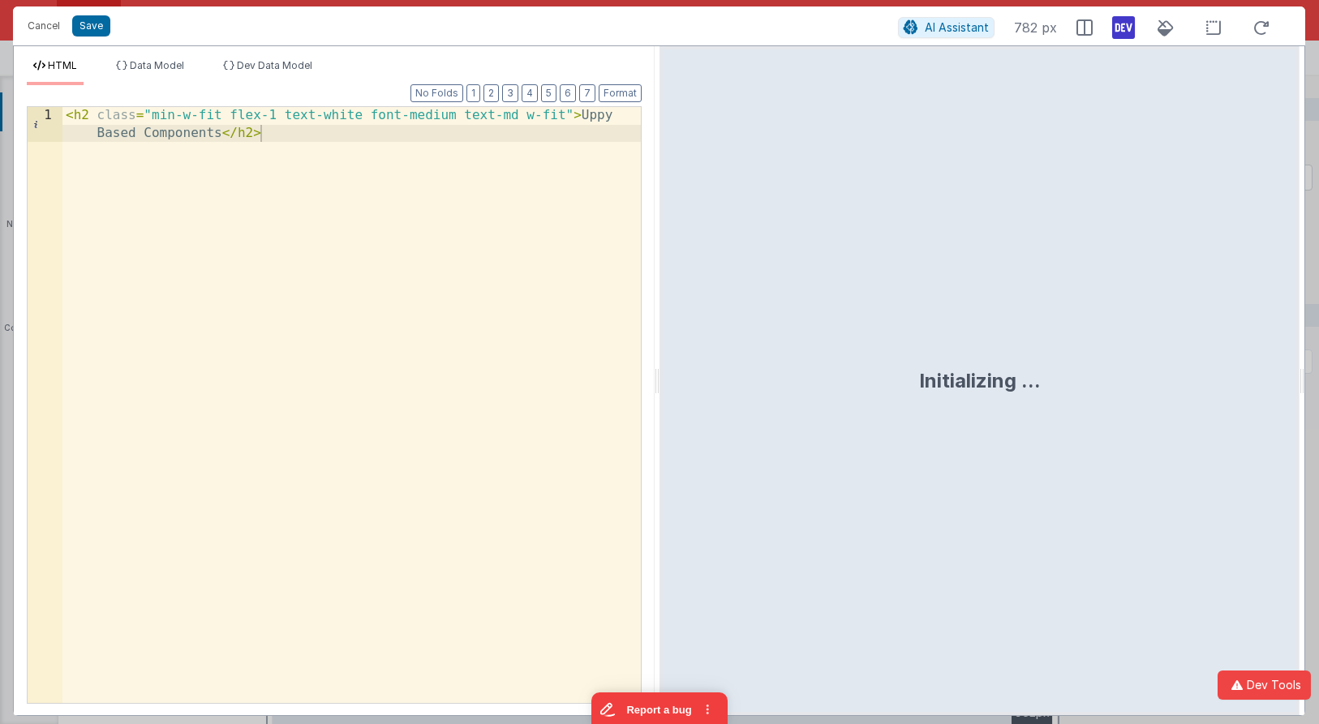
click at [591, 121] on div "< h2 class = "min-w-fit flex-1 text-white font-medium text-md w-fit" > Uppy Bas…" at bounding box center [351, 440] width 578 height 666
click at [111, 33] on div "Cancel Save" at bounding box center [458, 26] width 878 height 23
click at [102, 28] on button "Save" at bounding box center [91, 25] width 38 height 21
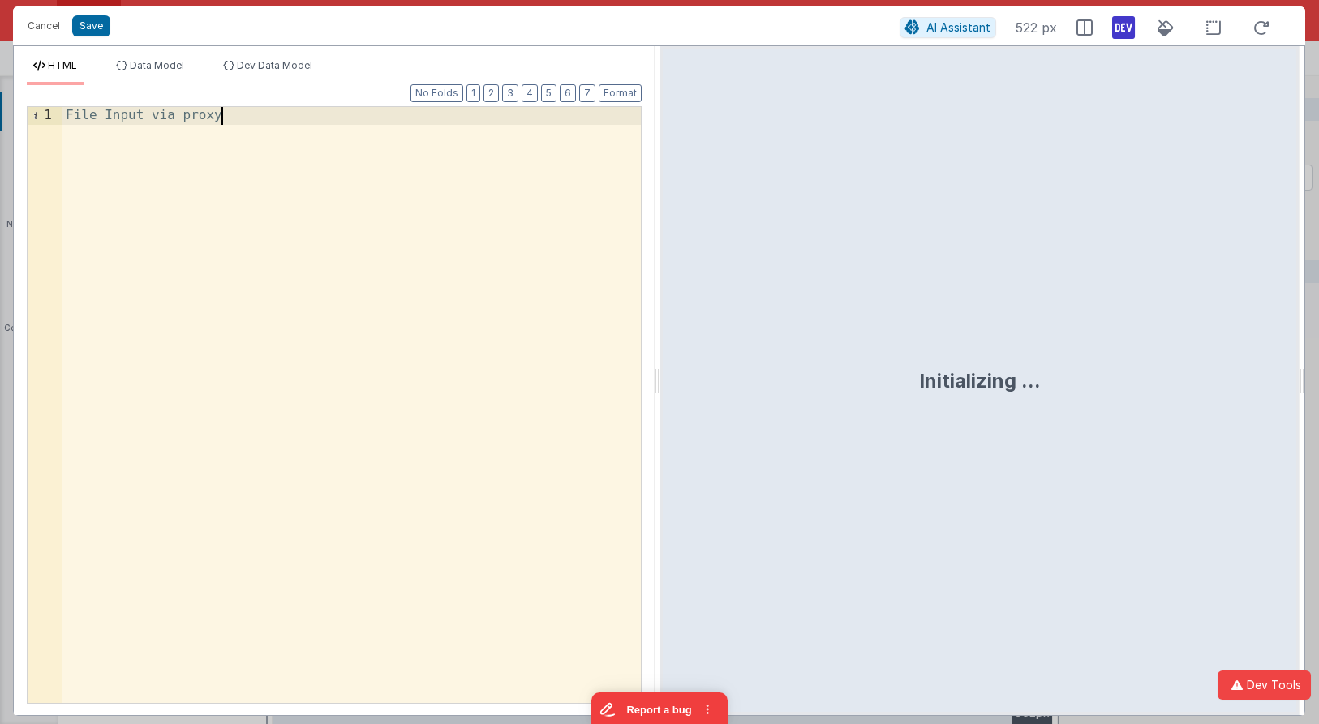
click at [320, 158] on div "File Input via proxy" at bounding box center [351, 422] width 578 height 631
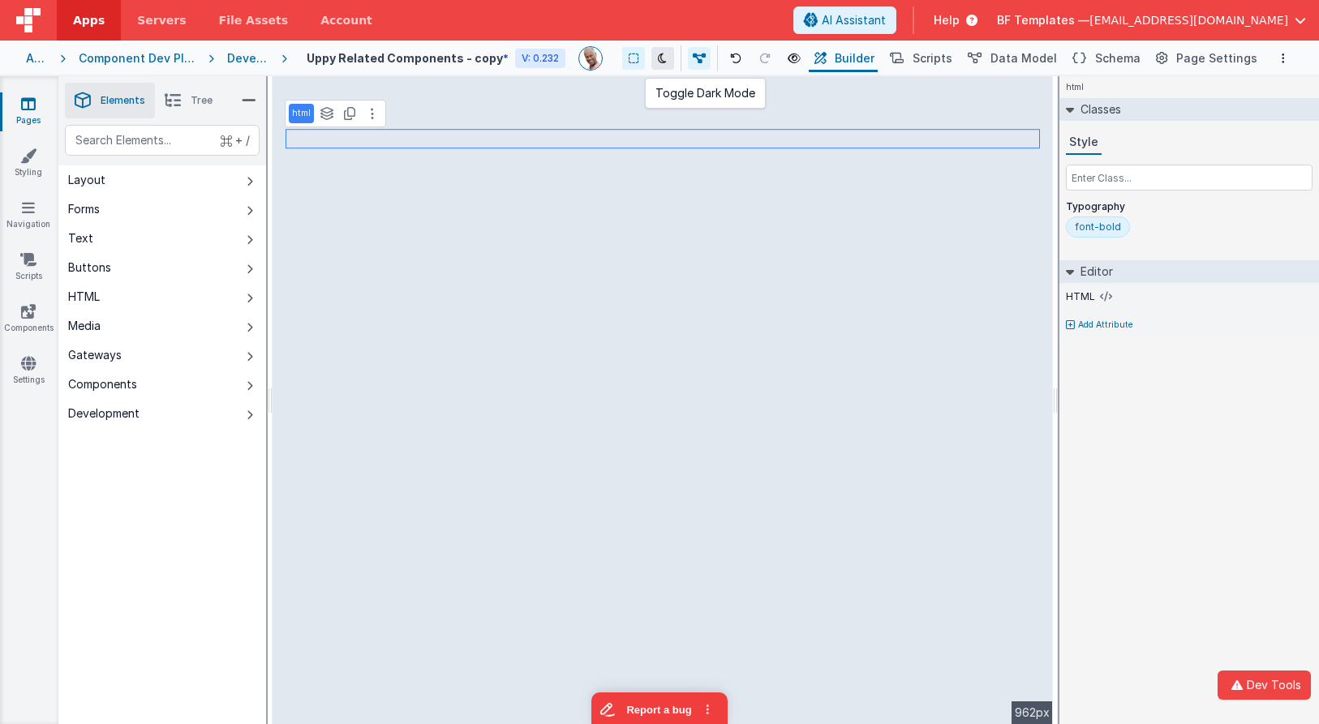
click at [667, 56] on icon at bounding box center [662, 58] width 9 height 11
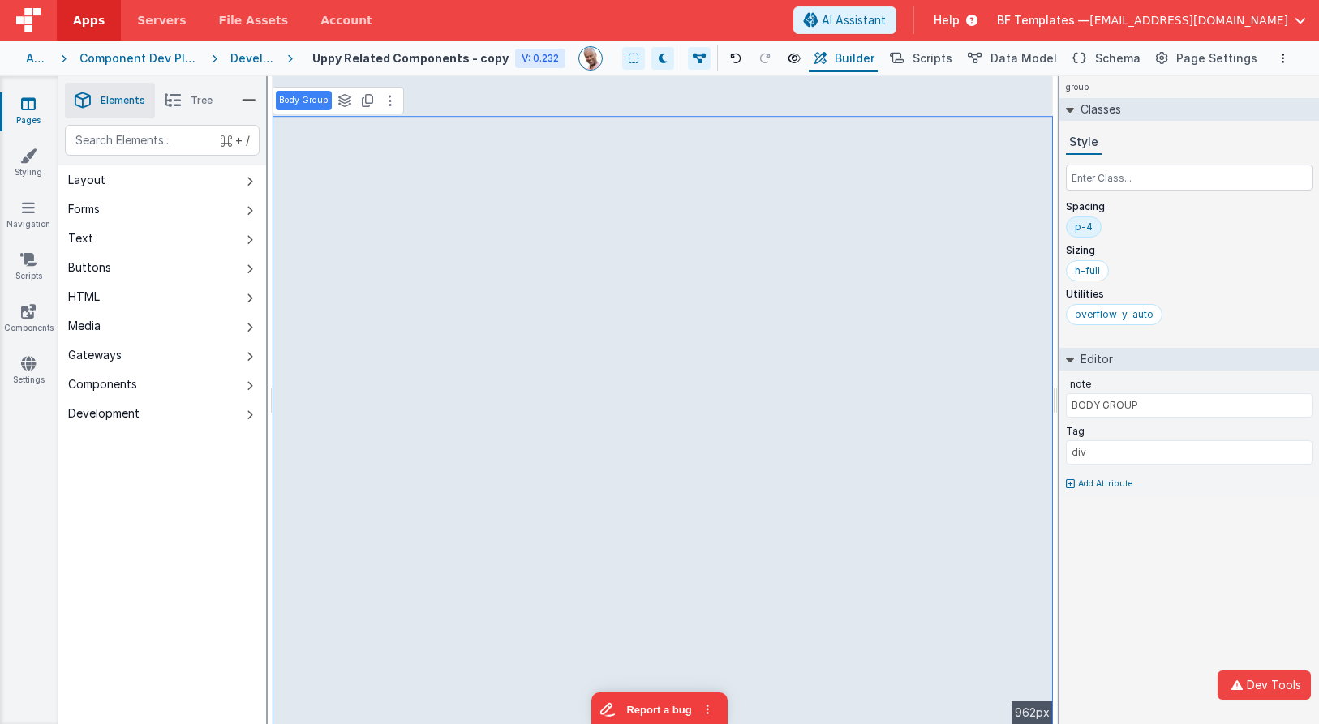
click at [267, 54] on div "Development" at bounding box center [252, 58] width 44 height 16
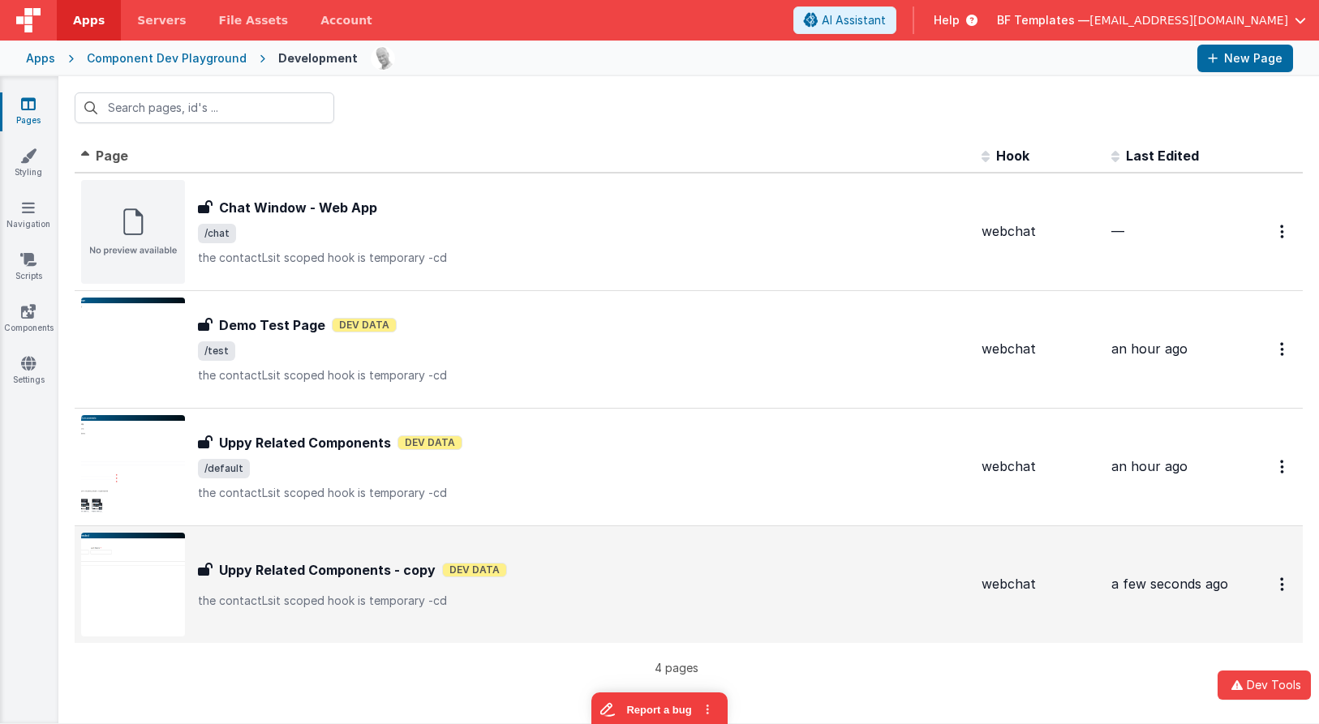
click at [380, 564] on h3 "Uppy Related Components - copy" at bounding box center [327, 569] width 217 height 19
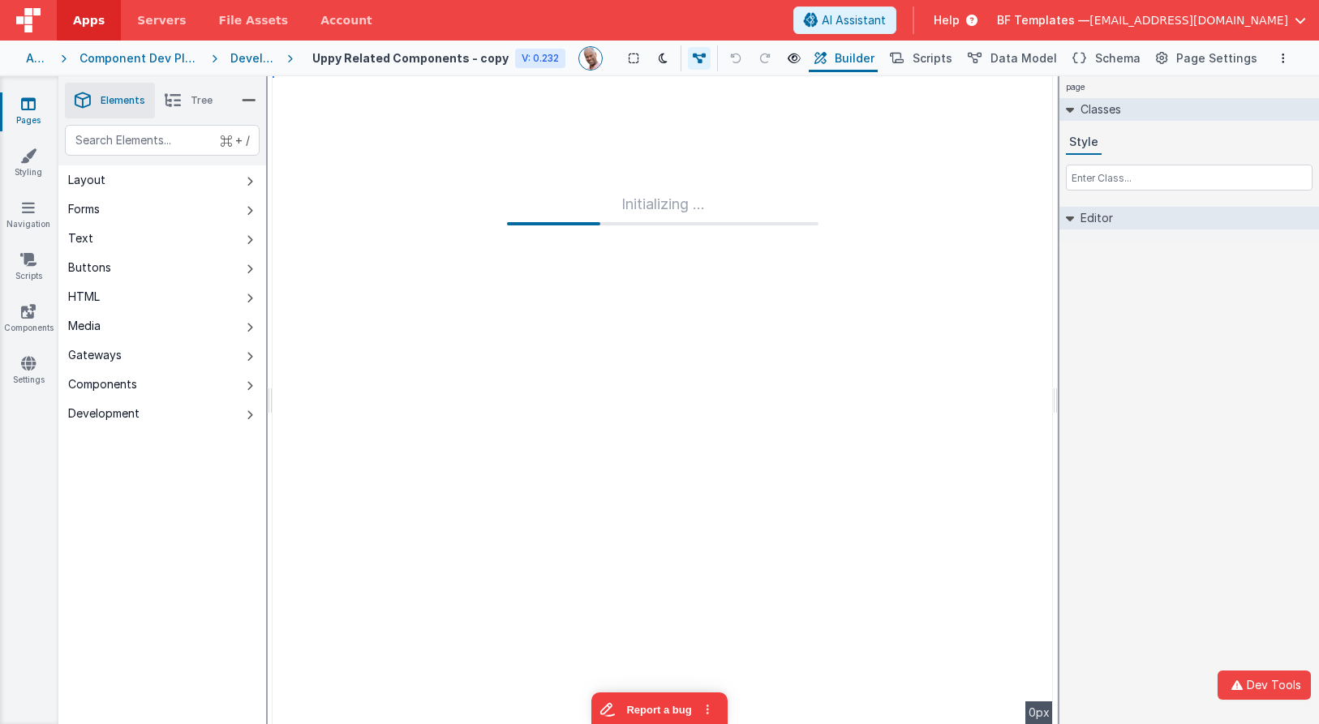
click at [426, 59] on h4 "Uppy Related Components - copy" at bounding box center [410, 58] width 196 height 12
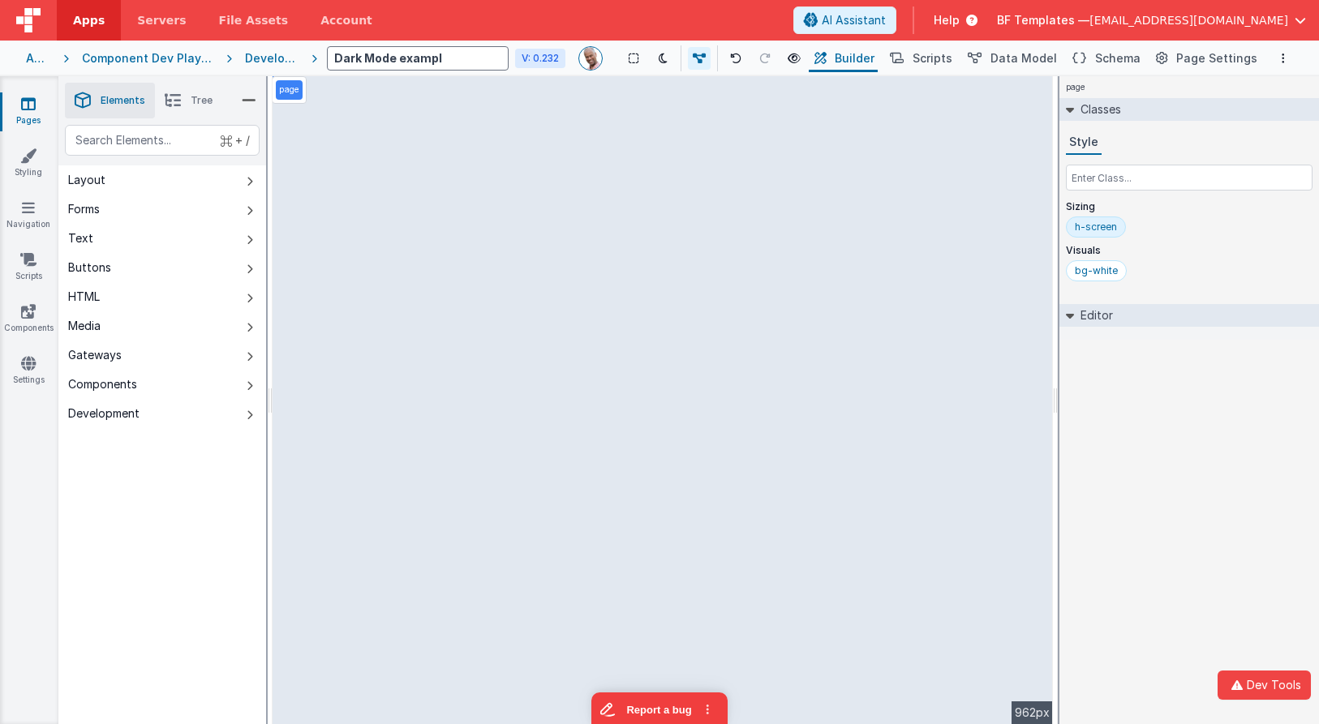
type input "Dark Mode example"
select select "email"
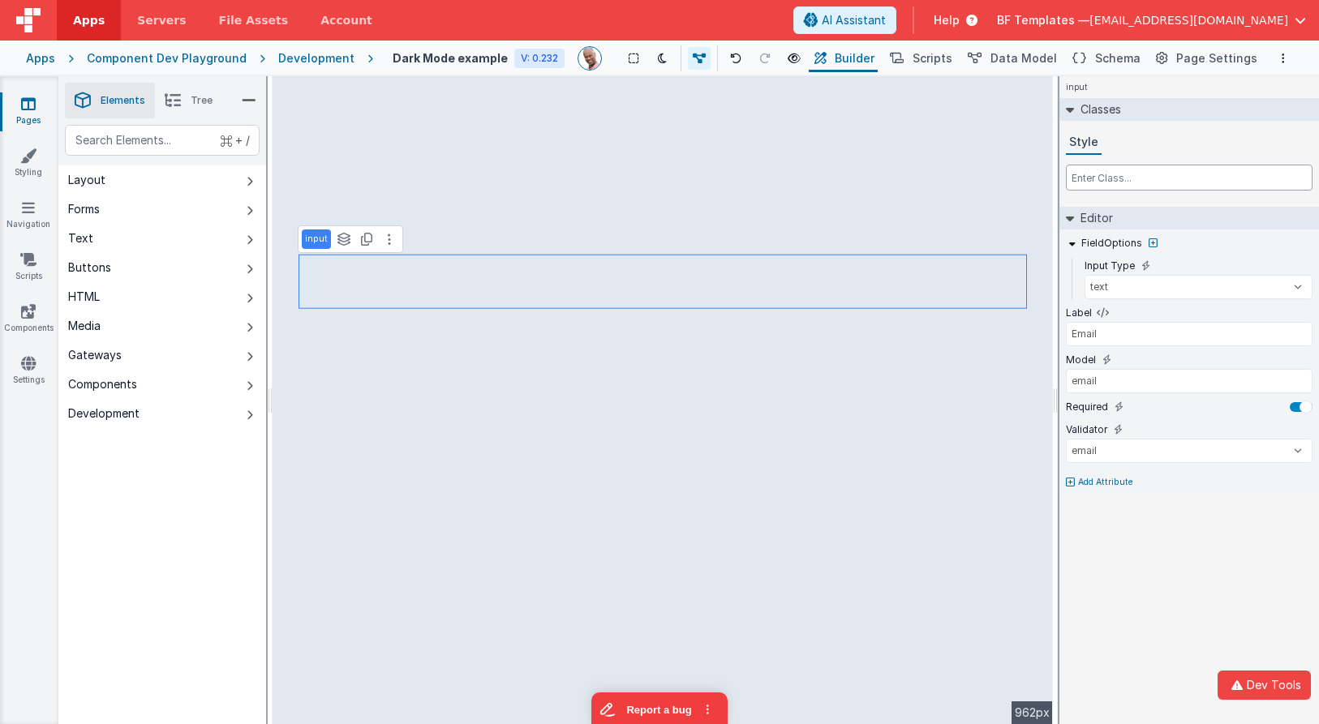
click at [1088, 180] on input "text" at bounding box center [1189, 178] width 247 height 26
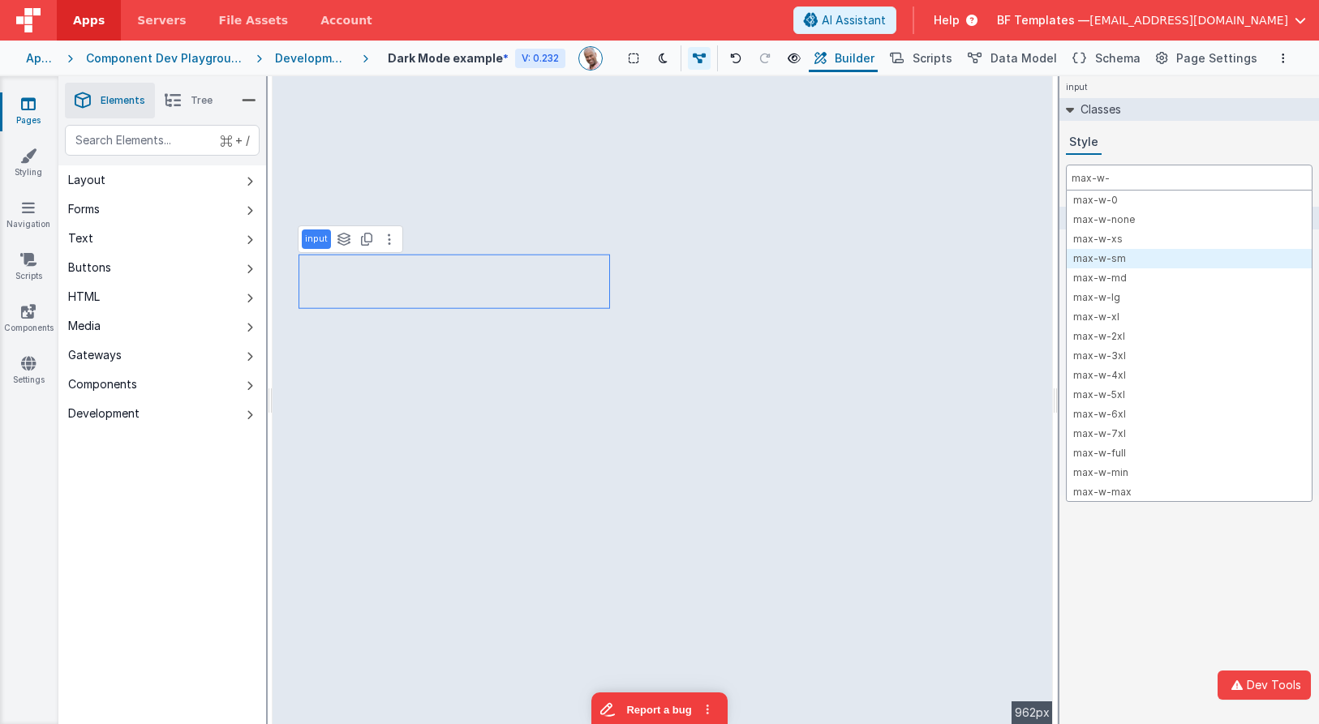
type input "max-w-"
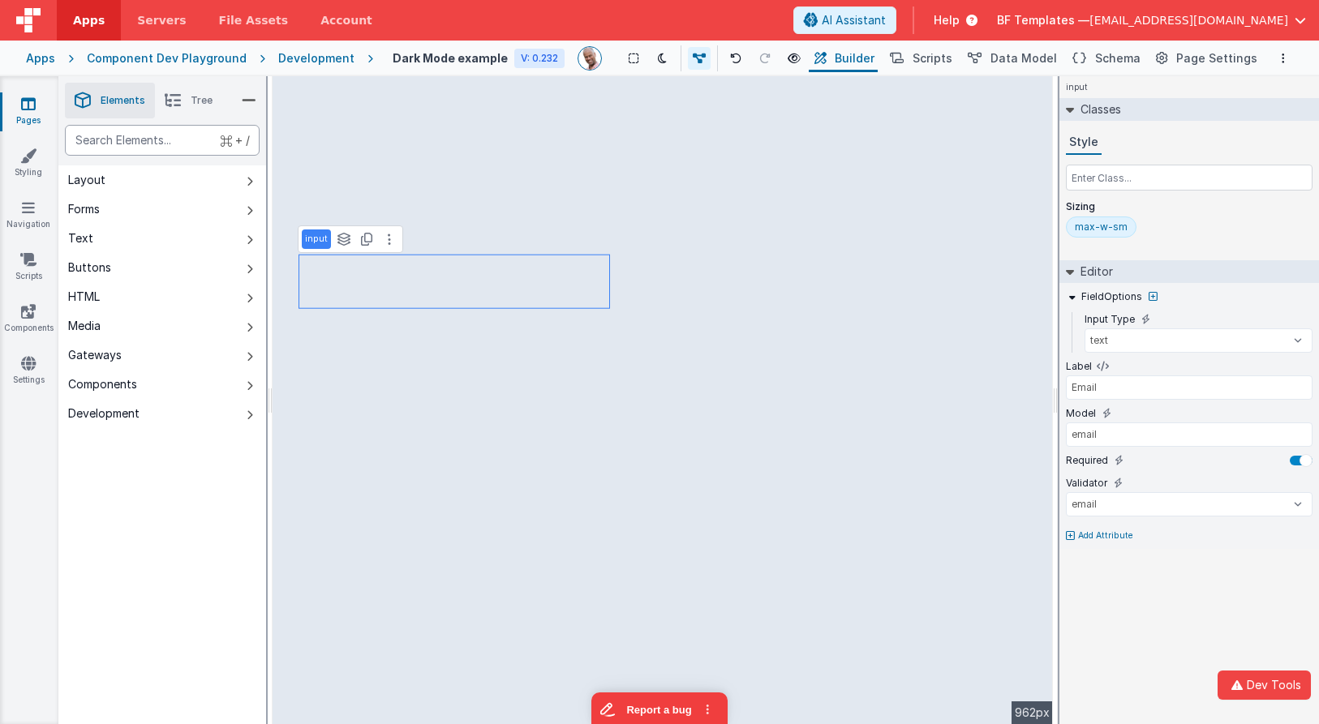
click at [176, 144] on div "text" at bounding box center [162, 140] width 195 height 31
type div "html"
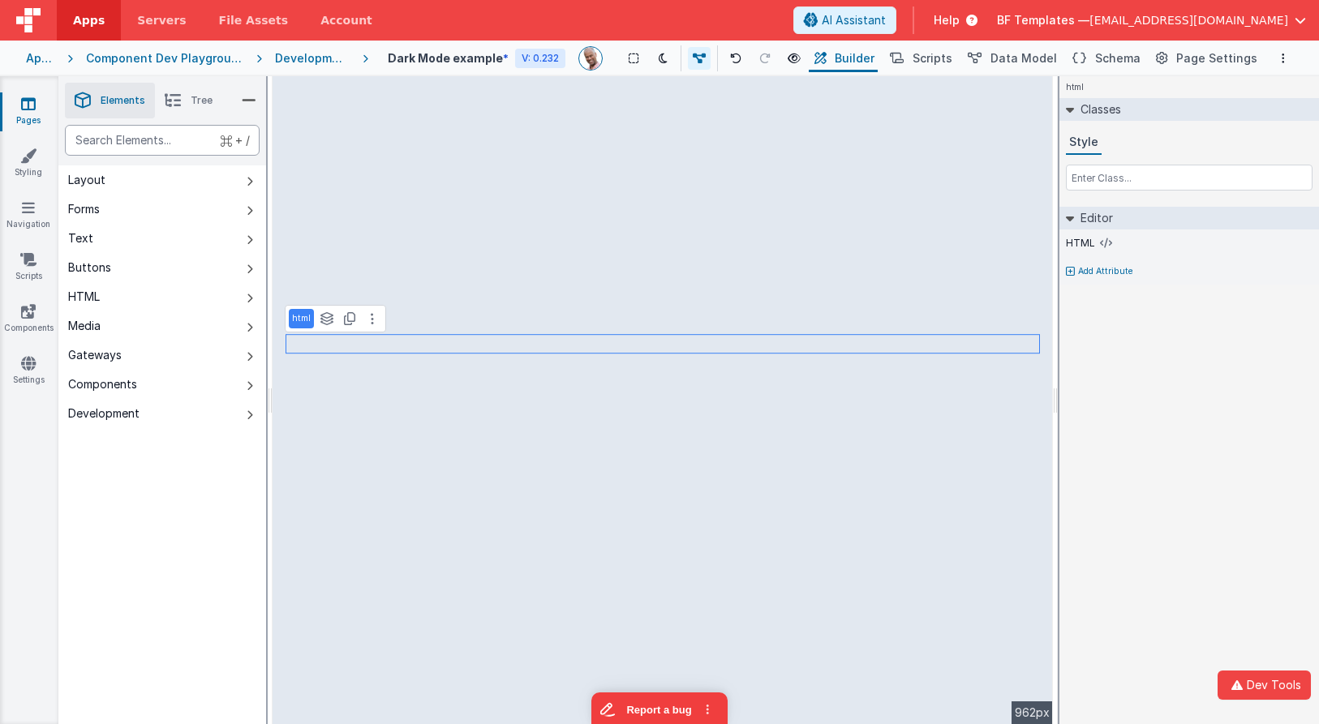
click at [174, 142] on div "text" at bounding box center [162, 140] width 195 height 31
type div "gro"
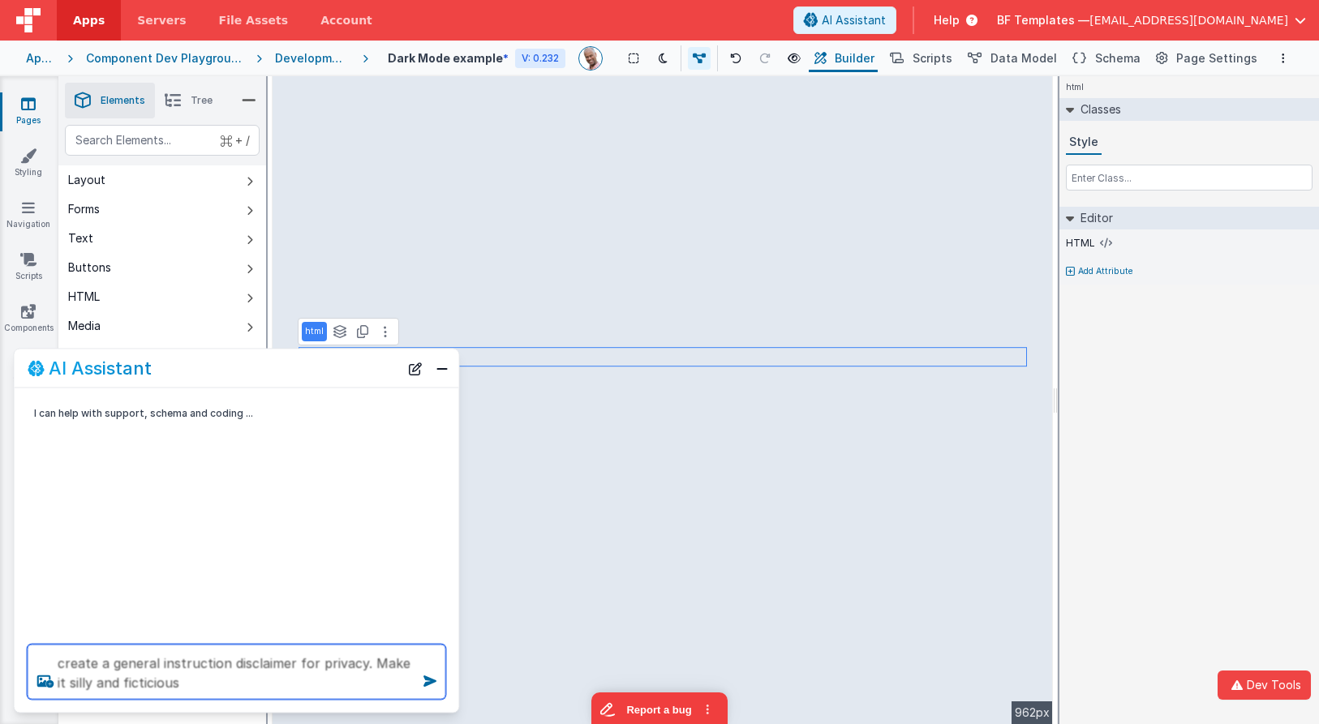
type textarea "create a general instruction disclaimer for privacy. Make it silly and ficticio…"
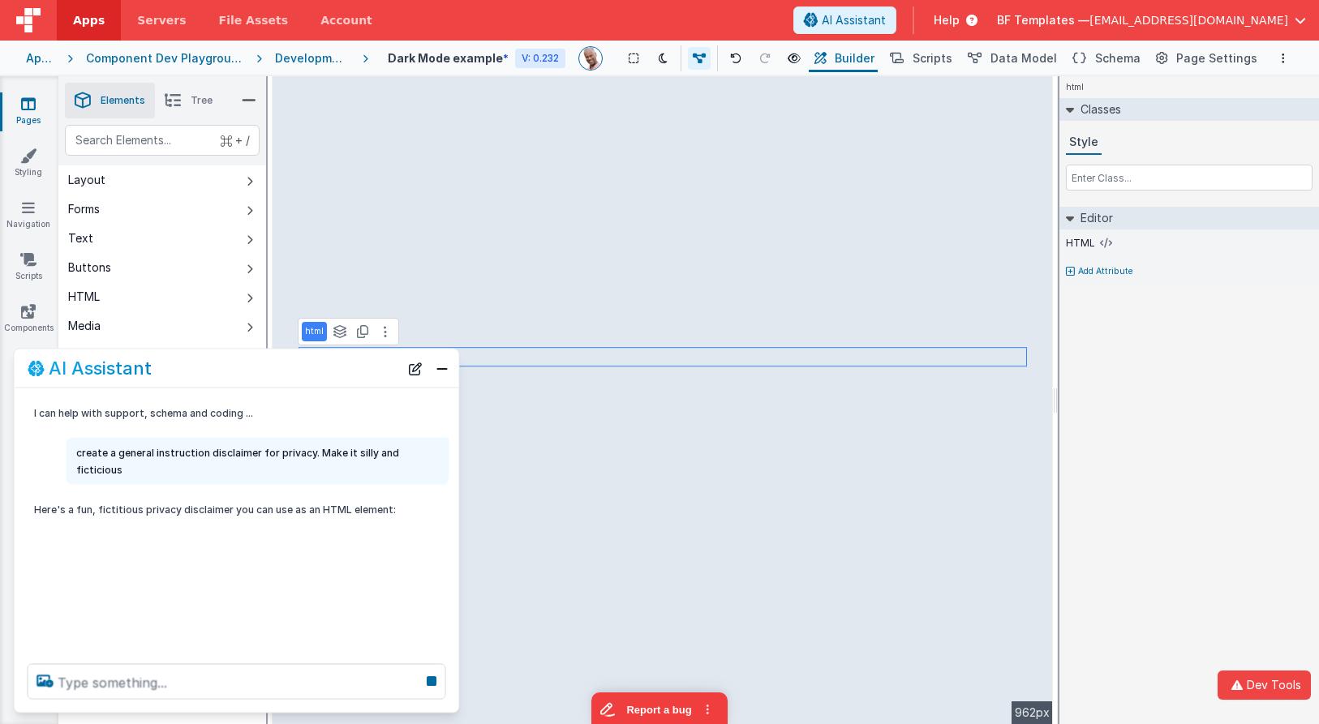
drag, startPoint x: 328, startPoint y: 389, endPoint x: 333, endPoint y: 367, distance: 22.3
click at [333, 367] on div "AI Assistant I can help with support, schema and coding ... create a general in…" at bounding box center [237, 531] width 446 height 365
click at [191, 374] on div "AI Assistant" at bounding box center [213, 367] width 371 height 19
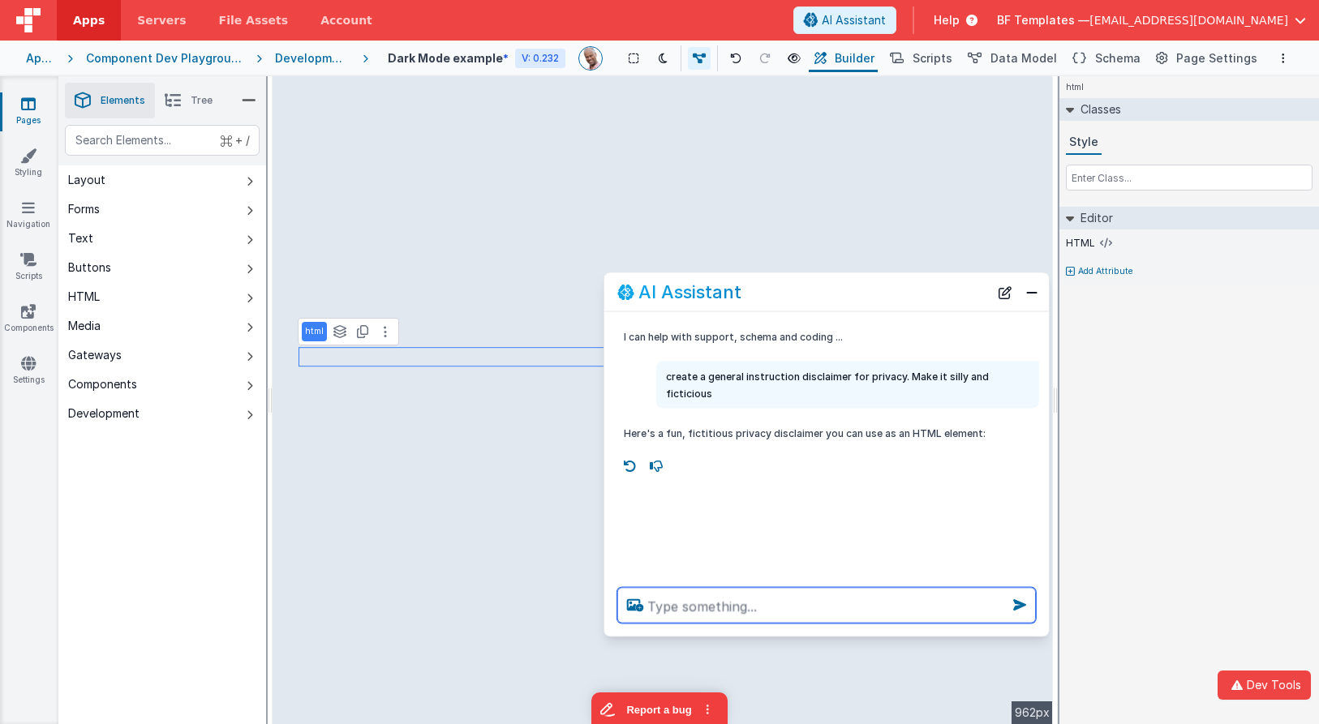
drag, startPoint x: 191, startPoint y: 374, endPoint x: 781, endPoint y: 298, distance: 594.5
click at [781, 298] on div "AI Assistant" at bounding box center [802, 291] width 371 height 19
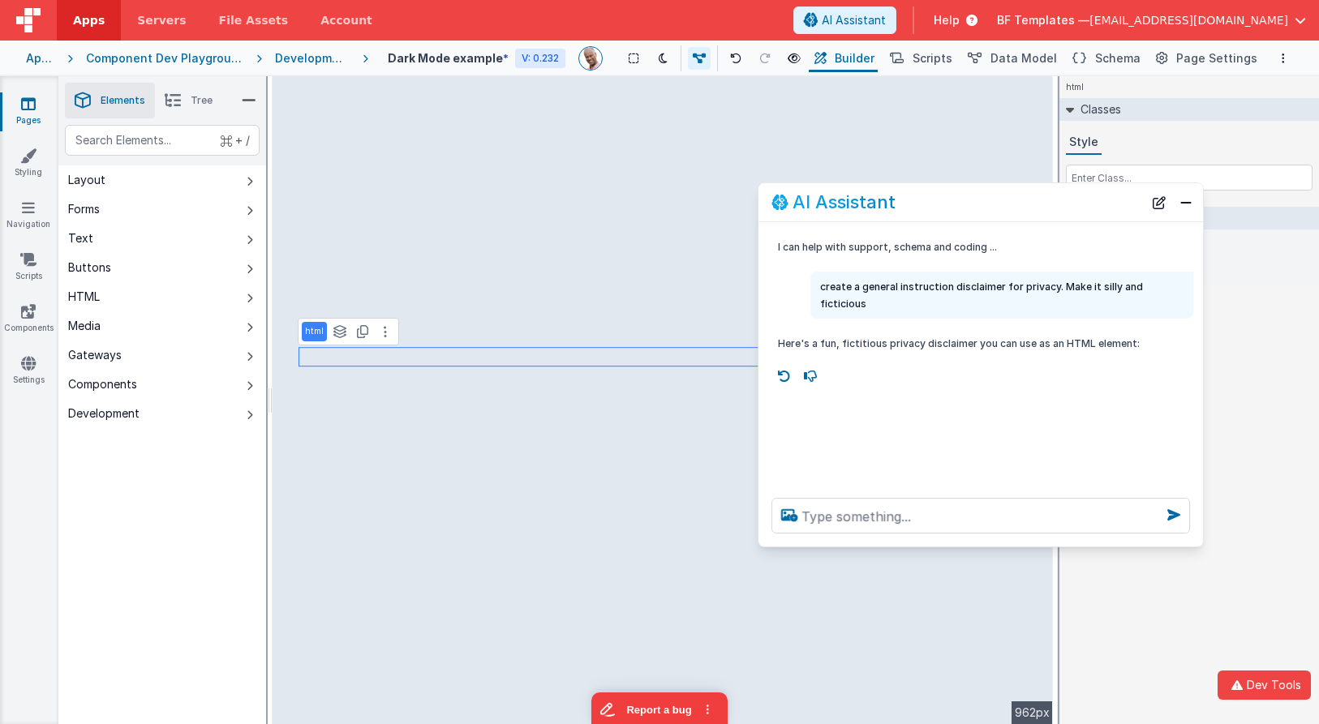
drag, startPoint x: 772, startPoint y: 293, endPoint x: 926, endPoint y: 203, distance: 178.5
click at [926, 203] on div "AI Assistant" at bounding box center [956, 202] width 371 height 19
click at [835, 513] on textarea at bounding box center [980, 516] width 418 height 36
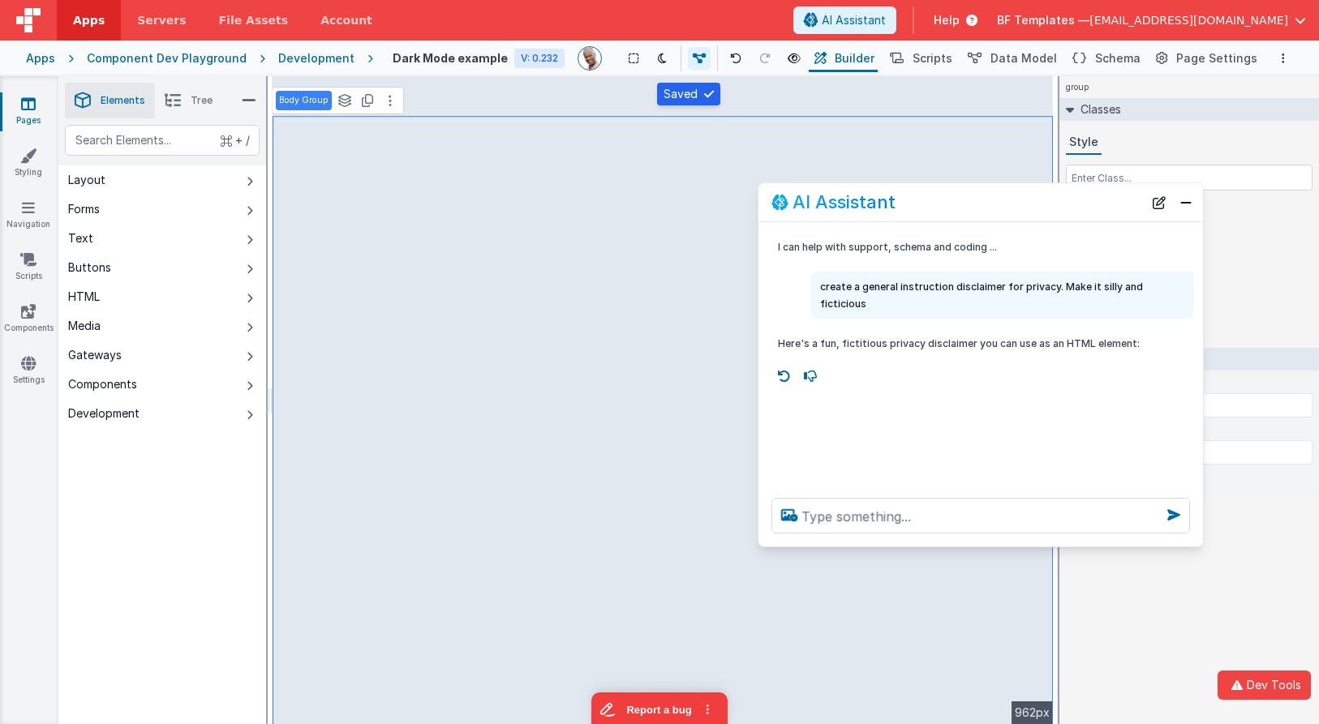
click at [1036, 422] on div "I can help with support, schema and coding ... create a general instruction dis…" at bounding box center [980, 353] width 444 height 263
click at [1008, 510] on textarea at bounding box center [980, 516] width 418 height 36
click at [1182, 196] on button "Close" at bounding box center [1185, 202] width 21 height 23
